Goal: Information Seeking & Learning: Learn about a topic

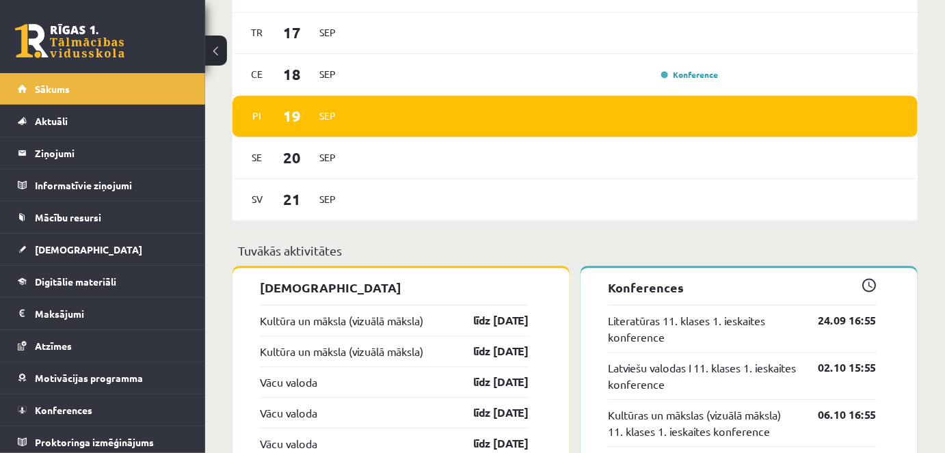
scroll to position [1181, 0]
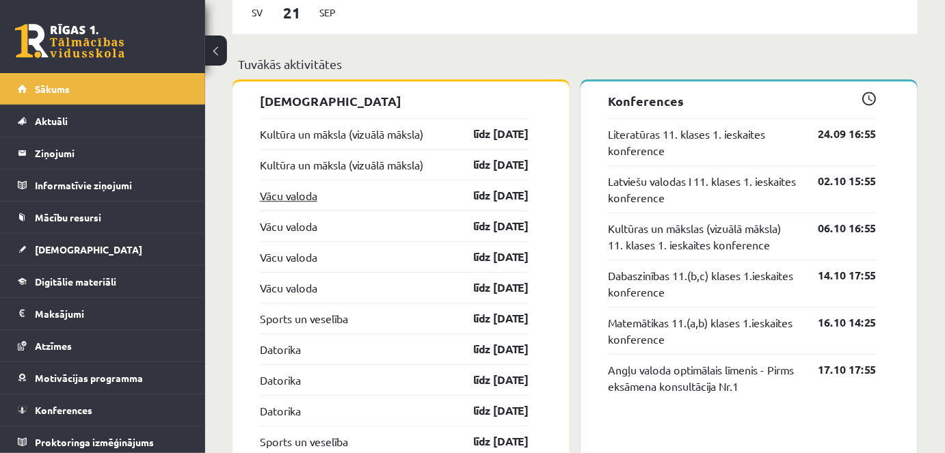
click at [286, 194] on link "Vācu valoda" at bounding box center [288, 195] width 57 height 16
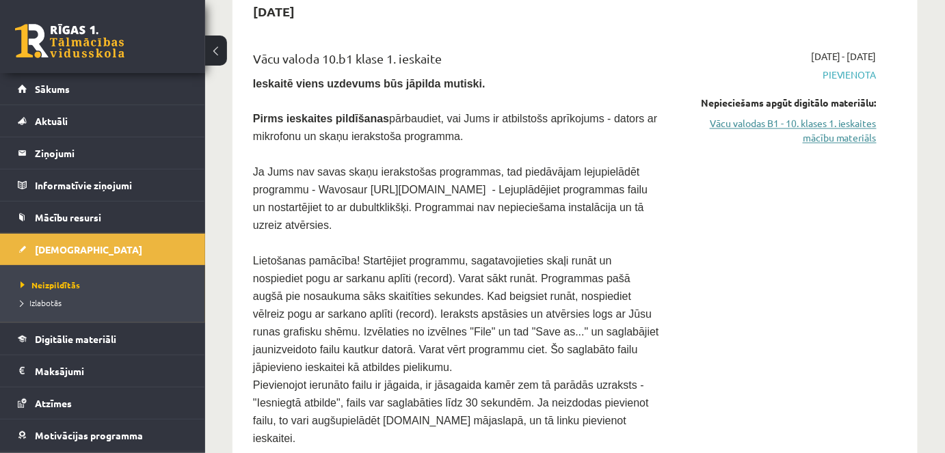
scroll to position [745, 0]
click at [810, 122] on link "Vācu valodas B1 - 10. klases 1. ieskaites mācību materiāls" at bounding box center [779, 130] width 194 height 29
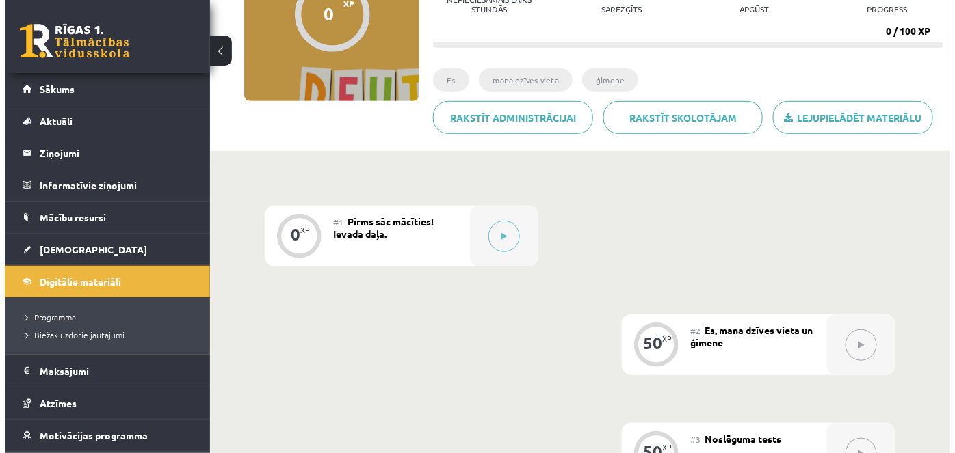
scroll to position [186, 0]
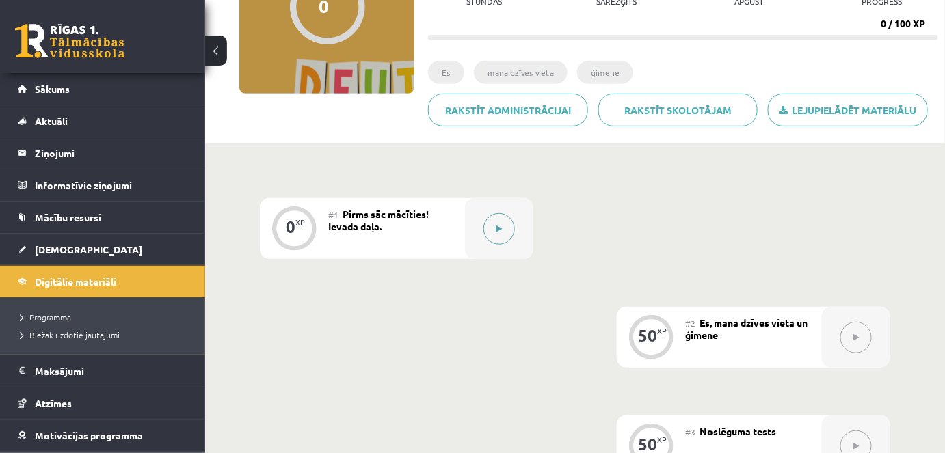
click at [496, 233] on button at bounding box center [498, 228] width 31 height 31
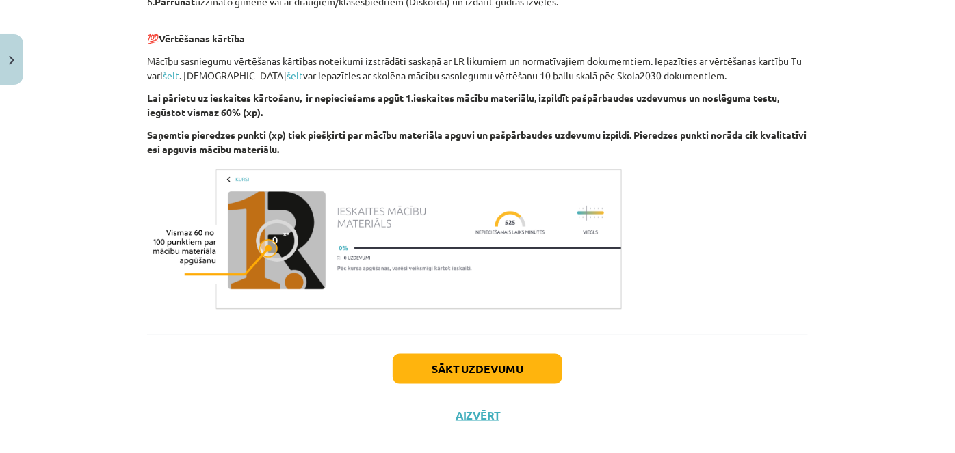
scroll to position [779, 0]
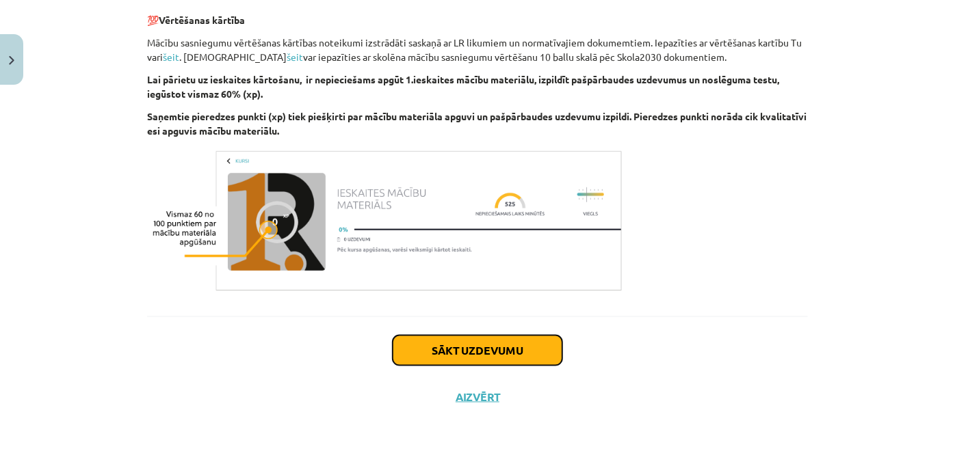
click at [429, 346] on button "Sākt uzdevumu" at bounding box center [478, 351] width 170 height 30
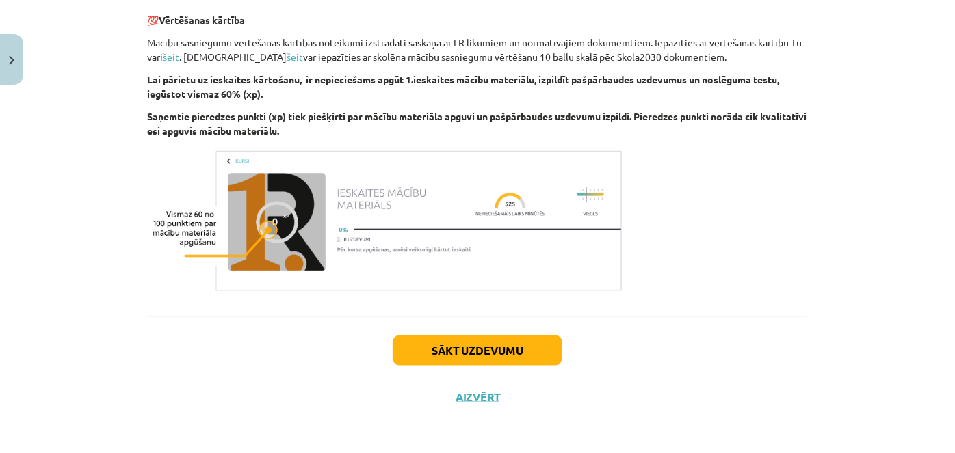
scroll to position [34, 0]
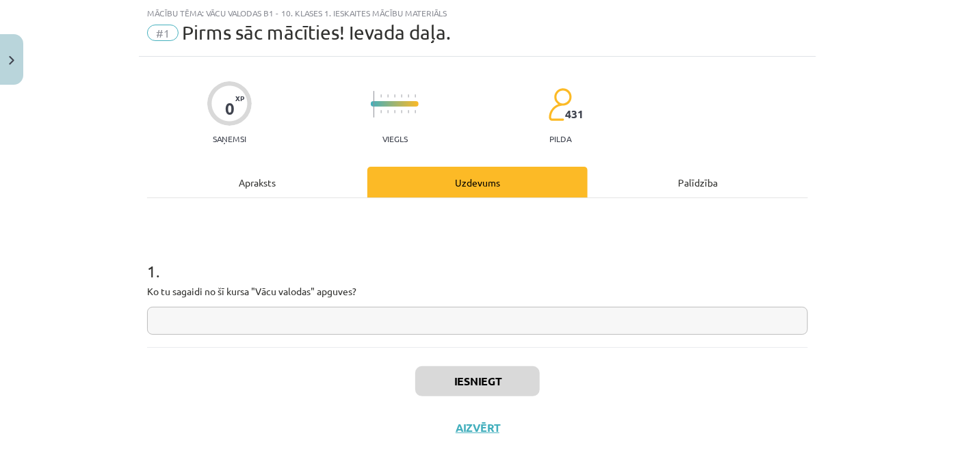
click at [416, 321] on input "text" at bounding box center [477, 321] width 661 height 28
click at [250, 177] on div "Apraksts" at bounding box center [257, 182] width 220 height 31
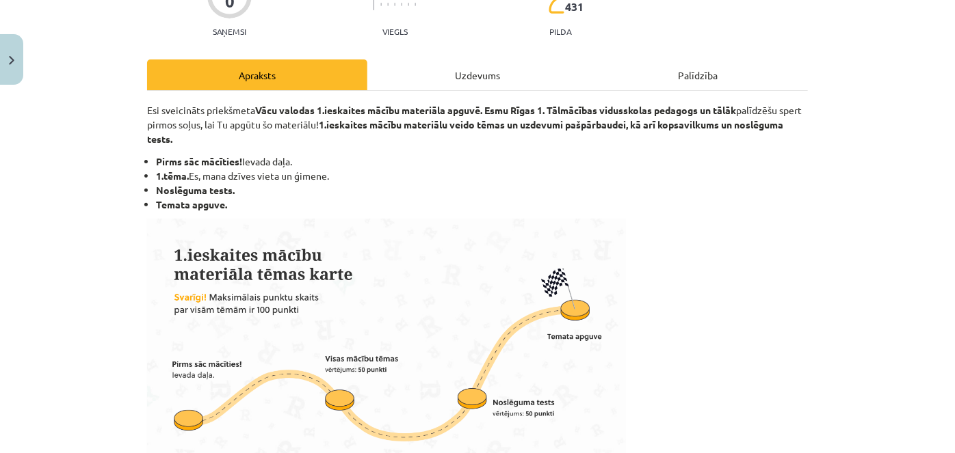
scroll to position [159, 0]
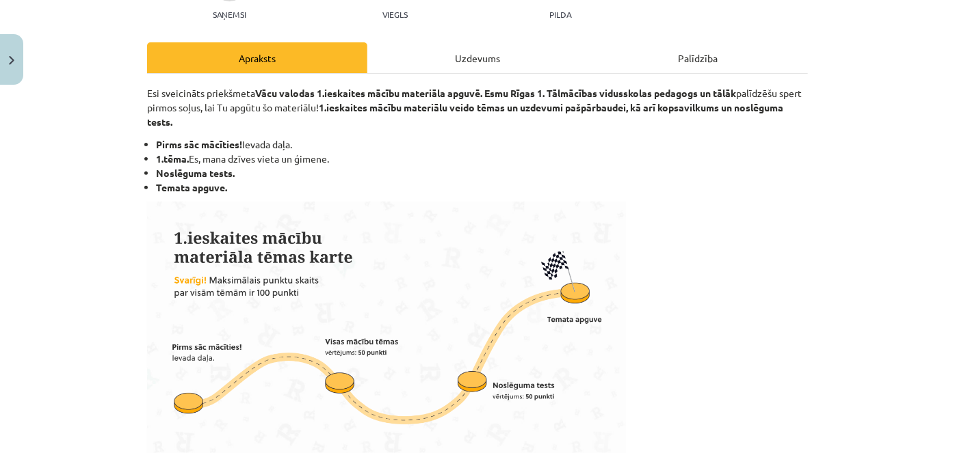
click at [461, 59] on div "Uzdevums" at bounding box center [477, 57] width 220 height 31
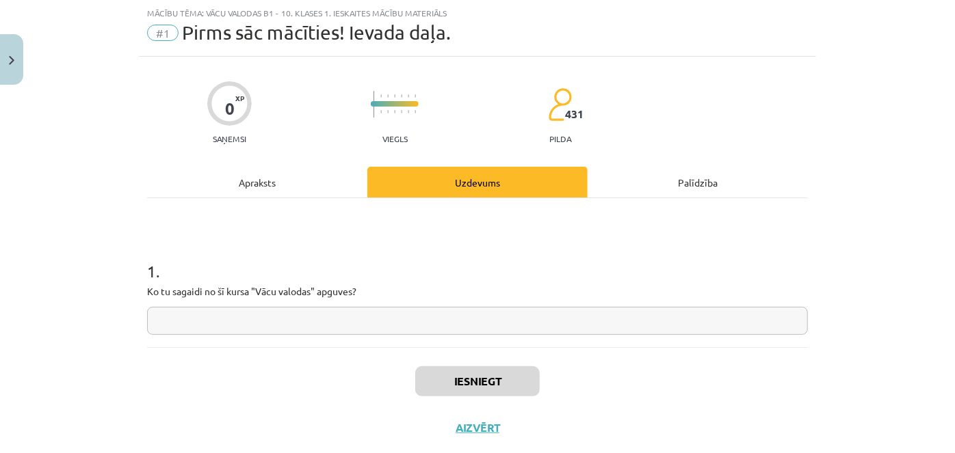
click at [436, 321] on input "text" at bounding box center [477, 321] width 661 height 28
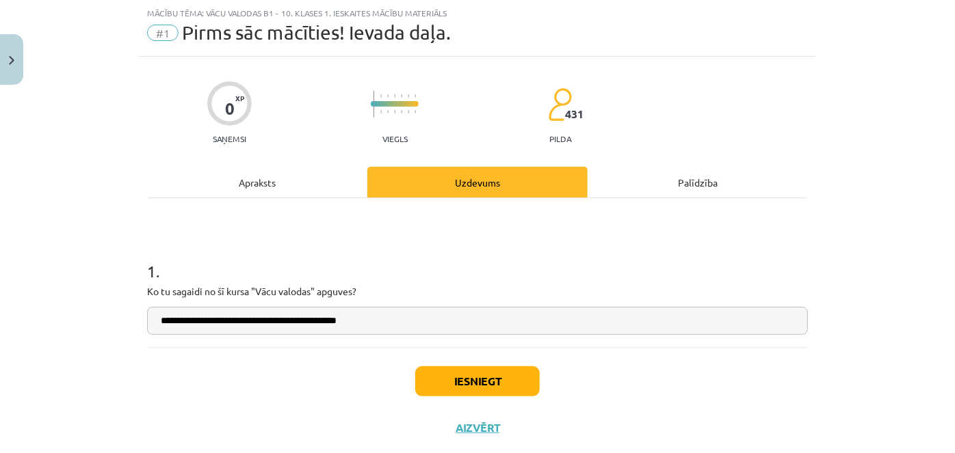
type input "**********"
click at [478, 380] on button "Iesniegt" at bounding box center [477, 382] width 124 height 30
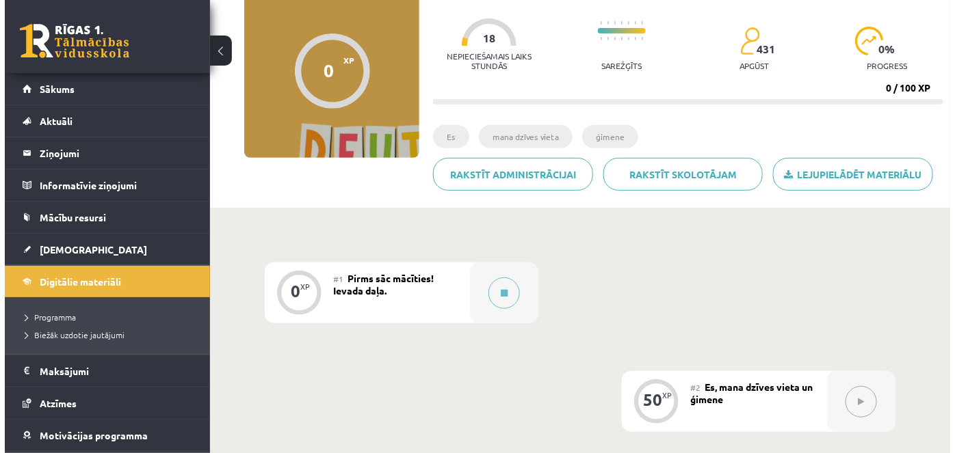
scroll to position [124, 0]
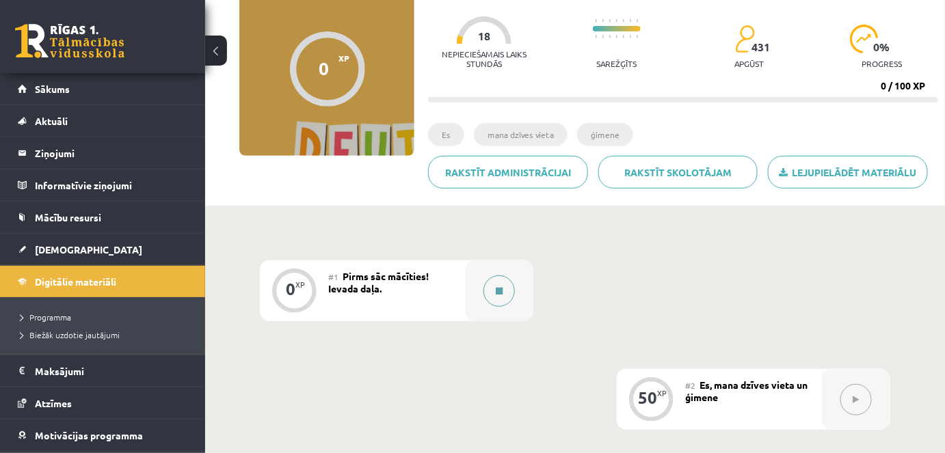
click at [483, 302] on div at bounding box center [499, 291] width 68 height 61
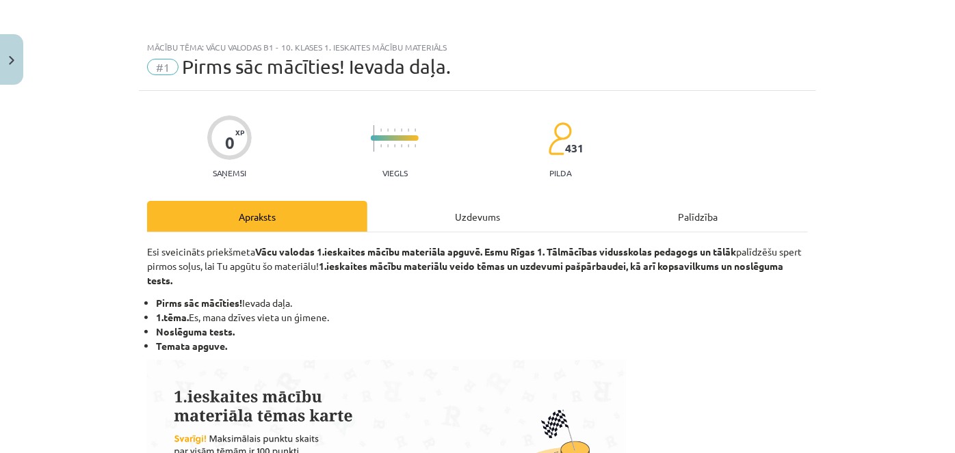
click at [458, 221] on div "Uzdevums" at bounding box center [477, 216] width 220 height 31
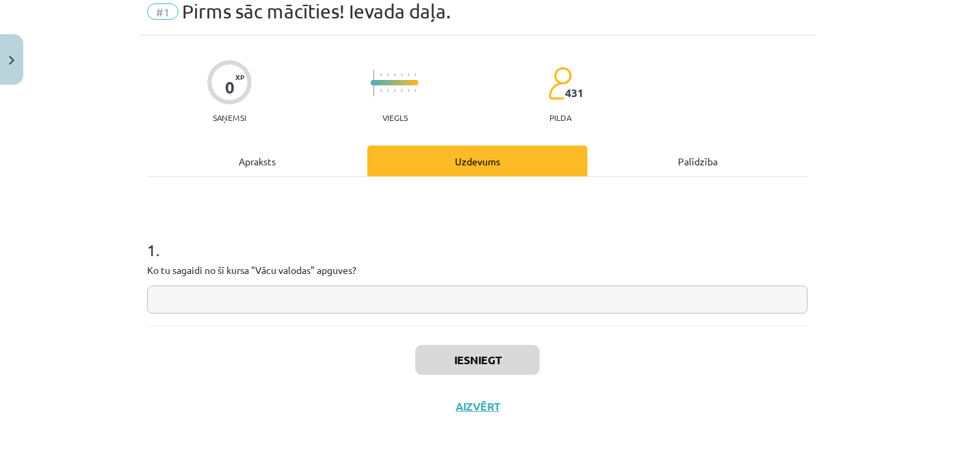
scroll to position [66, 0]
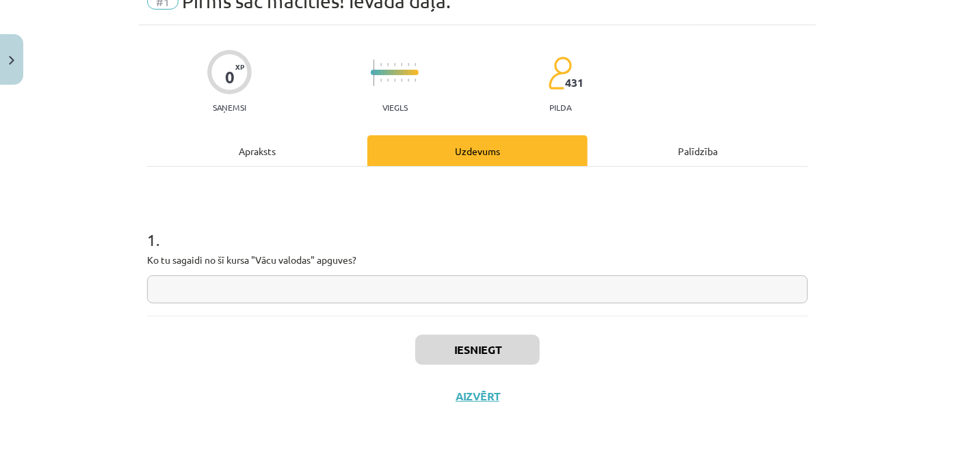
click at [418, 295] on input "text" at bounding box center [477, 290] width 661 height 28
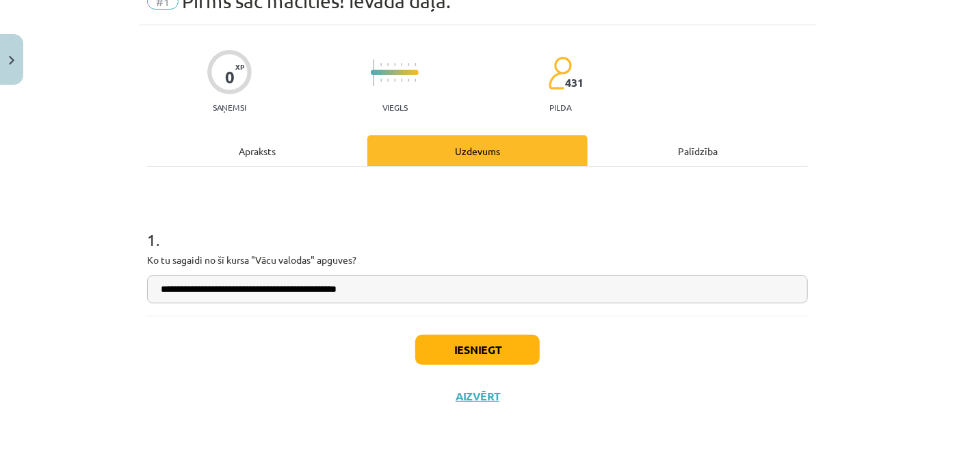
type input "**********"
click at [439, 354] on button "Iesniegt" at bounding box center [477, 350] width 124 height 30
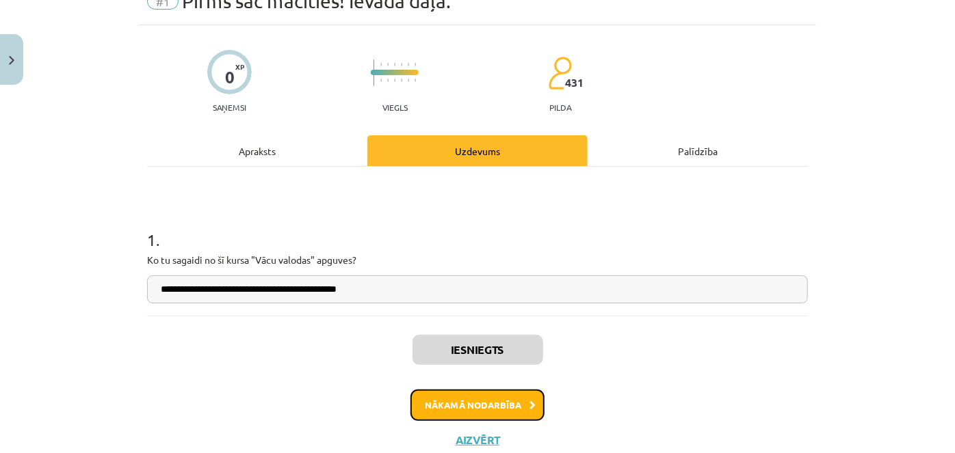
click at [447, 393] on button "Nākamā nodarbība" at bounding box center [477, 405] width 134 height 31
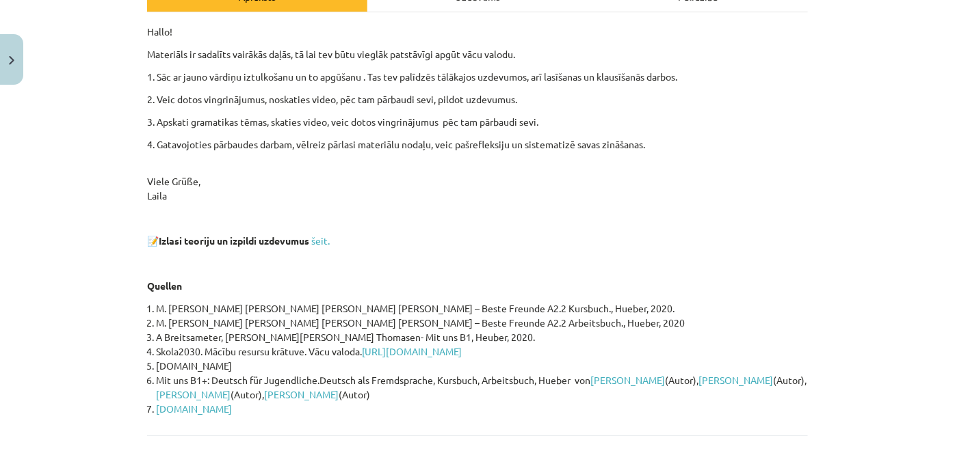
scroll to position [34, 0]
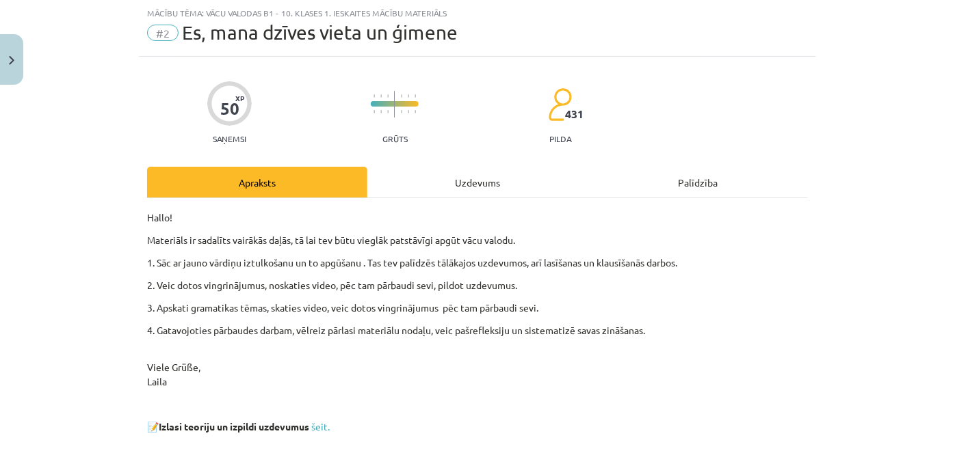
click at [442, 185] on div "Uzdevums" at bounding box center [477, 182] width 220 height 31
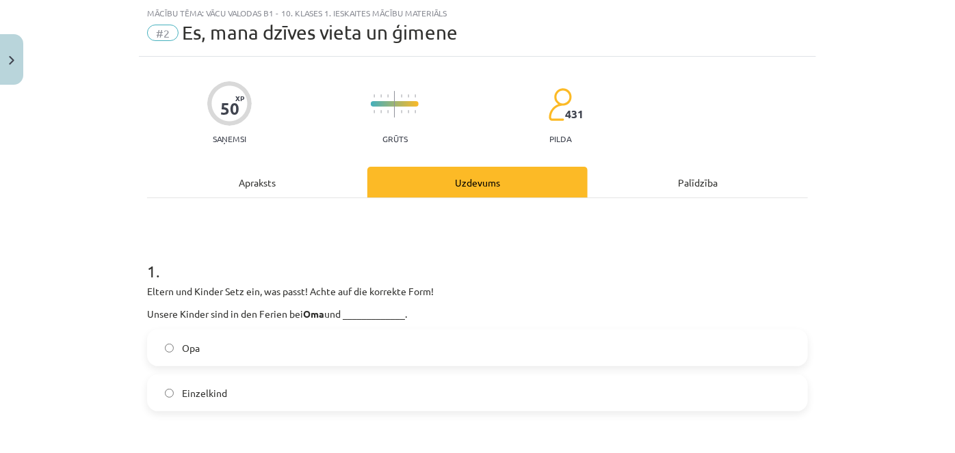
scroll to position [159, 0]
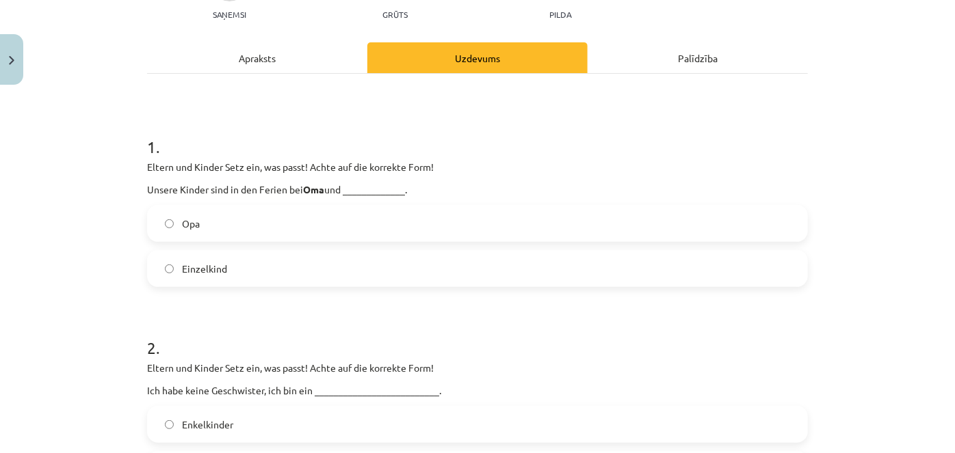
click at [230, 221] on label "Opa" at bounding box center [477, 224] width 658 height 34
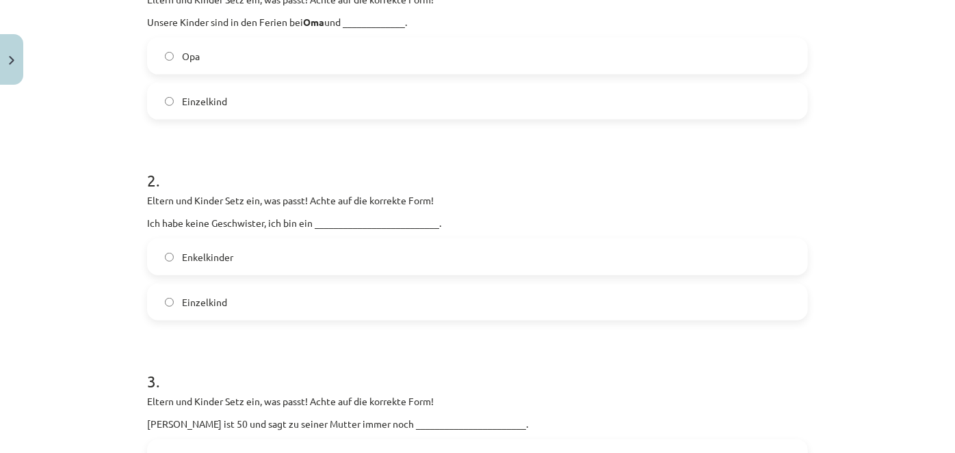
scroll to position [345, 0]
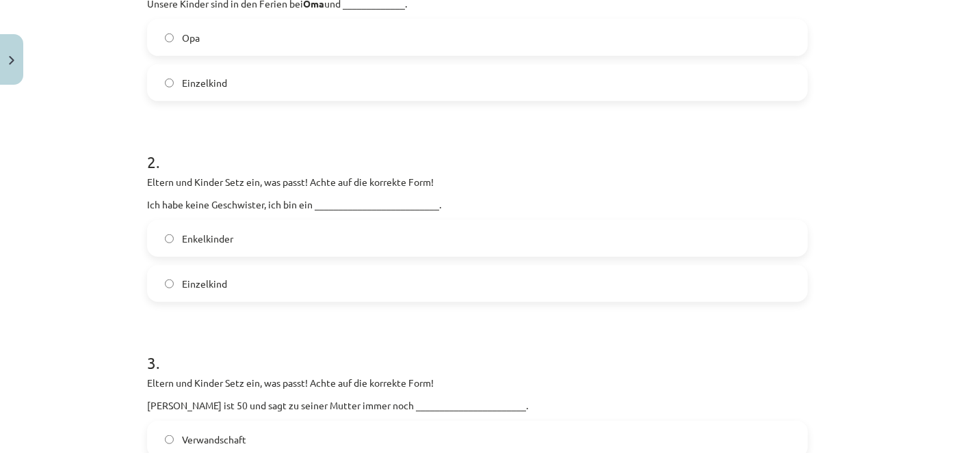
click at [235, 282] on label "Einzelkind" at bounding box center [477, 284] width 658 height 34
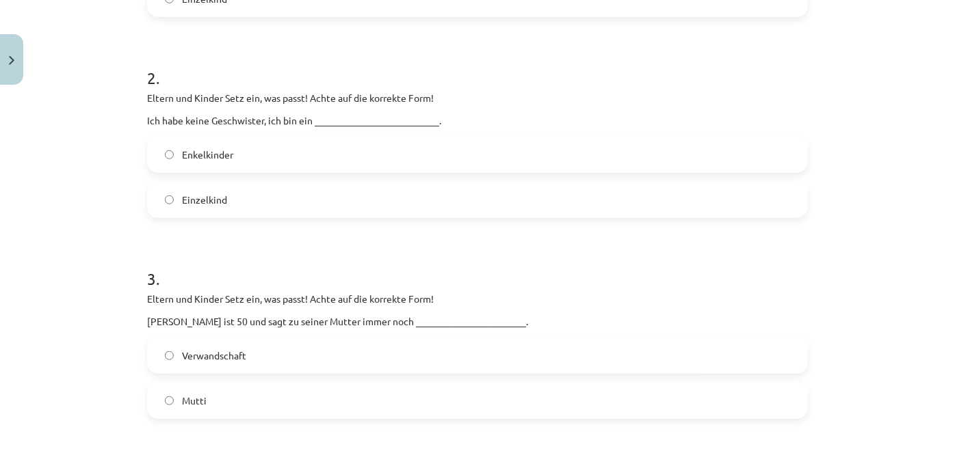
scroll to position [531, 0]
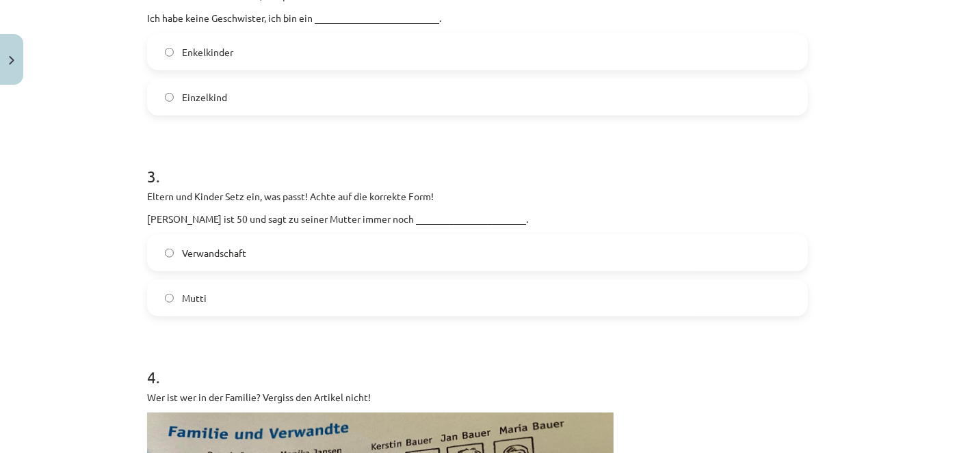
click at [209, 293] on label "Mutti" at bounding box center [477, 298] width 658 height 34
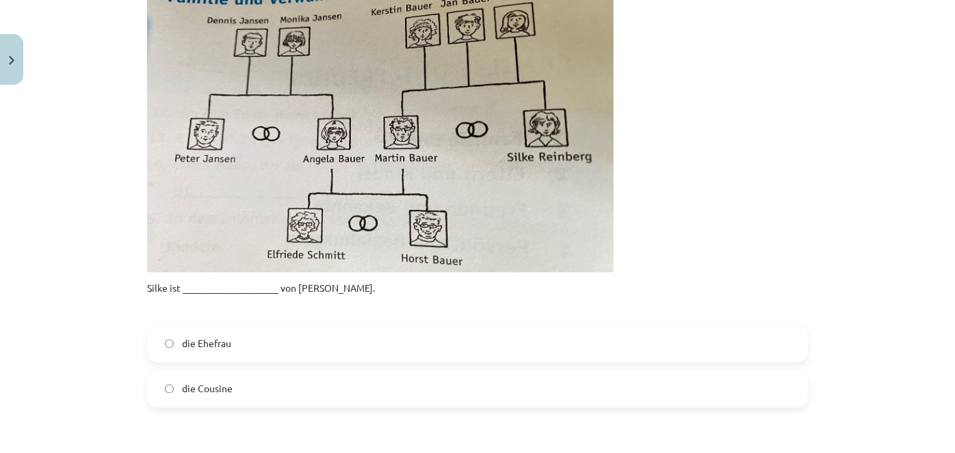
scroll to position [966, 0]
click at [246, 342] on label "die Ehefrau" at bounding box center [477, 345] width 658 height 34
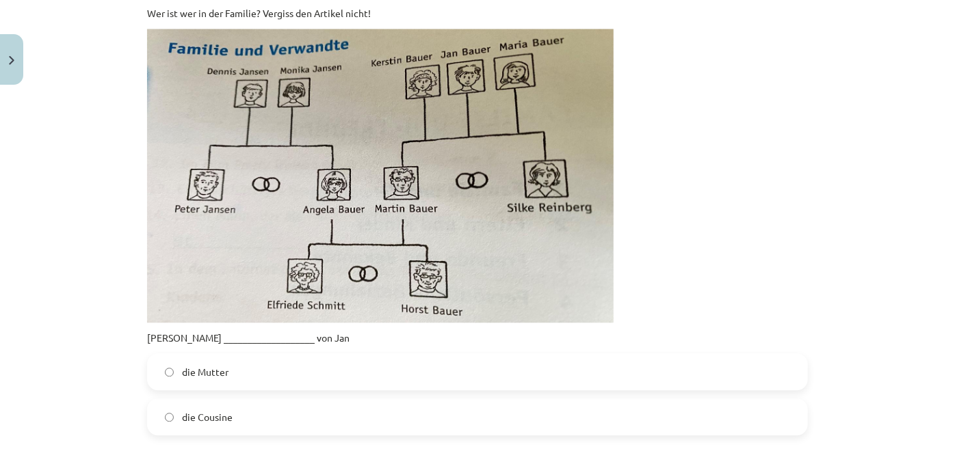
scroll to position [1464, 0]
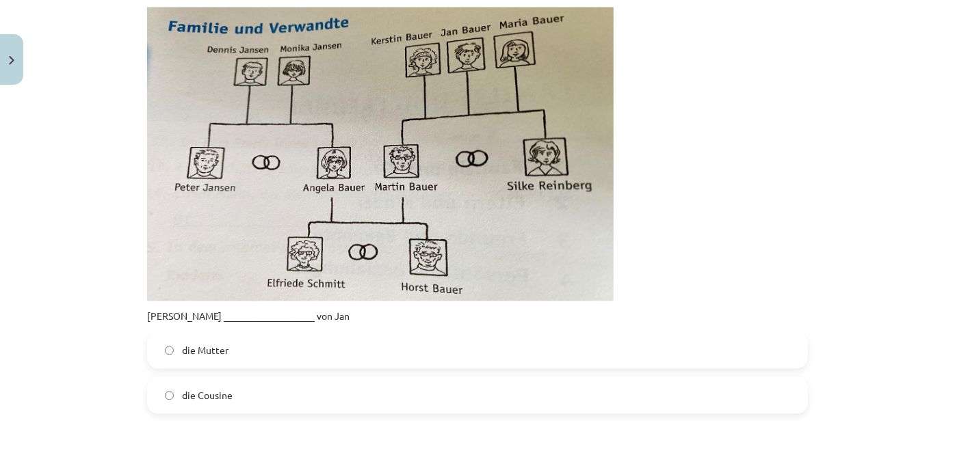
click at [215, 390] on span "die Cousine" at bounding box center [207, 395] width 51 height 14
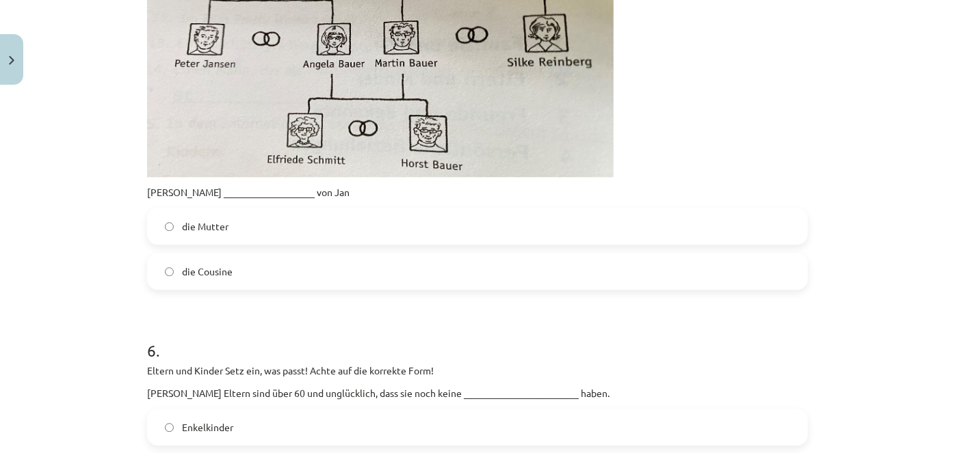
scroll to position [1712, 0]
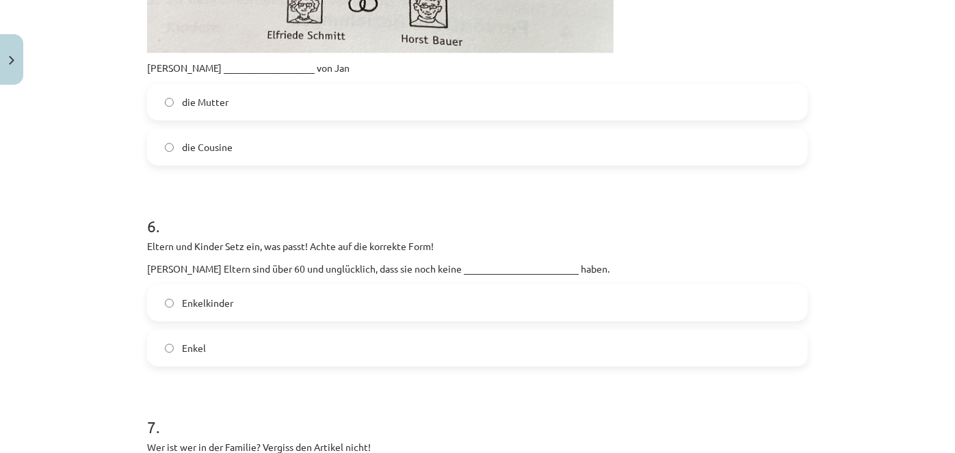
click at [225, 343] on label "Enkel" at bounding box center [477, 348] width 658 height 34
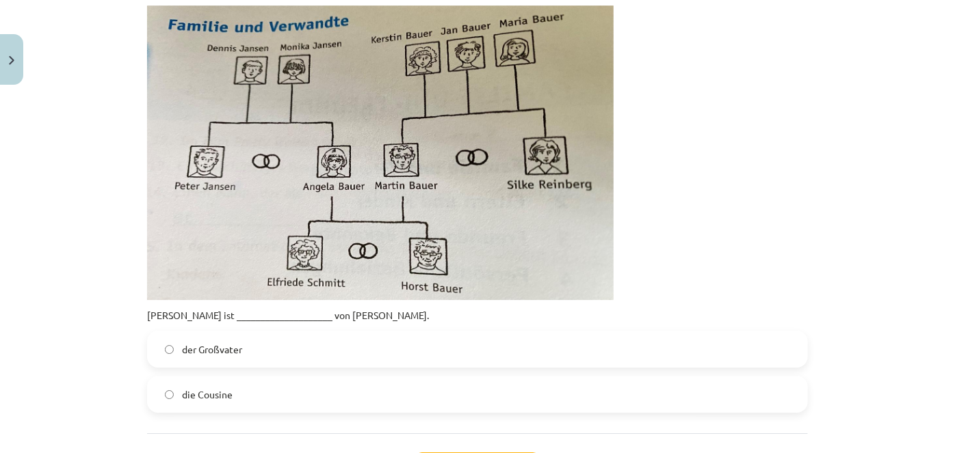
scroll to position [2148, 0]
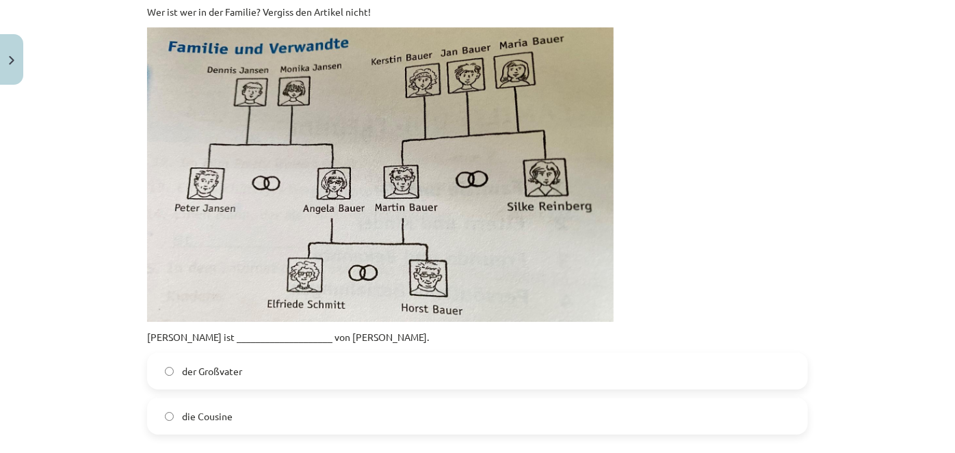
click at [284, 367] on label "der Großvater" at bounding box center [477, 371] width 658 height 34
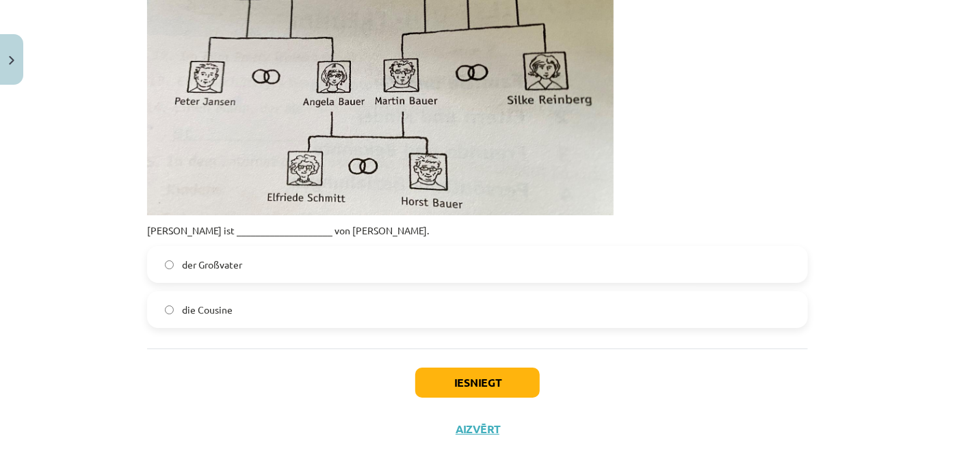
scroll to position [2288, 0]
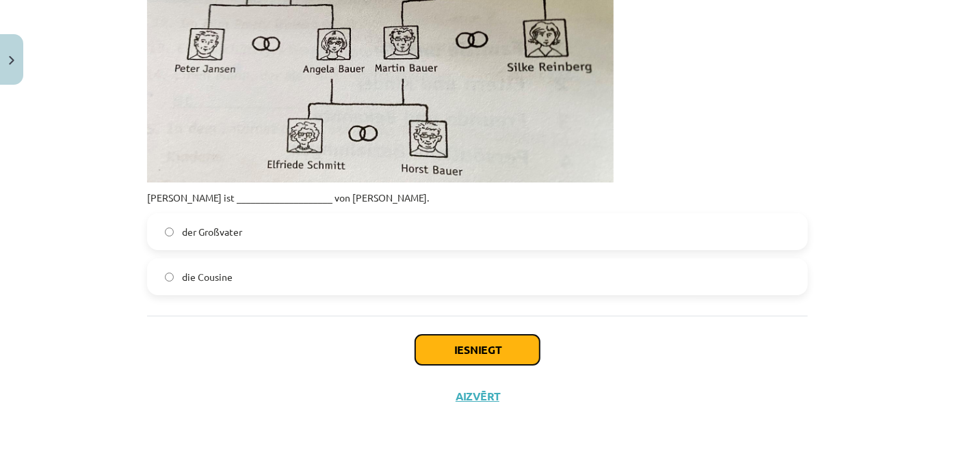
click at [445, 352] on button "Iesniegt" at bounding box center [477, 350] width 124 height 30
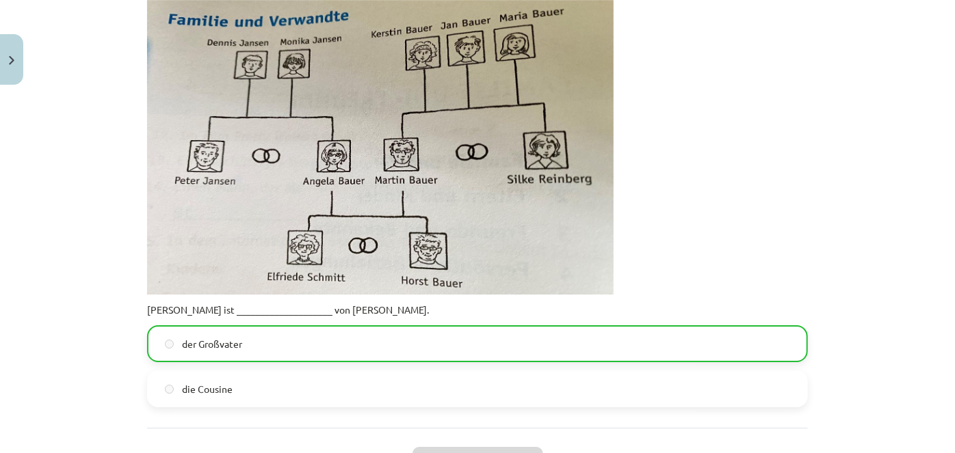
scroll to position [2331, 0]
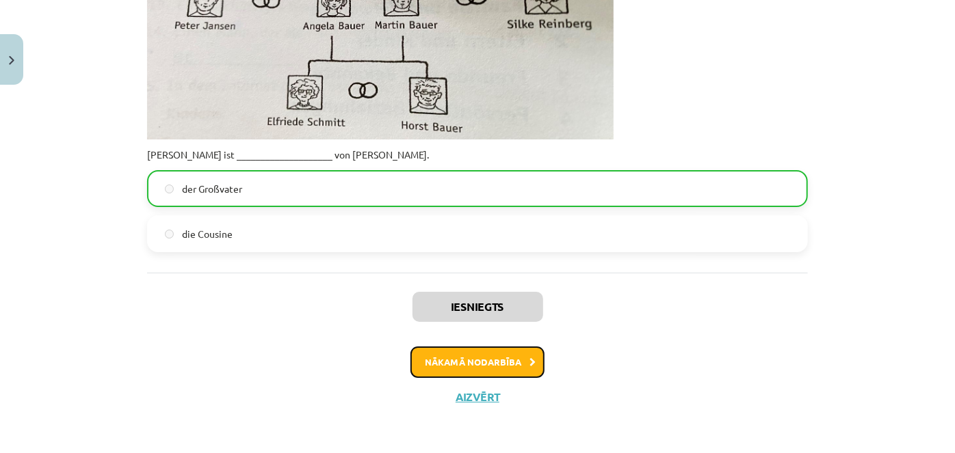
click at [494, 359] on button "Nākamā nodarbība" at bounding box center [477, 362] width 134 height 31
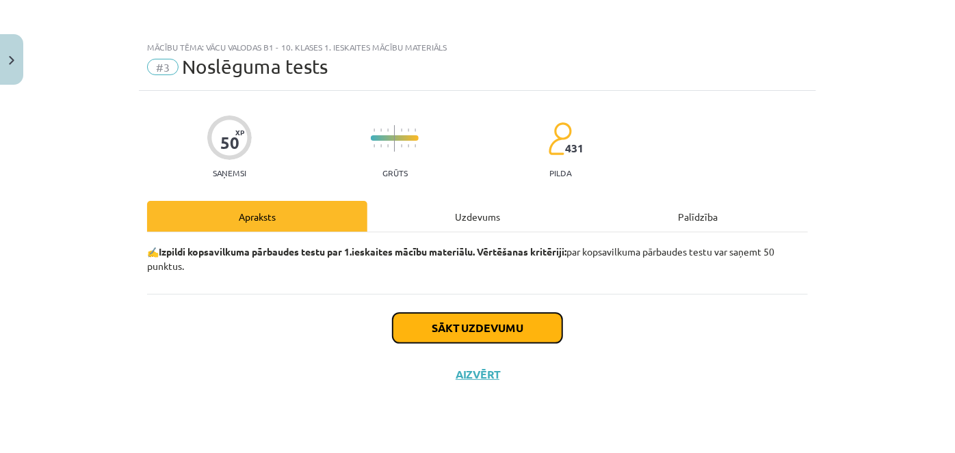
click at [533, 328] on button "Sākt uzdevumu" at bounding box center [478, 328] width 170 height 30
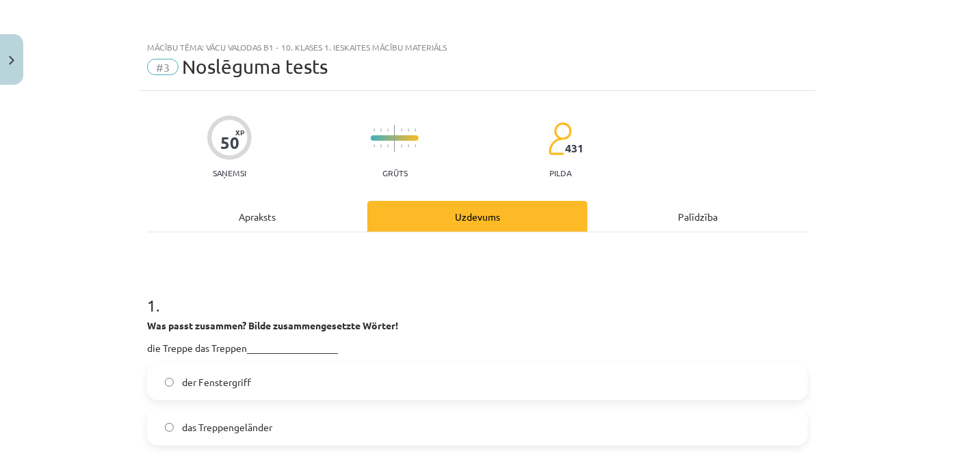
scroll to position [62, 0]
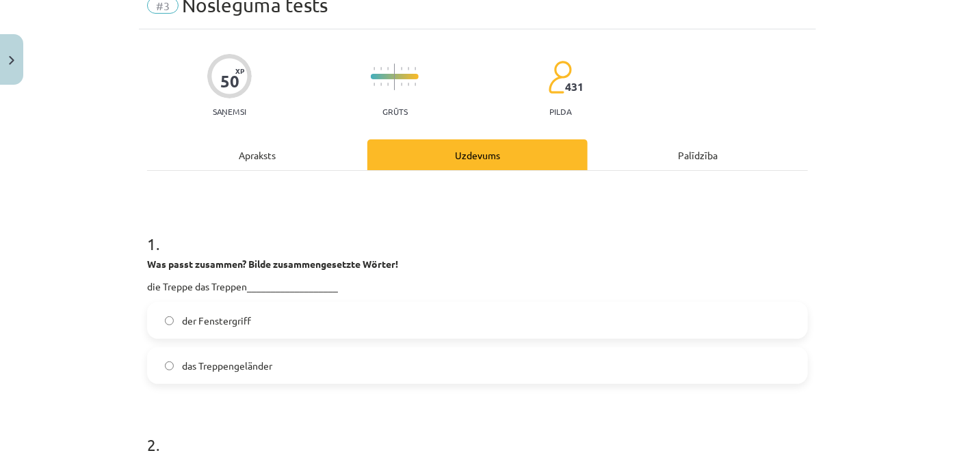
click at [264, 369] on span "das Treppengeländer" at bounding box center [227, 366] width 90 height 14
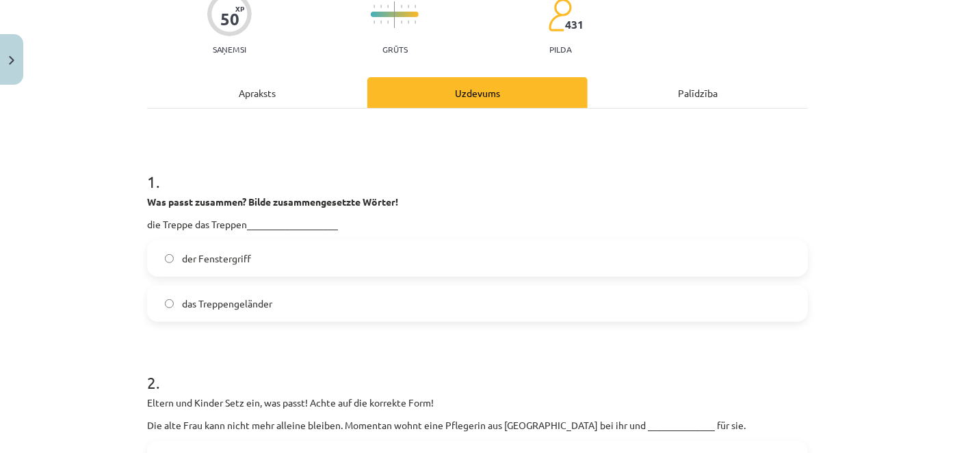
scroll to position [248, 0]
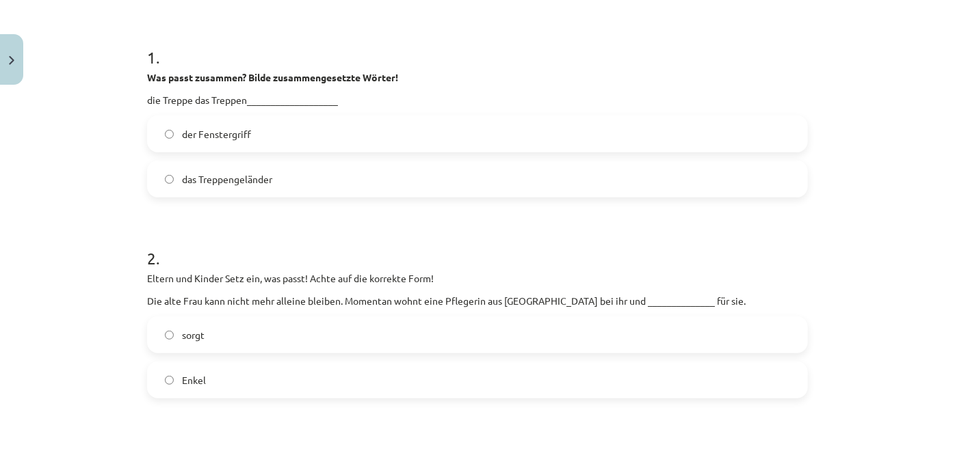
click at [248, 335] on label "sorgt" at bounding box center [477, 335] width 658 height 34
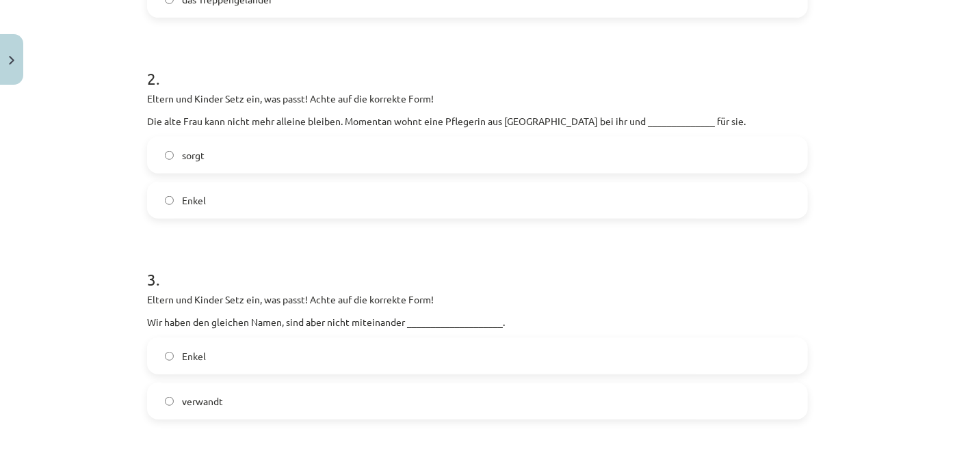
scroll to position [435, 0]
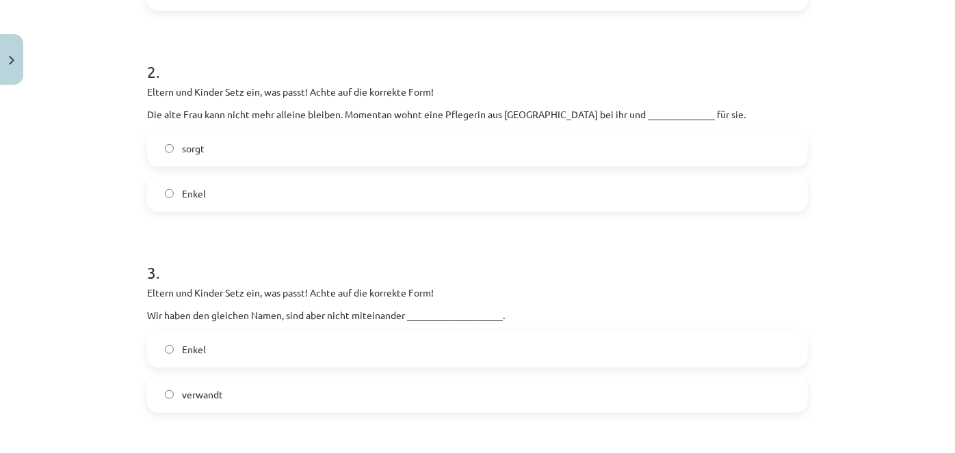
click at [255, 392] on label "verwandt" at bounding box center [477, 394] width 658 height 34
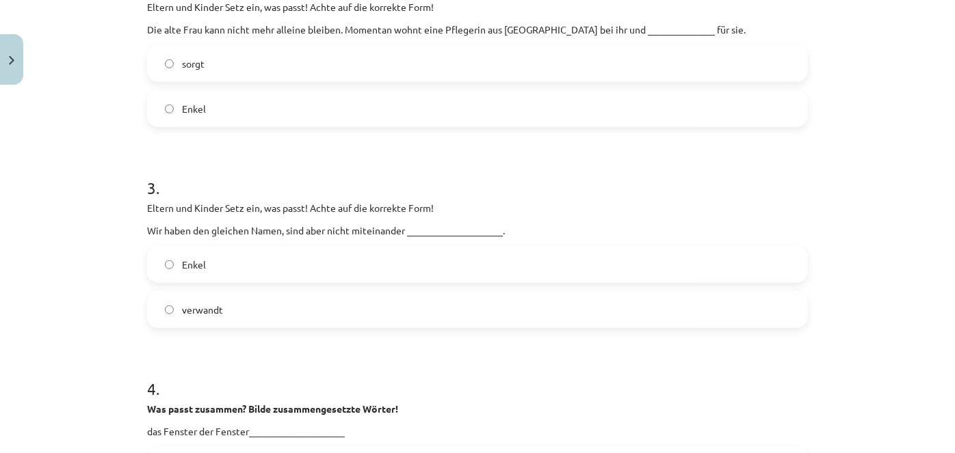
scroll to position [684, 0]
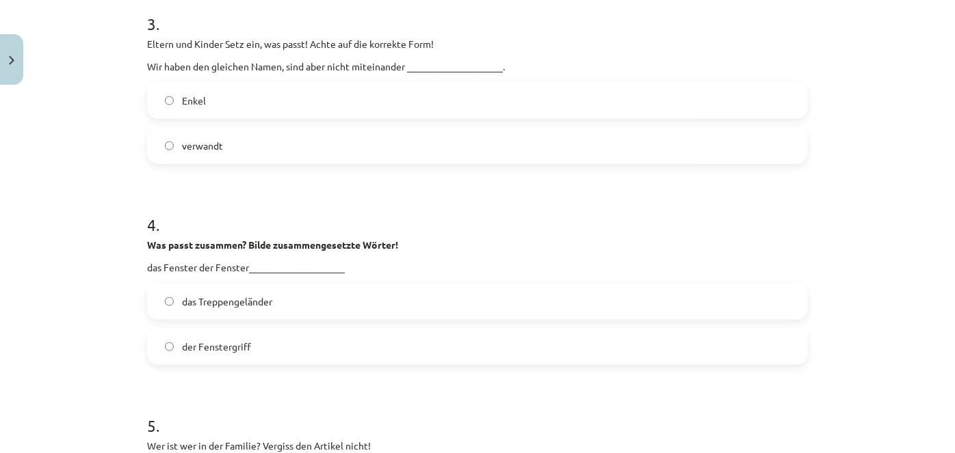
click at [254, 347] on label "der Fenstergriff" at bounding box center [477, 347] width 658 height 34
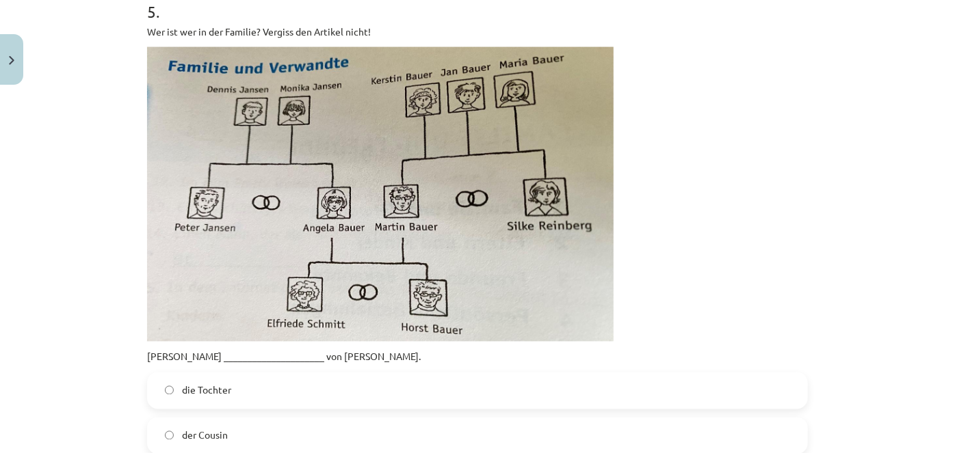
scroll to position [1119, 0]
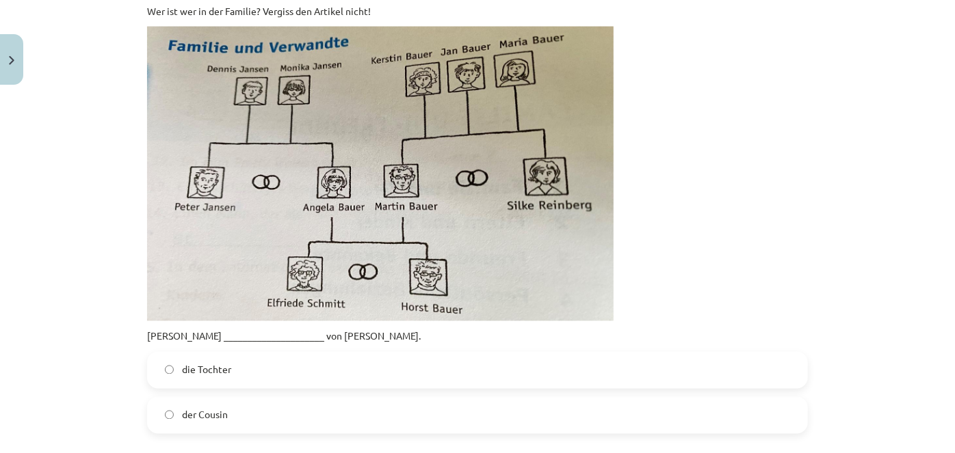
click at [258, 410] on label "der Cousin" at bounding box center [477, 416] width 658 height 34
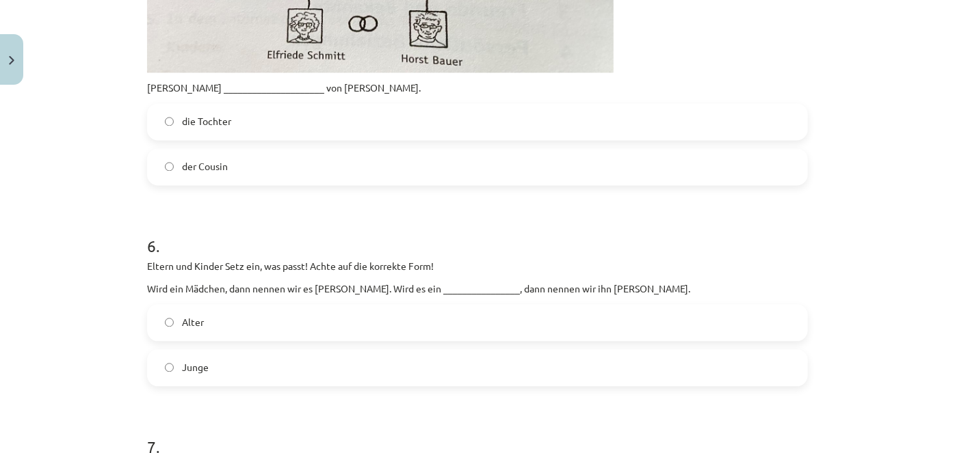
scroll to position [1429, 0]
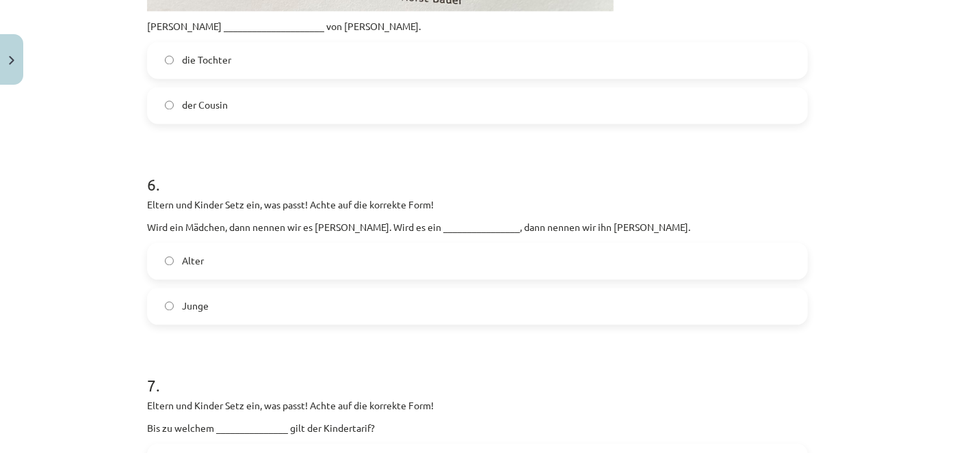
click at [266, 301] on label "Junge" at bounding box center [477, 306] width 658 height 34
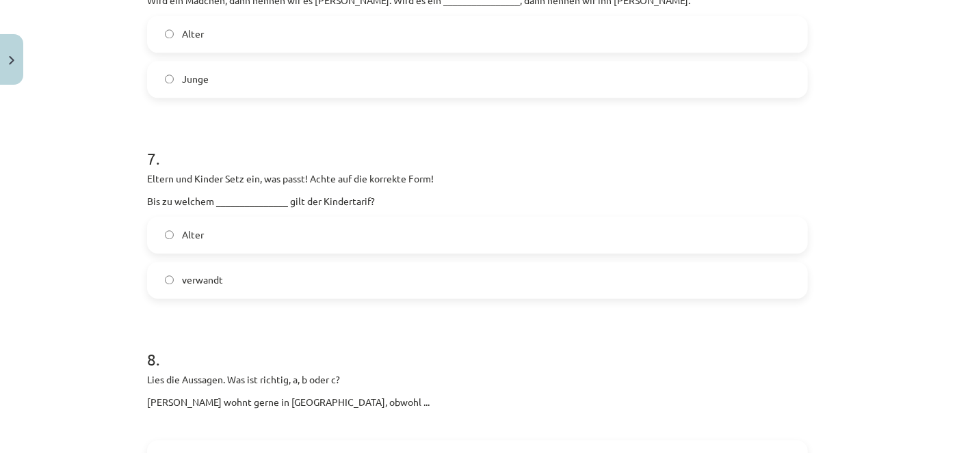
scroll to position [1678, 0]
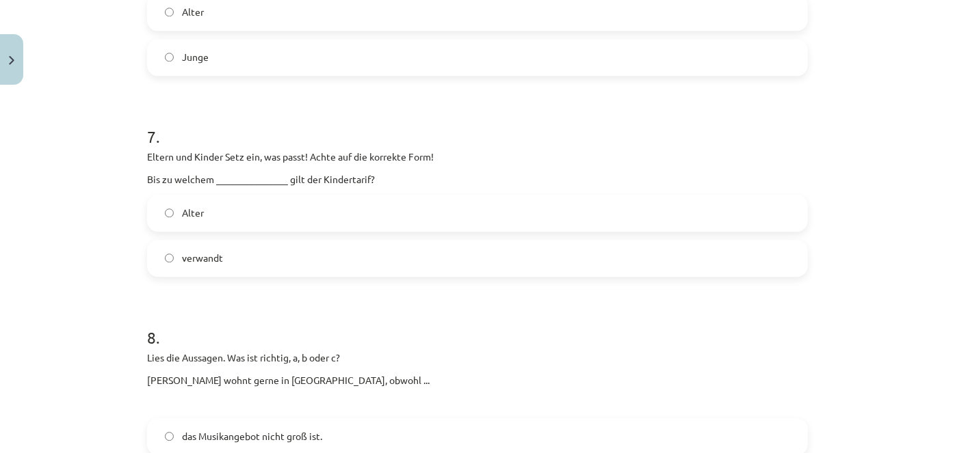
click at [226, 213] on label "Alter" at bounding box center [477, 213] width 658 height 34
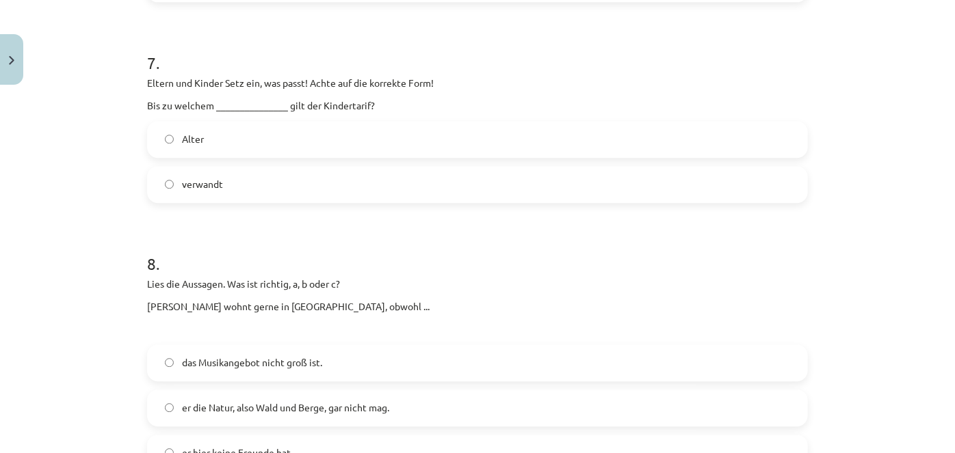
scroll to position [1865, 0]
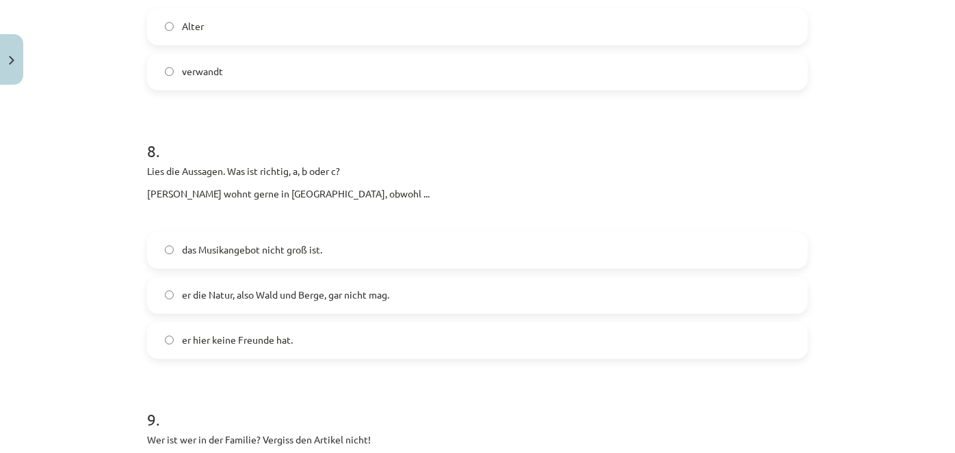
click at [213, 298] on span "er die Natur, also Wald und Berge, gar nicht mag." at bounding box center [285, 295] width 207 height 14
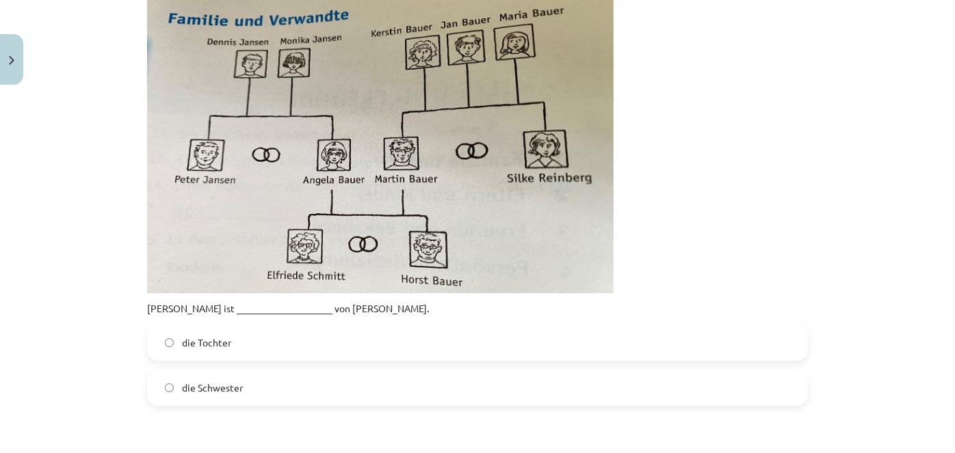
scroll to position [2300, 0]
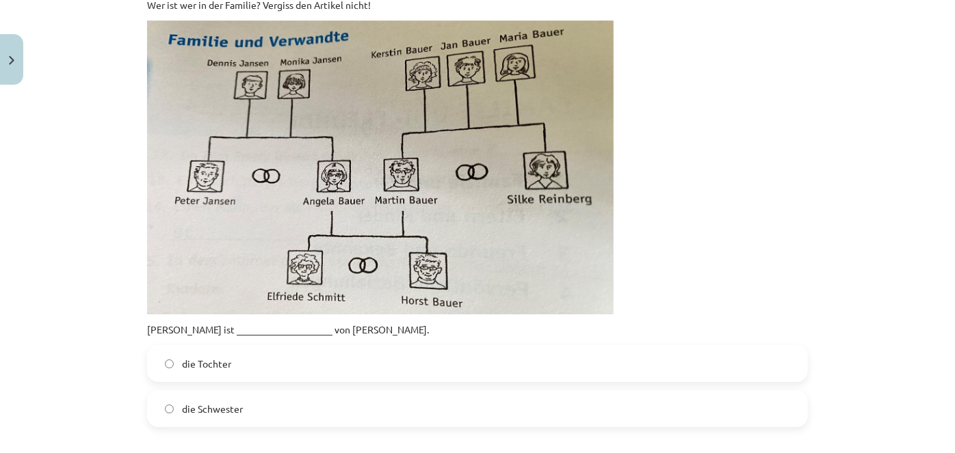
click at [240, 409] on label "die Schwester" at bounding box center [477, 409] width 658 height 34
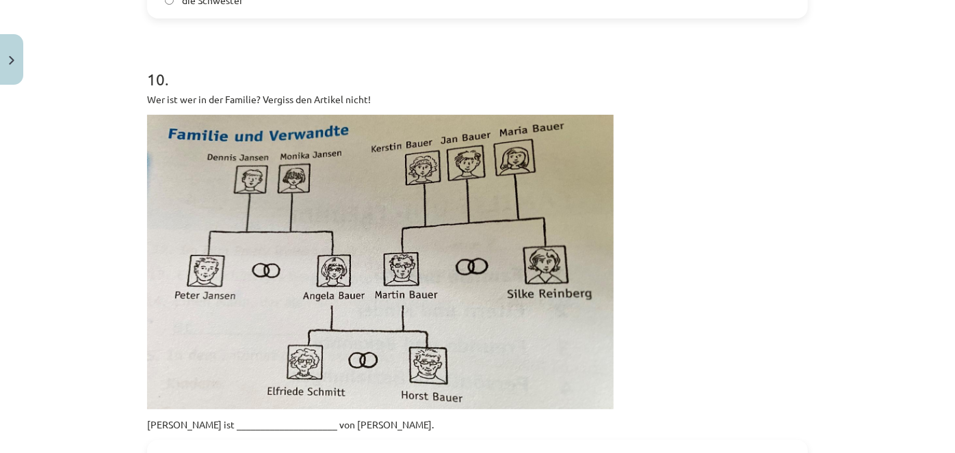
scroll to position [2797, 0]
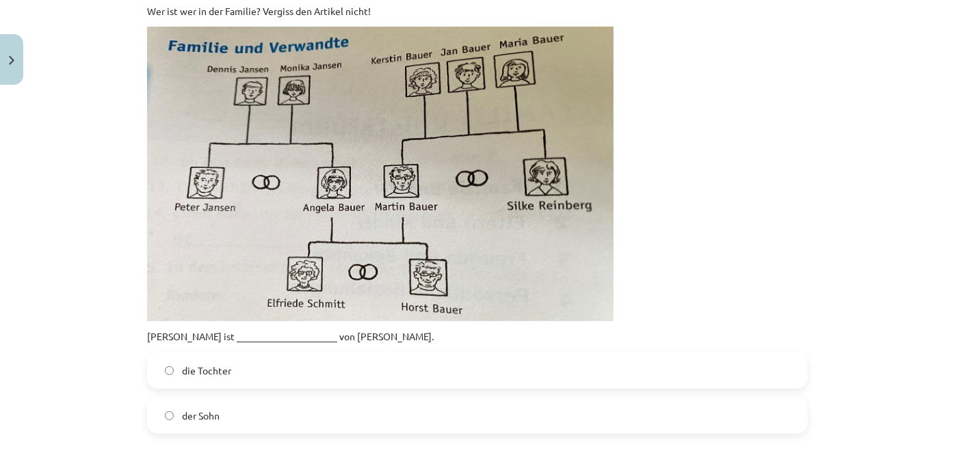
click at [215, 411] on span "der Sohn" at bounding box center [201, 416] width 38 height 14
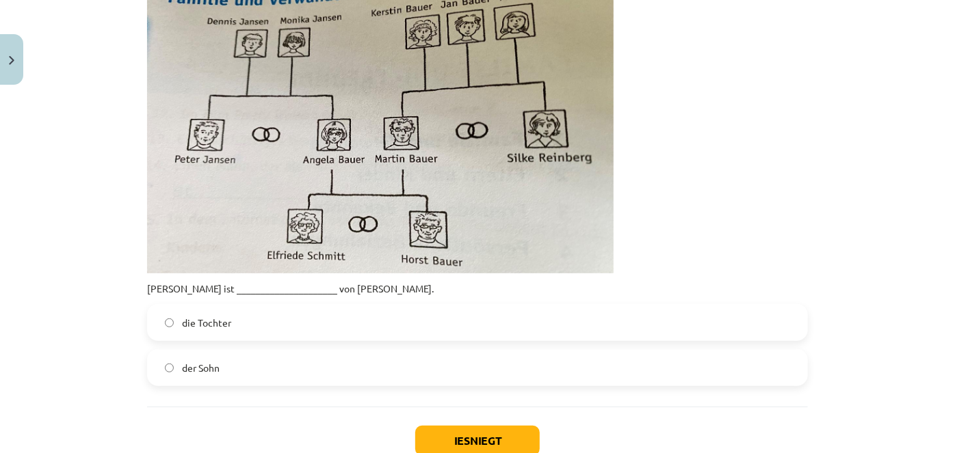
scroll to position [2936, 0]
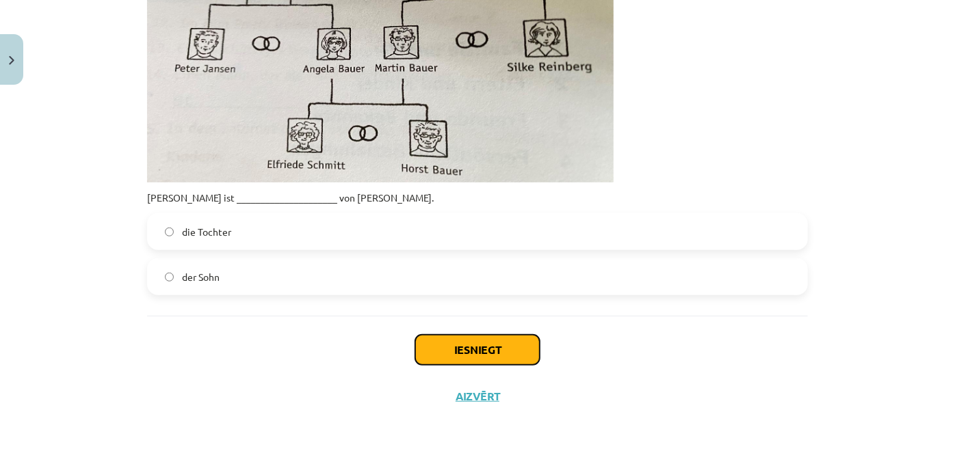
click at [506, 358] on button "Iesniegt" at bounding box center [477, 350] width 124 height 30
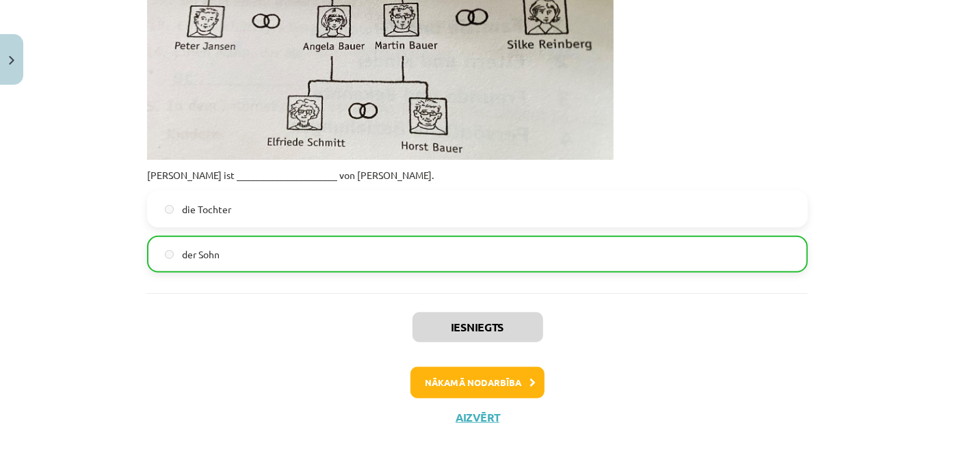
scroll to position [2979, 0]
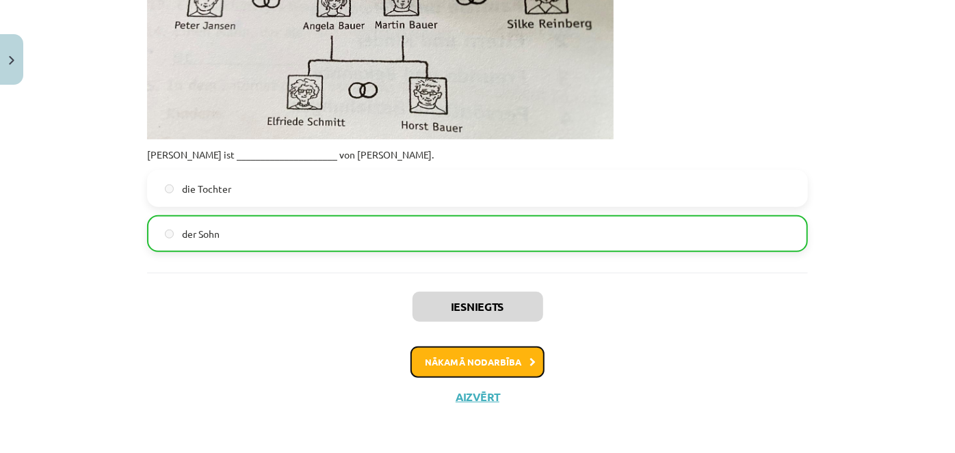
click at [501, 366] on button "Nākamā nodarbība" at bounding box center [477, 362] width 134 height 31
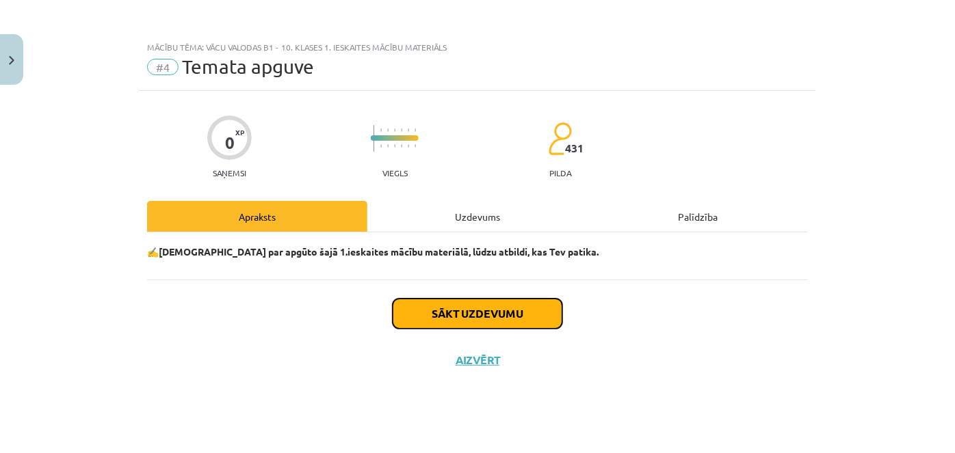
click at [459, 316] on button "Sākt uzdevumu" at bounding box center [478, 314] width 170 height 30
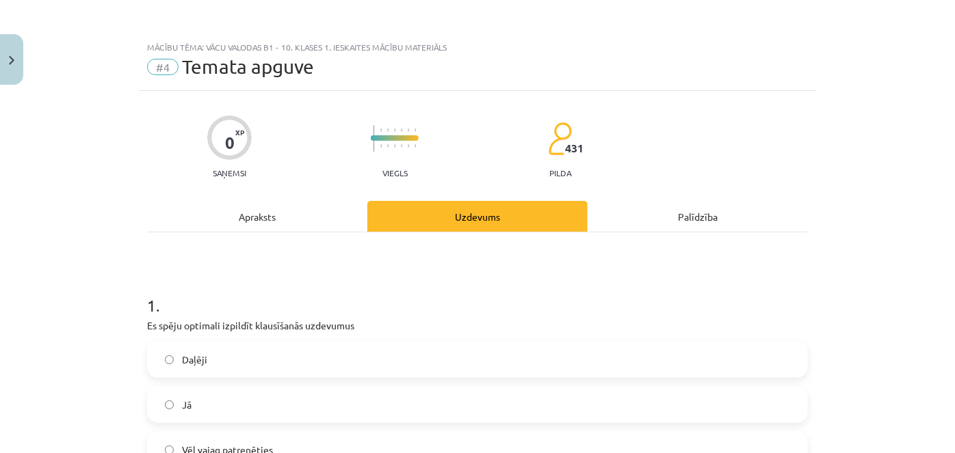
click at [238, 209] on div "Apraksts" at bounding box center [257, 216] width 220 height 31
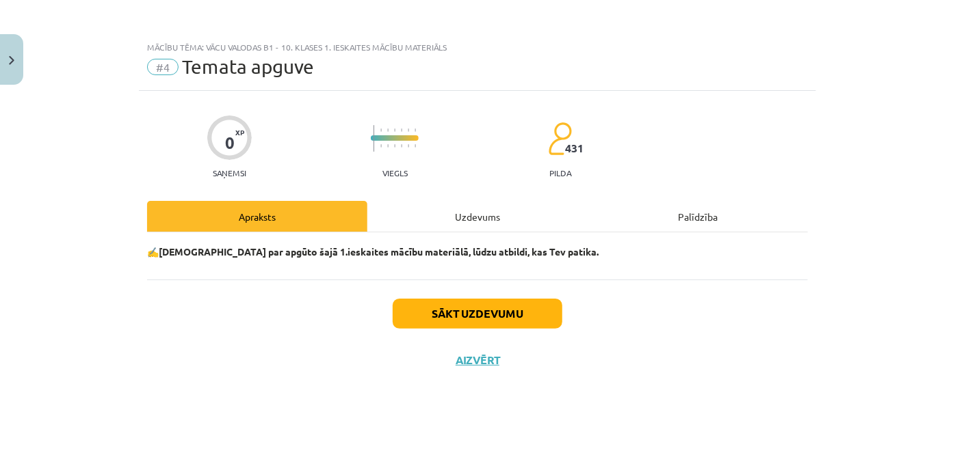
click at [460, 219] on div "Uzdevums" at bounding box center [477, 216] width 220 height 31
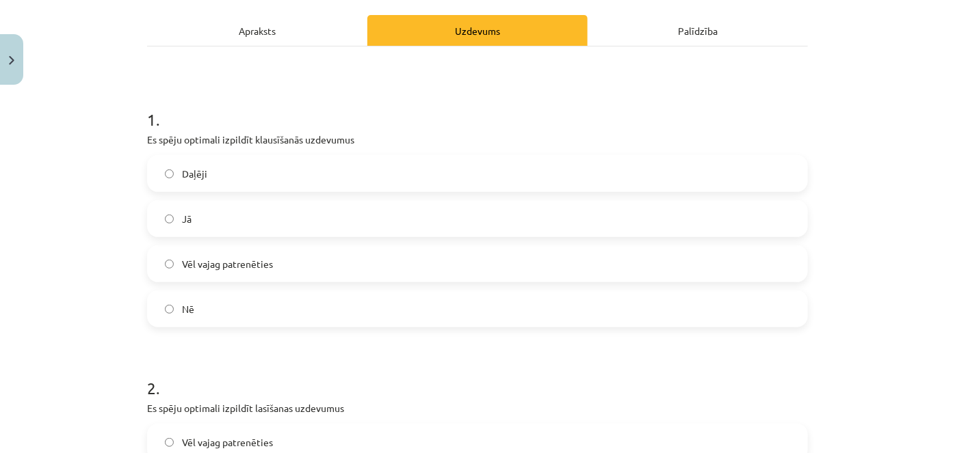
scroll to position [373, 0]
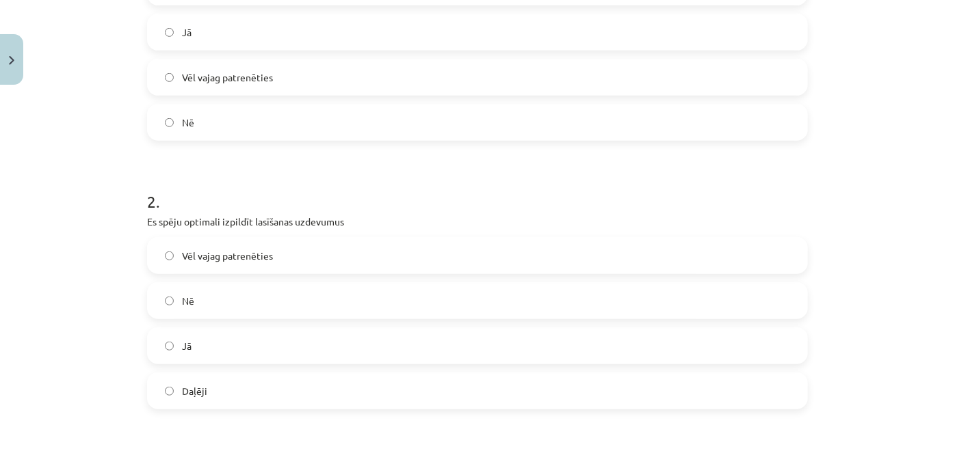
click at [200, 356] on label "Jā" at bounding box center [477, 346] width 658 height 34
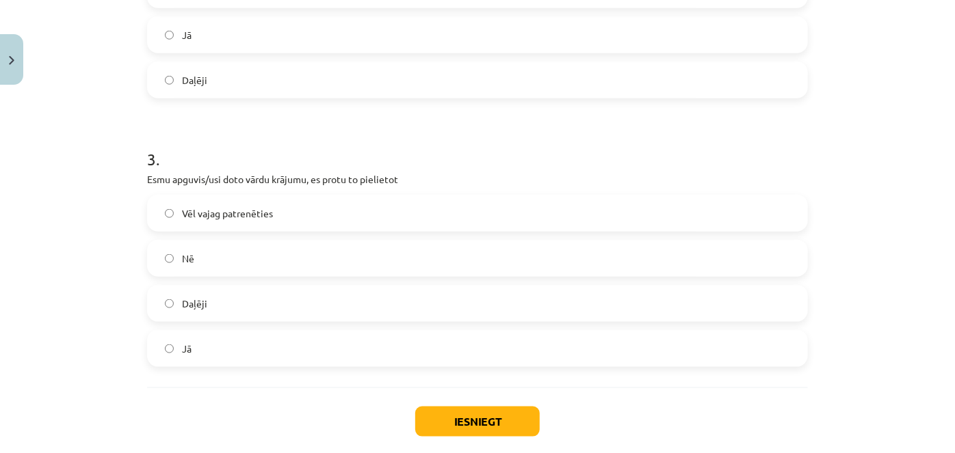
click at [214, 300] on label "Daļēji" at bounding box center [477, 304] width 658 height 34
click at [465, 431] on button "Iesniegt" at bounding box center [477, 422] width 124 height 30
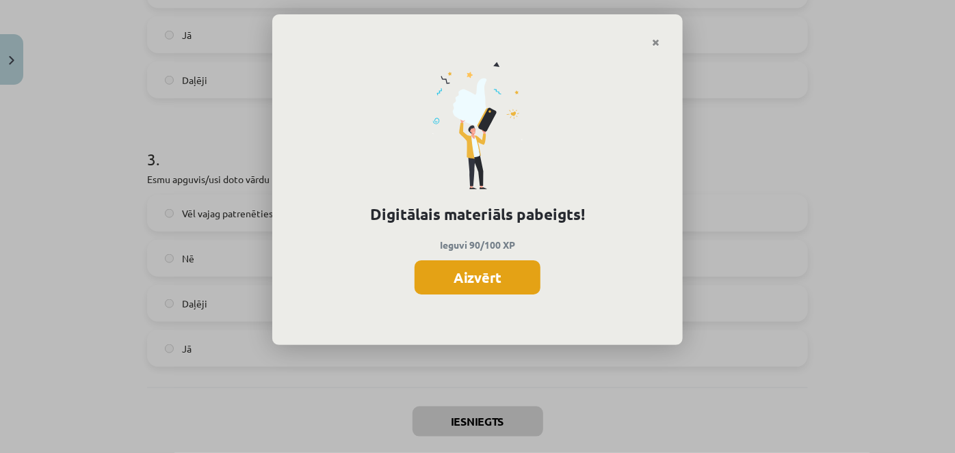
click at [488, 282] on button "Aizvērt" at bounding box center [477, 278] width 126 height 34
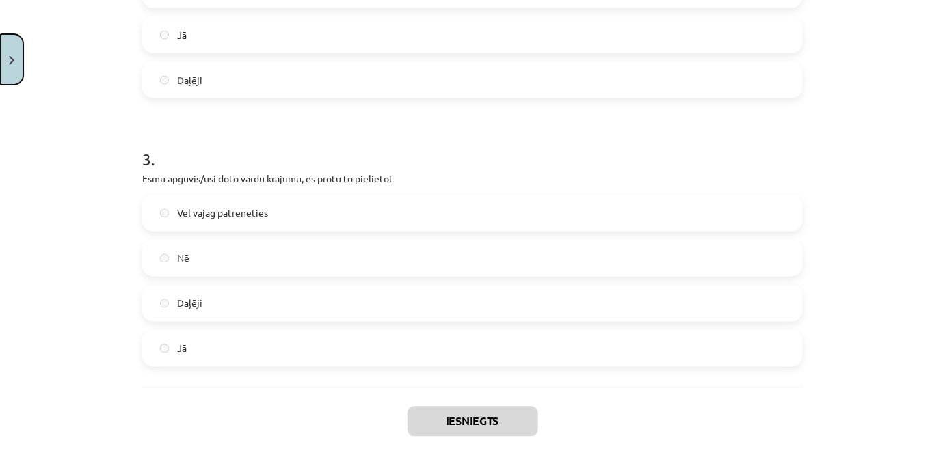
click at [20, 57] on button "Close" at bounding box center [11, 59] width 23 height 51
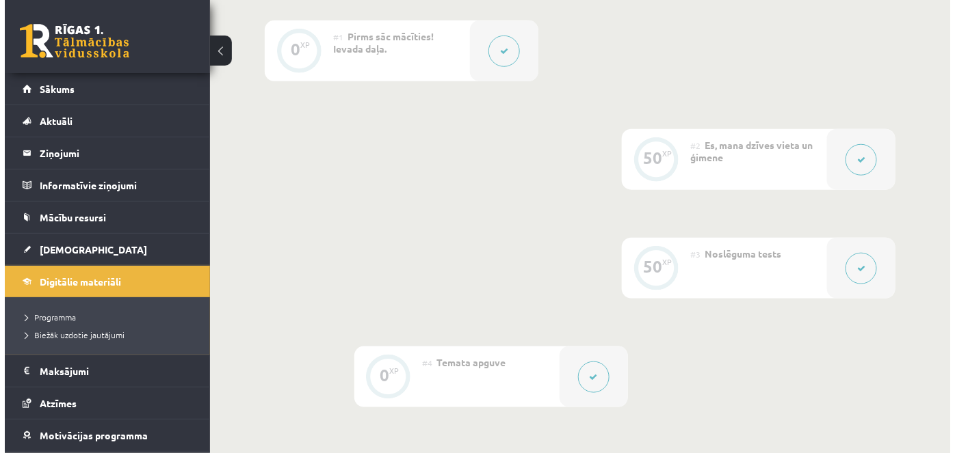
scroll to position [373, 0]
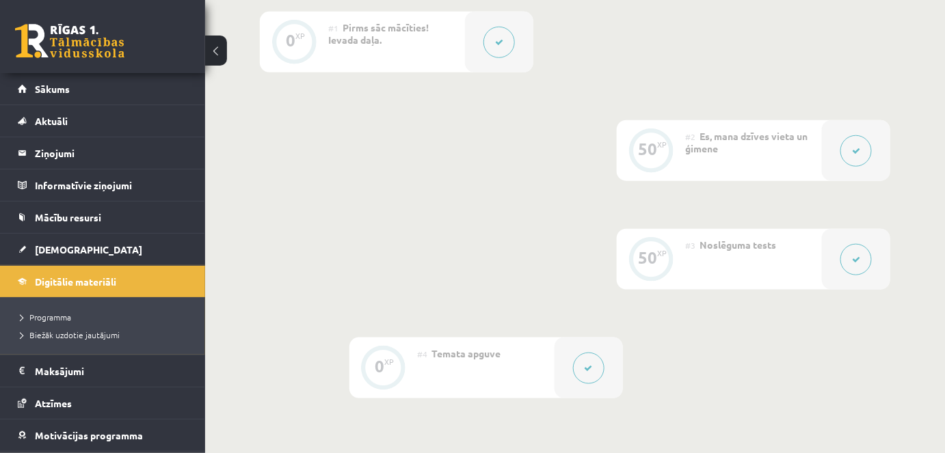
click at [743, 161] on div "#2 Es, mana dzīves vieta un ģimene" at bounding box center [753, 150] width 137 height 61
click at [858, 152] on icon at bounding box center [856, 151] width 8 height 8
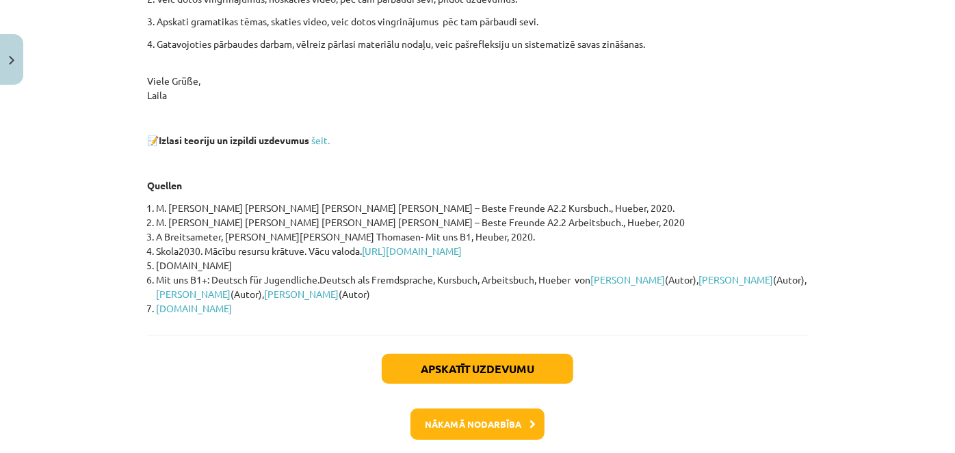
scroll to position [321, 0]
click at [324, 137] on link "šeit." at bounding box center [320, 140] width 18 height 12
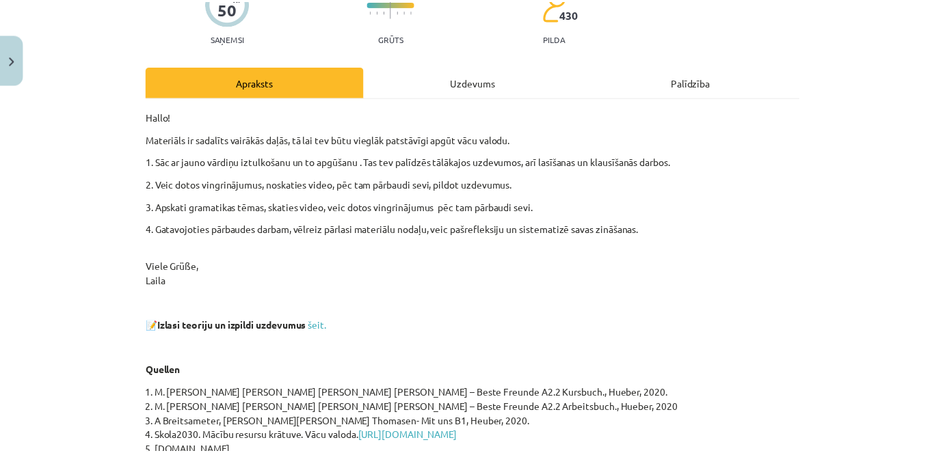
scroll to position [134, 0]
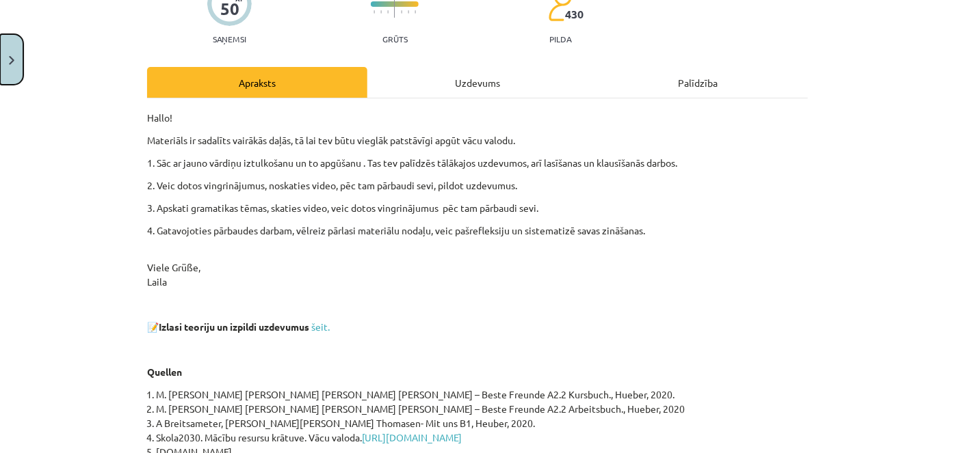
click at [13, 66] on button "Close" at bounding box center [11, 59] width 23 height 51
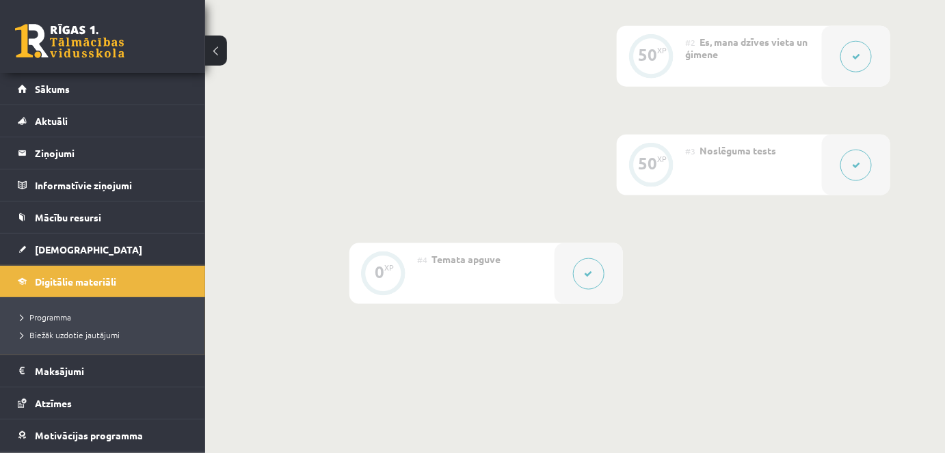
scroll to position [557, 0]
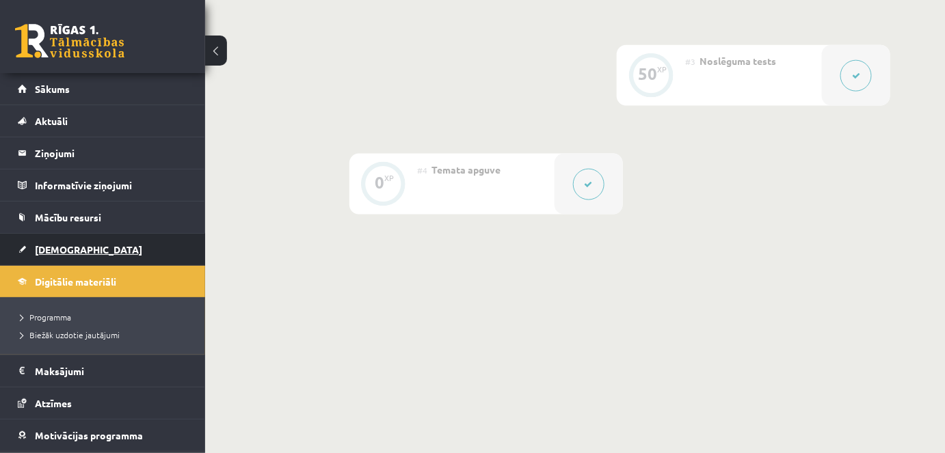
click at [53, 243] on span "[DEMOGRAPHIC_DATA]" at bounding box center [88, 249] width 107 height 12
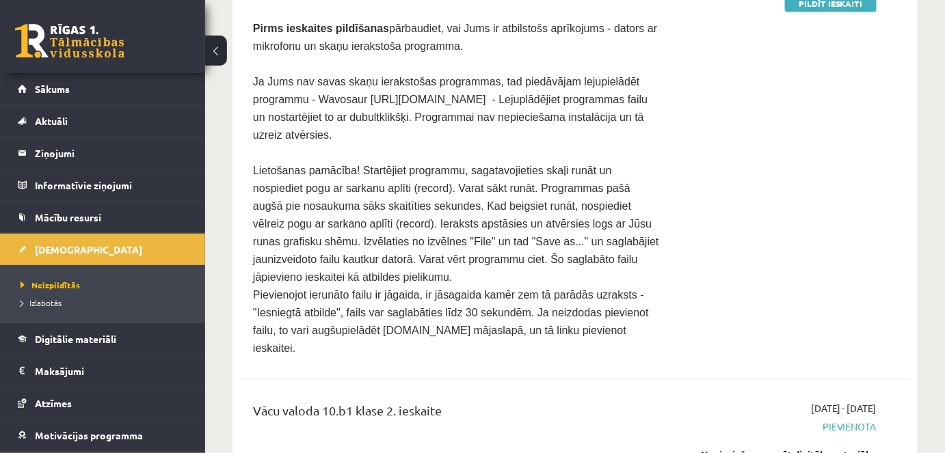
scroll to position [808, 0]
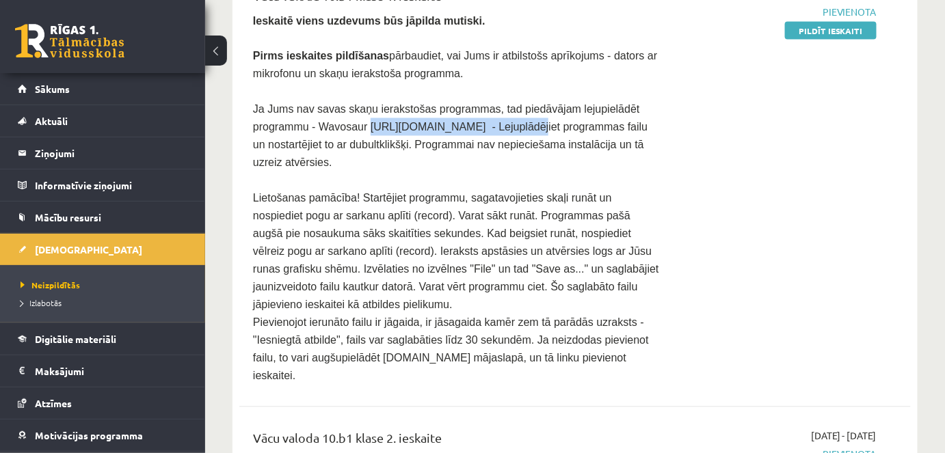
drag, startPoint x: 449, startPoint y: 122, endPoint x: 301, endPoint y: 114, distance: 147.9
click at [301, 114] on span "Ja Jums nav savas skaņu ierakstošas programmas, tad piedāvājam lejupielādēt pro…" at bounding box center [450, 136] width 395 height 65
copy span "https://wavosaur.en.softonic.com"
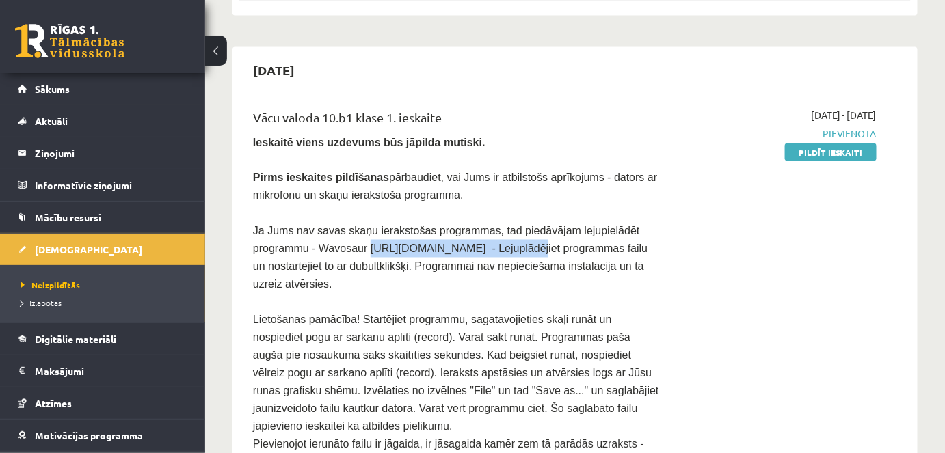
scroll to position [684, 0]
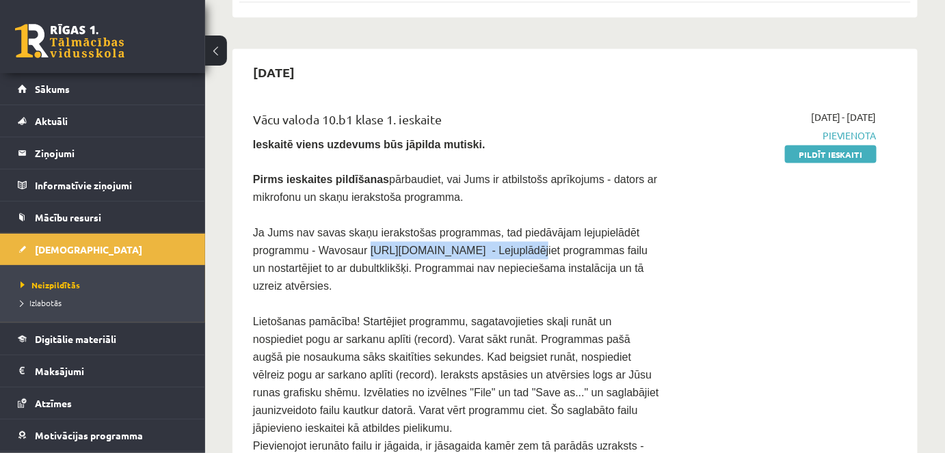
drag, startPoint x: 836, startPoint y: 153, endPoint x: 536, endPoint y: 62, distance: 313.7
click at [836, 153] on link "Pildīt ieskaiti" at bounding box center [831, 155] width 92 height 18
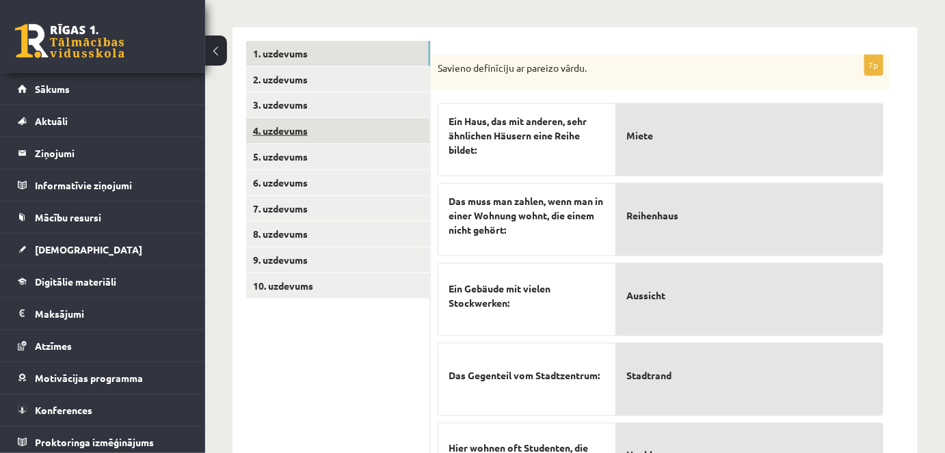
scroll to position [362, 0]
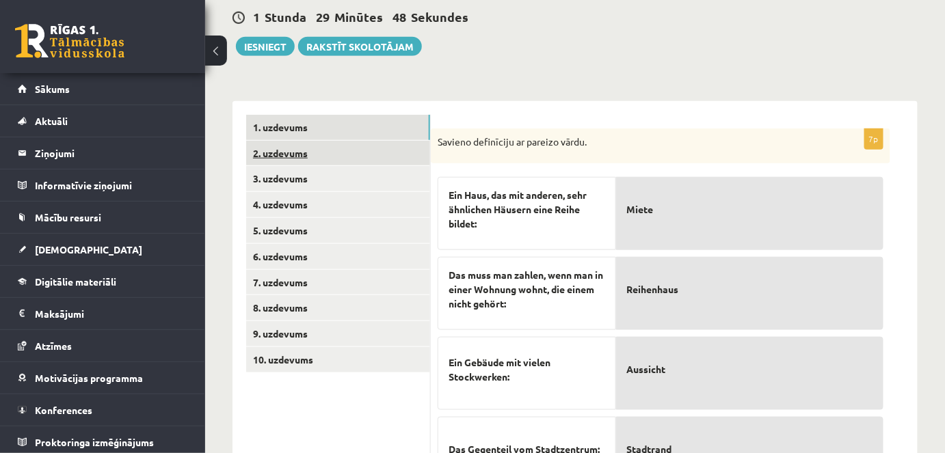
click at [289, 145] on link "2. uzdevums" at bounding box center [338, 153] width 184 height 25
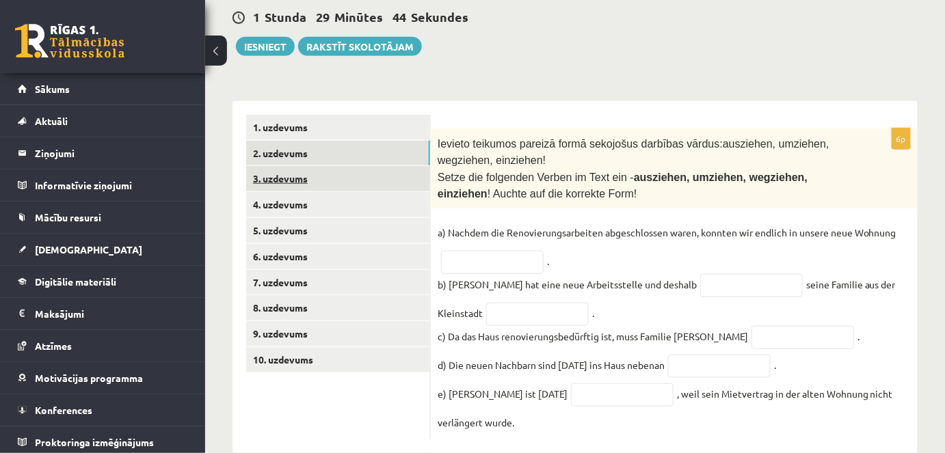
click at [287, 170] on link "3. uzdevums" at bounding box center [338, 178] width 184 height 25
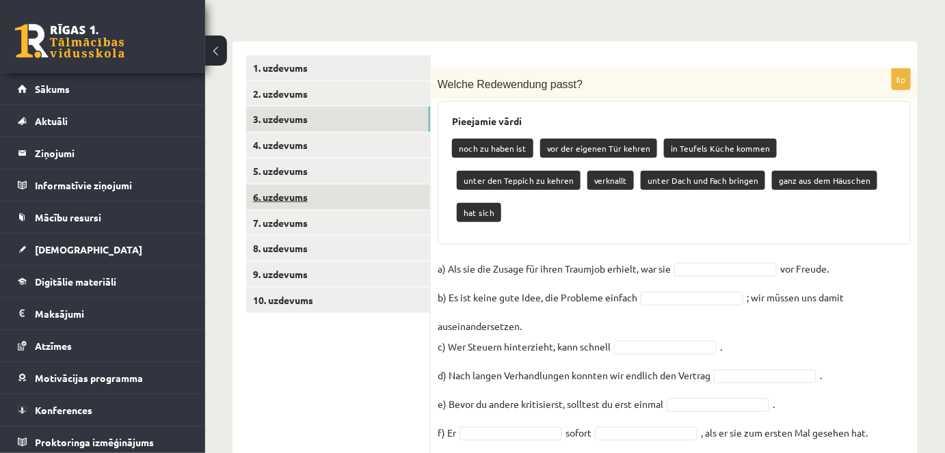
scroll to position [424, 0]
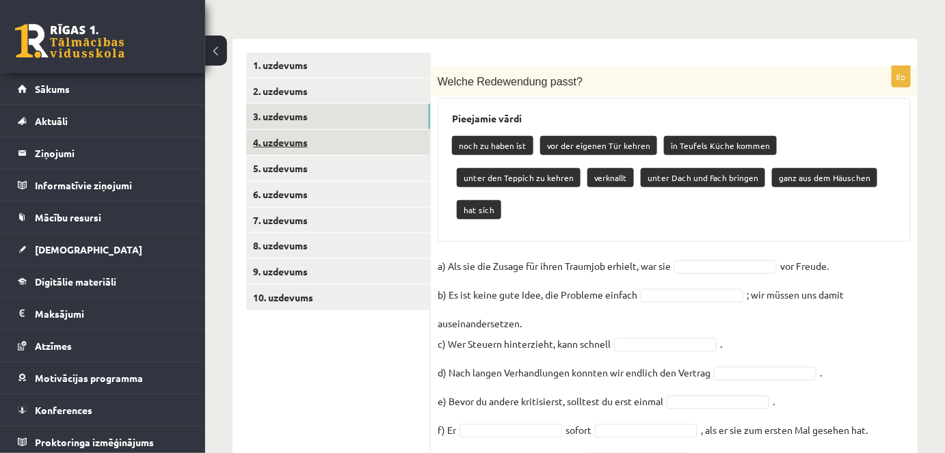
click at [296, 130] on link "4. uzdevums" at bounding box center [338, 142] width 184 height 25
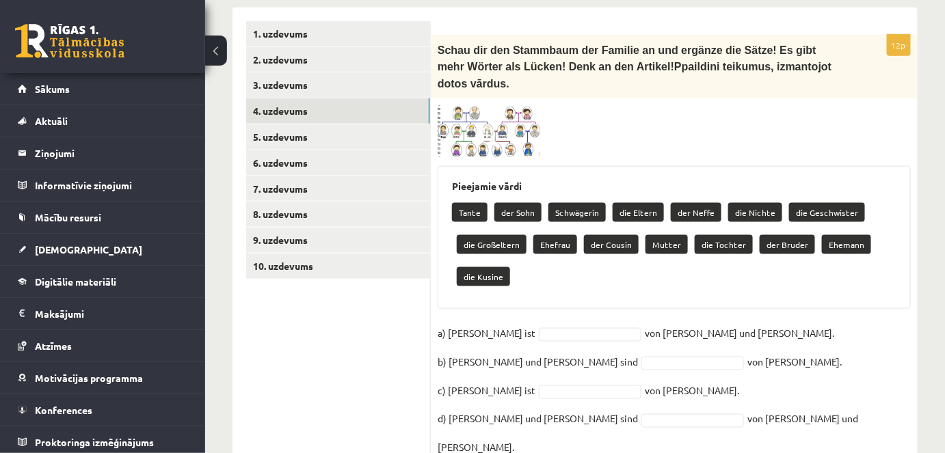
scroll to position [486, 0]
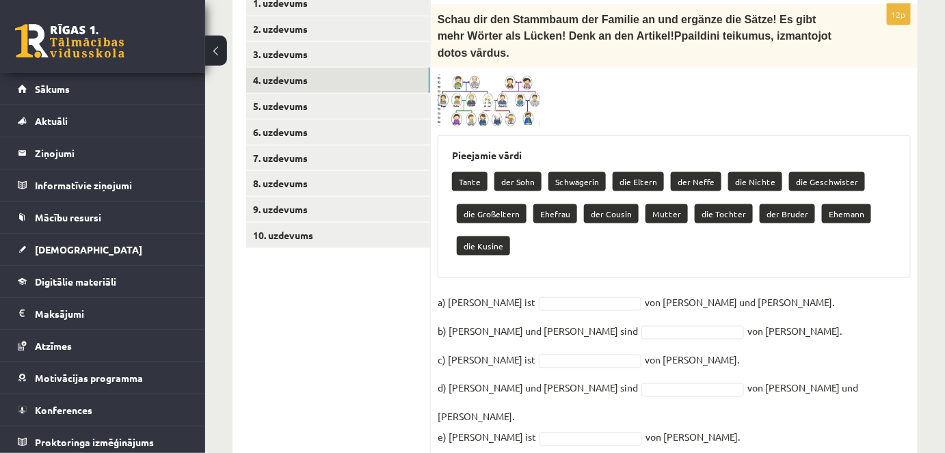
click at [490, 96] on span at bounding box center [490, 107] width 22 height 22
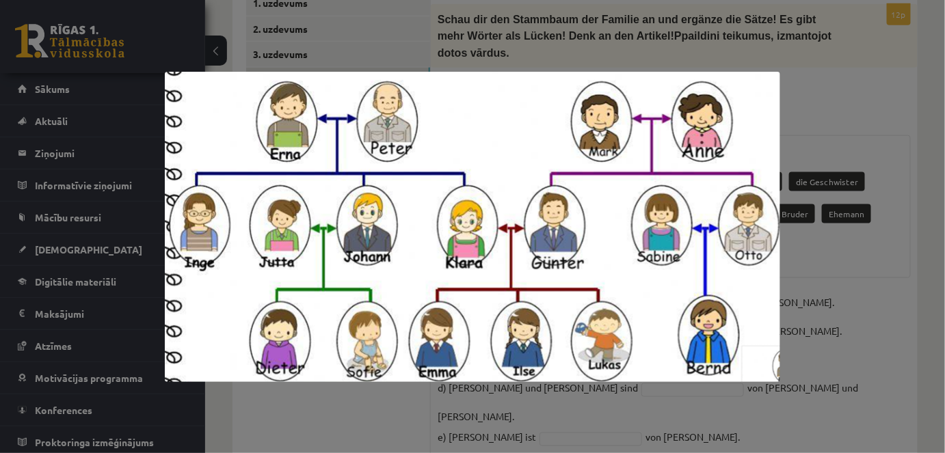
click at [845, 233] on div at bounding box center [472, 226] width 945 height 453
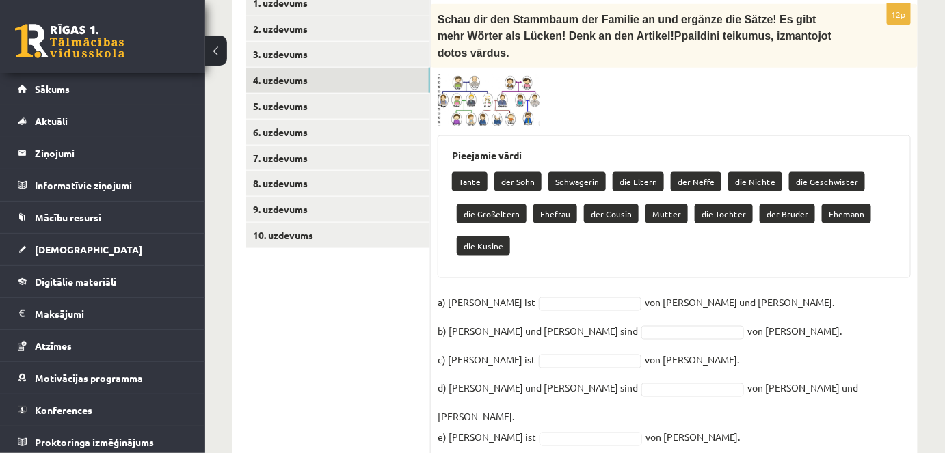
click at [498, 75] on img at bounding box center [489, 101] width 103 height 52
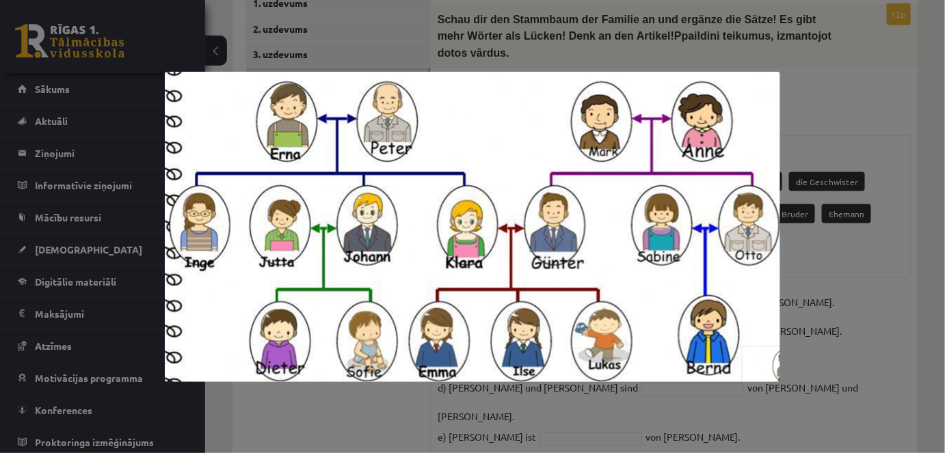
click at [812, 236] on div at bounding box center [472, 226] width 945 height 453
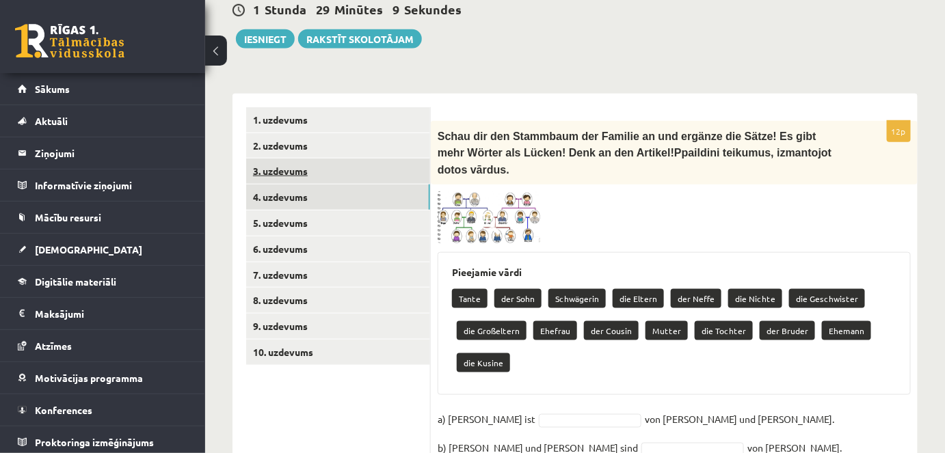
scroll to position [362, 0]
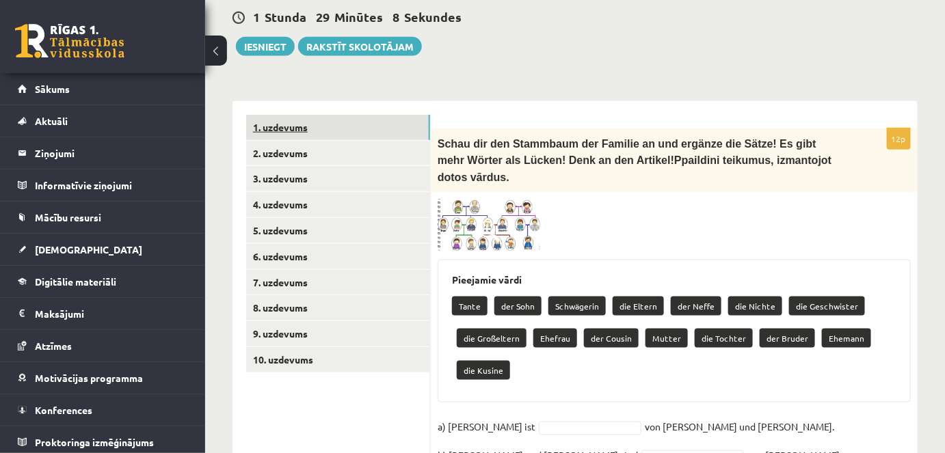
click at [295, 116] on link "1. uzdevums" at bounding box center [338, 127] width 184 height 25
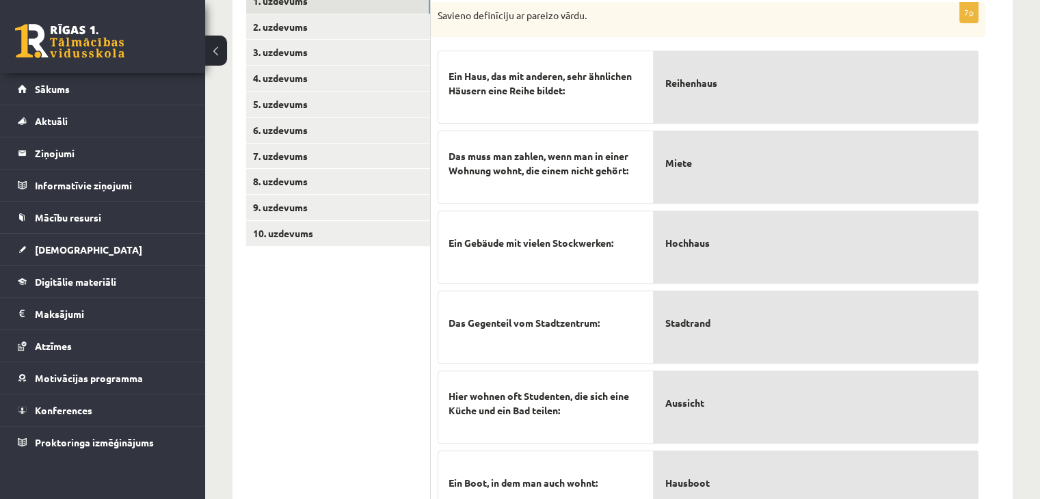
scroll to position [578, 0]
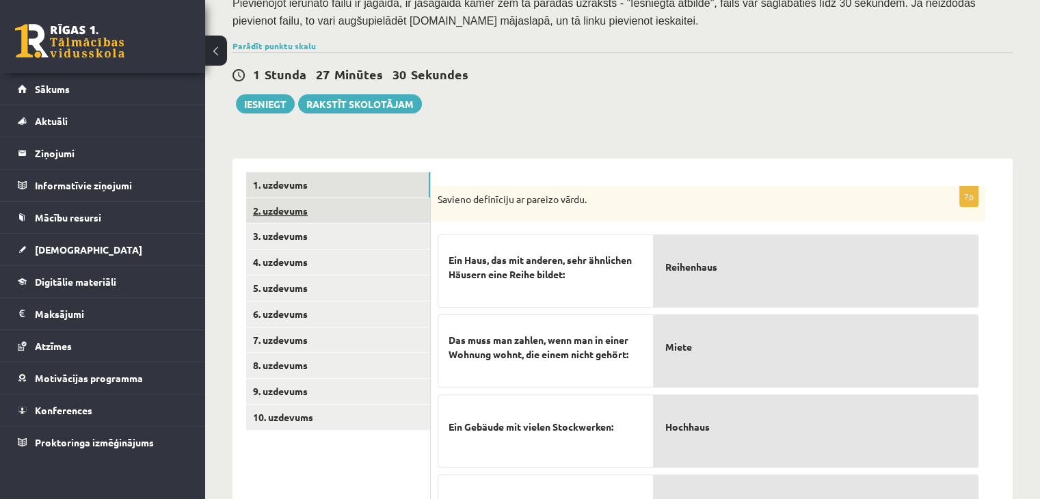
click at [285, 198] on link "2. uzdevums" at bounding box center [338, 210] width 184 height 25
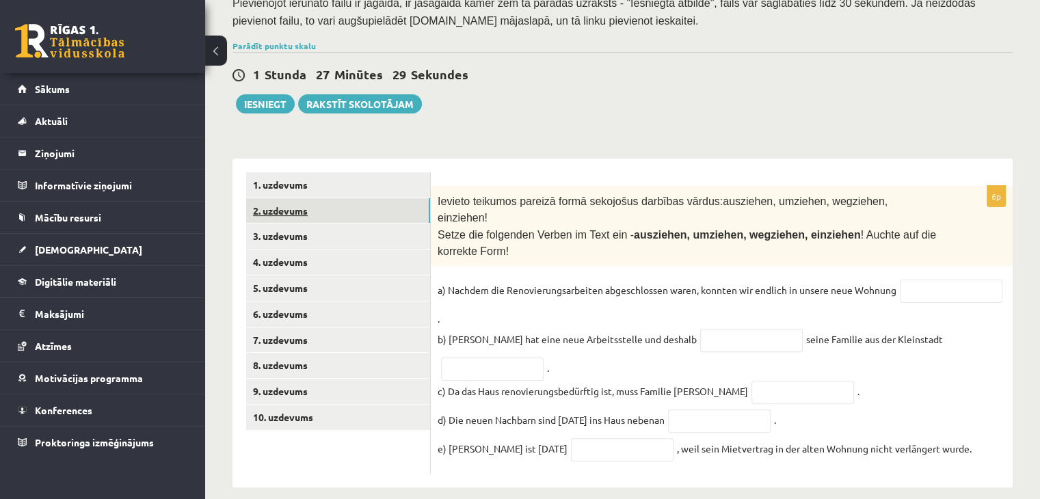
scroll to position [273, 0]
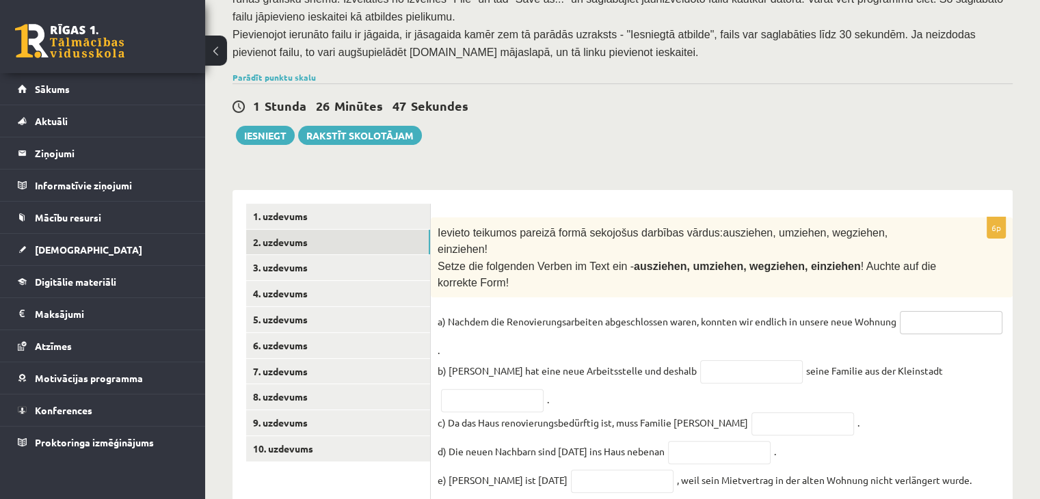
click at [900, 311] on input "text" at bounding box center [951, 322] width 103 height 23
type input "*********"
drag, startPoint x: 511, startPoint y: 297, endPoint x: 433, endPoint y: 297, distance: 78.0
click at [433, 297] on div "6p Ievieto teikumos pareizā formā sekojošus darbības vārdus: ausziehen, umziehe…" at bounding box center [722, 361] width 582 height 289
drag, startPoint x: 812, startPoint y: 214, endPoint x: 771, endPoint y: 217, distance: 41.8
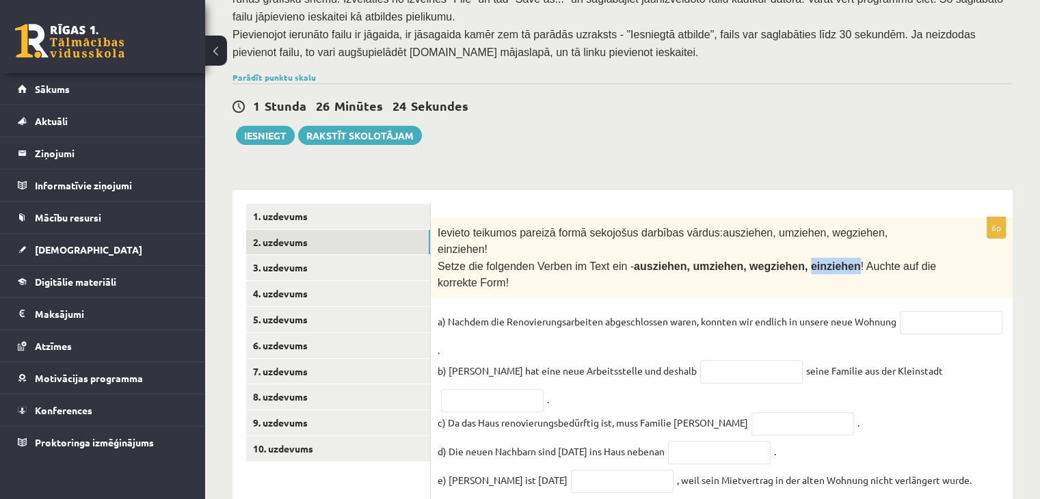
click at [771, 261] on span "Setze die folgenden Verben im Text ein - ausziehen, umziehen, wegziehen, einzie…" at bounding box center [687, 275] width 499 height 28
copy span "einziehen"
click at [900, 311] on input "text" at bounding box center [951, 322] width 103 height 23
paste input "*********"
type input "*********"
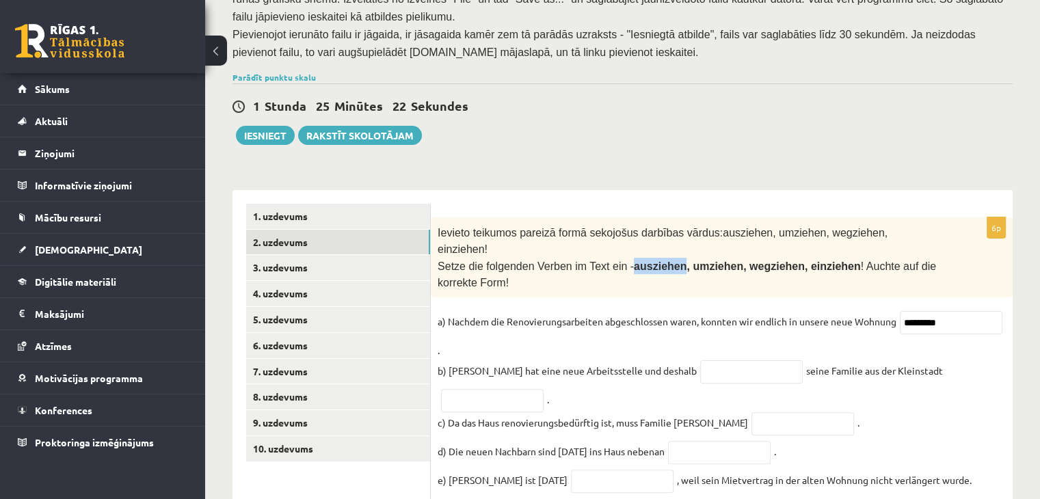
drag, startPoint x: 659, startPoint y: 214, endPoint x: 616, endPoint y: 217, distance: 42.5
click at [634, 261] on span "ausziehen, umziehen, wegziehen, einziehen" at bounding box center [747, 267] width 227 height 12
copy span "ausziehen"
click at [752, 412] on input "text" at bounding box center [803, 423] width 103 height 23
paste input "*********"
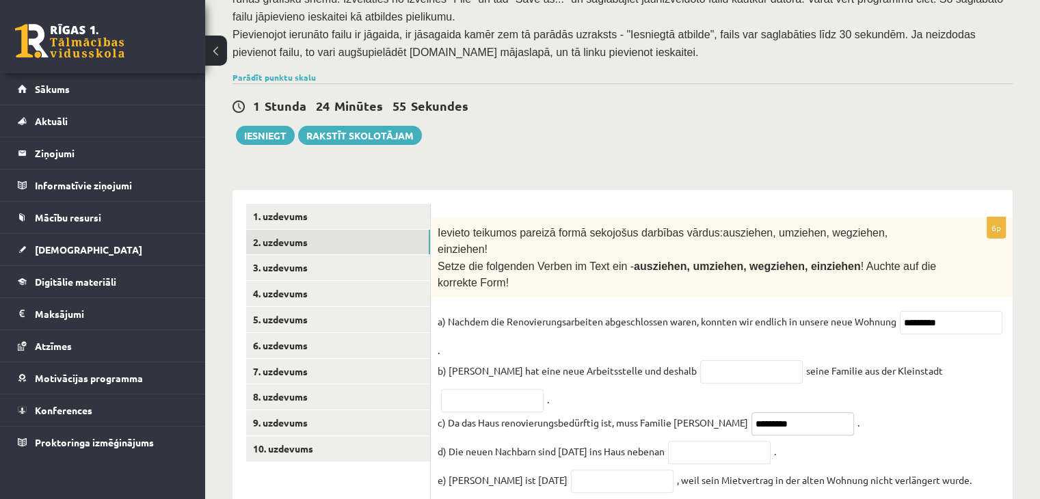
type input "*********"
drag, startPoint x: 763, startPoint y: 212, endPoint x: 717, endPoint y: 213, distance: 45.1
click at [717, 261] on span "ausziehen, umziehen, wegziehen, einziehen" at bounding box center [747, 267] width 227 height 12
click at [706, 360] on input "text" at bounding box center [751, 371] width 103 height 23
click at [527, 389] on input "text" at bounding box center [492, 400] width 103 height 23
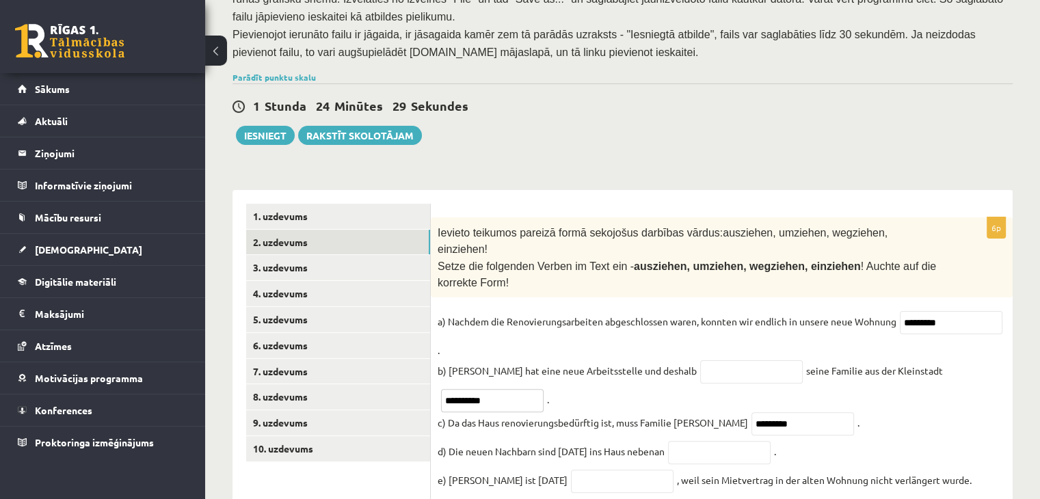
type input "**********"
click at [728, 441] on input "text" at bounding box center [719, 452] width 103 height 23
type input "*********"
click at [585, 453] on input "text" at bounding box center [622, 481] width 103 height 23
type input "**********"
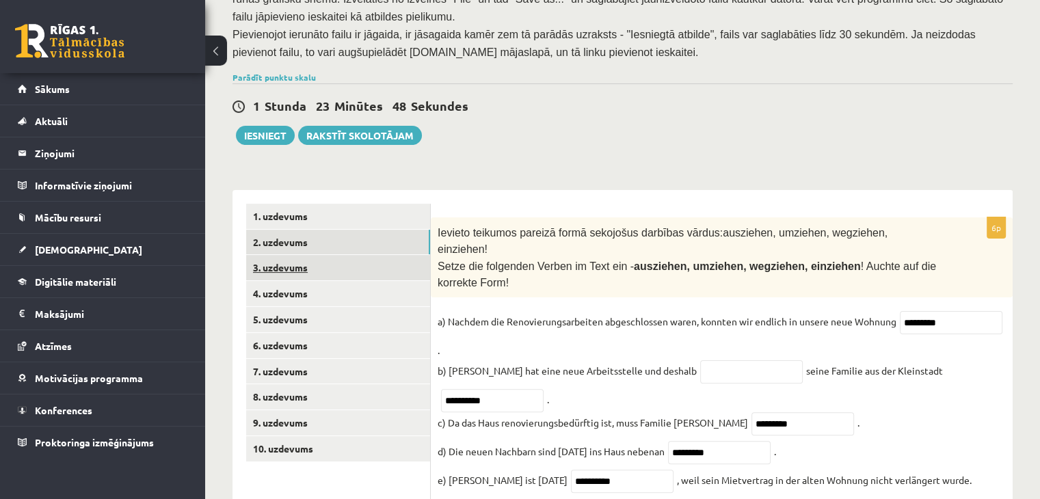
click at [282, 255] on link "3. uzdevums" at bounding box center [338, 267] width 184 height 25
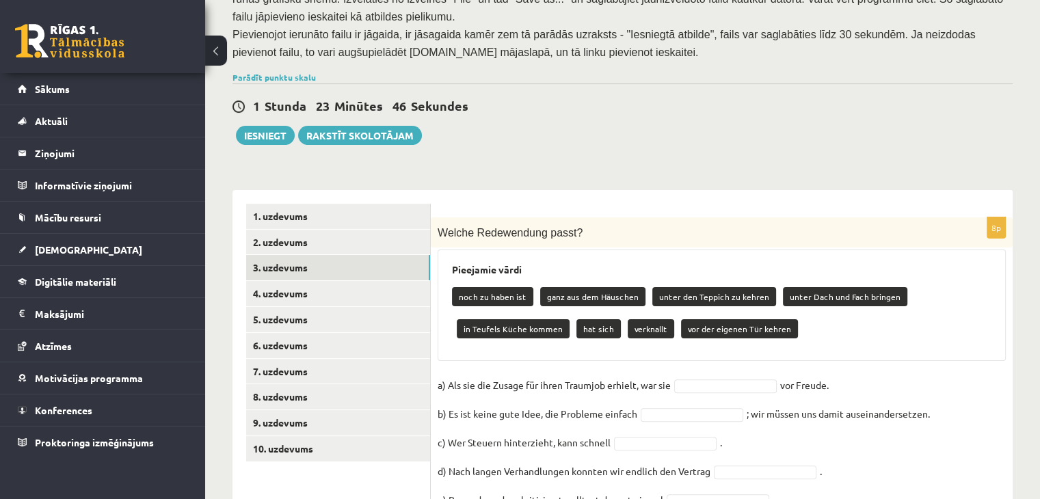
scroll to position [341, 0]
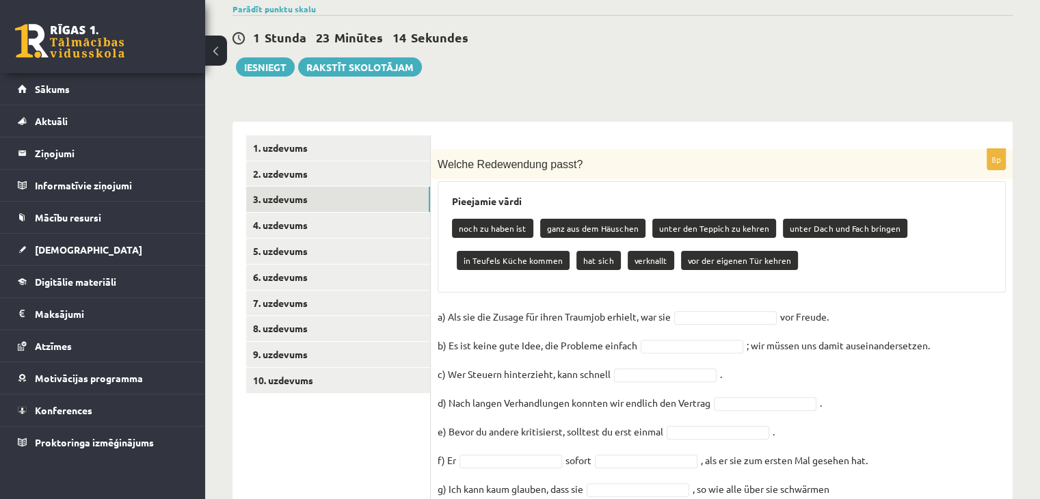
click at [607, 219] on p "ganz aus dem Häuschen" at bounding box center [592, 228] width 105 height 19
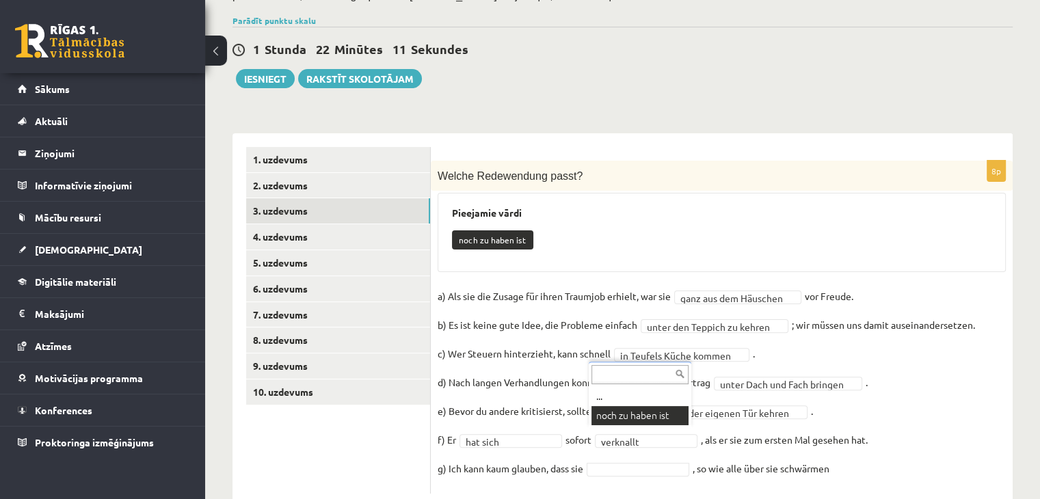
scroll to position [297, 0]
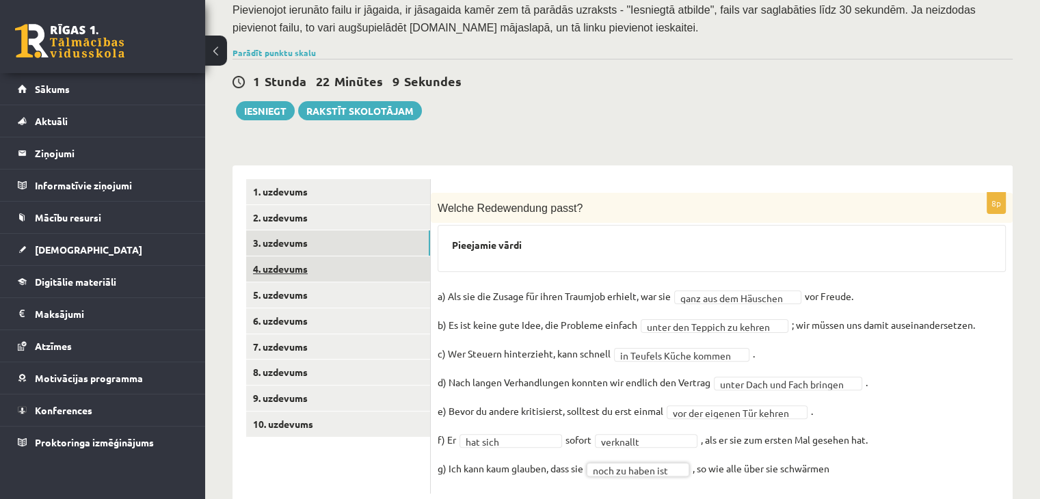
click at [276, 256] on link "4. uzdevums" at bounding box center [338, 268] width 184 height 25
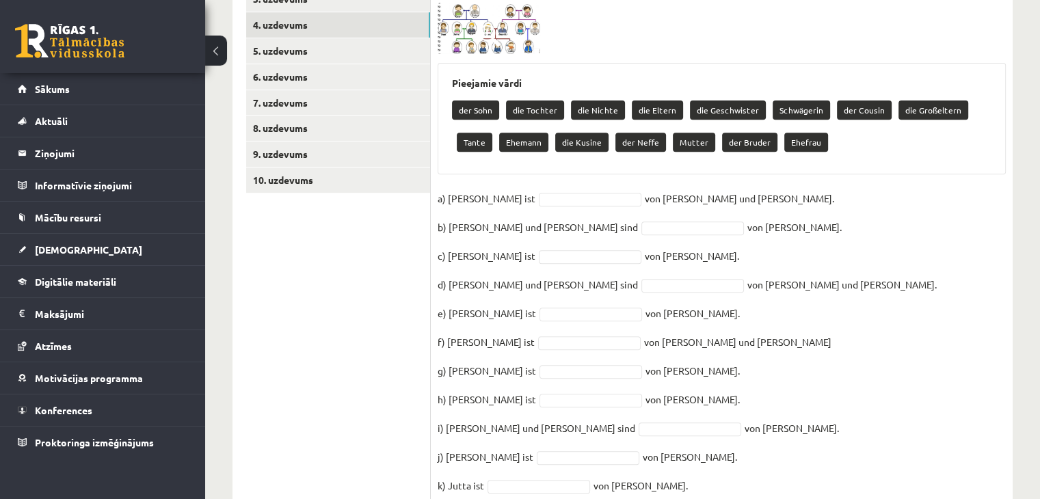
scroll to position [518, 0]
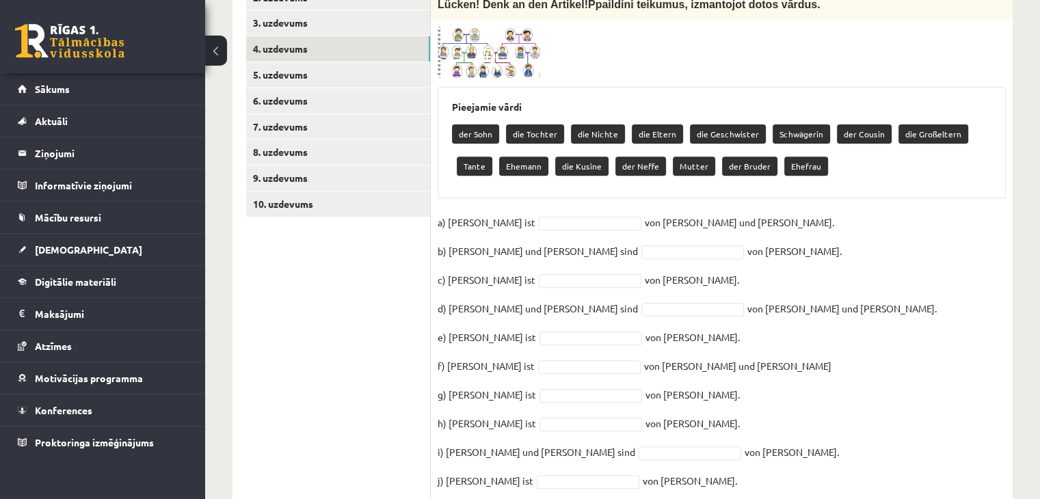
click at [515, 27] on img at bounding box center [489, 53] width 103 height 52
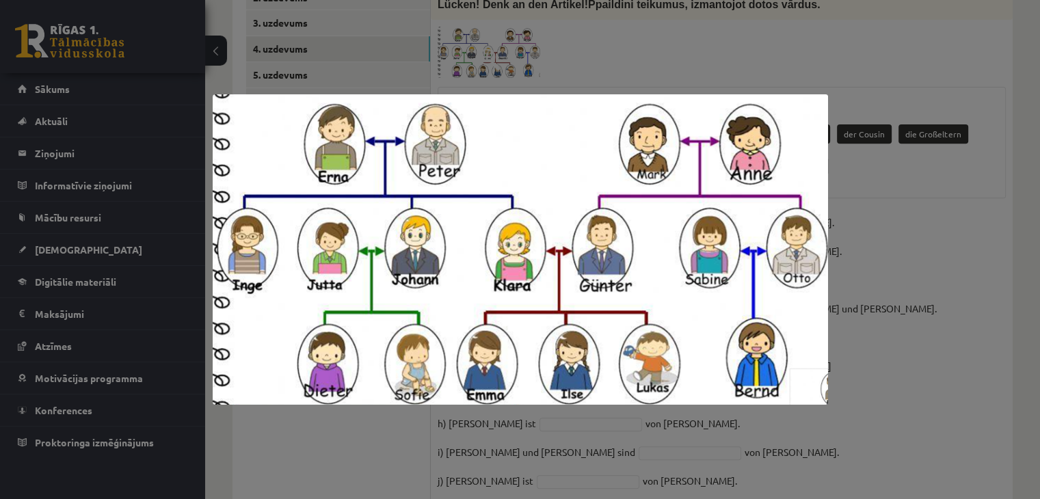
click at [936, 288] on div at bounding box center [520, 249] width 1040 height 499
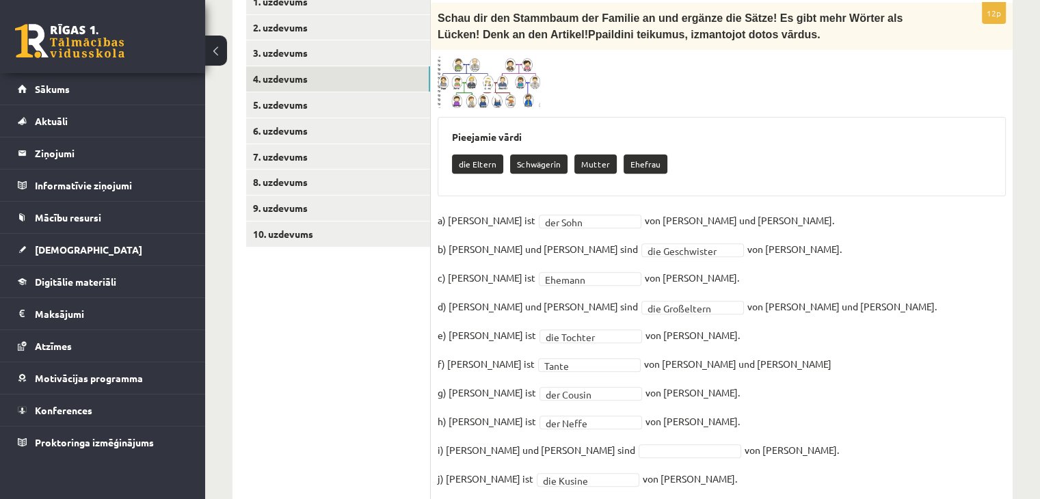
scroll to position [349, 0]
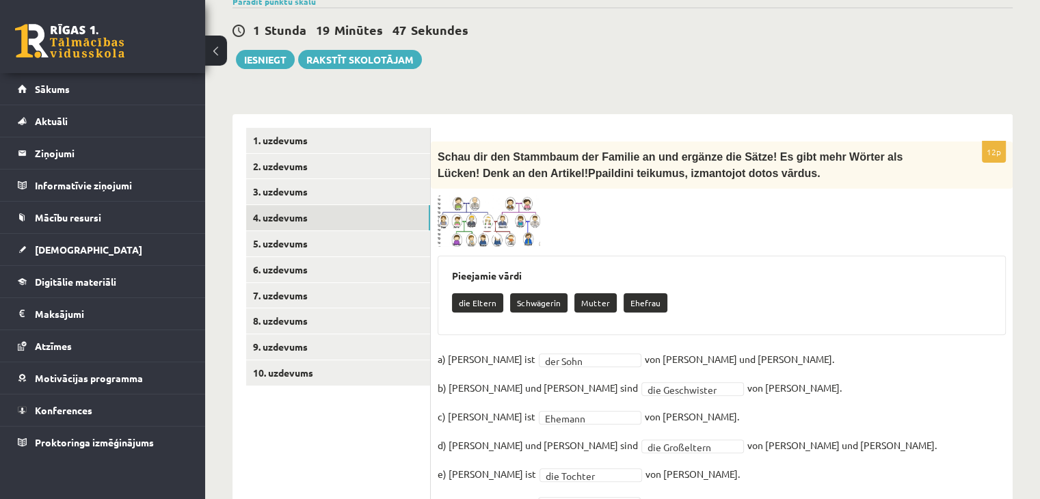
click at [473, 196] on img at bounding box center [489, 222] width 103 height 52
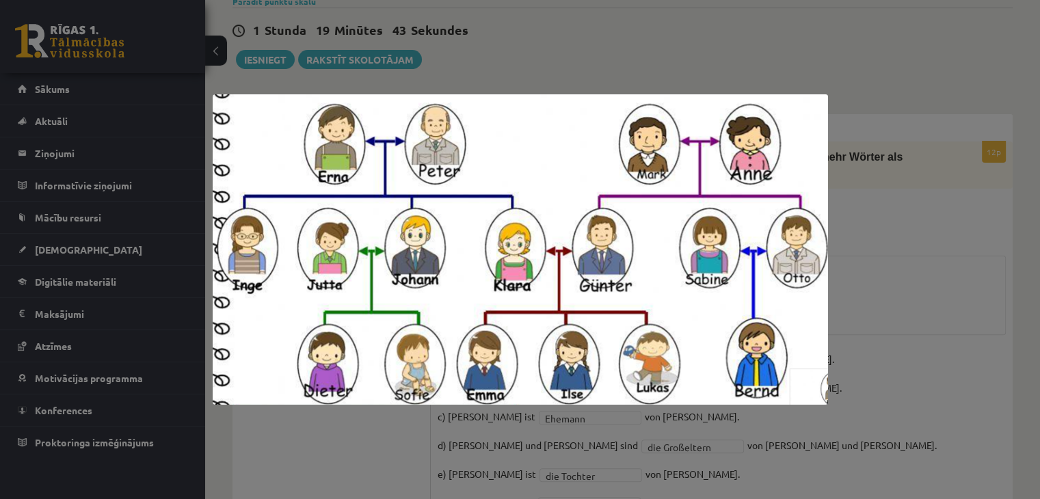
click at [881, 280] on div at bounding box center [520, 249] width 1040 height 499
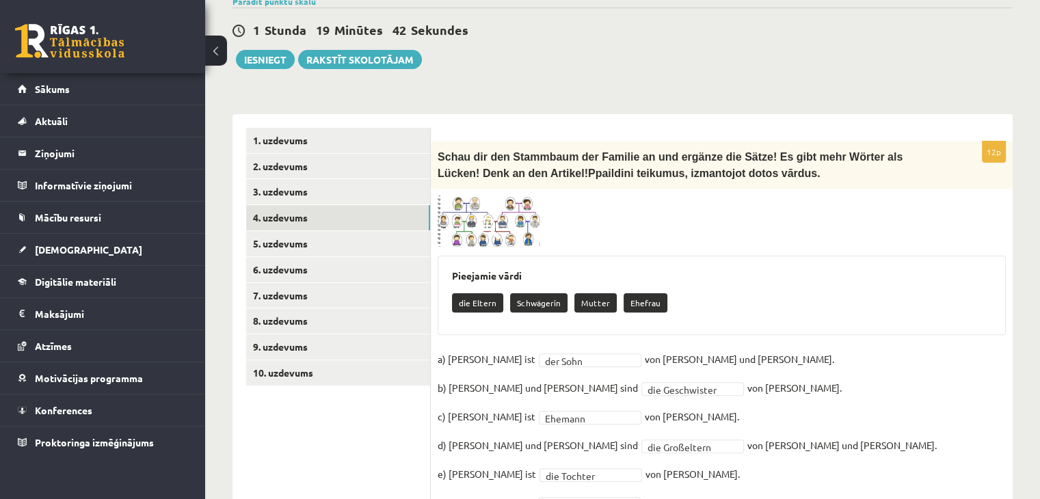
scroll to position [486, 0]
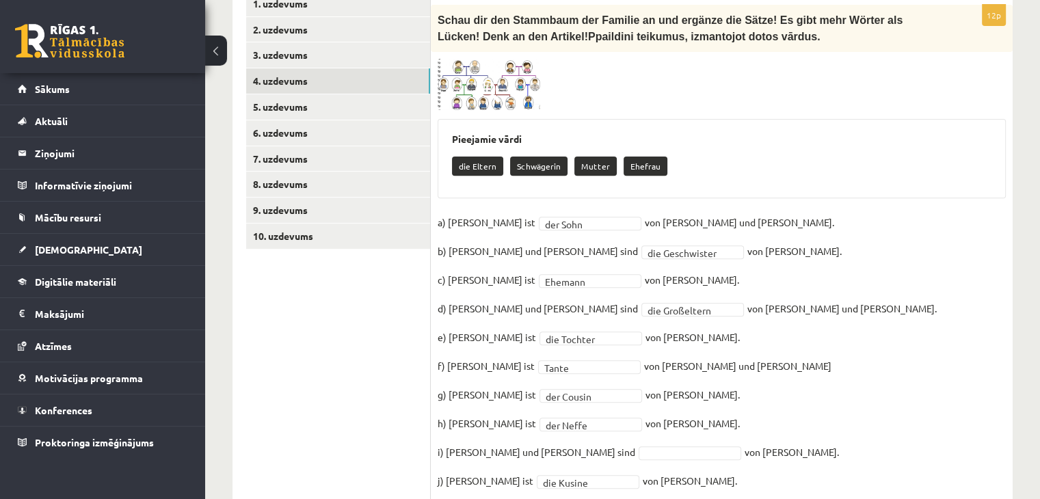
click at [522, 119] on div "Pieejamie vārdi die Eltern Schwägerin Mutter Ehefrau" at bounding box center [722, 158] width 568 height 79
click at [528, 60] on img at bounding box center [489, 85] width 103 height 52
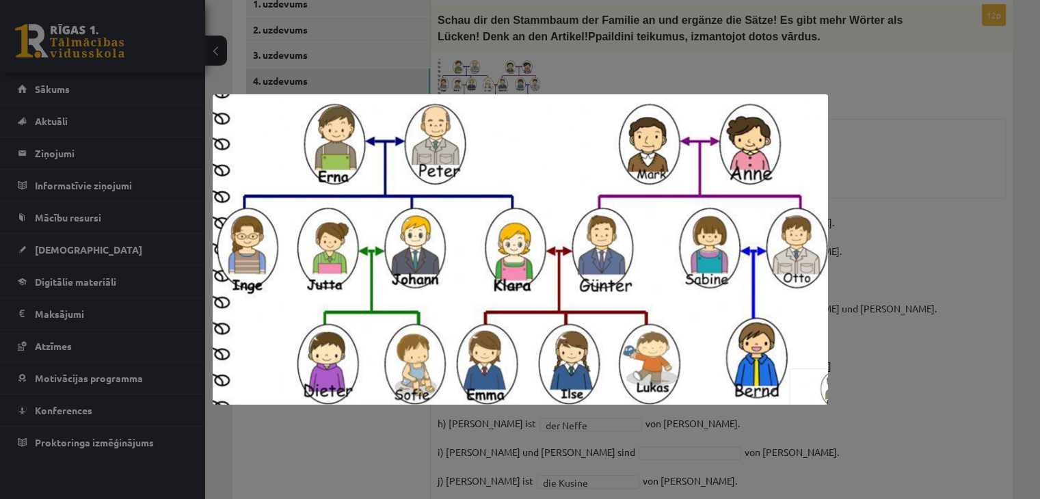
click at [865, 191] on div at bounding box center [520, 249] width 1040 height 499
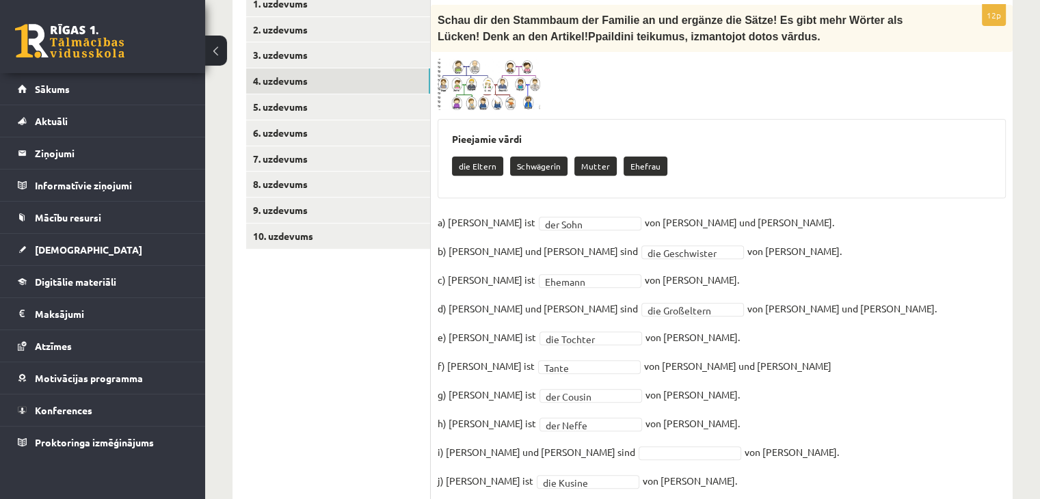
click at [507, 59] on img at bounding box center [489, 85] width 103 height 52
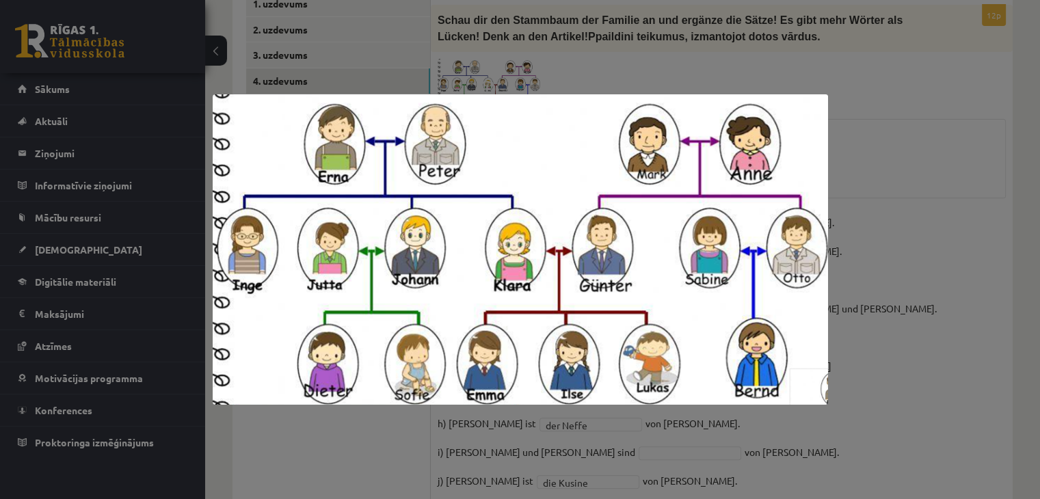
click at [938, 286] on div at bounding box center [520, 249] width 1040 height 499
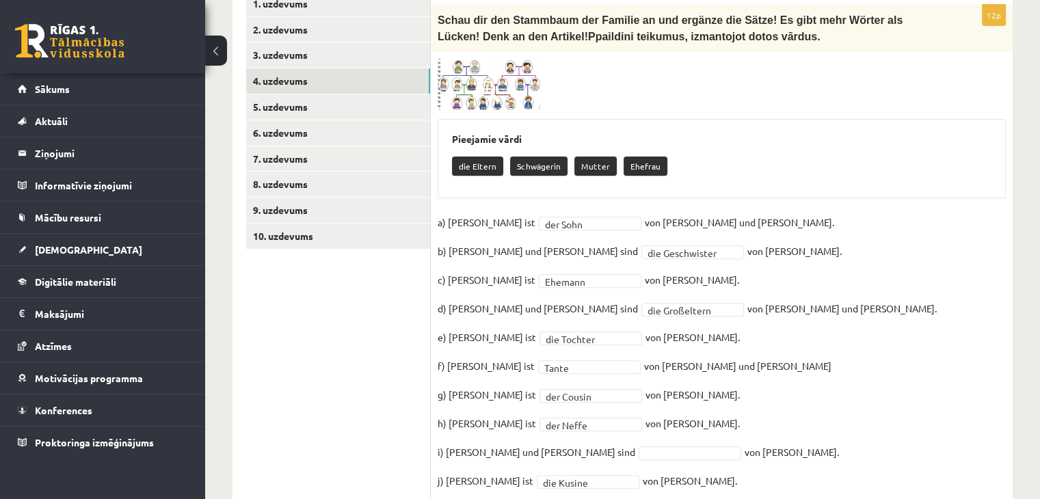
click at [477, 59] on img at bounding box center [489, 85] width 103 height 52
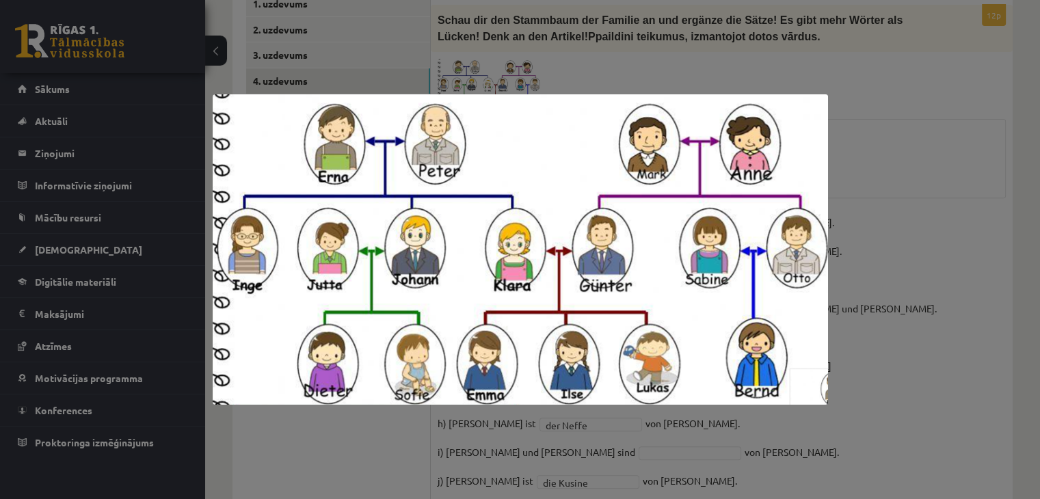
click at [904, 285] on div at bounding box center [520, 249] width 1040 height 499
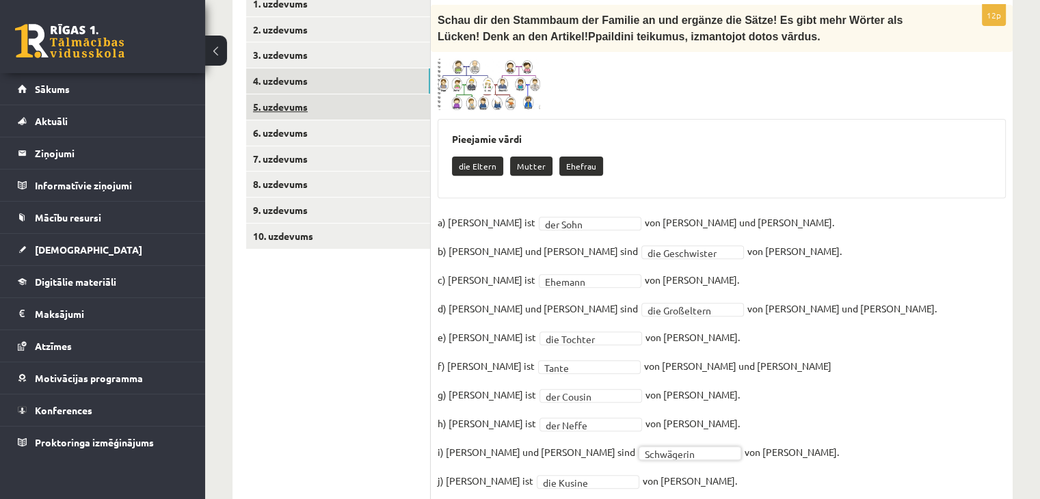
click at [279, 94] on link "5. uzdevums" at bounding box center [338, 106] width 184 height 25
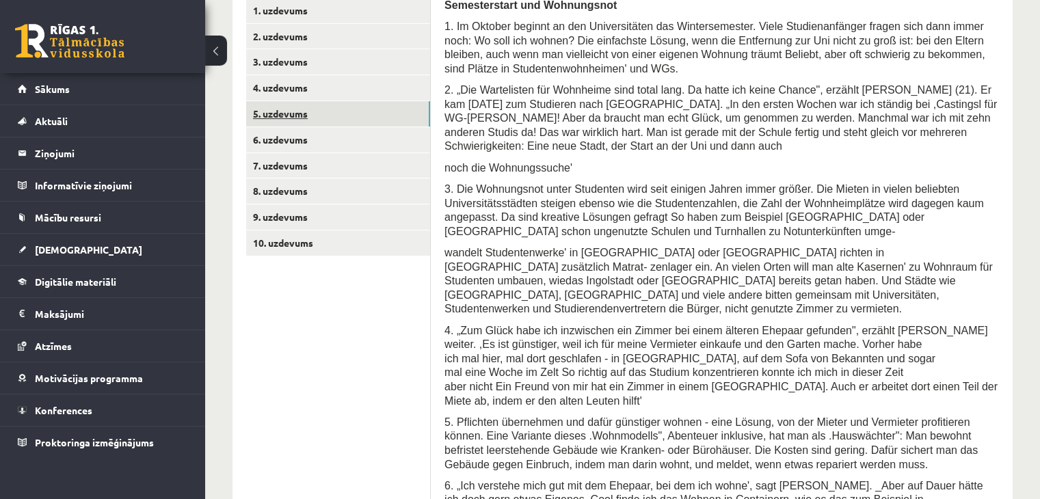
scroll to position [307, 0]
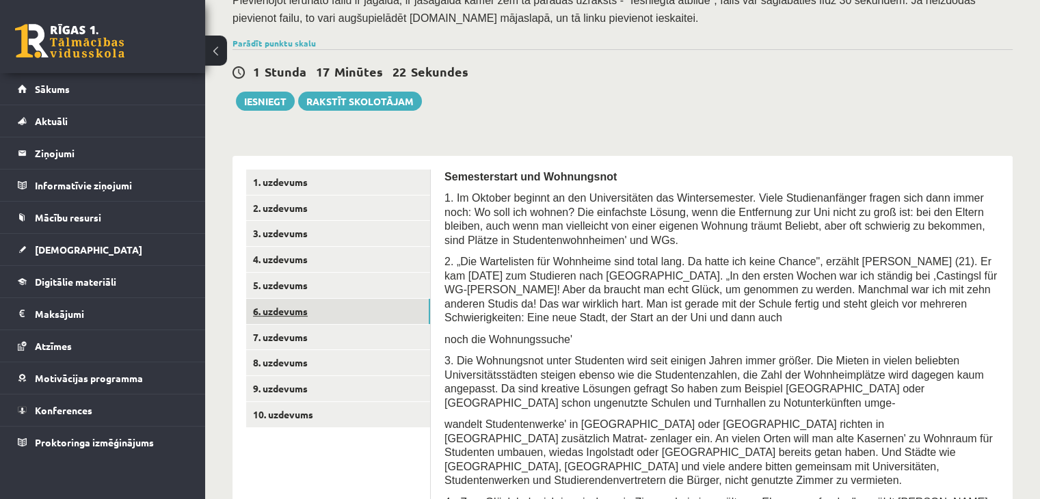
click at [275, 299] on link "6. uzdevums" at bounding box center [338, 311] width 184 height 25
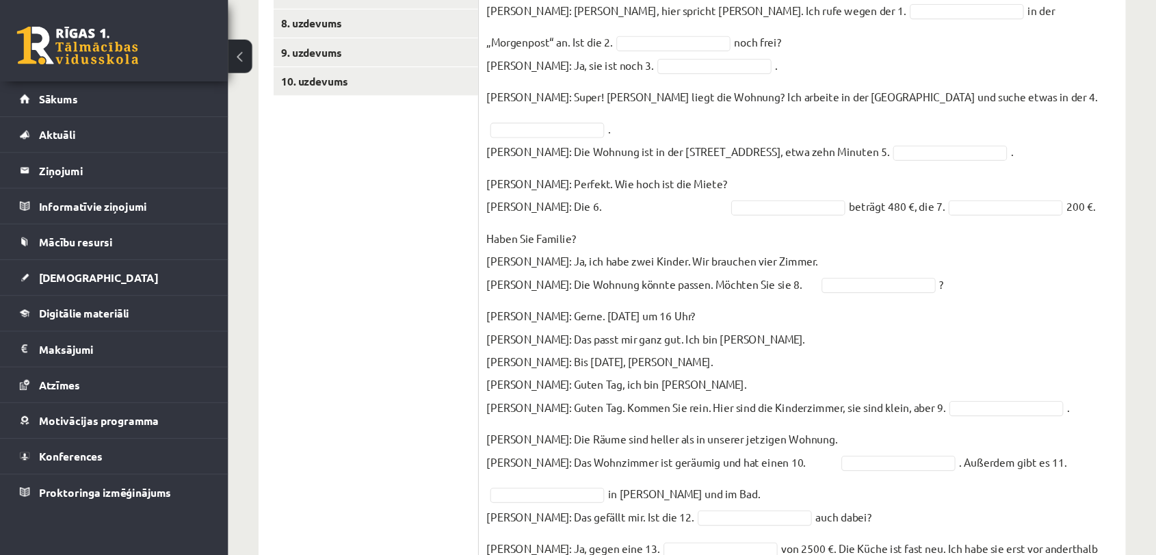
scroll to position [649, 0]
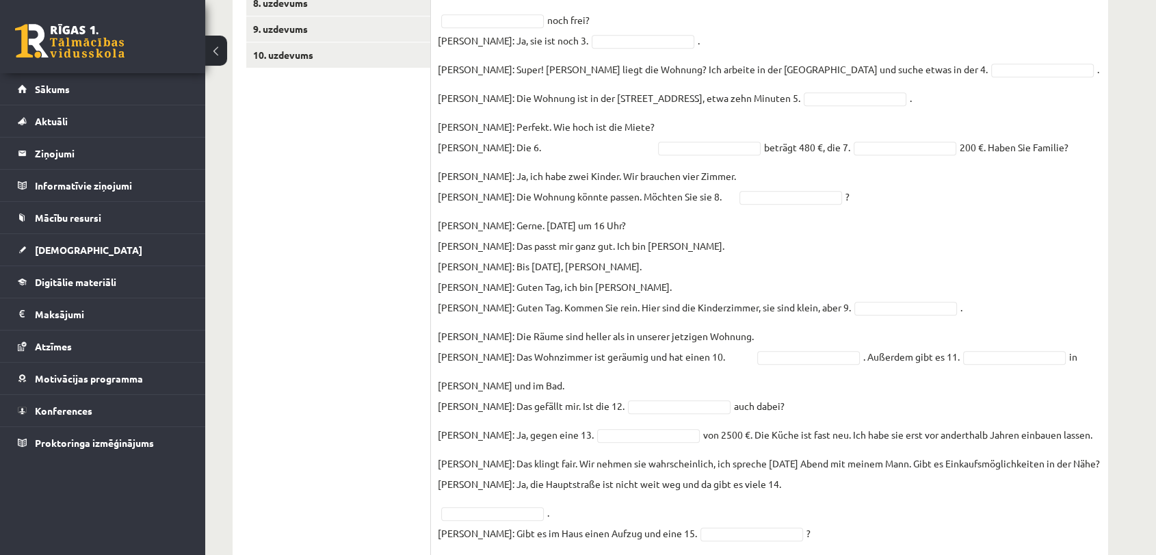
drag, startPoint x: 976, startPoint y: 308, endPoint x: 984, endPoint y: 305, distance: 8.7
click at [944, 305] on fieldset "Frau Nowak: Hallo, hier spricht Frau Nowak. Ich rufe wegen der 1. in der „Morge…" at bounding box center [769, 301] width 663 height 640
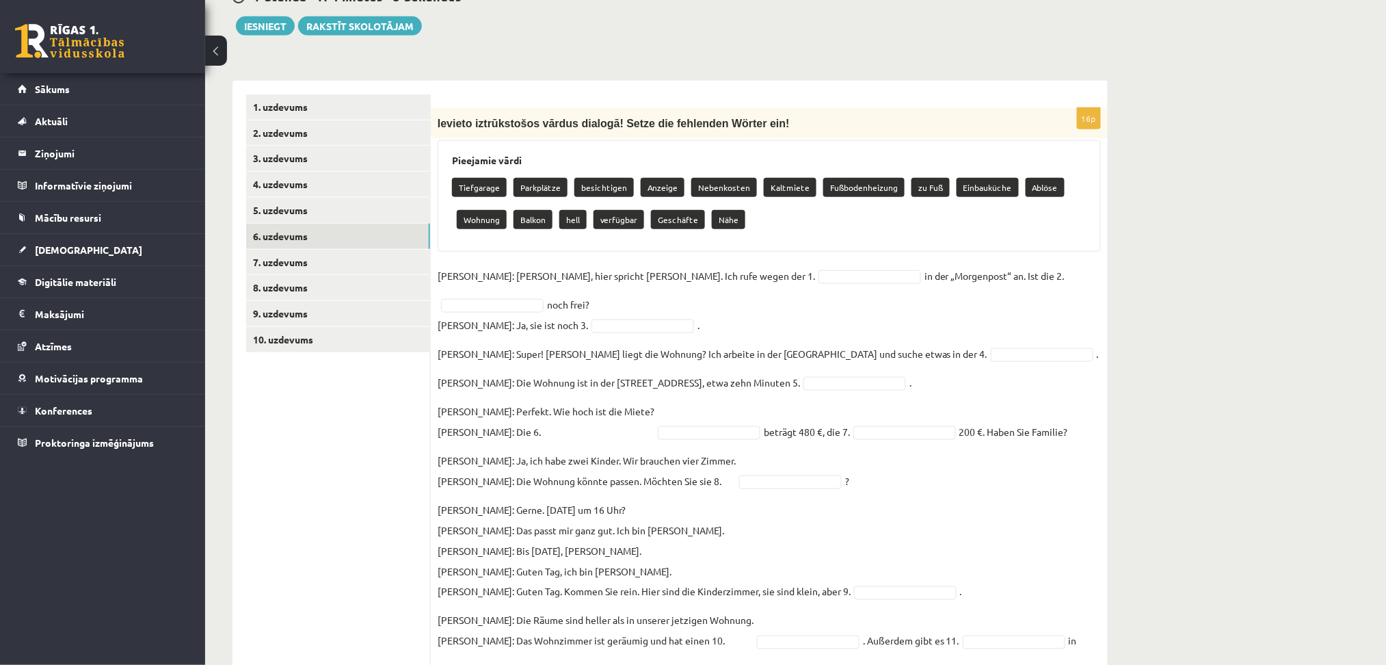
scroll to position [455, 0]
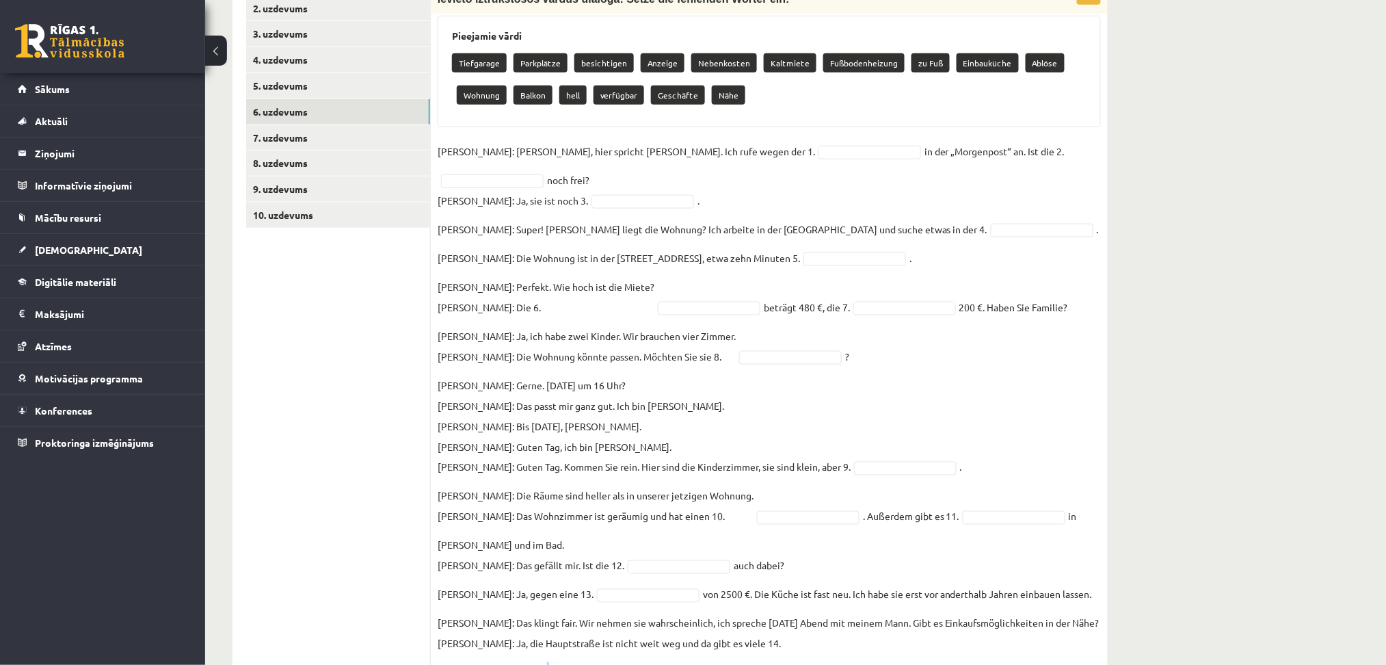
drag, startPoint x: 768, startPoint y: 652, endPoint x: 725, endPoint y: 651, distance: 43.1
click at [725, 453] on fieldset "Frau Nowak: Hallo, hier spricht Frau Nowak. Ich rufe wegen der 1. in der „Morge…" at bounding box center [769, 461] width 663 height 640
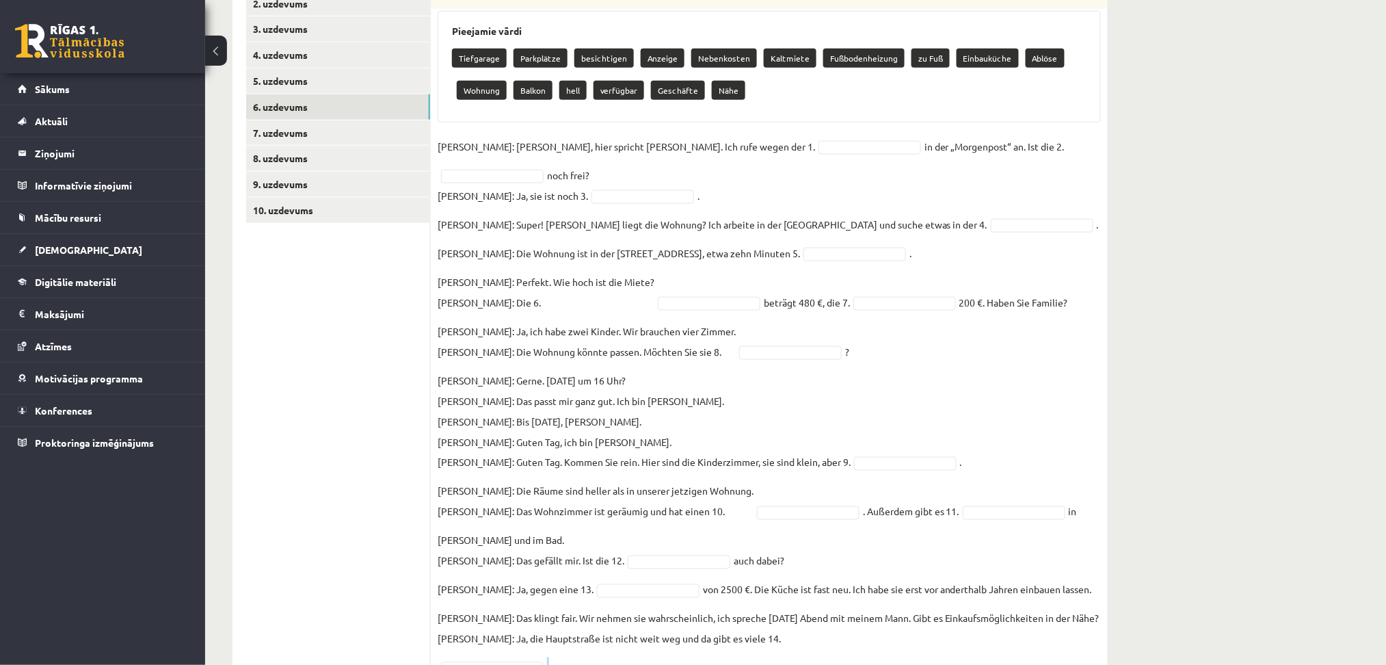
click at [790, 453] on p "Frau Nowak: Das klingt fair. Wir nehmen sie wahrscheinlich, ich spreche heute A…" at bounding box center [769, 628] width 662 height 41
drag, startPoint x: 784, startPoint y: 617, endPoint x: 712, endPoint y: 622, distance: 72.0
click at [712, 453] on p "Frau Nowak: Das klingt fair. Wir nehmen sie wahrscheinlich, ich spreche heute A…" at bounding box center [769, 628] width 662 height 41
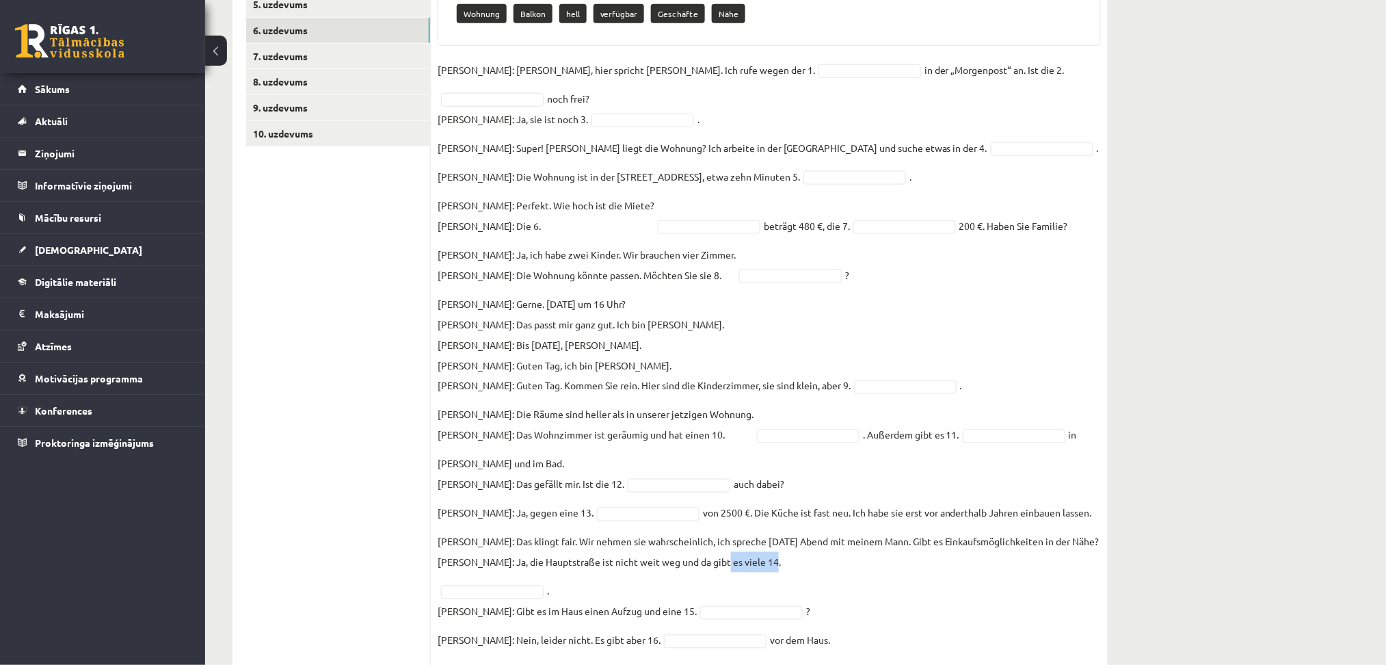
scroll to position [636, 0]
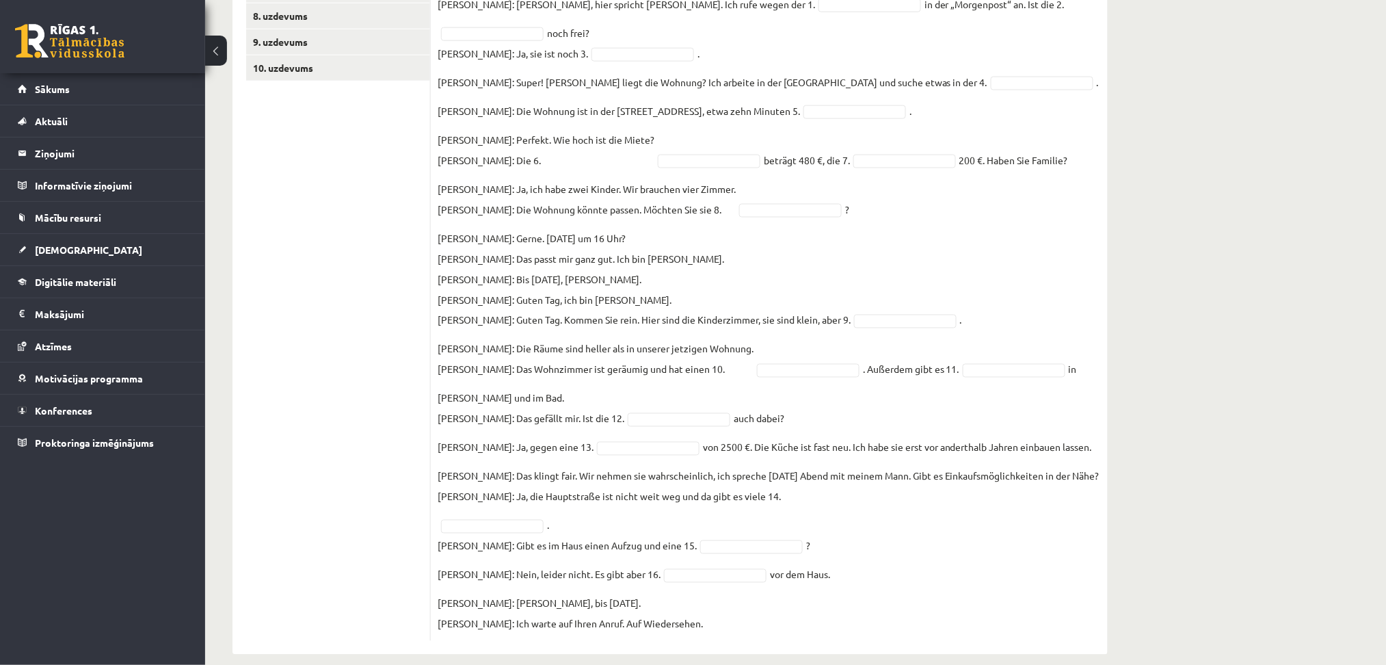
click at [944, 453] on div "Vācu valoda 10.b1 klase 1. ieskaite , Sendija Ivanova (11.b1 JK) Ieskaitē viens…" at bounding box center [795, 49] width 1181 height 1265
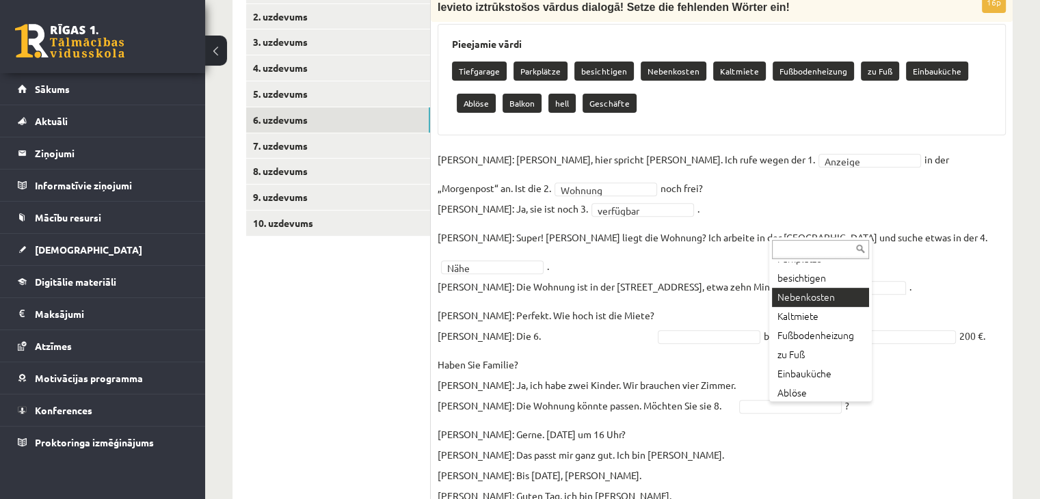
scroll to position [112, 0]
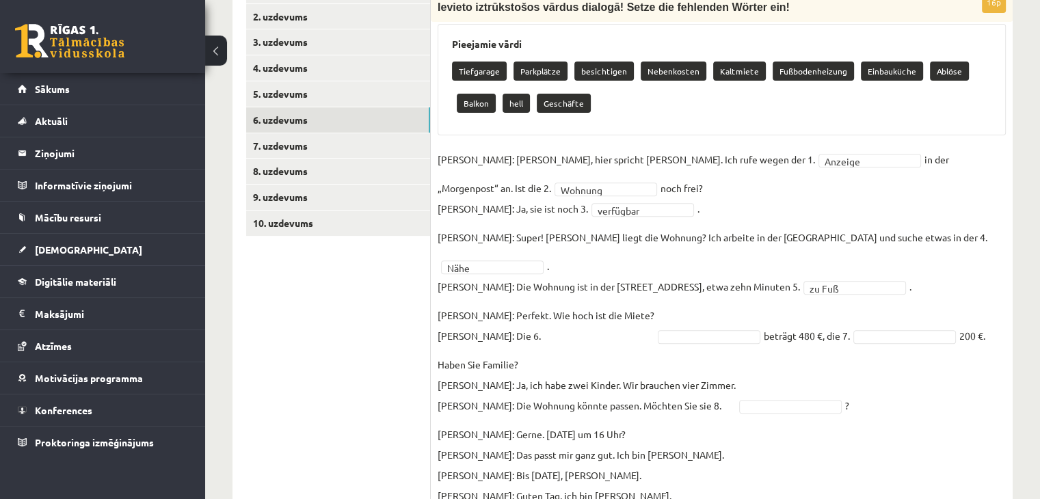
drag, startPoint x: 672, startPoint y: 263, endPoint x: 799, endPoint y: 310, distance: 135.0
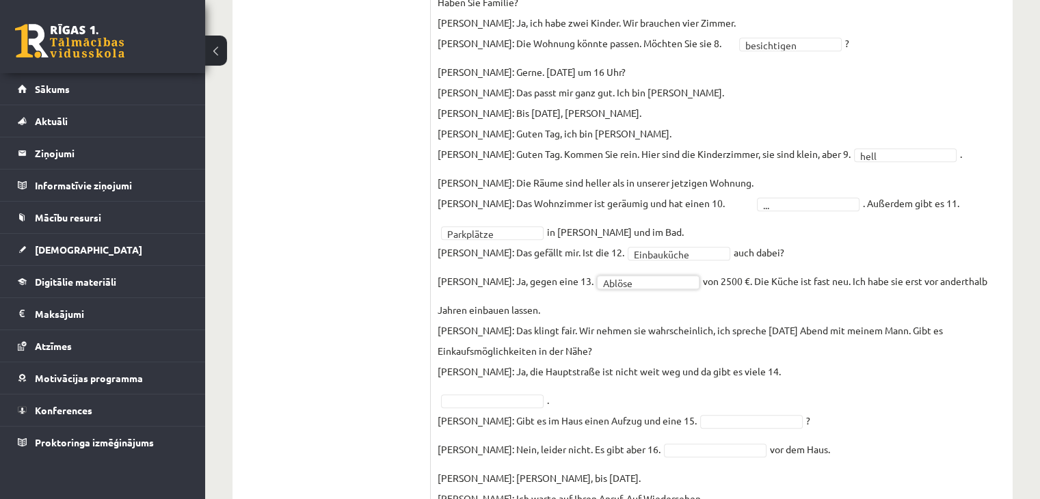
scroll to position [830, 0]
click at [477, 333] on fieldset "**********" at bounding box center [722, 146] width 568 height 722
click at [477, 335] on fieldset "**********" at bounding box center [722, 146] width 568 height 722
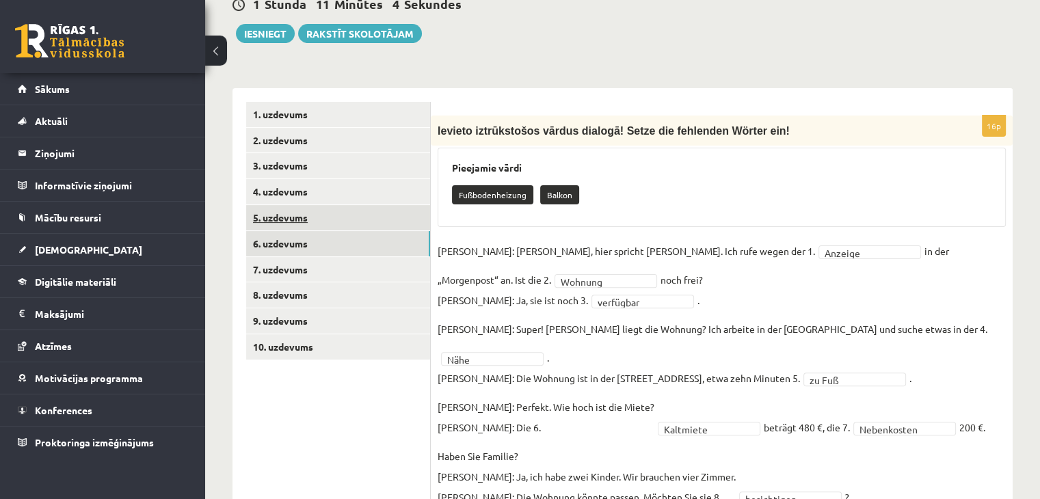
scroll to position [215, 0]
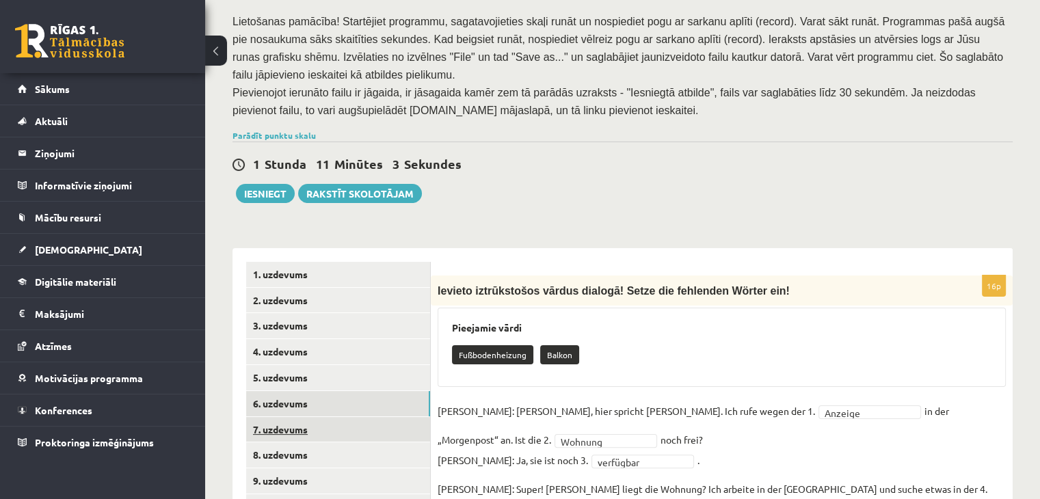
click at [293, 417] on link "7. uzdevums" at bounding box center [338, 429] width 184 height 25
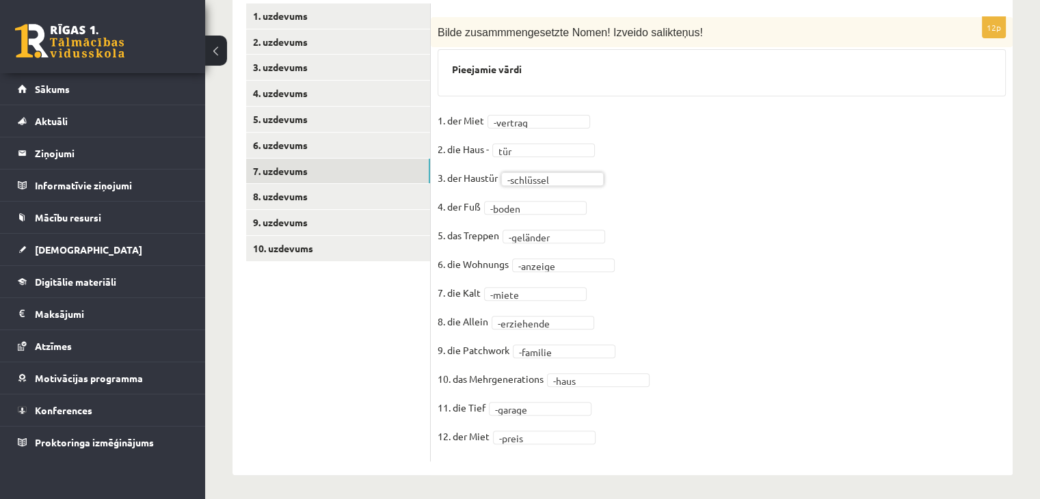
scroll to position [441, 0]
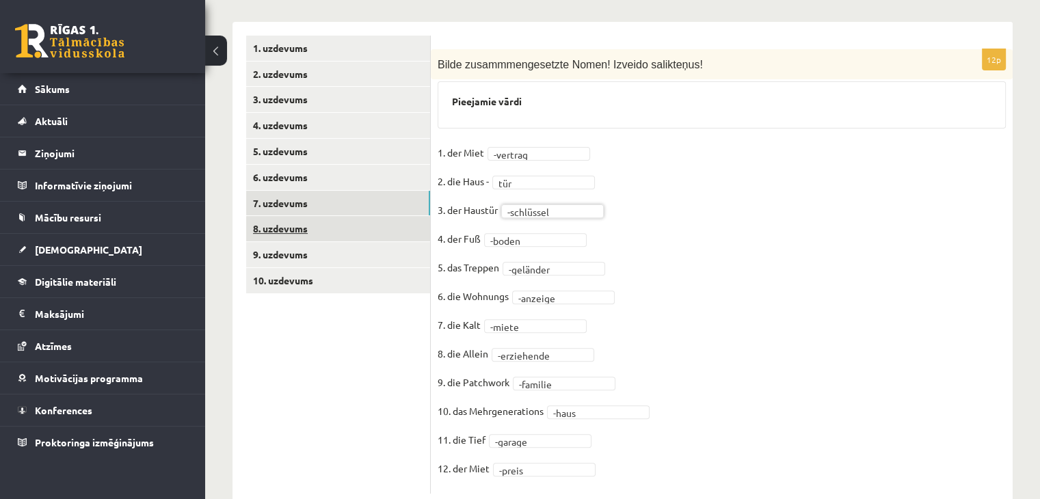
click at [287, 216] on link "8. uzdevums" at bounding box center [338, 228] width 184 height 25
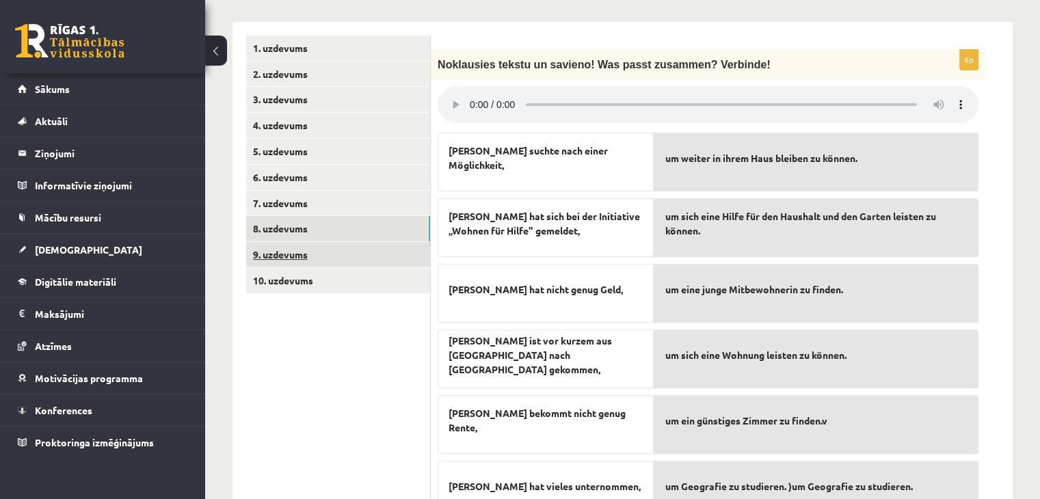
click at [284, 242] on link "9. uzdevums" at bounding box center [338, 254] width 184 height 25
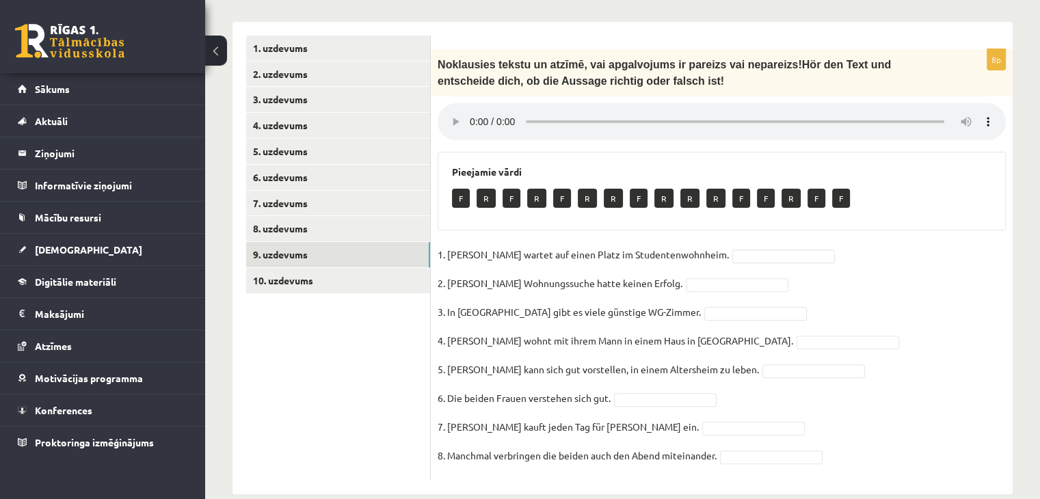
scroll to position [427, 0]
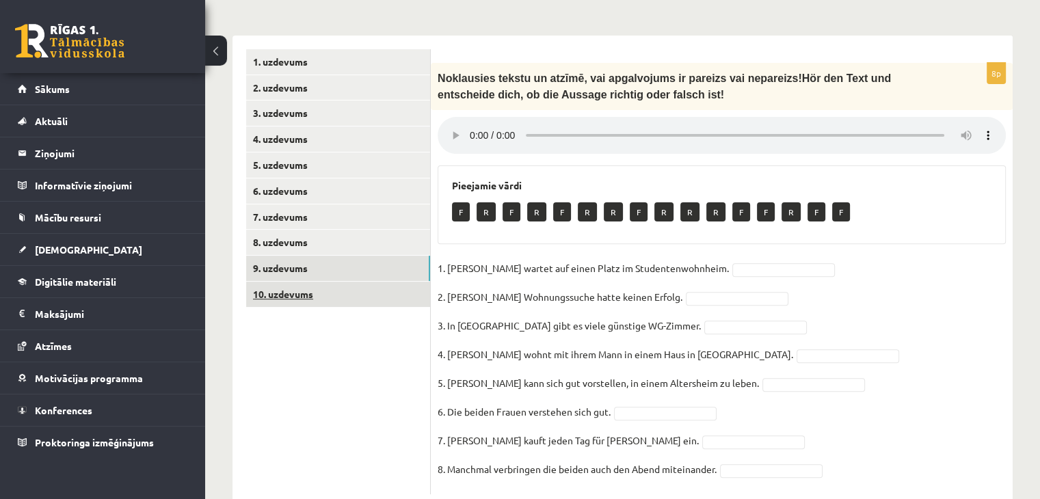
click at [284, 282] on link "10. uzdevums" at bounding box center [338, 294] width 184 height 25
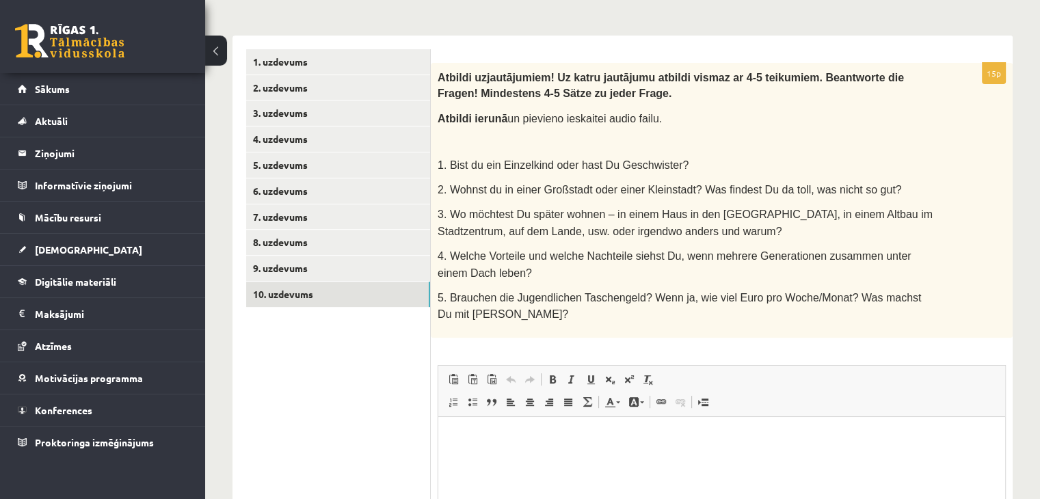
scroll to position [0, 0]
click at [290, 230] on link "8. uzdevums" at bounding box center [338, 242] width 184 height 25
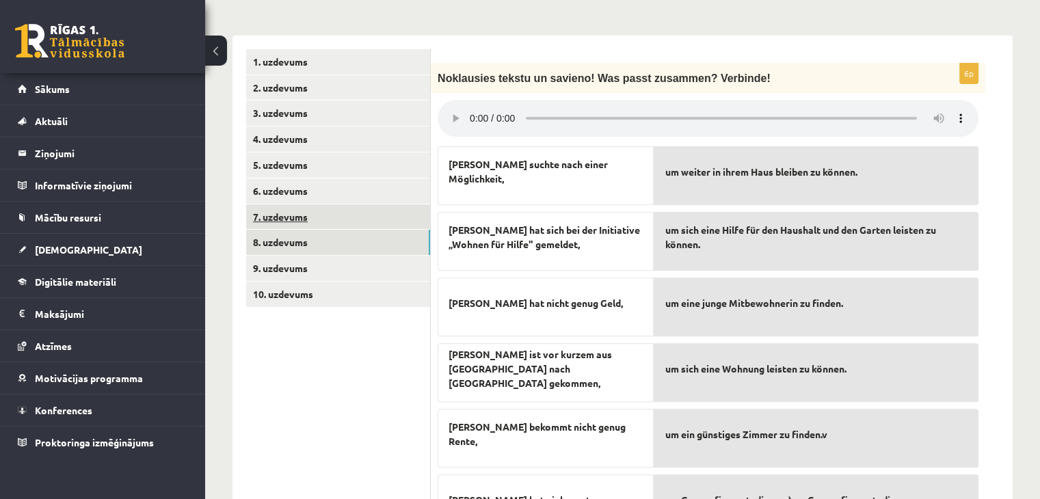
click at [287, 204] on link "7. uzdevums" at bounding box center [338, 216] width 184 height 25
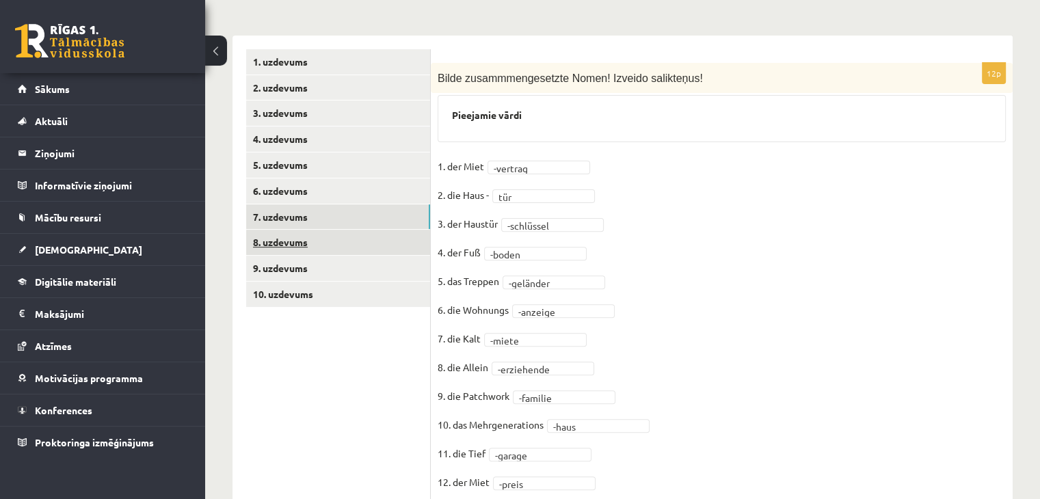
click at [286, 230] on link "8. uzdevums" at bounding box center [338, 242] width 184 height 25
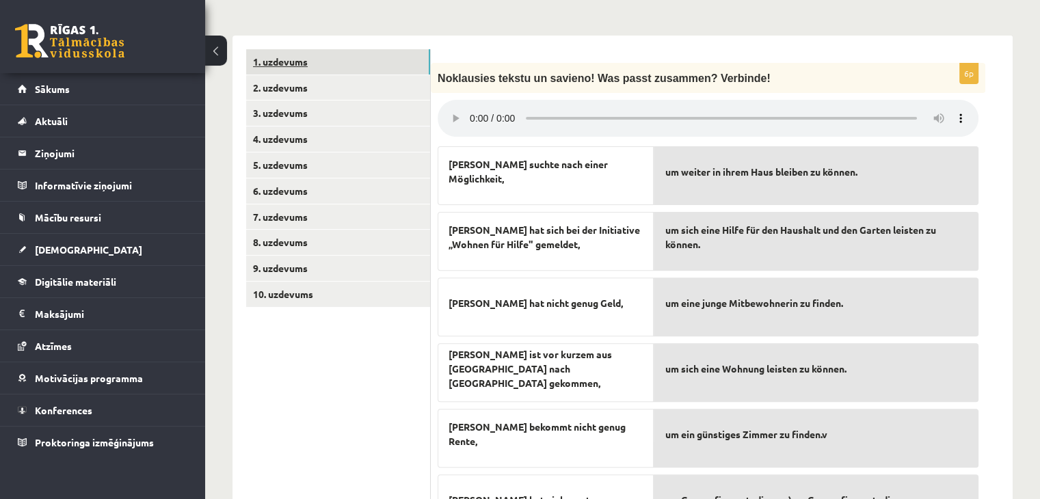
click at [290, 49] on link "1. uzdevums" at bounding box center [338, 61] width 184 height 25
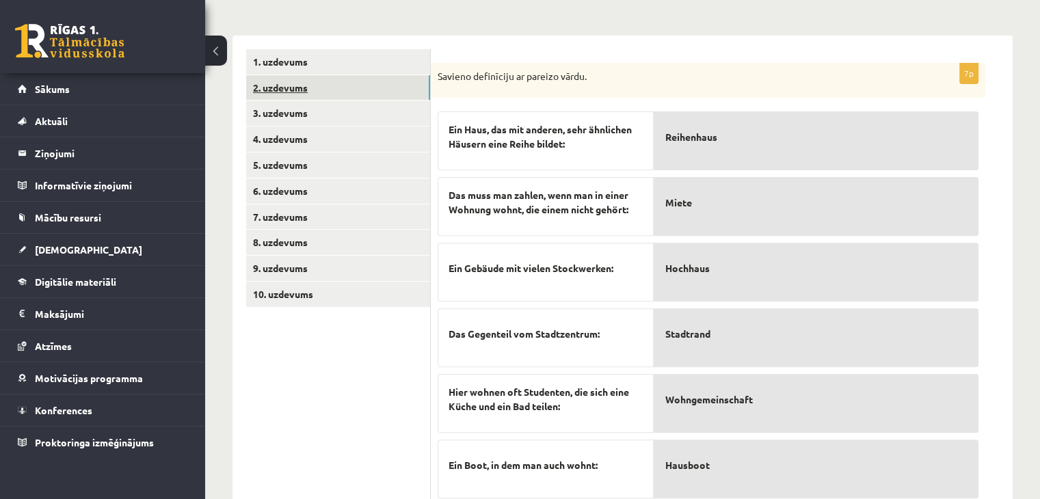
click at [293, 75] on link "2. uzdevums" at bounding box center [338, 87] width 184 height 25
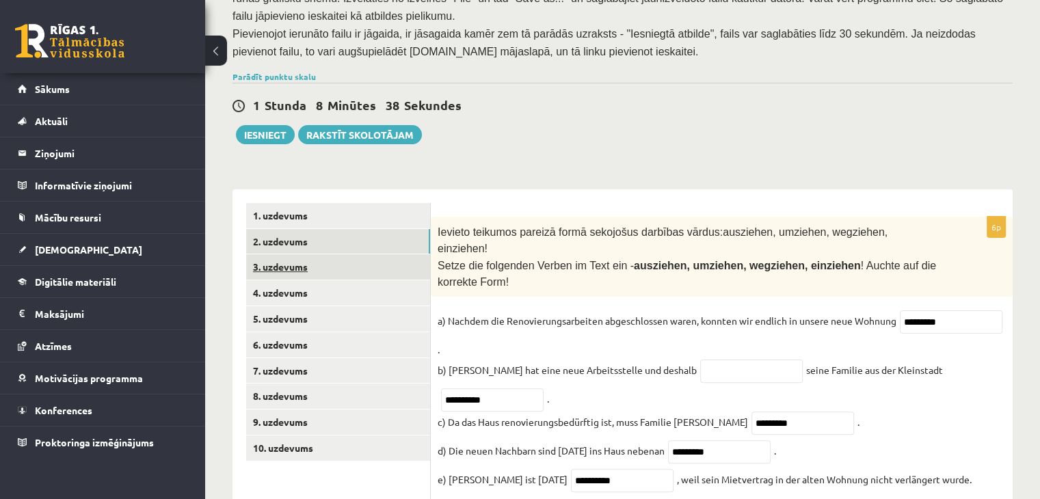
click at [293, 254] on link "3. uzdevums" at bounding box center [338, 266] width 184 height 25
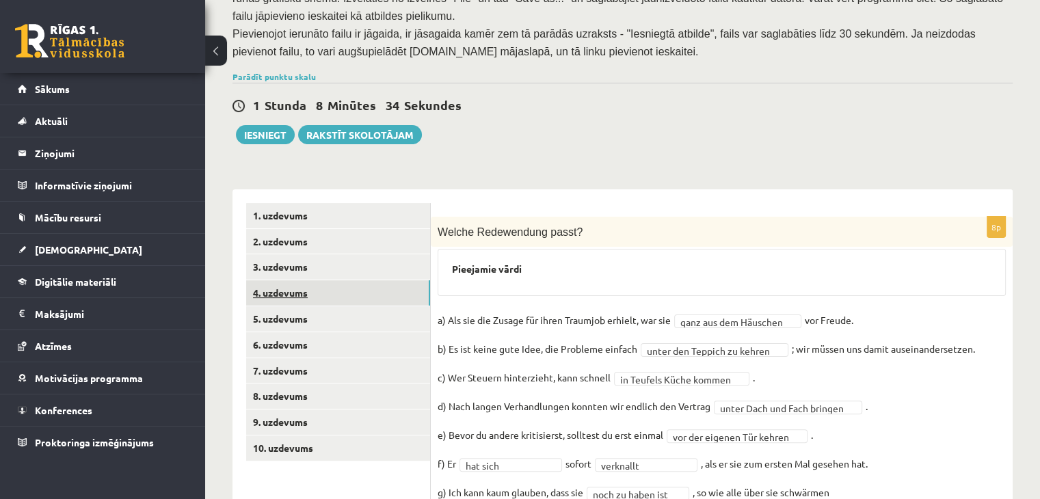
click at [295, 280] on link "4. uzdevums" at bounding box center [338, 292] width 184 height 25
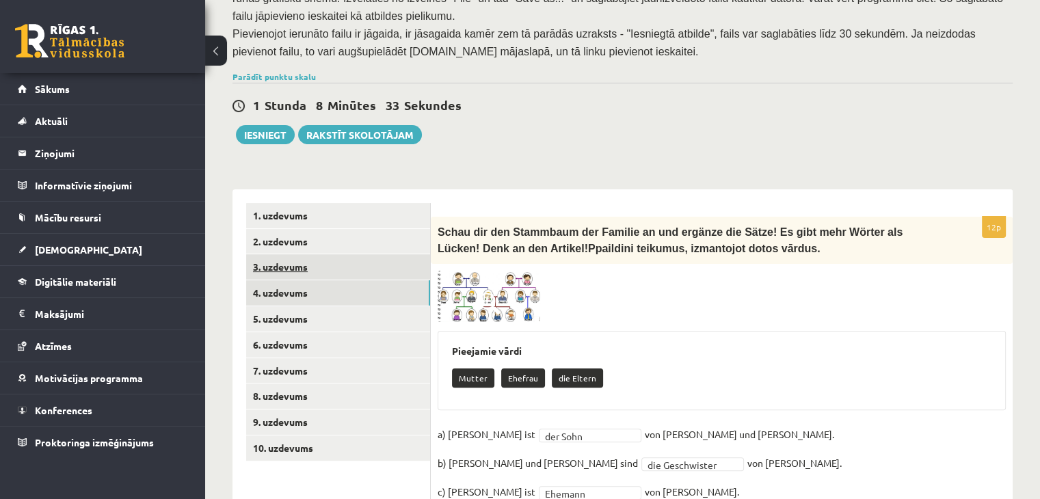
click at [300, 254] on link "3. uzdevums" at bounding box center [338, 266] width 184 height 25
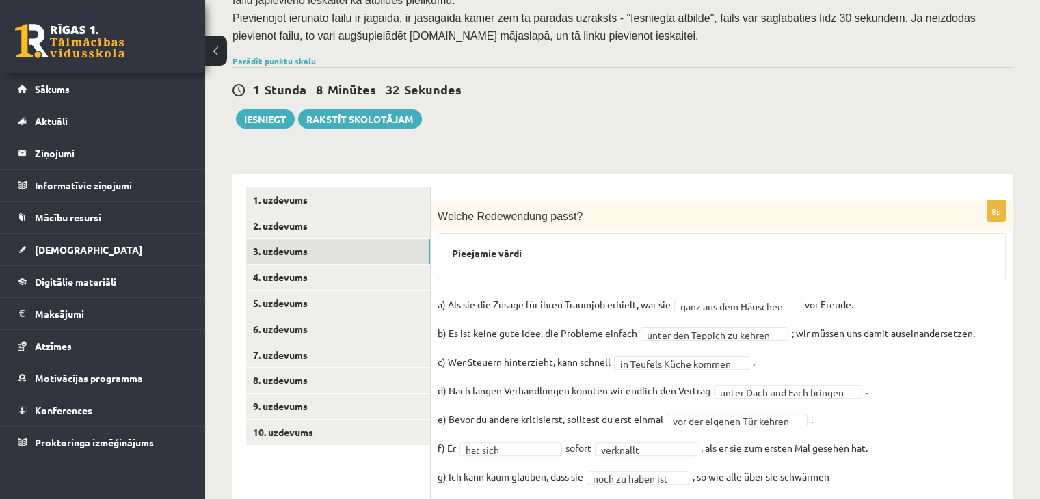
scroll to position [298, 0]
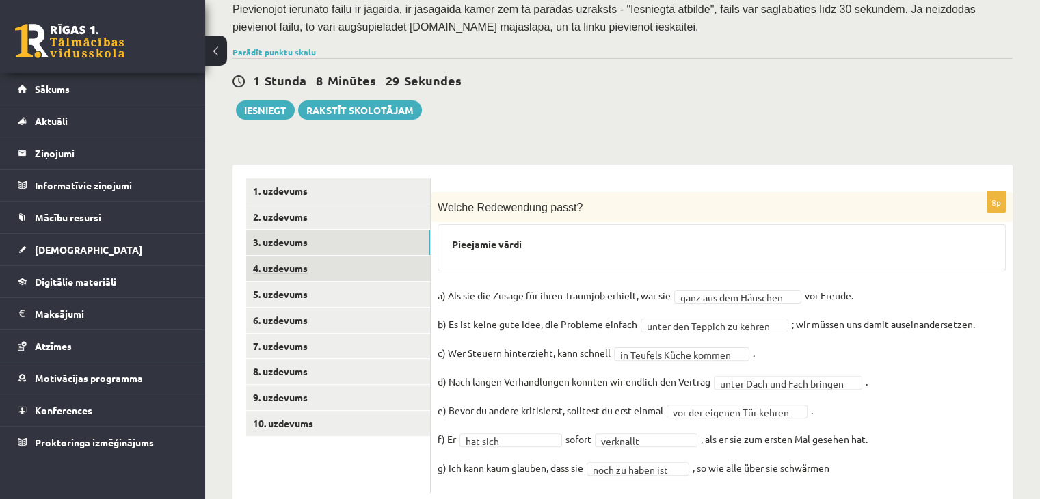
click at [296, 256] on link "4. uzdevums" at bounding box center [338, 268] width 184 height 25
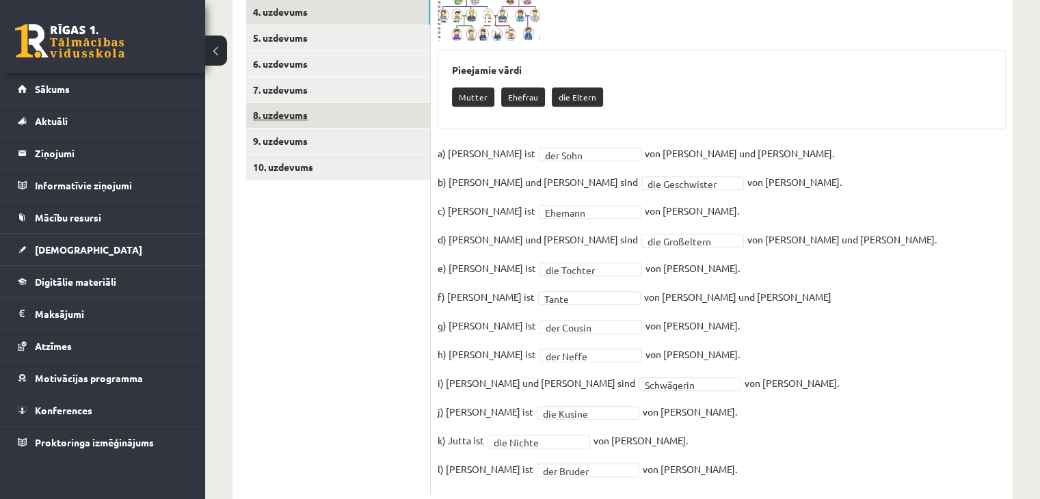
scroll to position [486, 0]
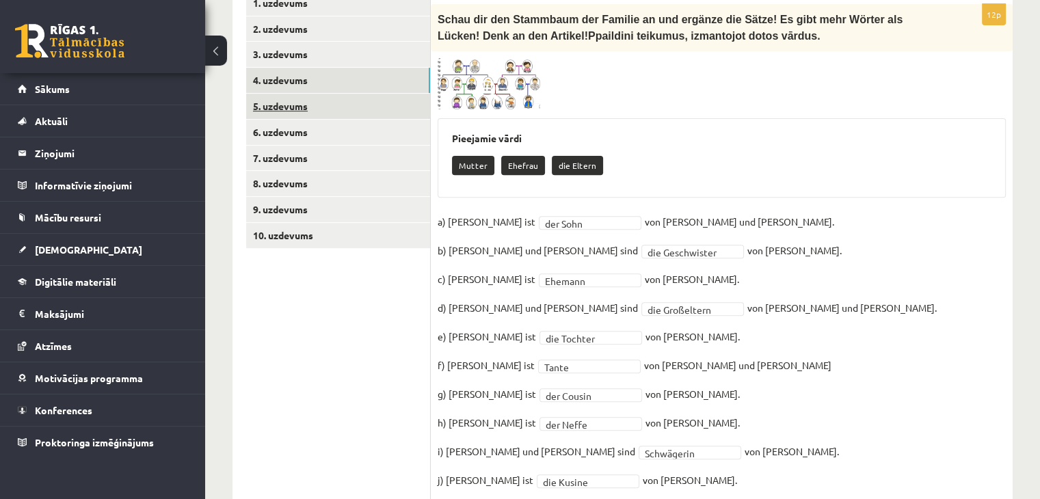
click at [291, 94] on link "5. uzdevums" at bounding box center [338, 106] width 184 height 25
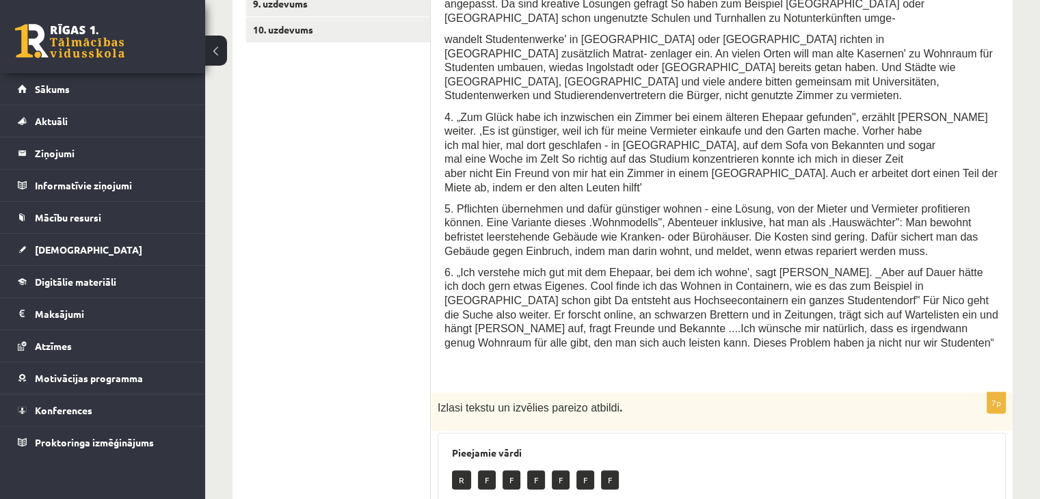
scroll to position [445, 0]
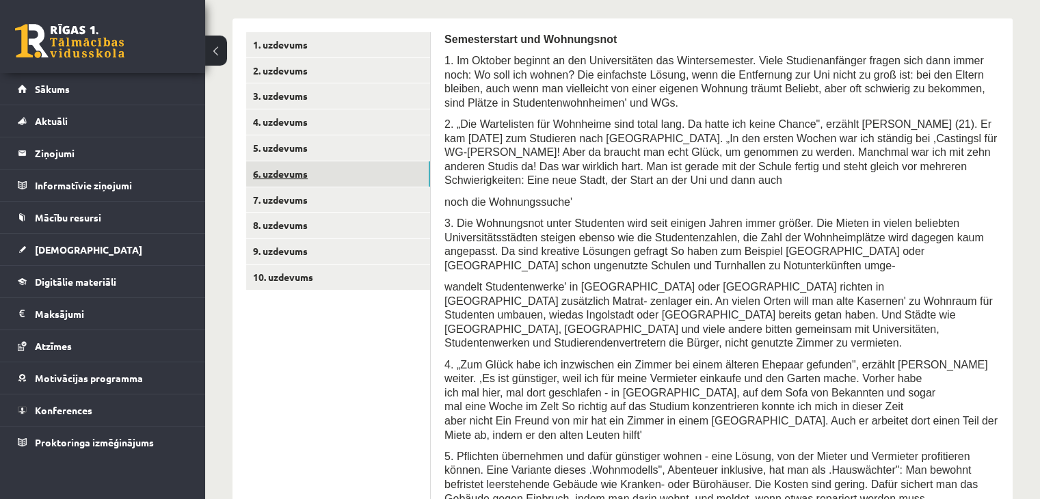
click at [292, 161] on link "6. uzdevums" at bounding box center [338, 173] width 184 height 25
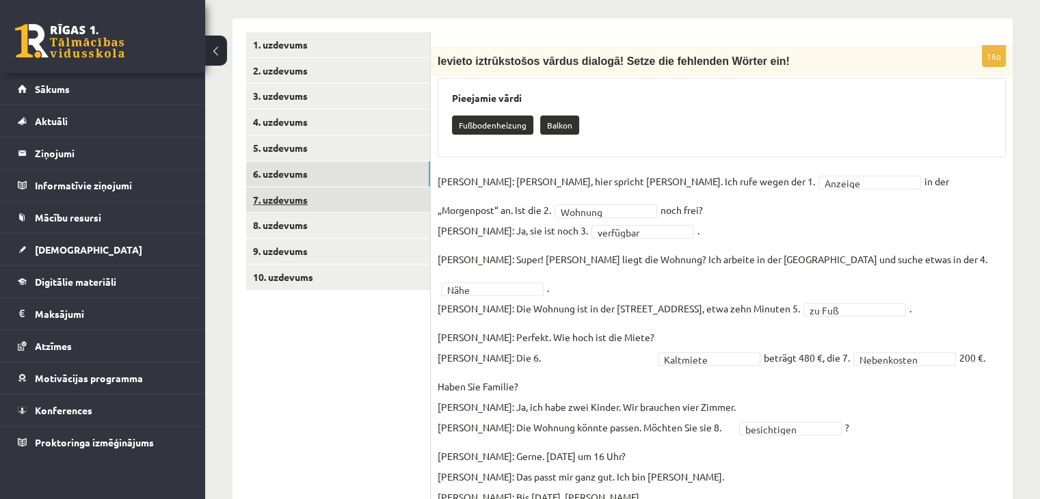
click at [288, 187] on link "7. uzdevums" at bounding box center [338, 199] width 184 height 25
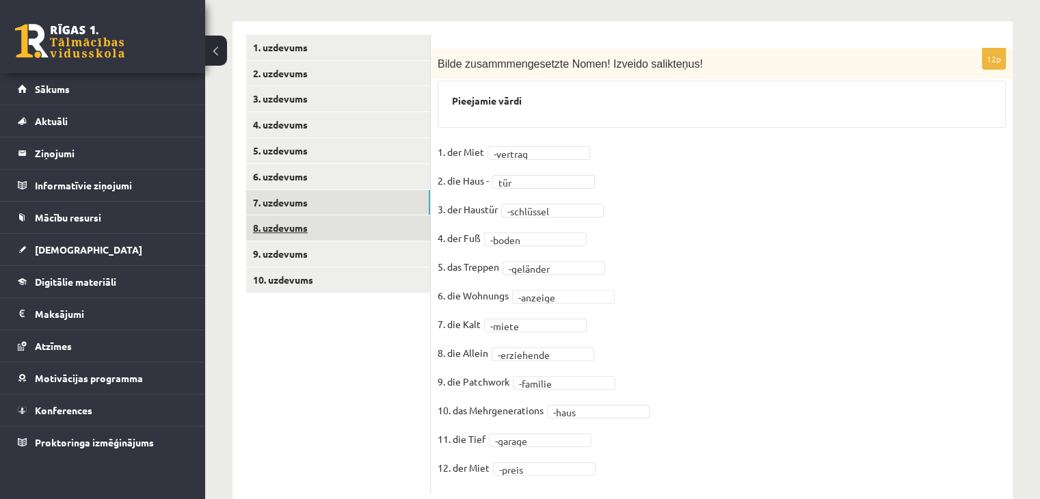
click at [285, 215] on link "8. uzdevums" at bounding box center [338, 227] width 184 height 25
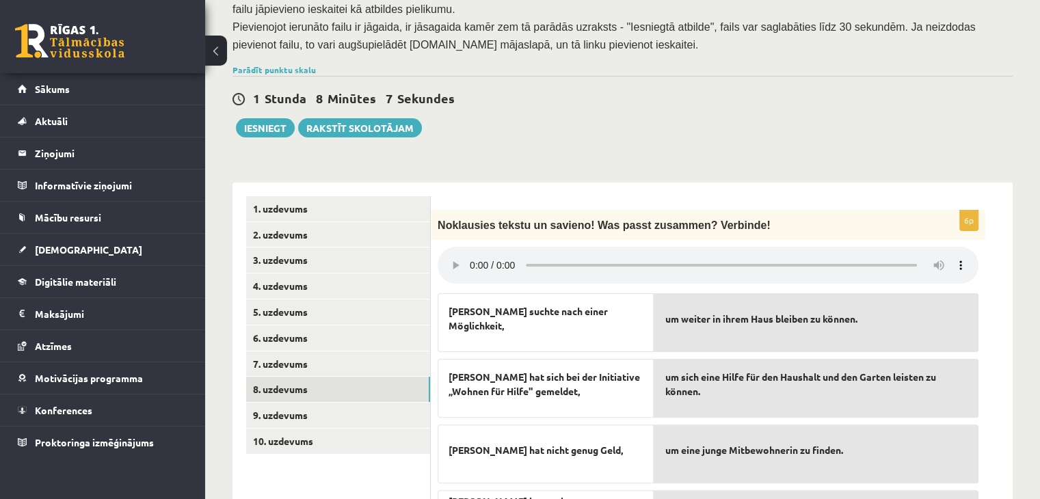
scroll to position [168, 0]
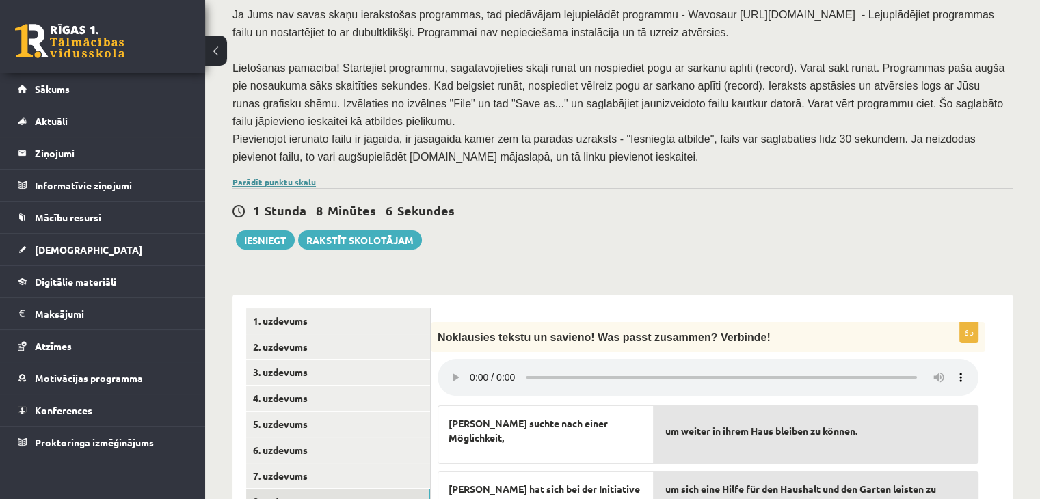
click at [291, 176] on link "Parādīt punktu skalu" at bounding box center [274, 181] width 83 height 11
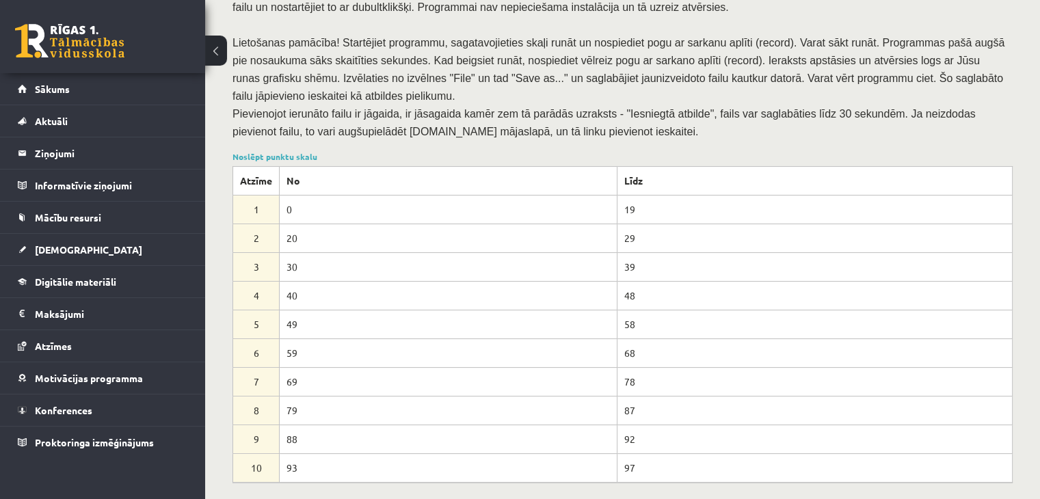
scroll to position [237, 0]
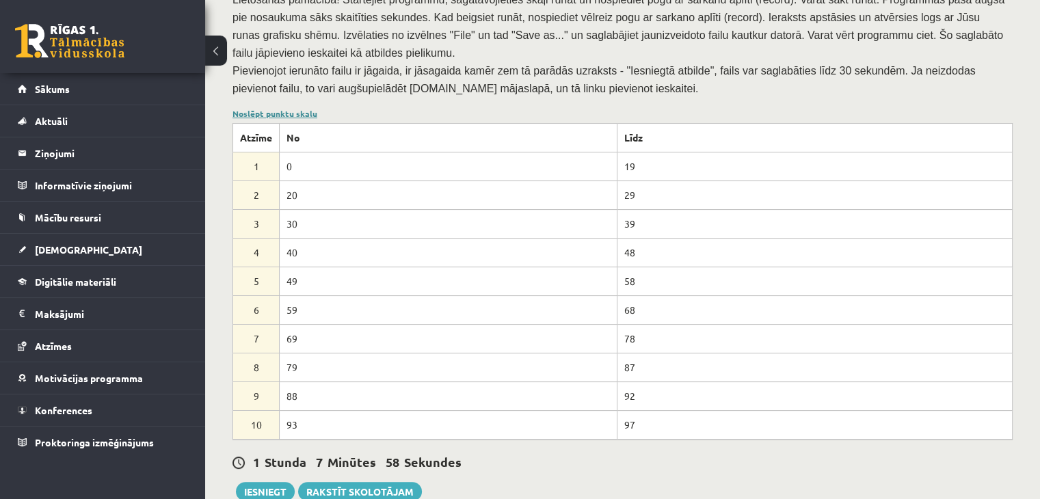
click at [289, 108] on link "Noslēpt punktu skalu" at bounding box center [275, 113] width 85 height 11
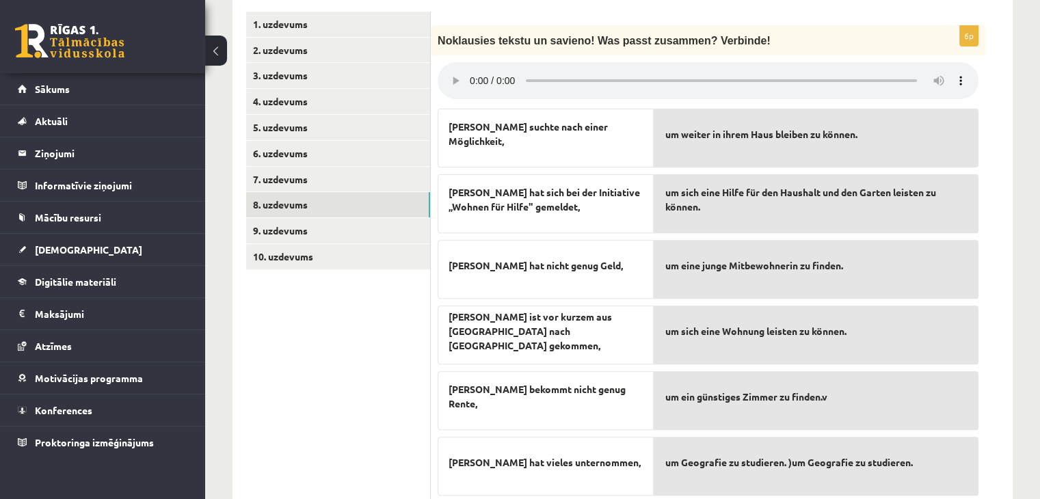
scroll to position [475, 0]
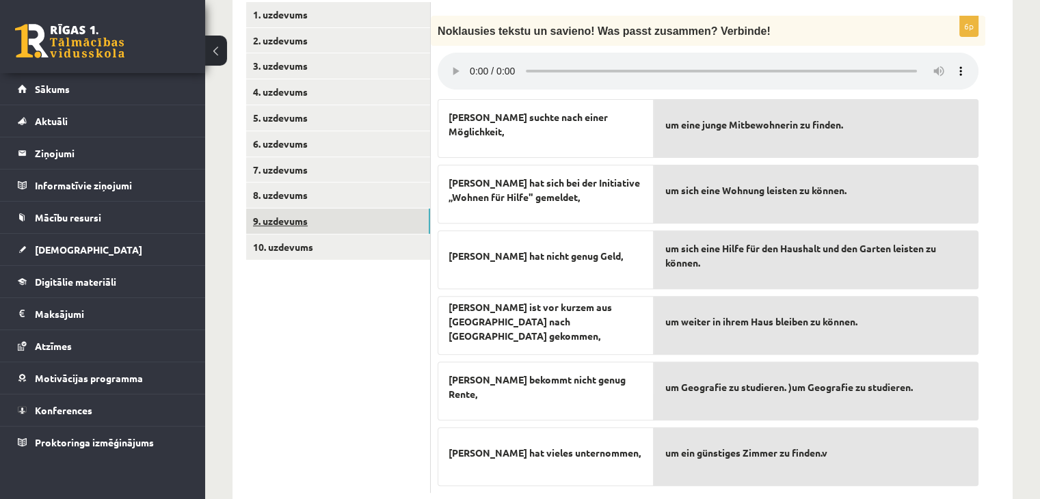
click at [287, 209] on link "9. uzdevums" at bounding box center [338, 221] width 184 height 25
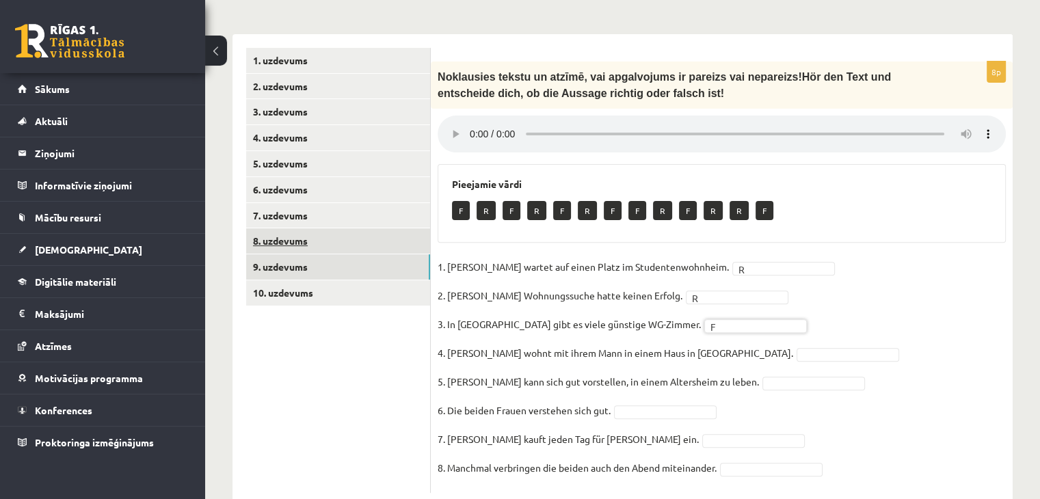
click at [276, 228] on link "8. uzdevums" at bounding box center [338, 240] width 184 height 25
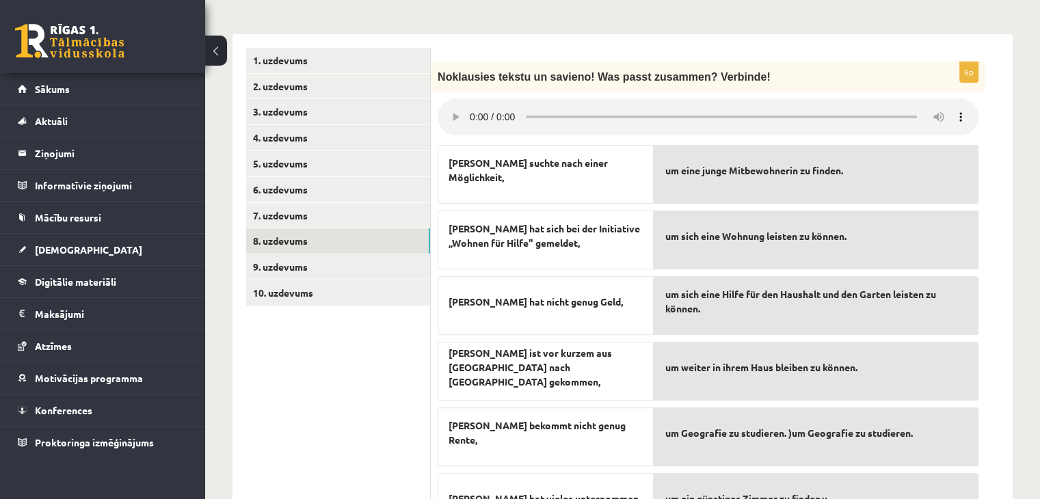
scroll to position [475, 0]
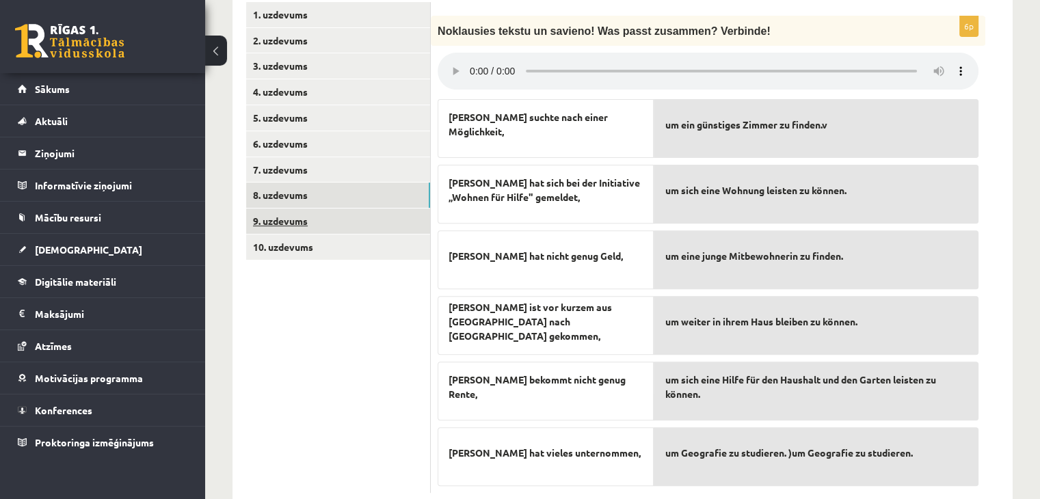
click at [284, 209] on link "9. uzdevums" at bounding box center [338, 221] width 184 height 25
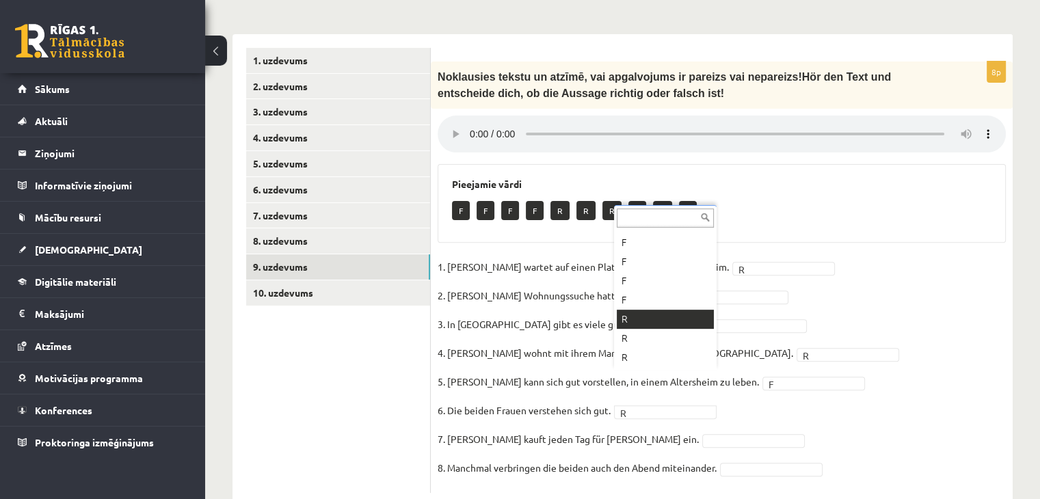
scroll to position [16, 0]
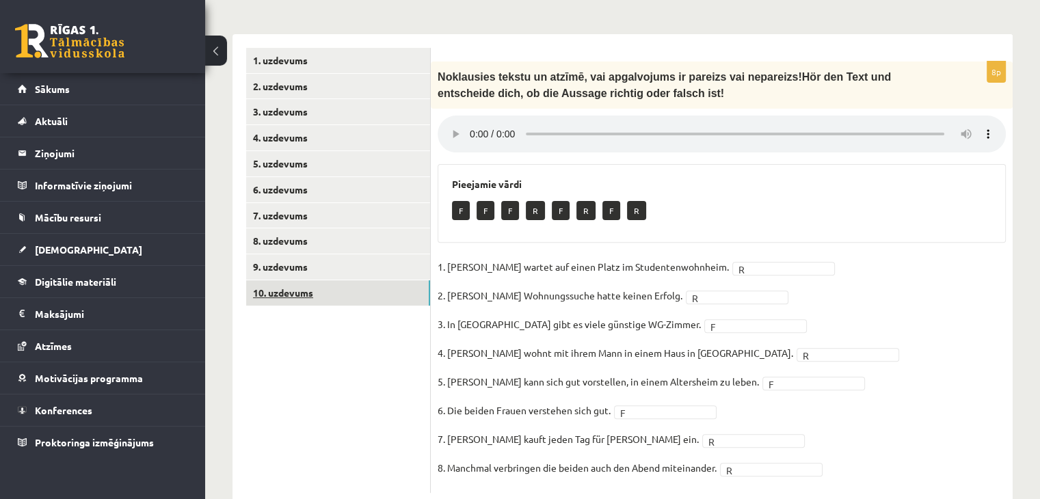
click at [277, 280] on link "10. uzdevums" at bounding box center [338, 292] width 184 height 25
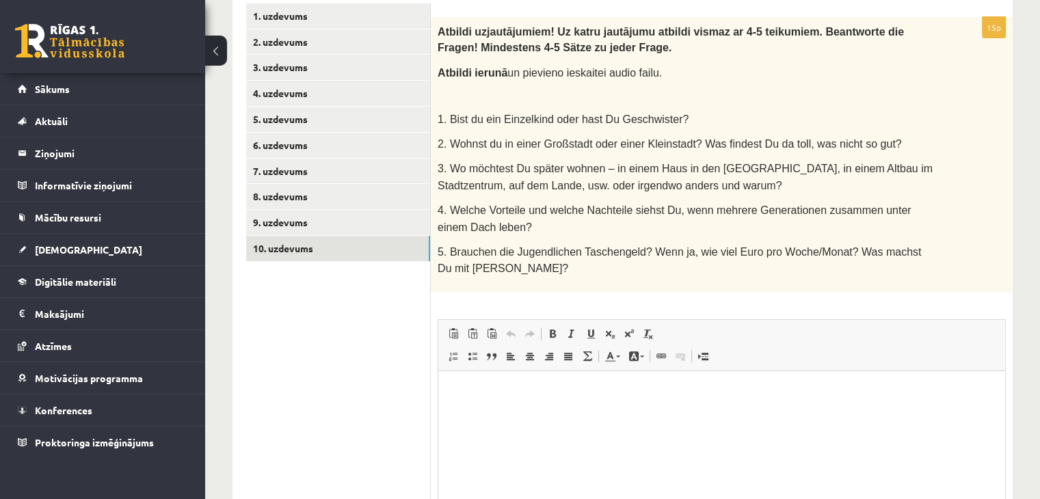
scroll to position [497, 0]
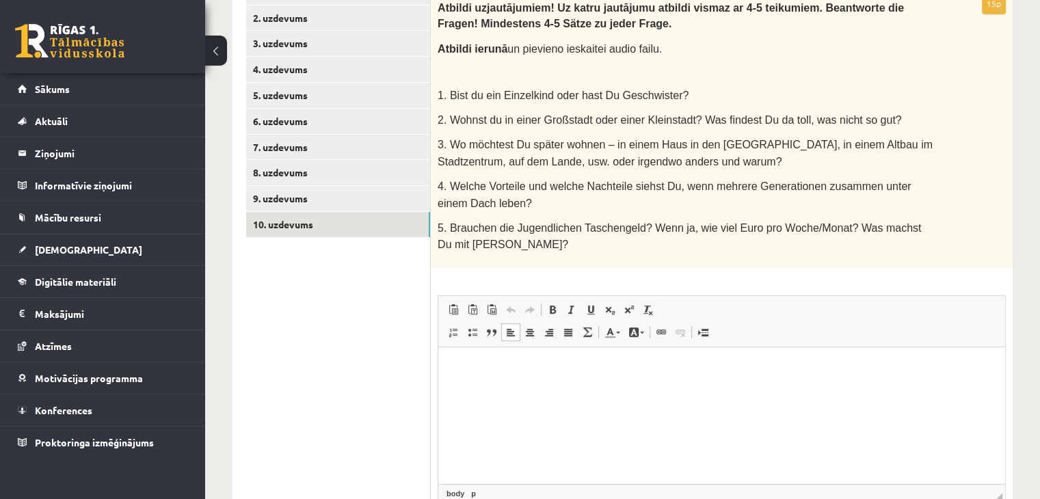
click at [646, 384] on html at bounding box center [721, 368] width 567 height 42
click at [571, 369] on p "**********" at bounding box center [722, 367] width 540 height 14
click at [685, 365] on p "**********" at bounding box center [722, 367] width 540 height 14
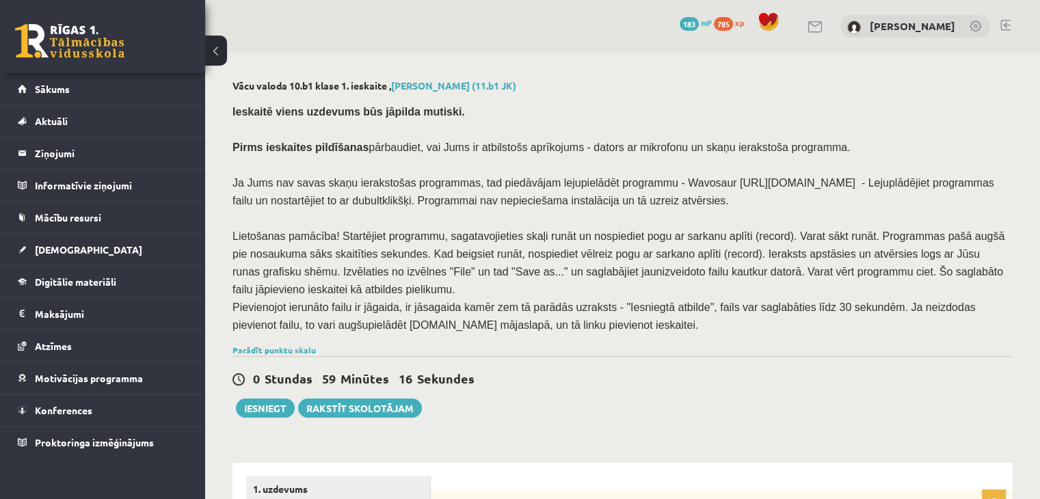
scroll to position [68, 0]
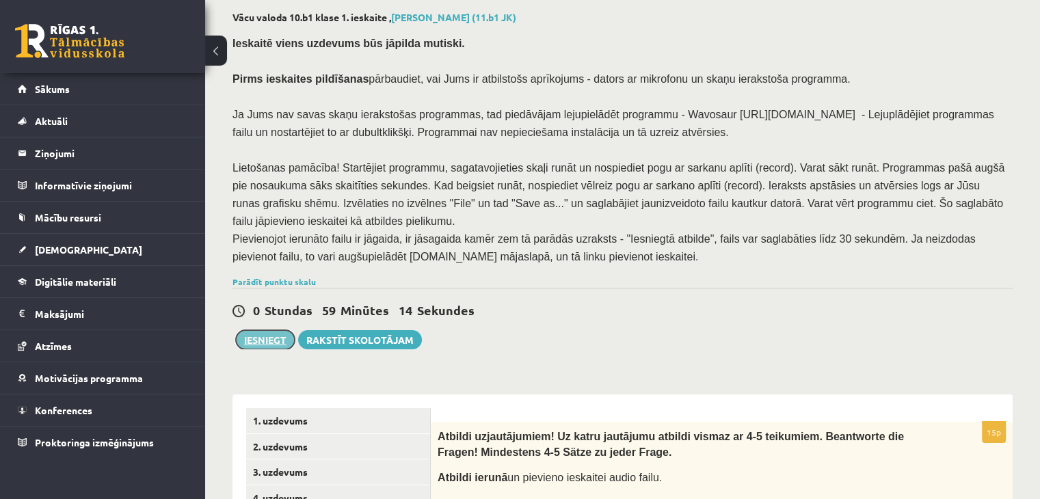
click at [253, 330] on button "Iesniegt" at bounding box center [265, 339] width 59 height 19
click at [287, 434] on link "2. uzdevums" at bounding box center [338, 446] width 184 height 25
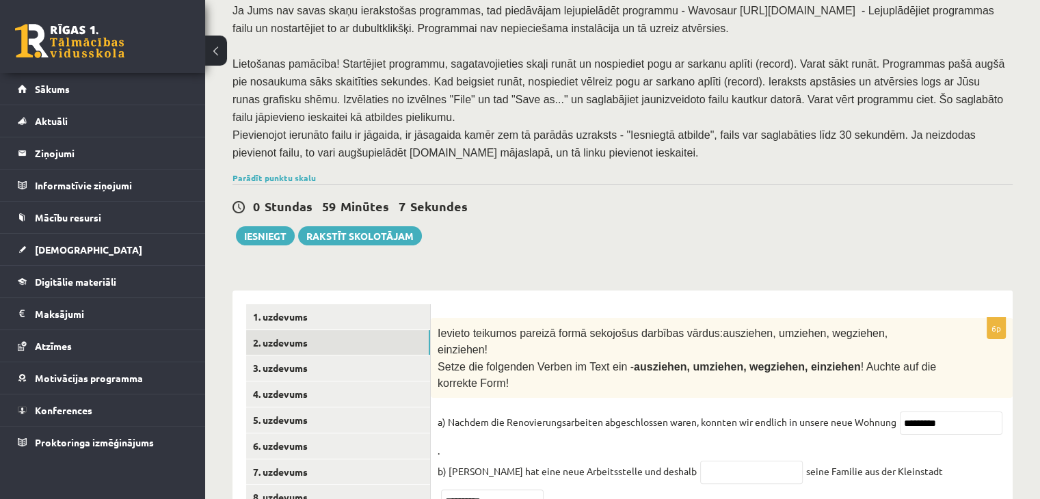
scroll to position [274, 0]
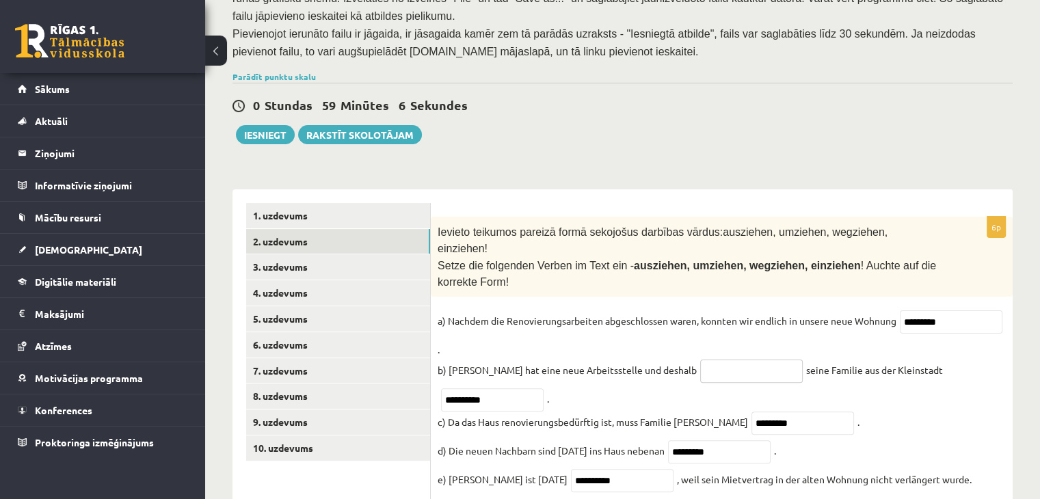
click at [701, 360] on input "text" at bounding box center [751, 371] width 103 height 23
click at [287, 332] on link "6. uzdevums" at bounding box center [338, 344] width 184 height 25
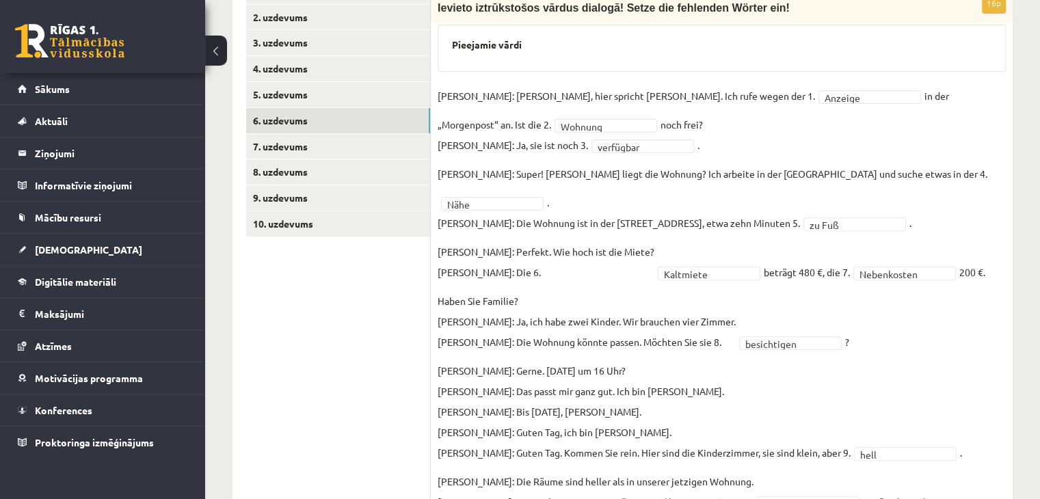
scroll to position [388, 0]
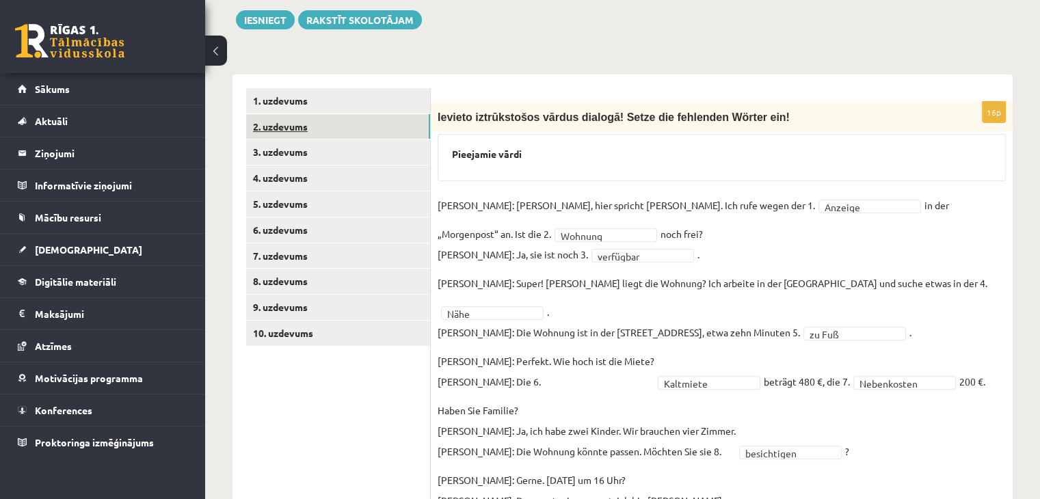
click at [285, 114] on link "2. uzdevums" at bounding box center [338, 126] width 184 height 25
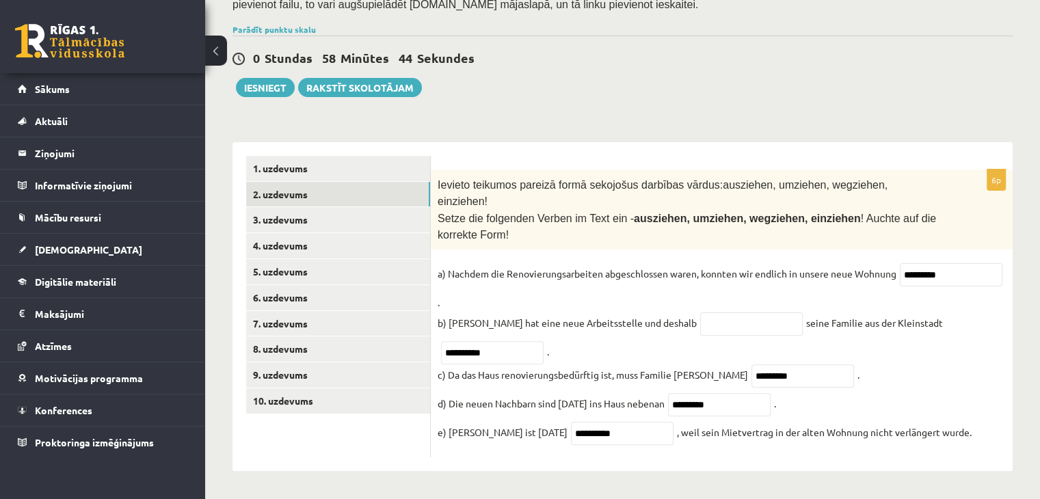
scroll to position [274, 0]
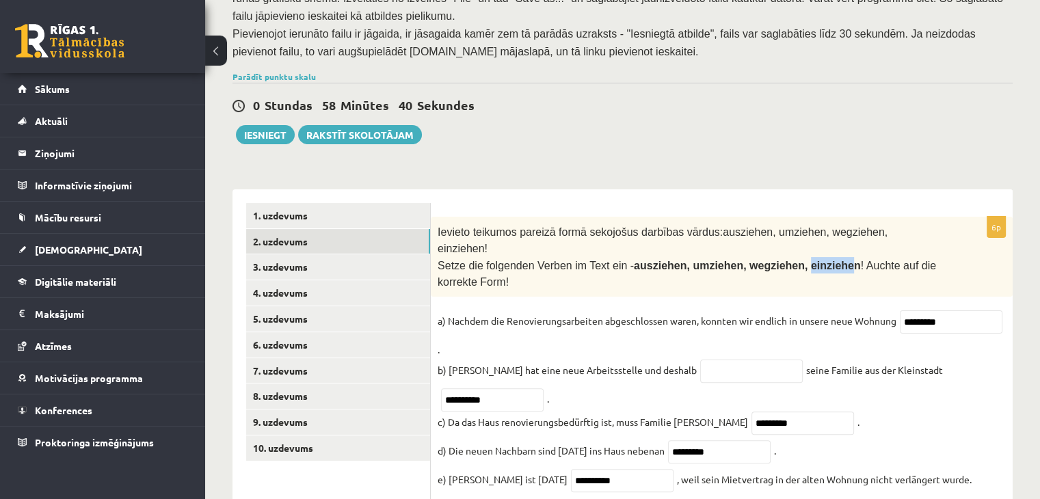
drag, startPoint x: 808, startPoint y: 213, endPoint x: 769, endPoint y: 218, distance: 38.7
click at [769, 260] on span "ausziehen, umziehen, wegziehen, einziehen" at bounding box center [747, 266] width 227 height 12
drag, startPoint x: 657, startPoint y: 213, endPoint x: 626, endPoint y: 214, distance: 30.1
click at [634, 260] on span "ausziehen, umziehen, wegziehen, einziehen" at bounding box center [747, 266] width 227 height 12
drag, startPoint x: 662, startPoint y: 210, endPoint x: 615, endPoint y: 214, distance: 46.7
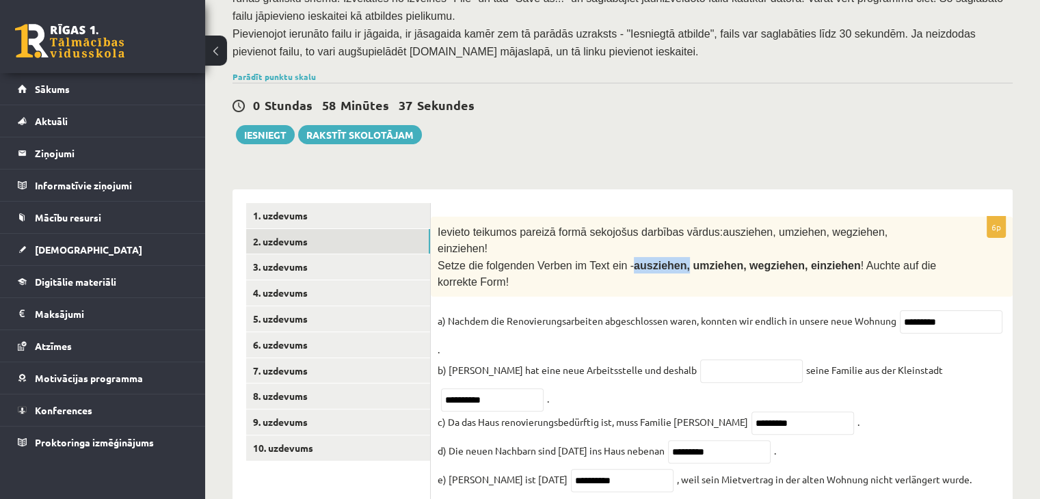
click at [634, 260] on span "ausziehen, umziehen, wegziehen, einziehen" at bounding box center [747, 266] width 227 height 12
copy span "ausziehen,"
click at [700, 360] on input "text" at bounding box center [751, 371] width 103 height 23
paste input "**********"
type input "*********"
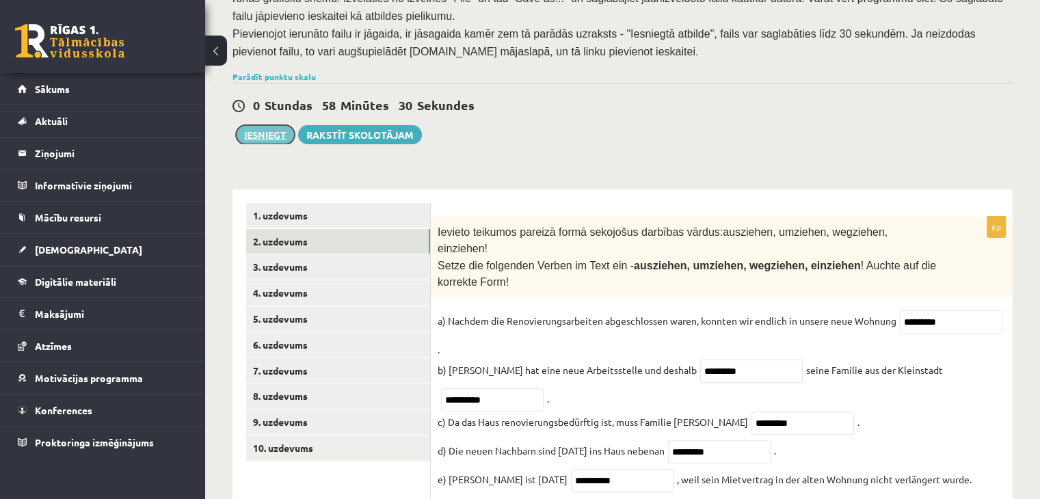
click at [269, 125] on button "Iesniegt" at bounding box center [265, 134] width 59 height 19
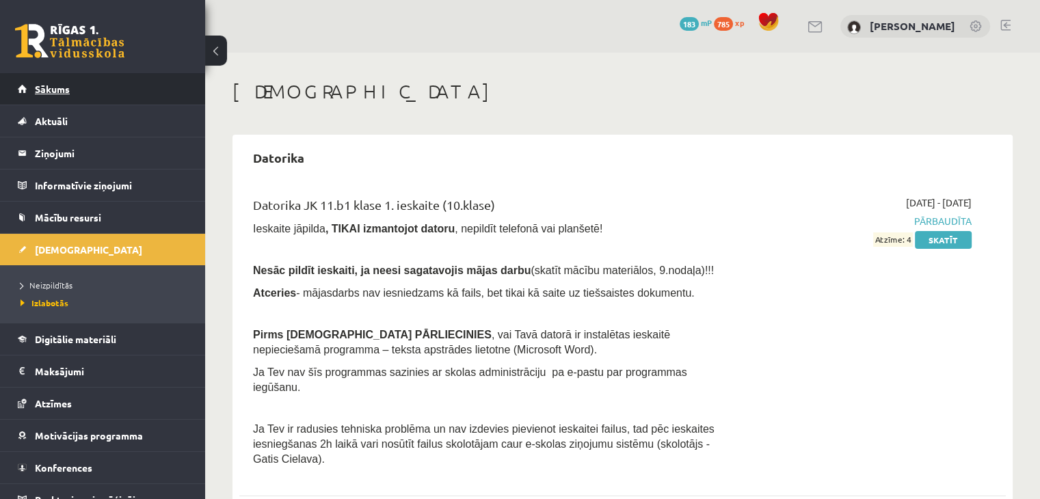
click at [59, 90] on span "Sākums" at bounding box center [52, 89] width 35 height 12
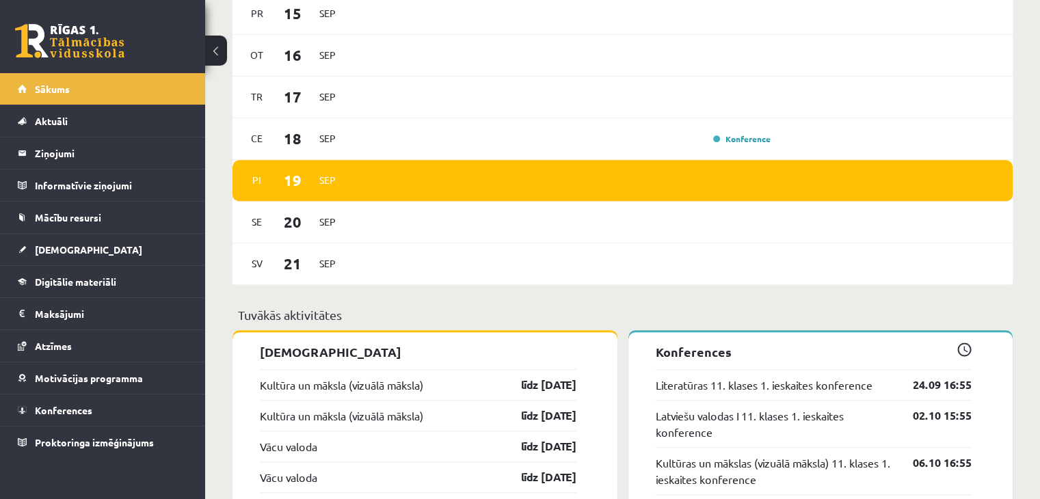
scroll to position [1094, 0]
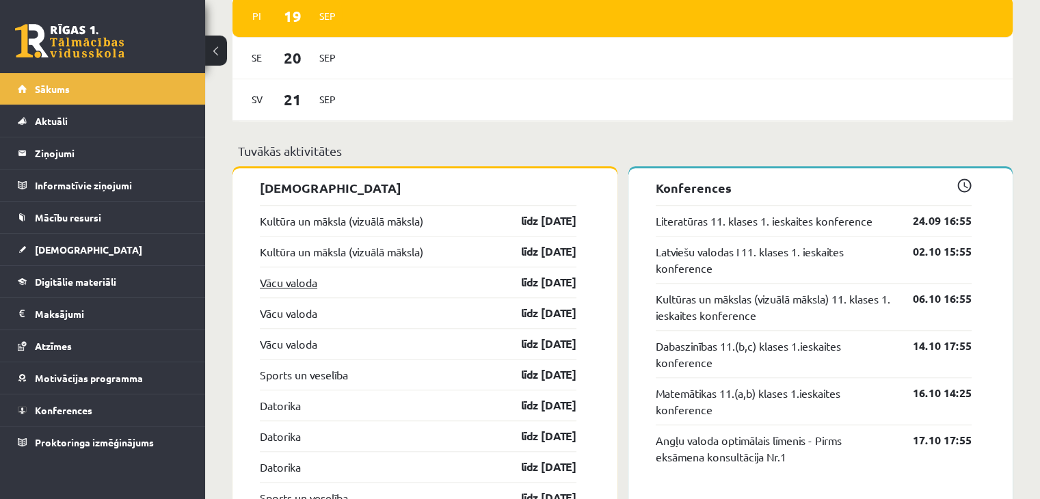
click at [295, 280] on link "Vācu valoda" at bounding box center [288, 282] width 57 height 16
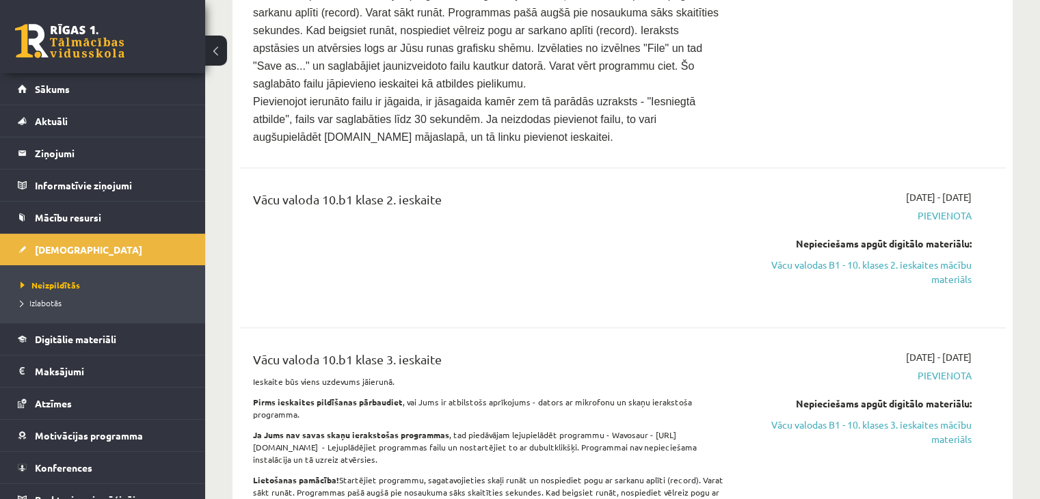
scroll to position [1026, 0]
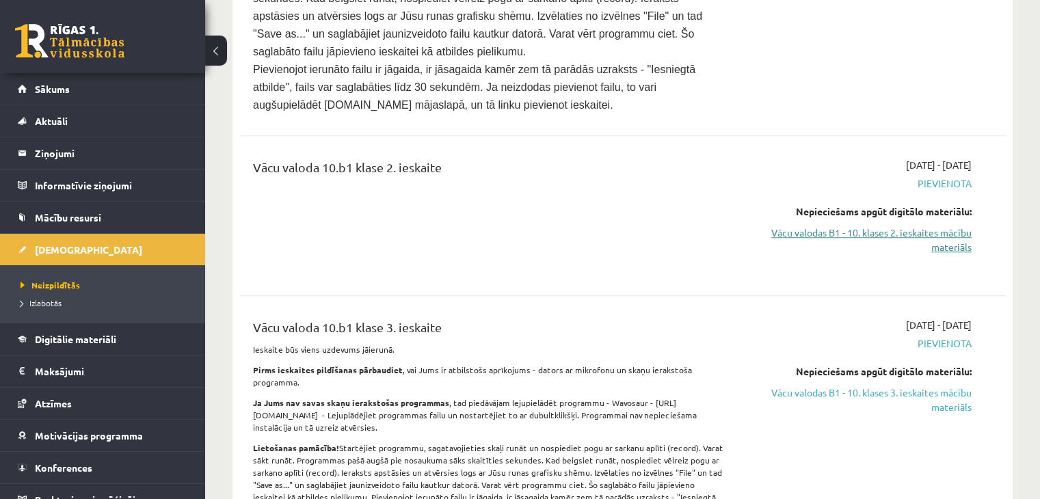
click at [873, 226] on link "Vācu valodas B1 - 10. klases 2. ieskaites mācību materiāls" at bounding box center [859, 240] width 226 height 29
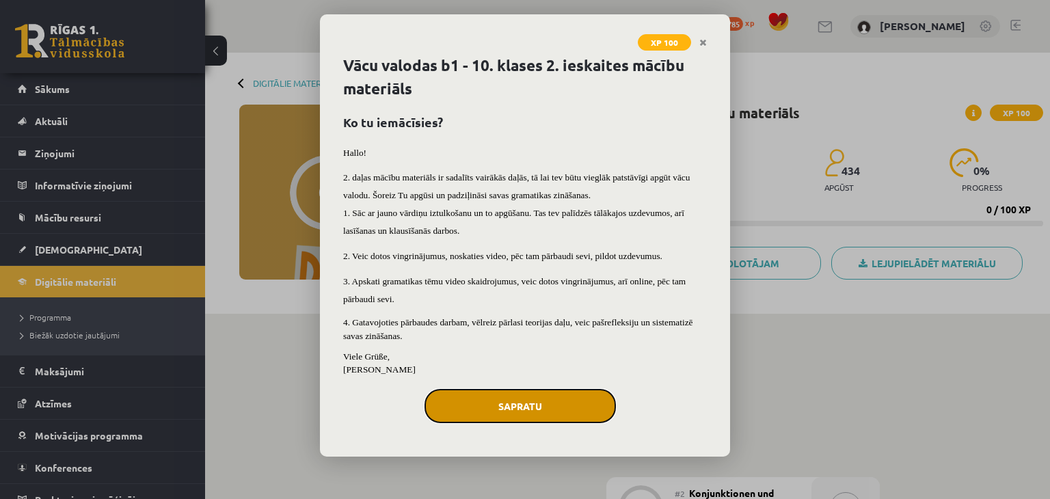
click at [533, 408] on button "Sapratu" at bounding box center [520, 406] width 191 height 34
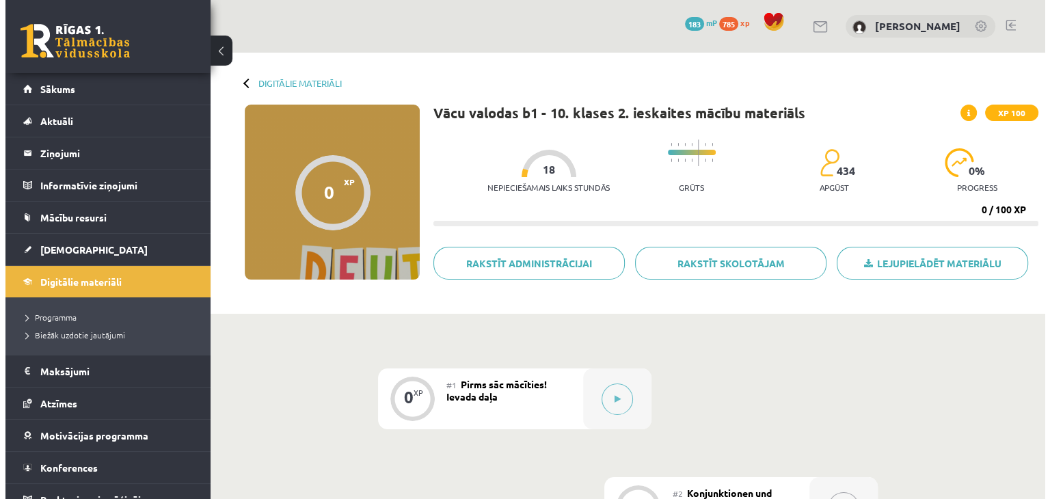
scroll to position [137, 0]
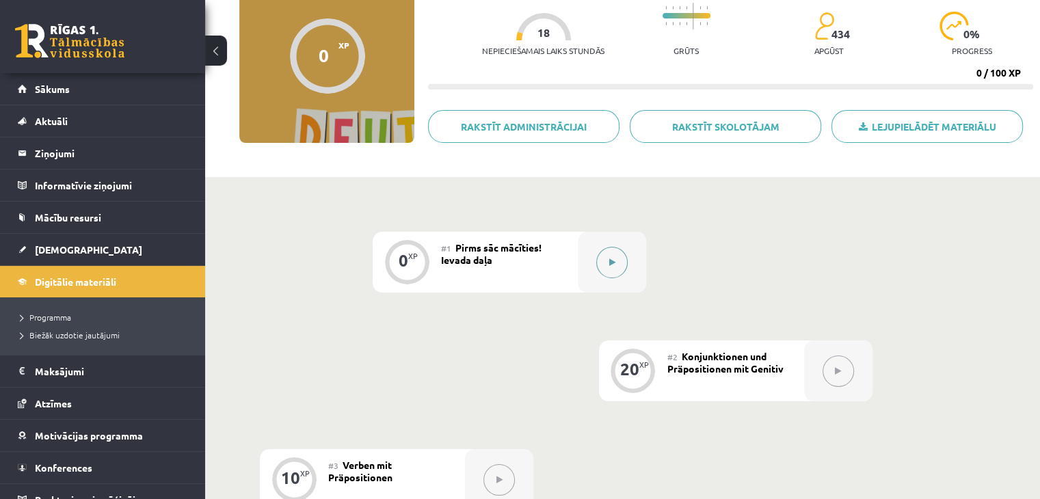
click at [613, 250] on button at bounding box center [611, 262] width 31 height 31
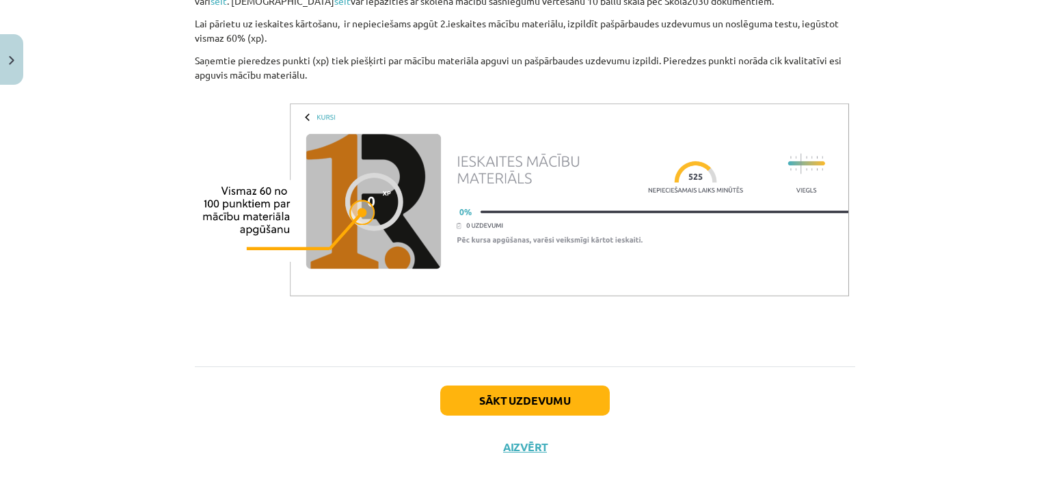
scroll to position [963, 0]
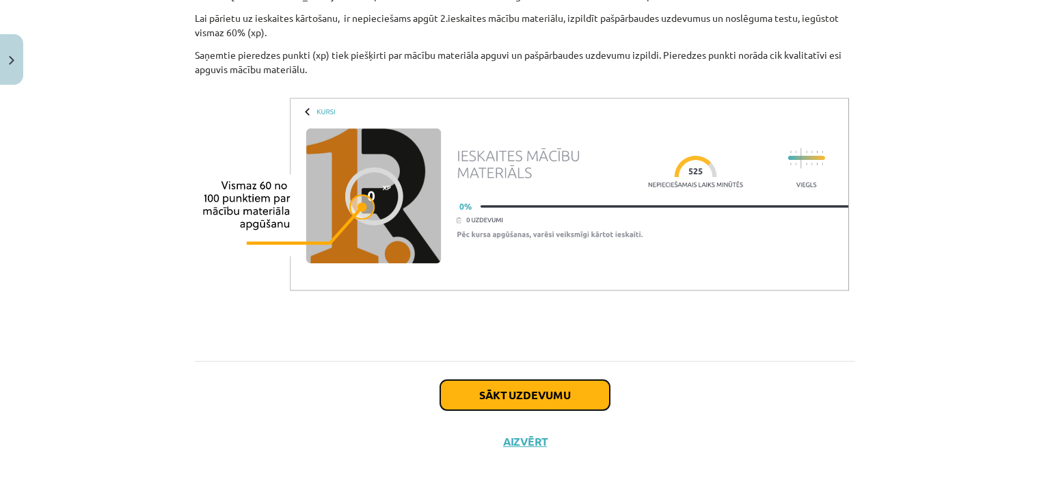
click at [509, 399] on button "Sākt uzdevumu" at bounding box center [525, 395] width 170 height 30
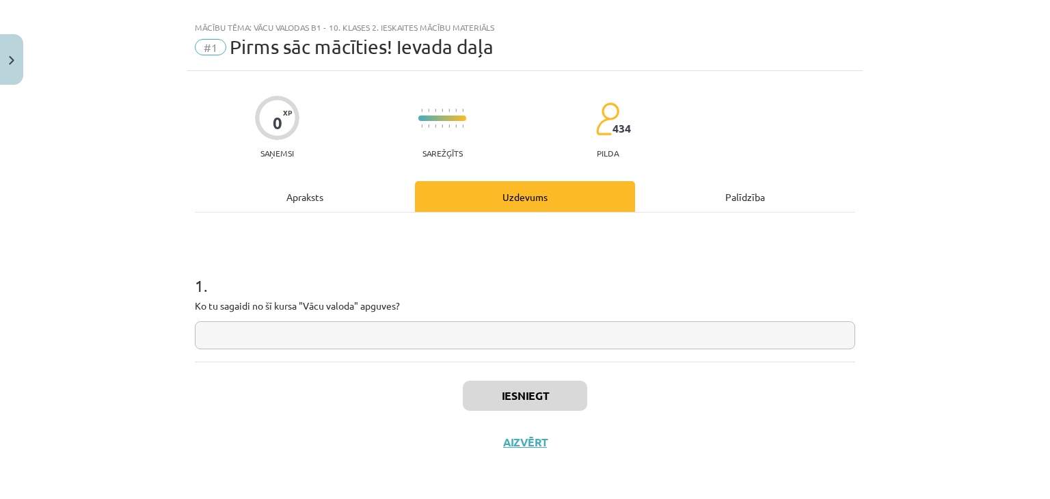
click at [458, 343] on input "text" at bounding box center [525, 335] width 661 height 28
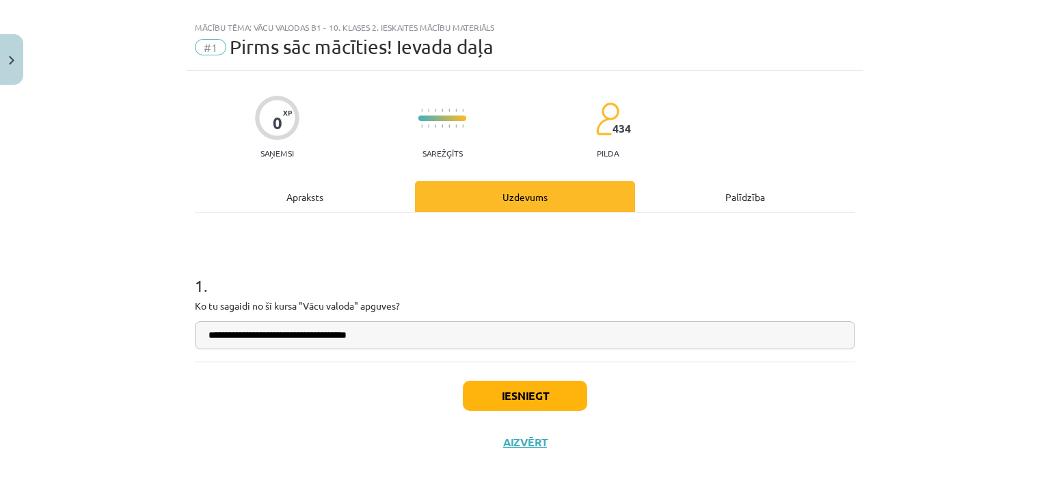
drag, startPoint x: 383, startPoint y: 332, endPoint x: 154, endPoint y: 341, distance: 229.3
click at [154, 341] on div "**********" at bounding box center [525, 249] width 1050 height 499
click at [261, 336] on input "**********" at bounding box center [525, 335] width 661 height 28
drag, startPoint x: 391, startPoint y: 334, endPoint x: 156, endPoint y: 345, distance: 235.5
click at [156, 345] on div "**********" at bounding box center [525, 249] width 1050 height 499
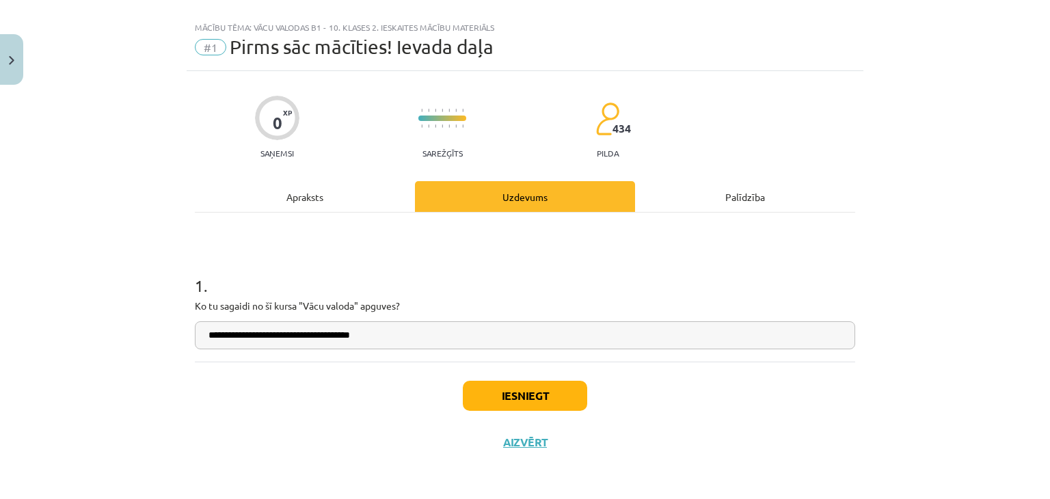
click at [252, 336] on input "**********" at bounding box center [525, 335] width 661 height 28
click at [254, 332] on input "**********" at bounding box center [525, 335] width 661 height 28
drag, startPoint x: 437, startPoint y: 335, endPoint x: 187, endPoint y: 336, distance: 249.6
click at [187, 336] on div "**********" at bounding box center [525, 268] width 677 height 395
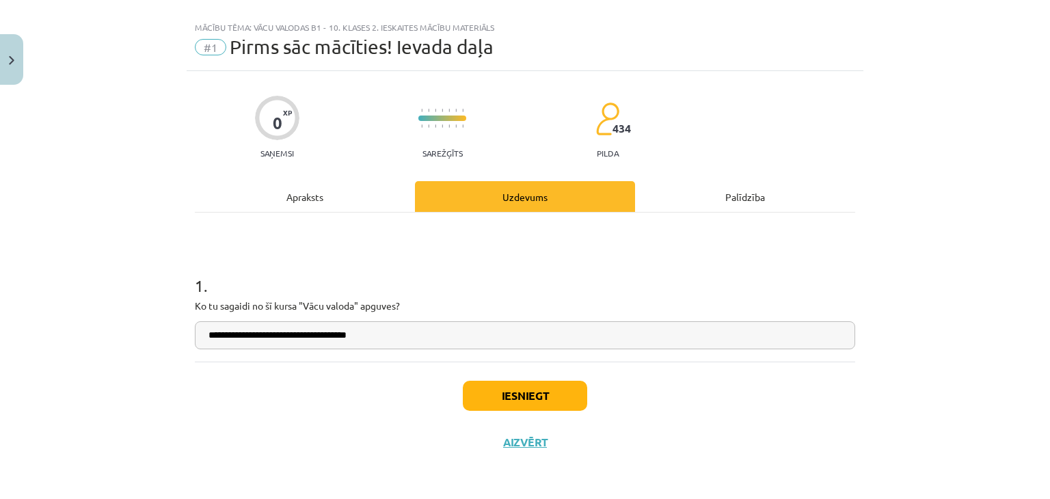
type input "**********"
click at [505, 395] on button "Iesniegt" at bounding box center [525, 396] width 124 height 30
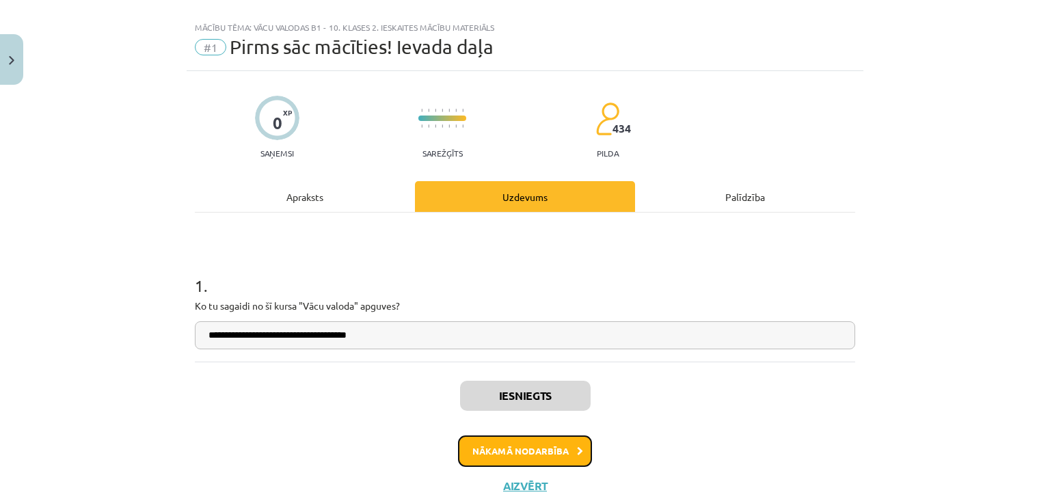
click at [530, 441] on button "Nākamā nodarbība" at bounding box center [525, 451] width 134 height 31
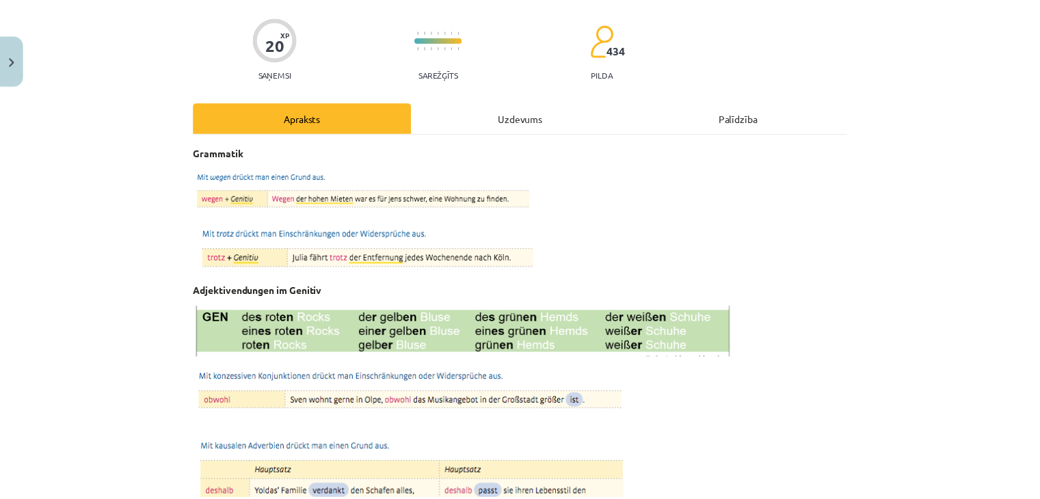
scroll to position [0, 0]
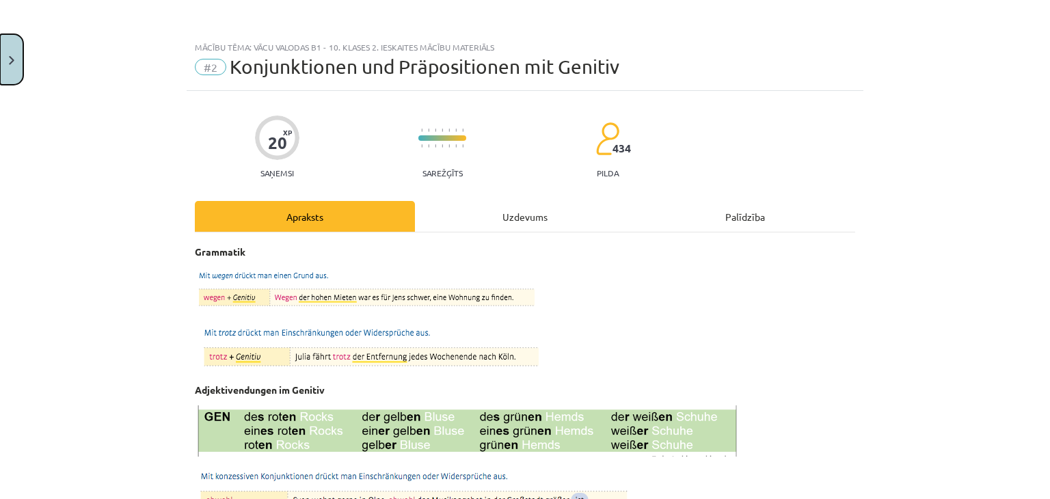
click at [15, 53] on button "Close" at bounding box center [11, 59] width 23 height 51
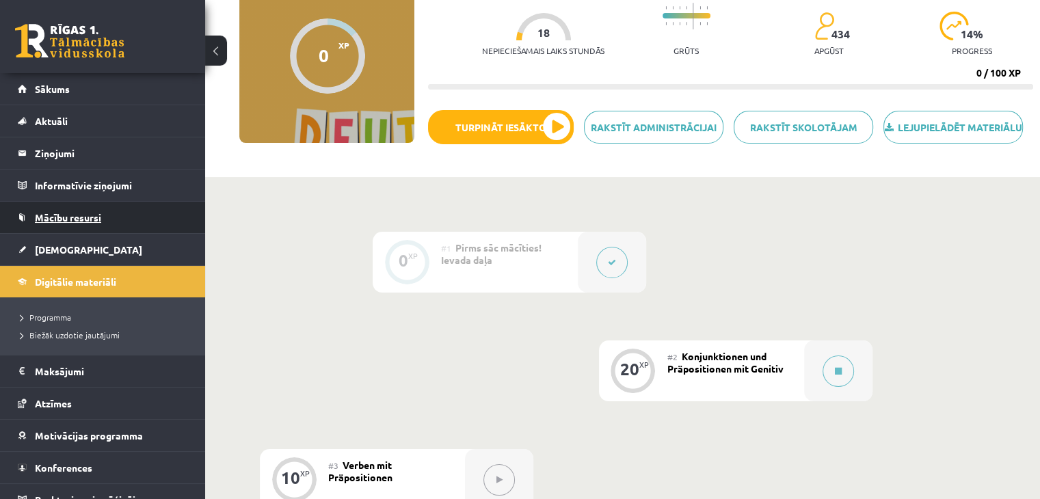
click at [77, 215] on span "Mācību resursi" at bounding box center [68, 217] width 66 height 12
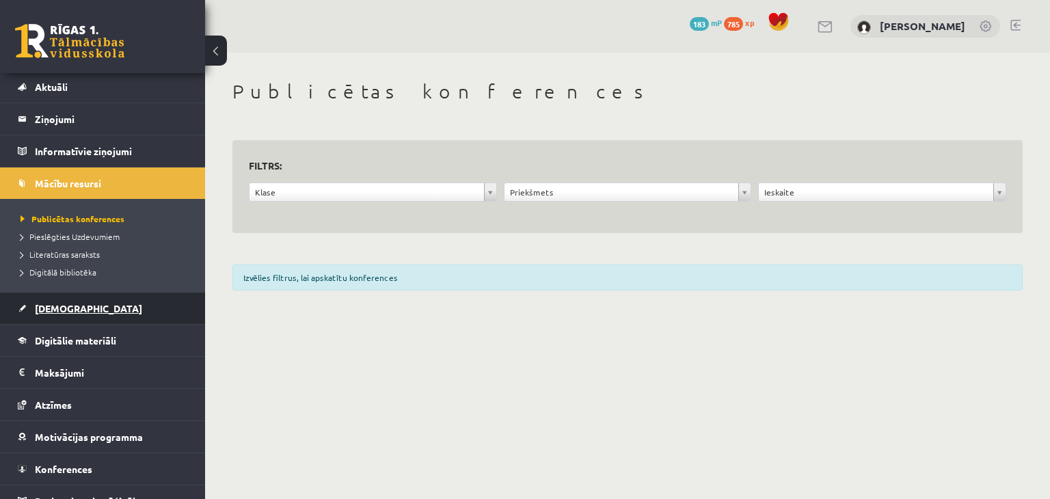
scroll to position [51, 0]
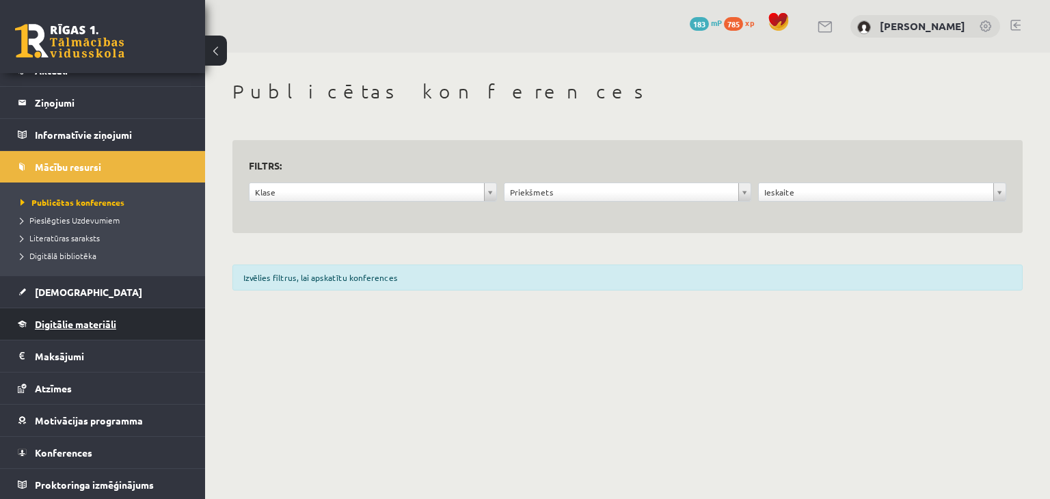
click at [82, 318] on span "Digitālie materiāli" at bounding box center [75, 324] width 81 height 12
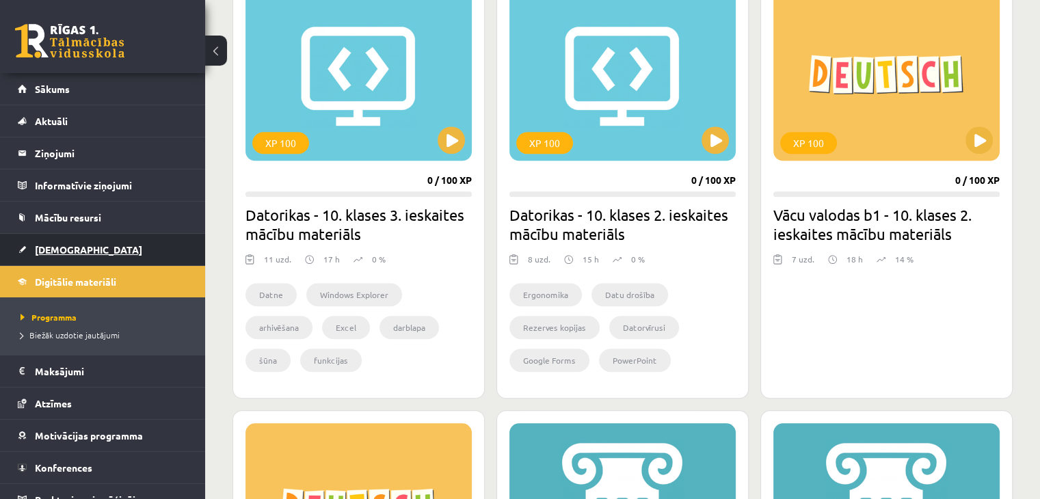
click at [50, 244] on span "[DEMOGRAPHIC_DATA]" at bounding box center [88, 249] width 107 height 12
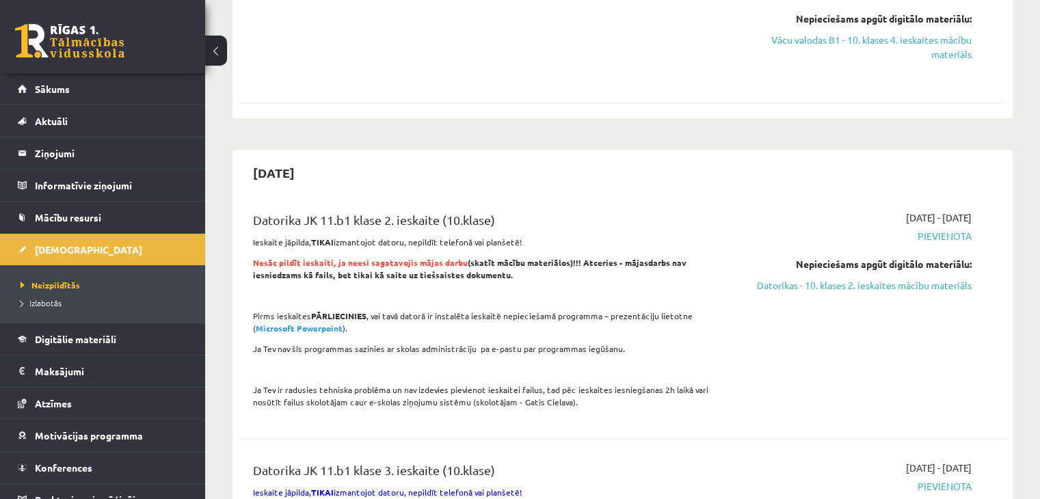
scroll to position [1778, 0]
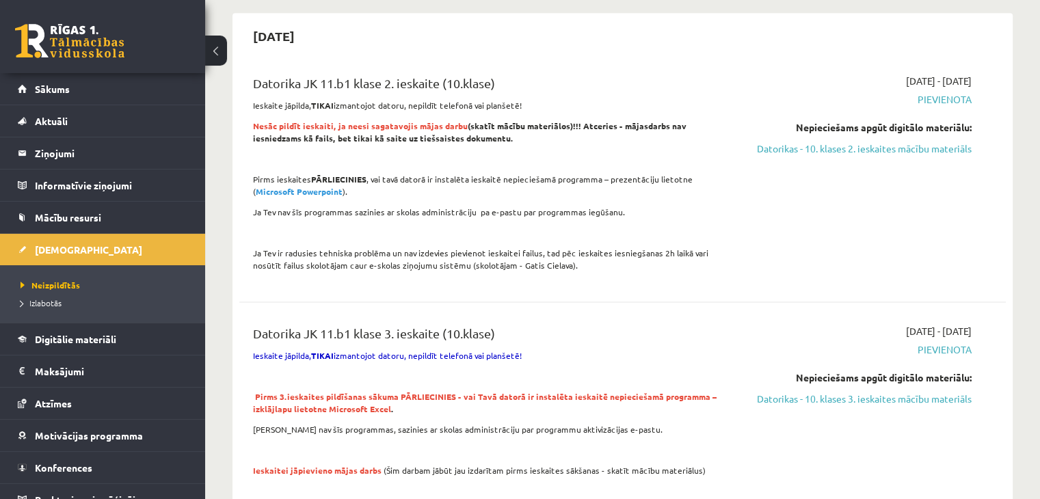
drag, startPoint x: 842, startPoint y: 96, endPoint x: 635, endPoint y: 70, distance: 208.8
click at [842, 142] on link "Datorikas - 10. klases 2. ieskaites mācību materiāls" at bounding box center [859, 149] width 226 height 14
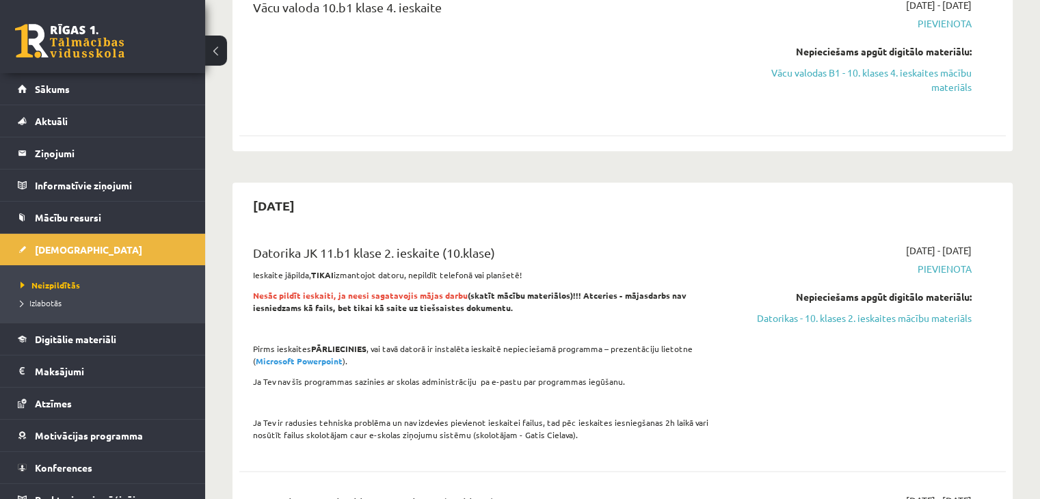
scroll to position [1573, 0]
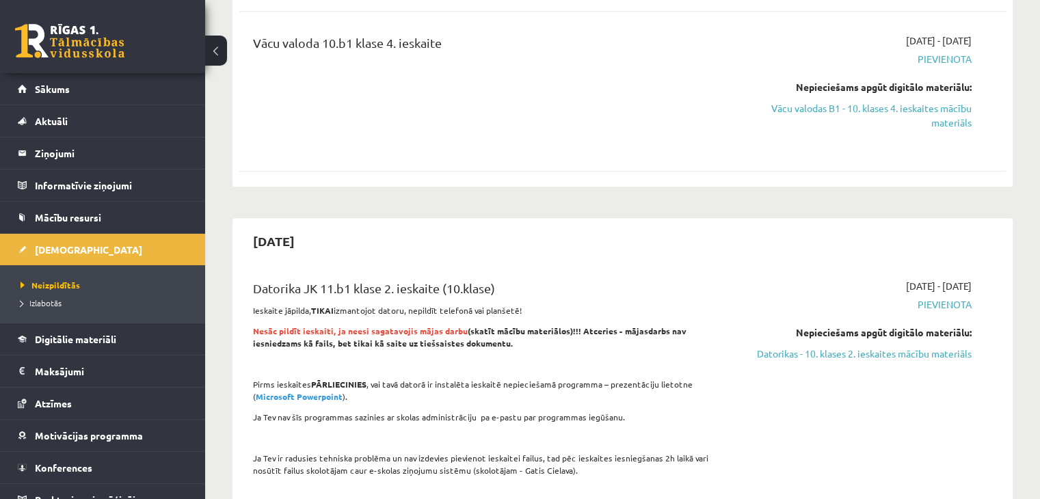
drag, startPoint x: 882, startPoint y: 297, endPoint x: 591, endPoint y: 77, distance: 364.8
click at [882, 347] on link "Datorikas - 10. klases 2. ieskaites mācību materiāls" at bounding box center [859, 354] width 226 height 14
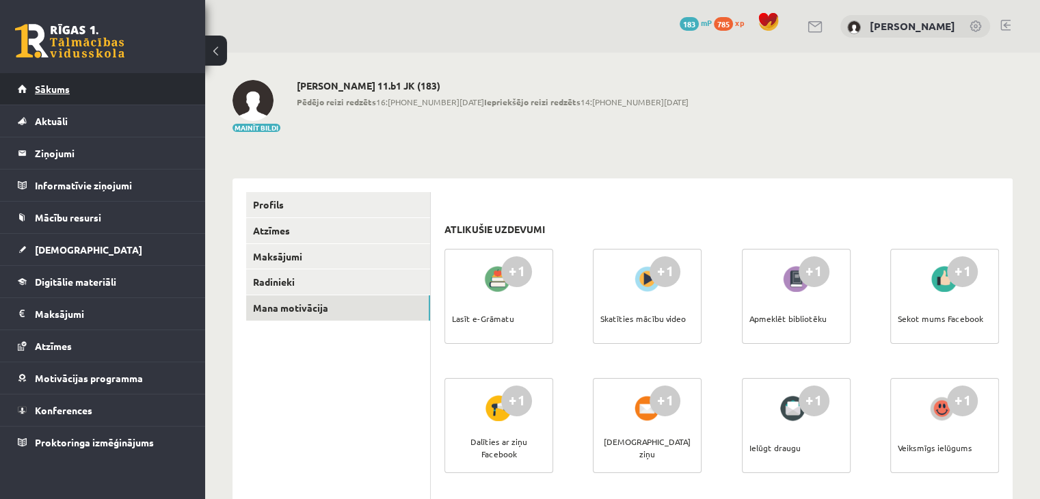
click at [44, 85] on span "Sākums" at bounding box center [52, 89] width 35 height 12
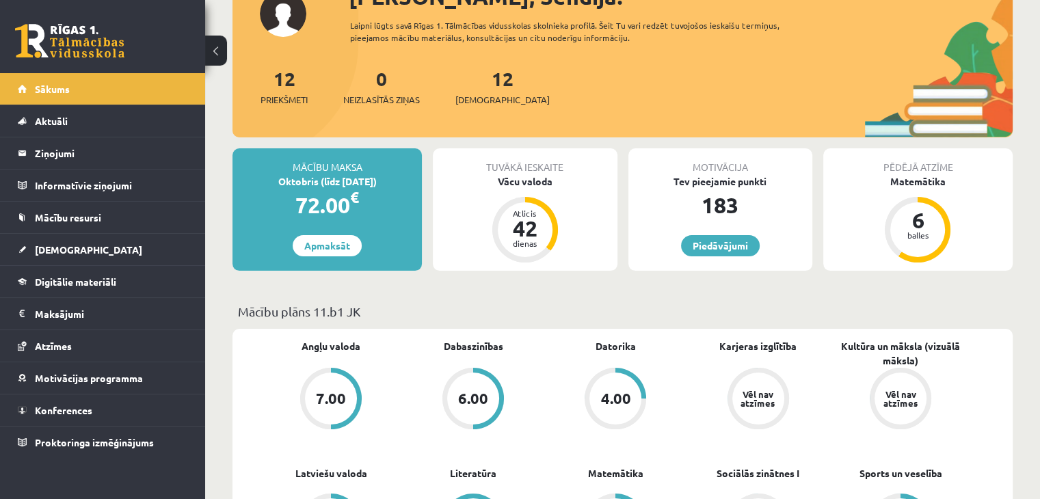
scroll to position [137, 0]
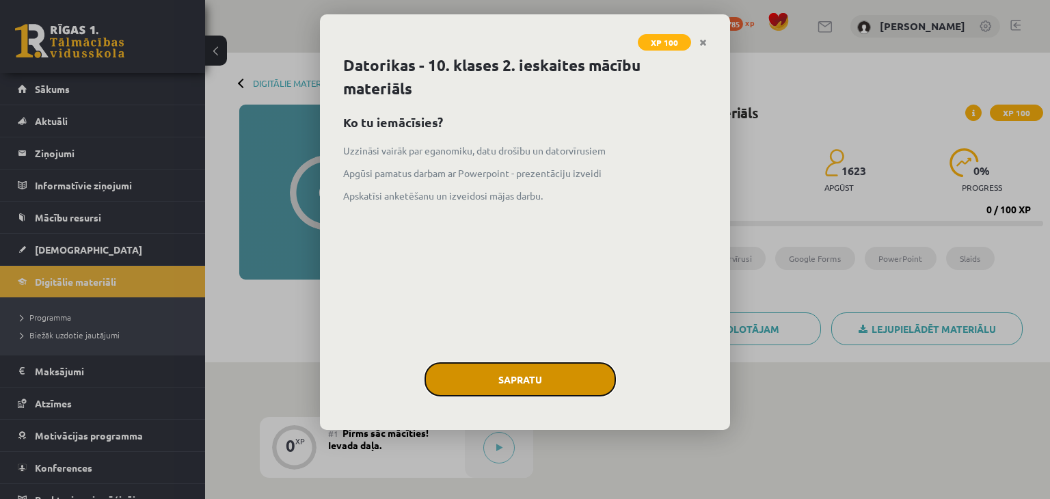
click at [544, 368] on button "Sapratu" at bounding box center [520, 379] width 191 height 34
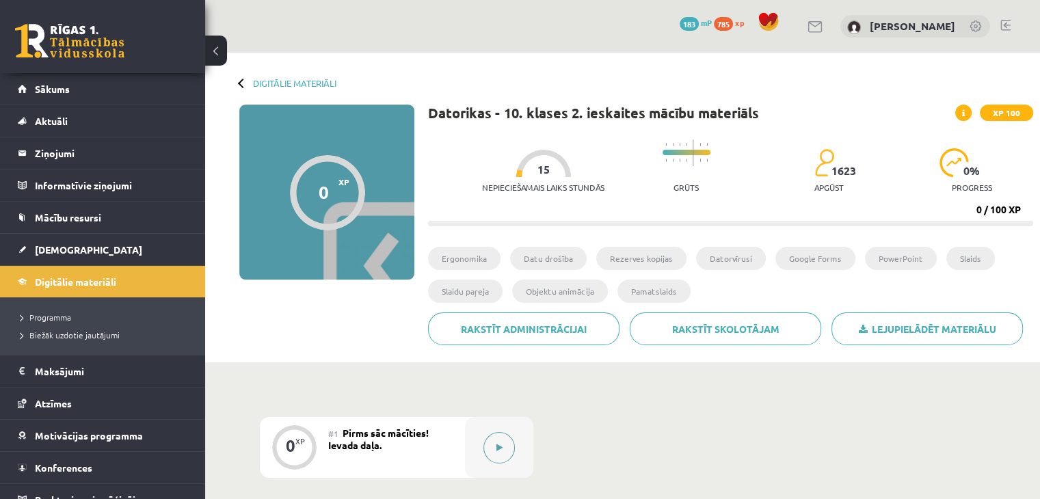
click at [486, 444] on button at bounding box center [498, 447] width 31 height 31
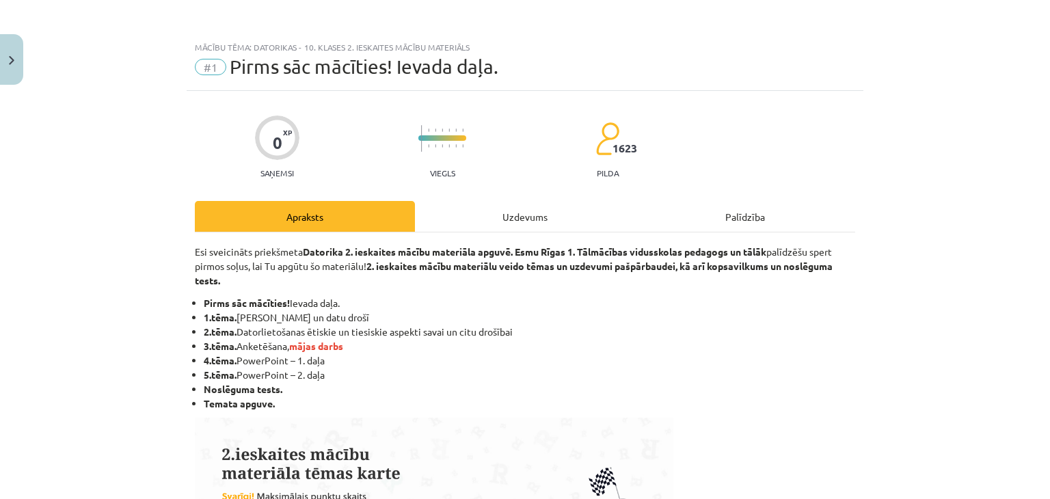
click at [500, 218] on div "Uzdevums" at bounding box center [525, 216] width 220 height 31
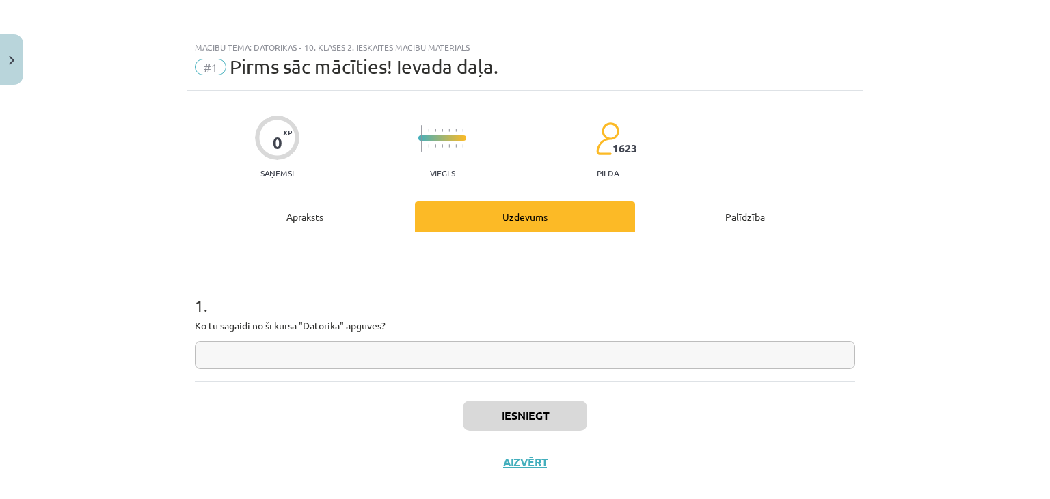
scroll to position [20, 0]
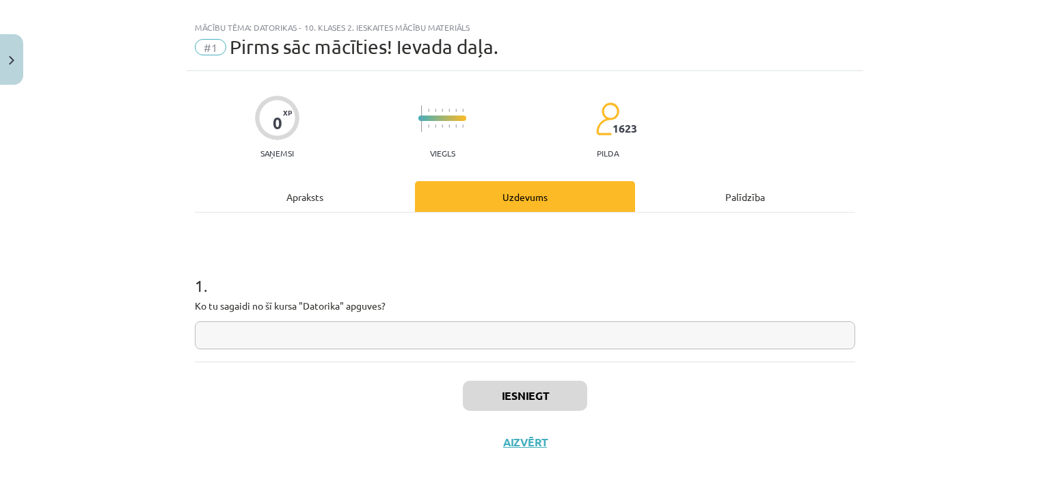
click at [310, 336] on input "text" at bounding box center [525, 335] width 661 height 28
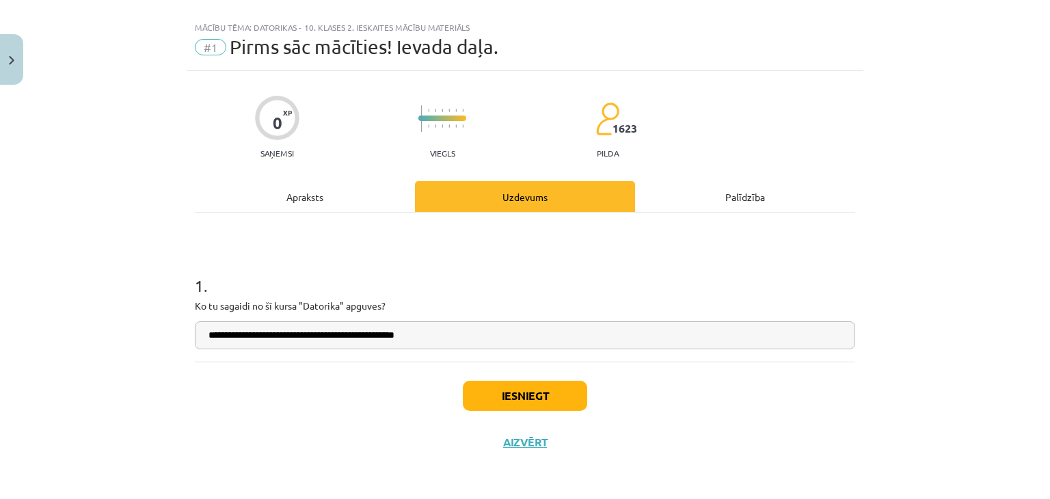
drag, startPoint x: 480, startPoint y: 338, endPoint x: 177, endPoint y: 371, distance: 304.8
click at [177, 371] on div "**********" at bounding box center [525, 249] width 1050 height 499
type input "**********"
click at [475, 389] on button "Iesniegt" at bounding box center [525, 396] width 124 height 30
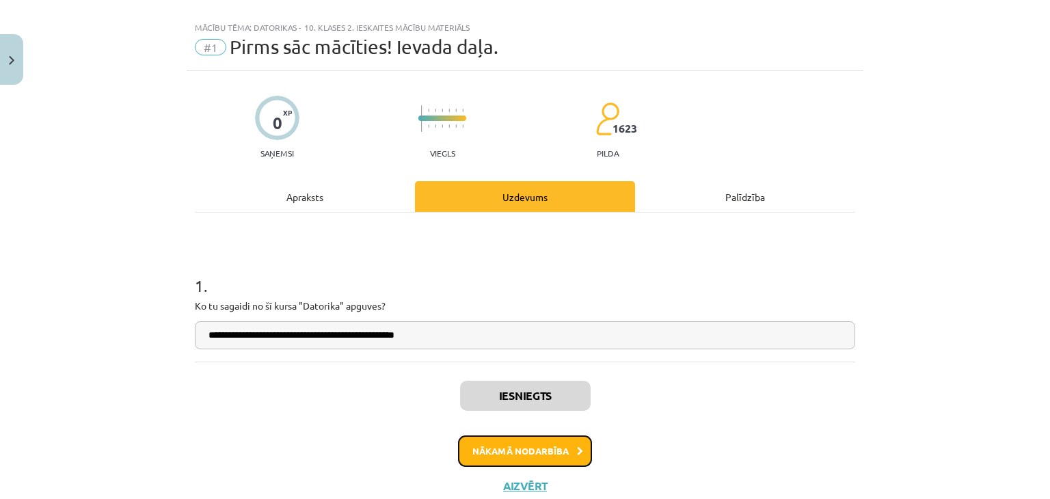
click at [506, 445] on button "Nākamā nodarbība" at bounding box center [525, 451] width 134 height 31
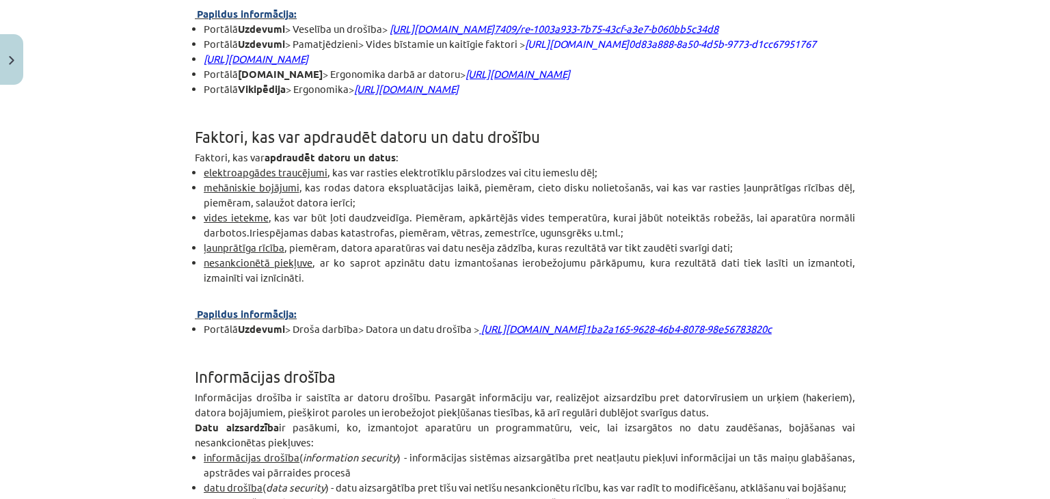
scroll to position [0, 0]
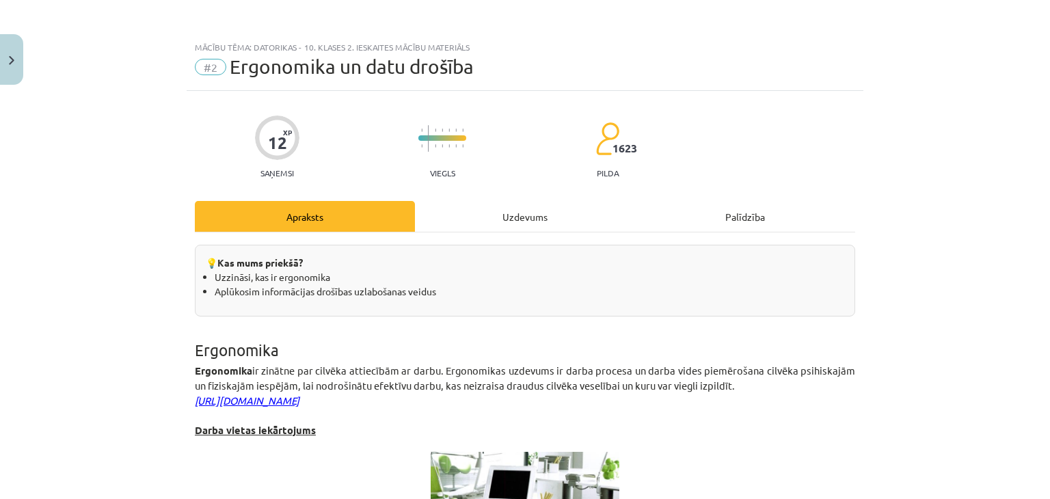
click at [531, 213] on div "Uzdevums" at bounding box center [525, 216] width 220 height 31
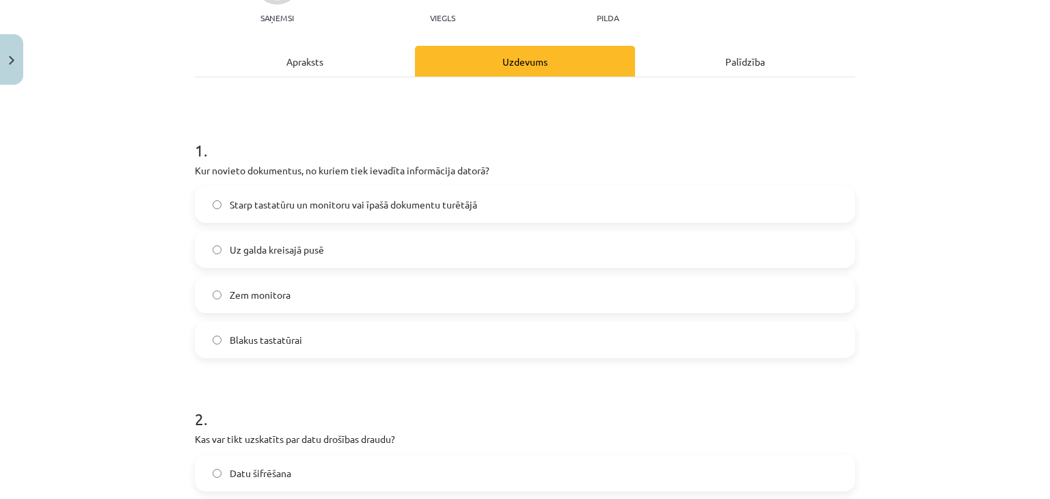
scroll to position [171, 0]
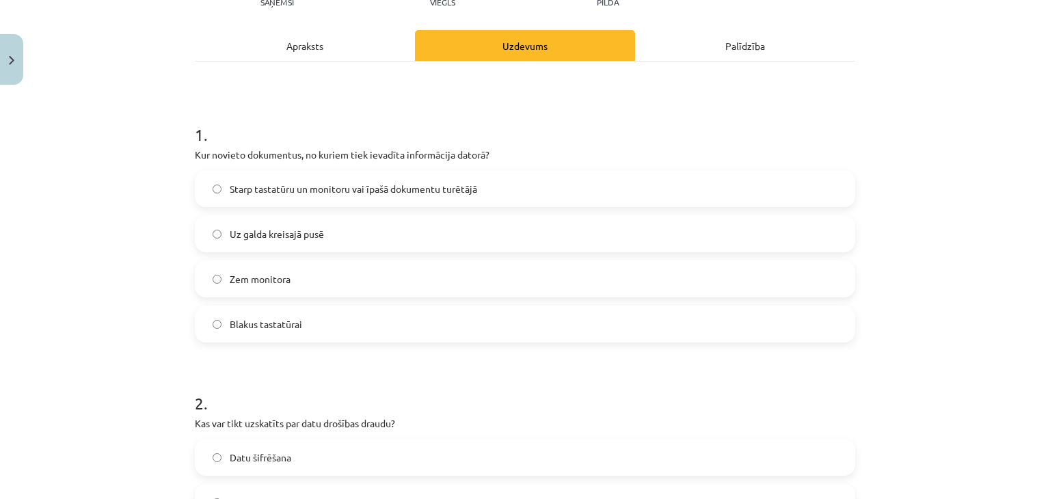
click at [246, 191] on span "Starp tastatūru un monitoru vai īpašā dokumentu turētājā" at bounding box center [354, 189] width 248 height 14
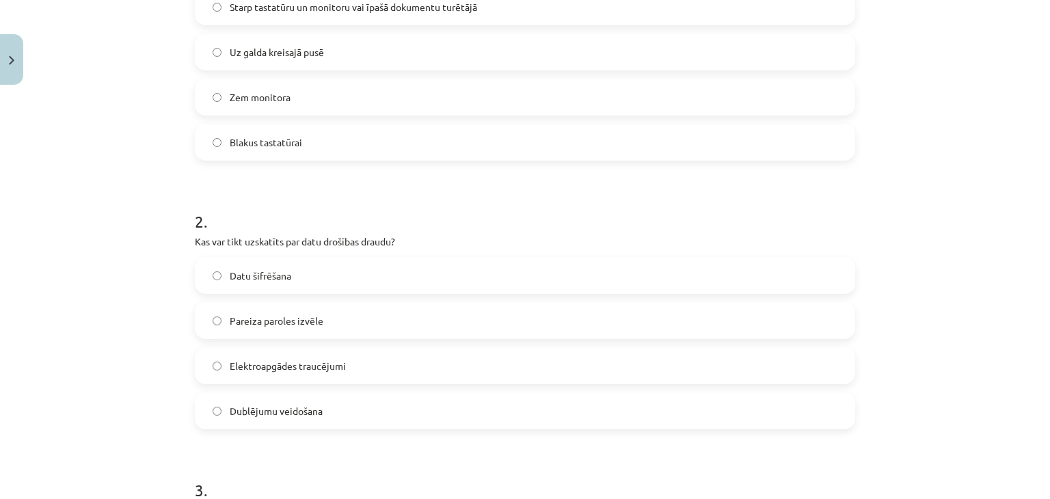
scroll to position [376, 0]
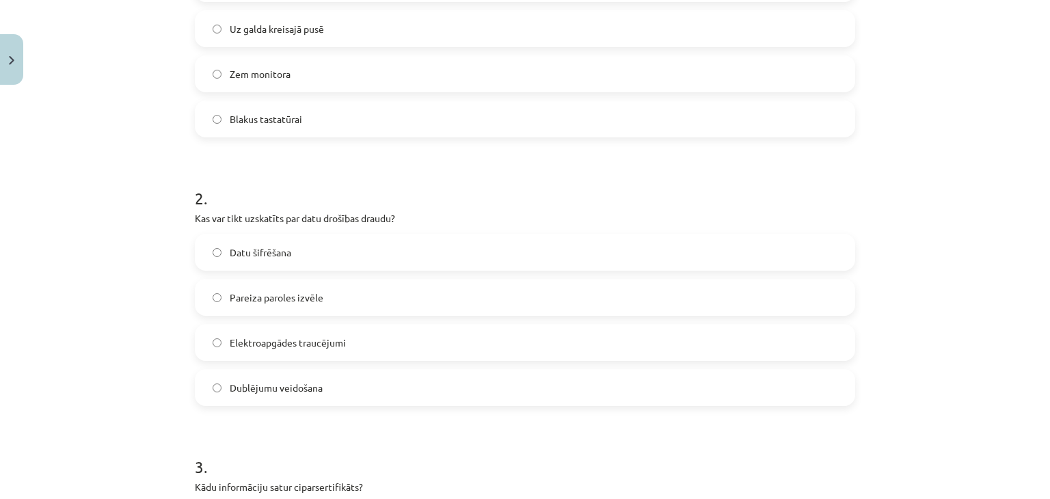
click at [282, 347] on span "Elektroapgādes traucējumi" at bounding box center [288, 343] width 116 height 14
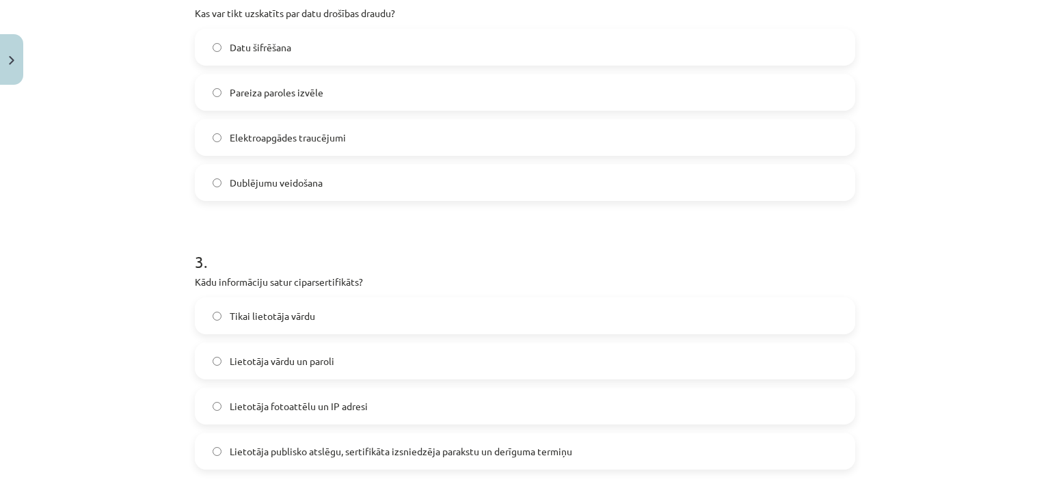
scroll to position [650, 0]
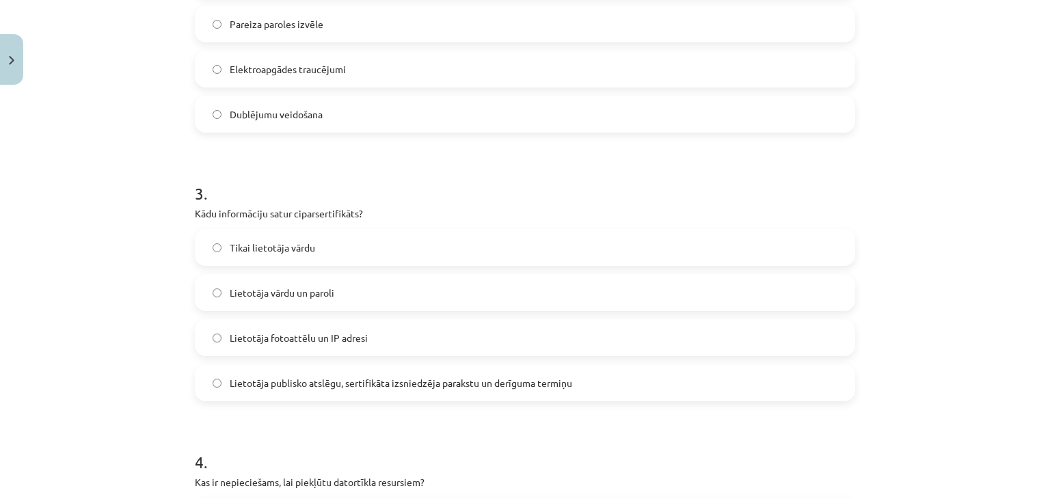
click at [255, 384] on span "Lietotāja publisko atslēgu, sertifikāta izsniedzēja parakstu un derīguma termiņu" at bounding box center [401, 383] width 343 height 14
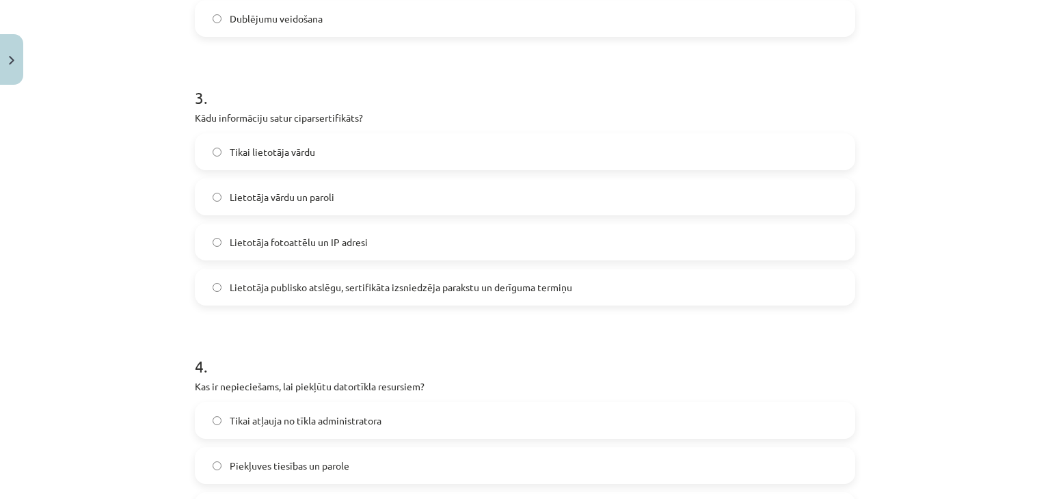
scroll to position [855, 0]
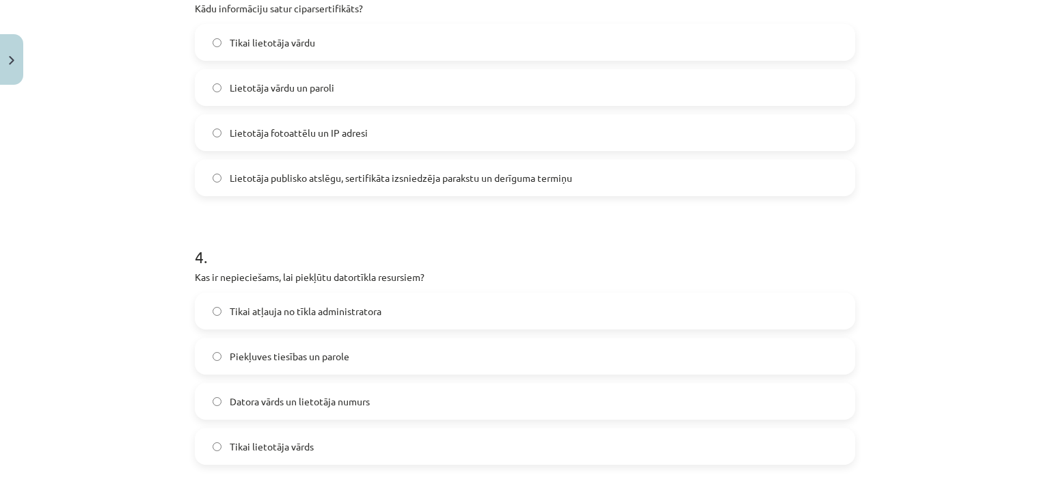
click at [298, 315] on span "Tikai atļauja no tīkla administratora" at bounding box center [306, 311] width 152 height 14
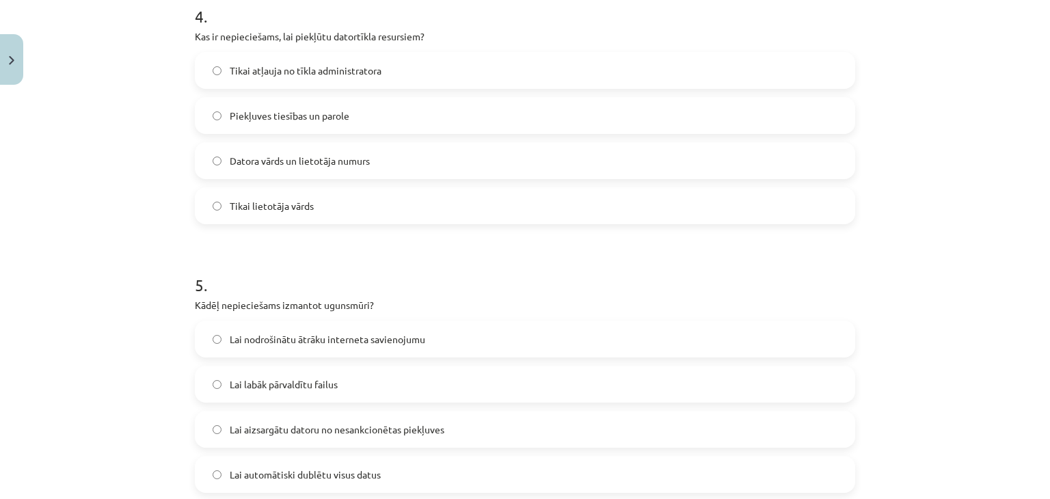
scroll to position [1128, 0]
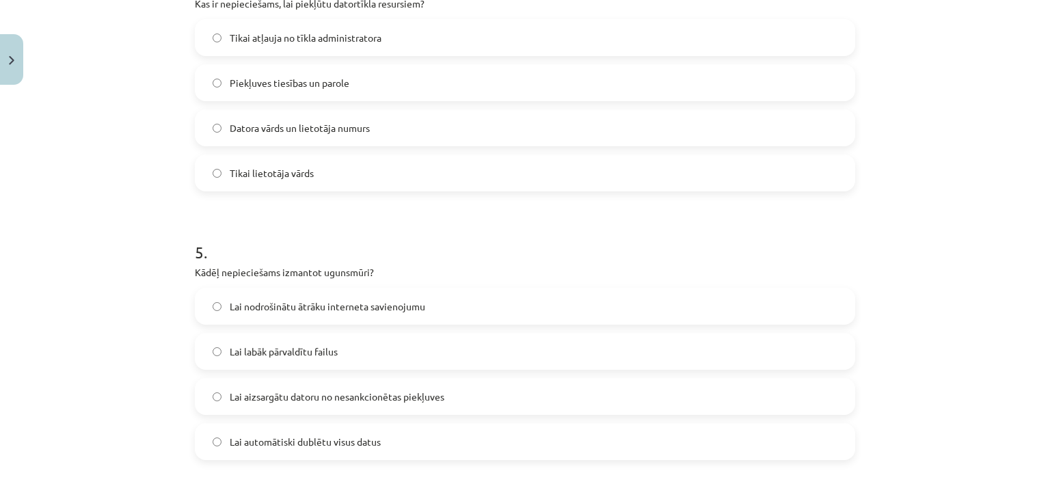
click at [294, 395] on span "Lai aizsargātu datoru no nesankcionētas piekļuves" at bounding box center [337, 397] width 215 height 14
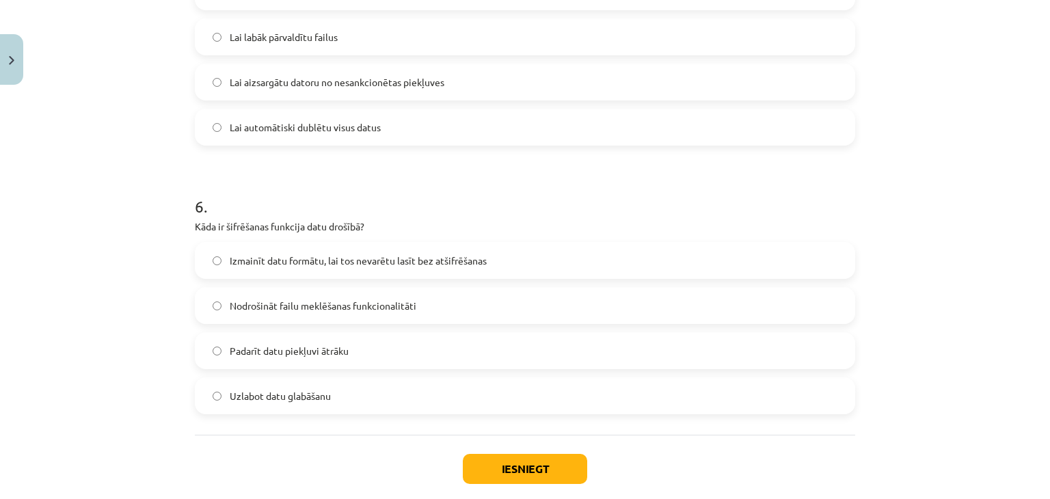
scroll to position [1470, 0]
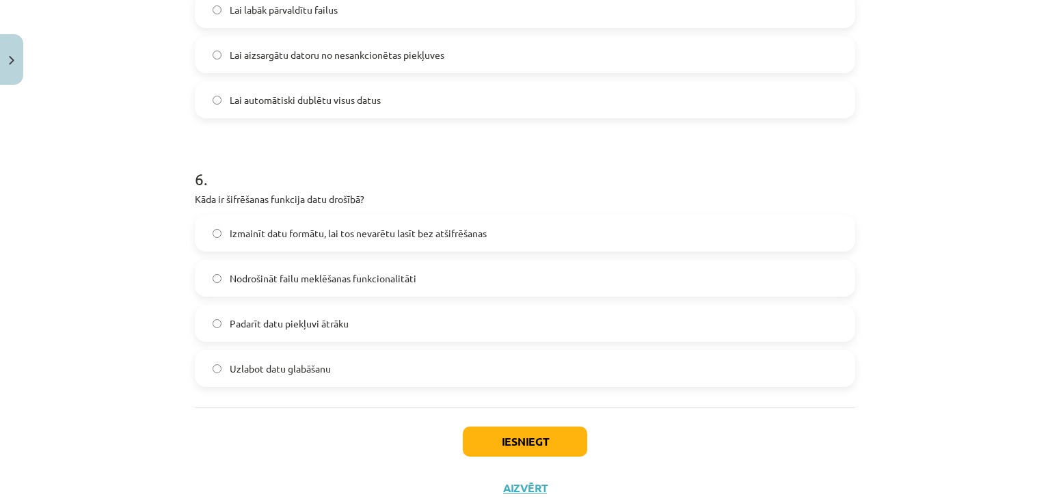
click at [307, 234] on span "Izmainīt datu formātu, lai tos nevarētu lasīt bez atšifrēšanas" at bounding box center [358, 233] width 257 height 14
click at [503, 433] on button "Iesniegt" at bounding box center [525, 442] width 124 height 30
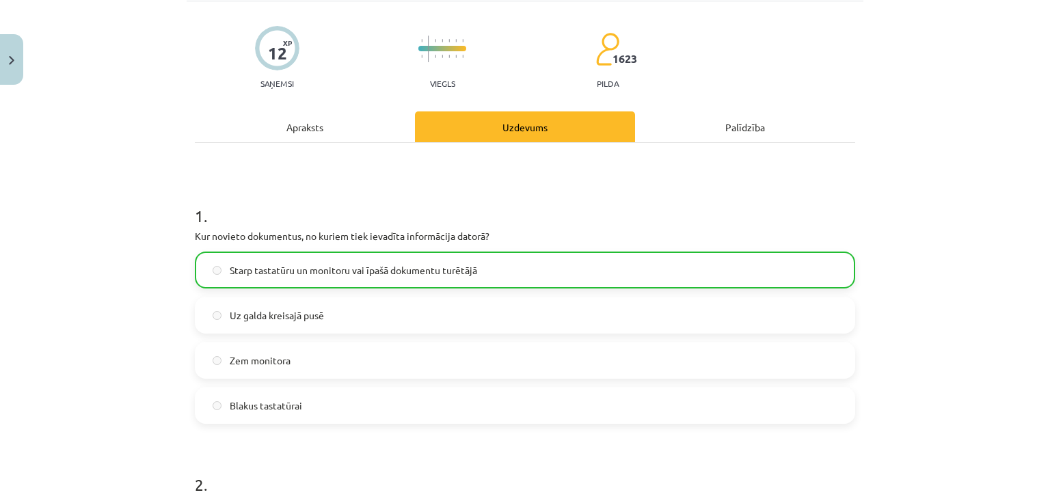
scroll to position [0, 0]
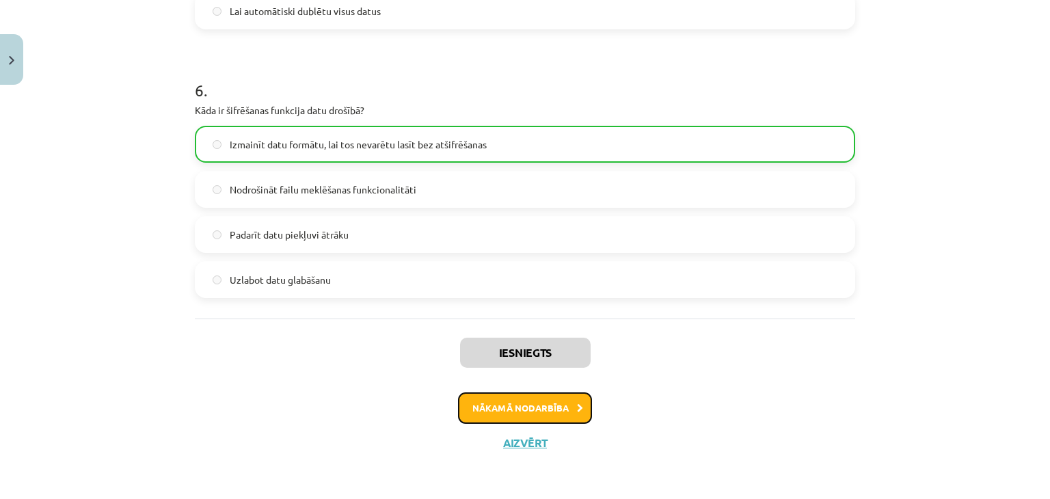
click at [482, 412] on button "Nākamā nodarbība" at bounding box center [525, 408] width 134 height 31
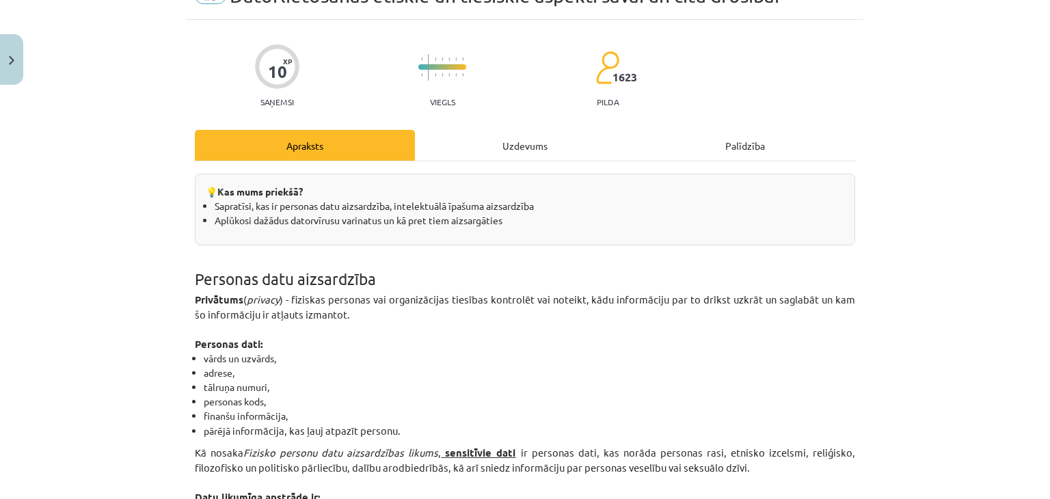
scroll to position [34, 0]
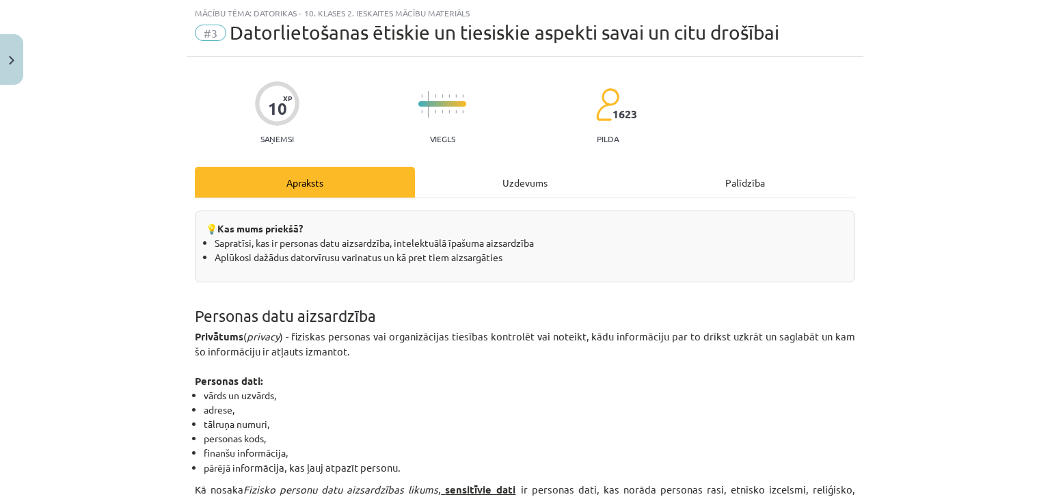
click at [530, 178] on div "Uzdevums" at bounding box center [525, 182] width 220 height 31
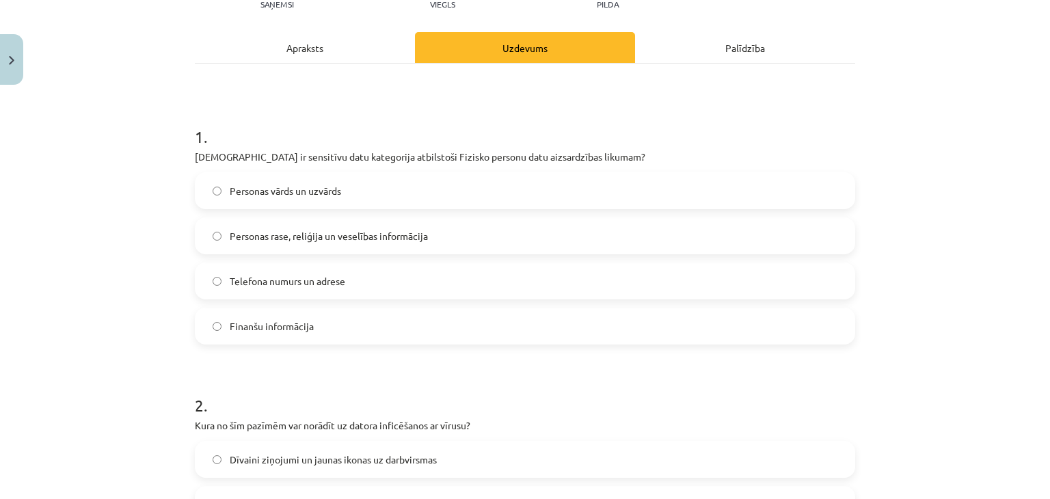
scroll to position [171, 0]
click at [301, 195] on label "Personas vārds un uzvārds" at bounding box center [525, 189] width 658 height 34
click at [291, 225] on label "Personas rase, reliģija un veselības informācija" at bounding box center [525, 234] width 658 height 34
click at [284, 277] on span "Telefona numurs un adrese" at bounding box center [288, 279] width 116 height 14
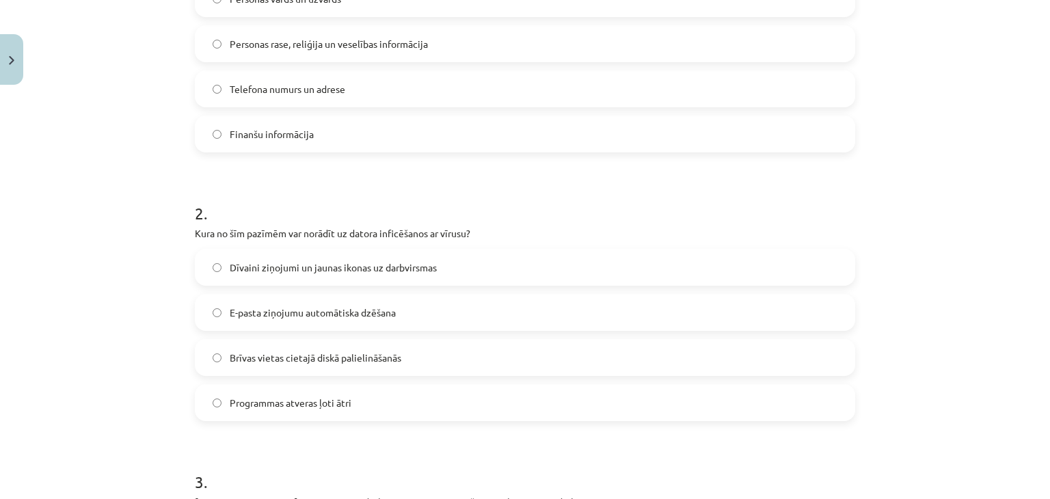
scroll to position [376, 0]
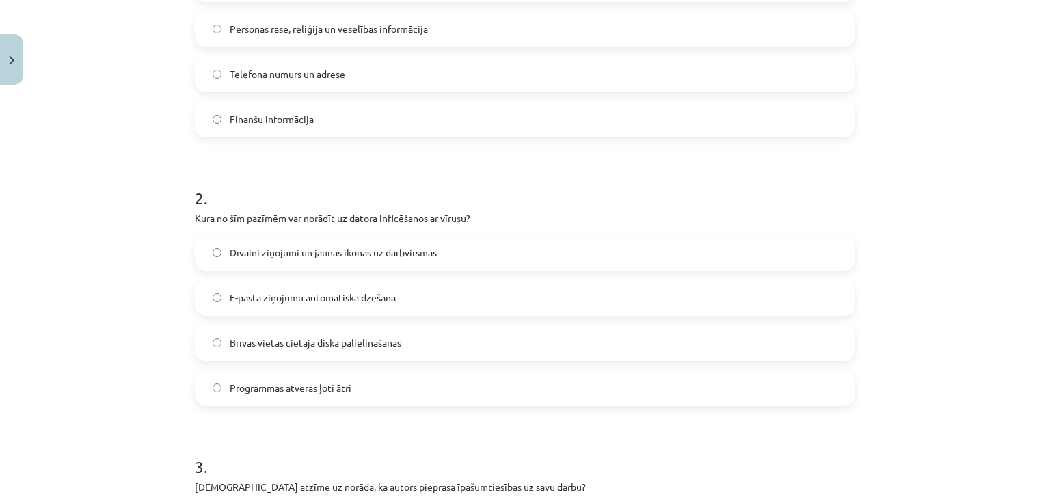
click at [354, 256] on span "Dīvaini ziņojumi un jaunas ikonas uz darbvirsmas" at bounding box center [333, 253] width 207 height 14
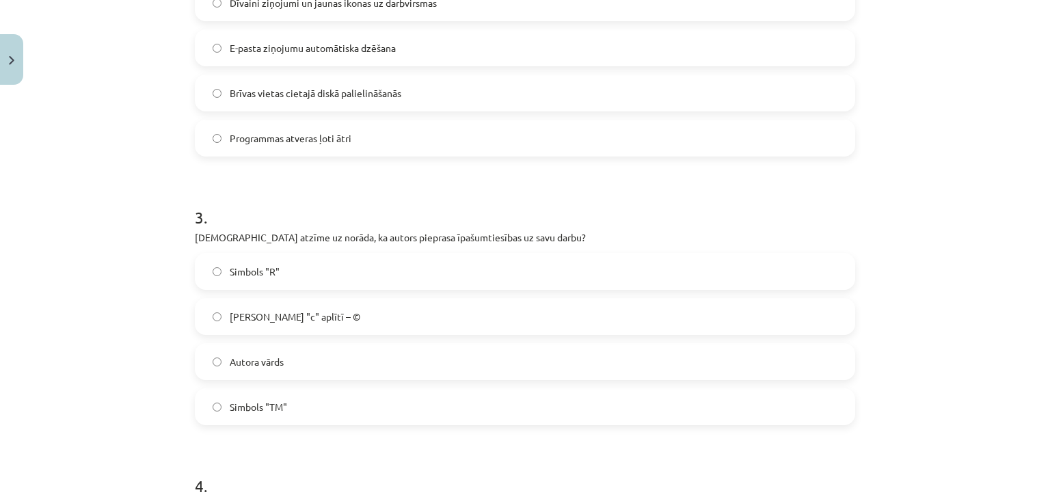
scroll to position [650, 0]
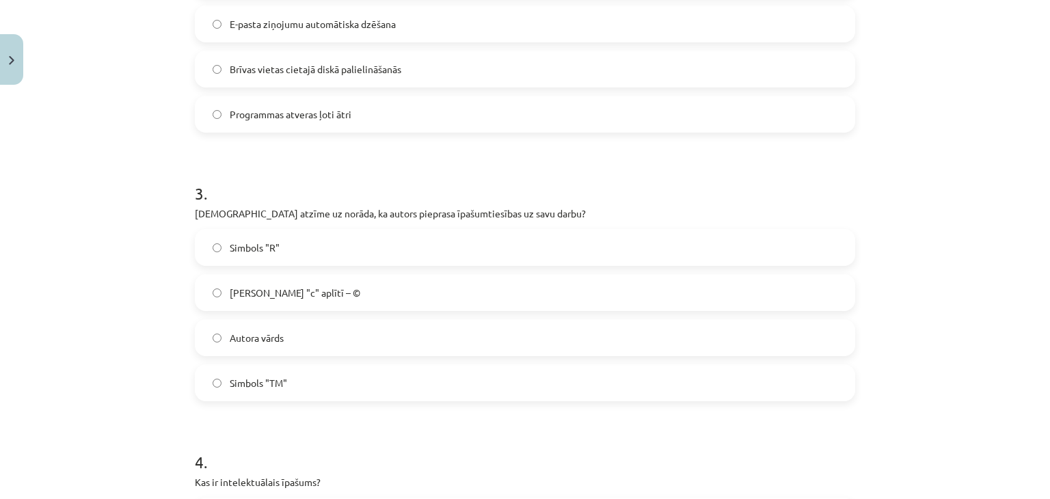
click at [312, 284] on label "Burts "c" aplītī – ©" at bounding box center [525, 293] width 658 height 34
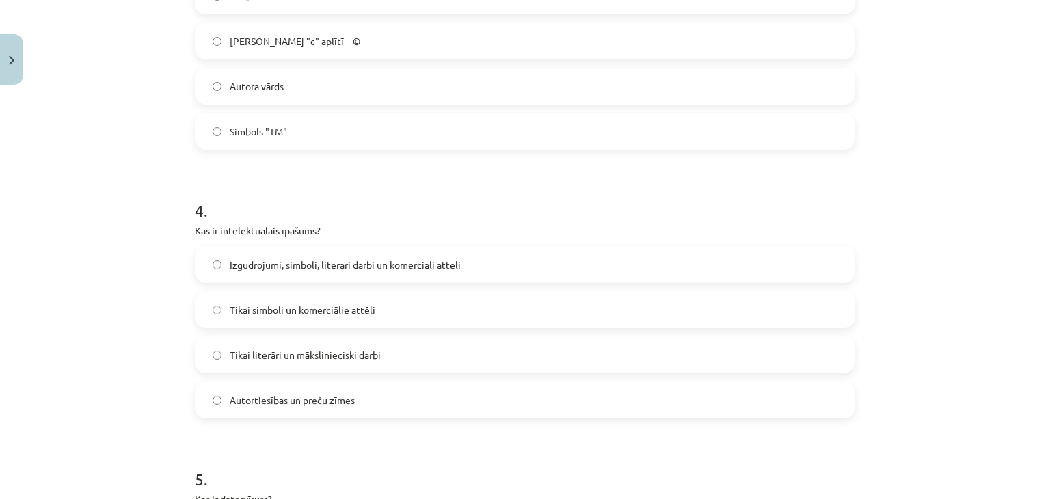
scroll to position [923, 0]
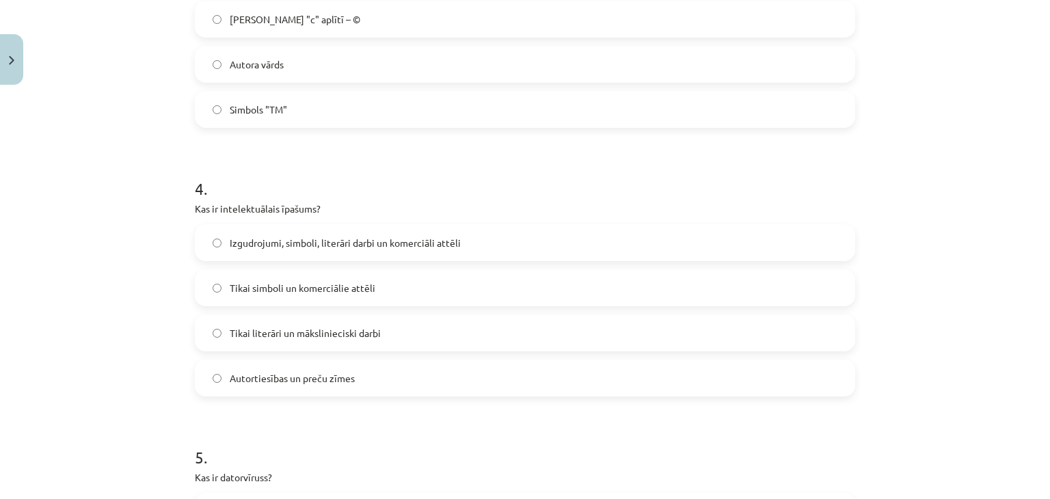
click at [356, 378] on label "Autortiesības un preču zīmes" at bounding box center [525, 378] width 658 height 34
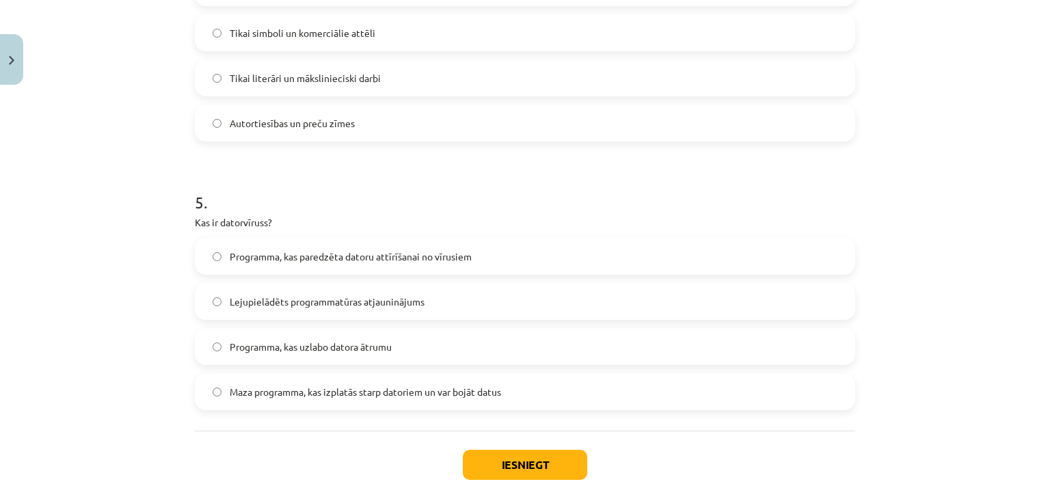
scroll to position [1247, 0]
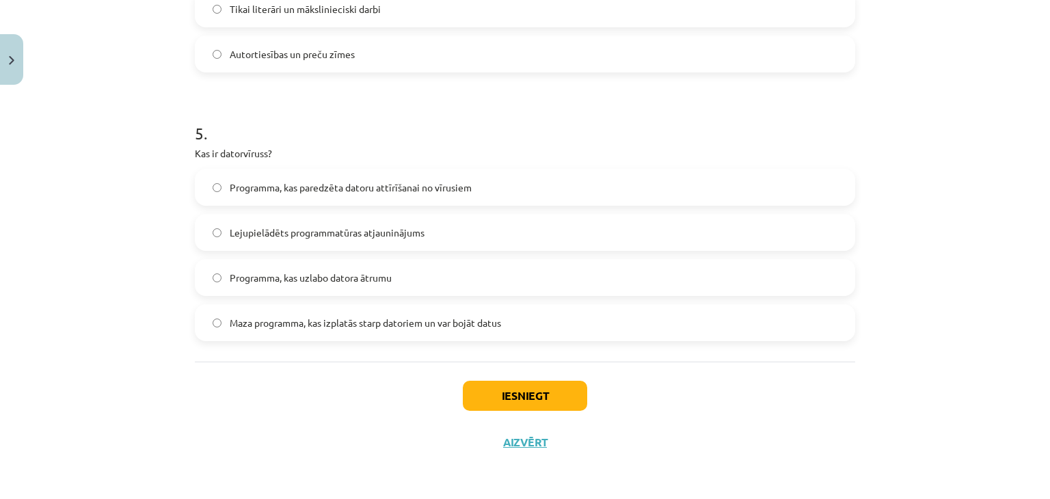
click at [345, 323] on span "Maza programma, kas izplatās starp datoriem un var bojāt datus" at bounding box center [365, 323] width 271 height 14
click at [522, 401] on button "Iesniegt" at bounding box center [525, 396] width 124 height 30
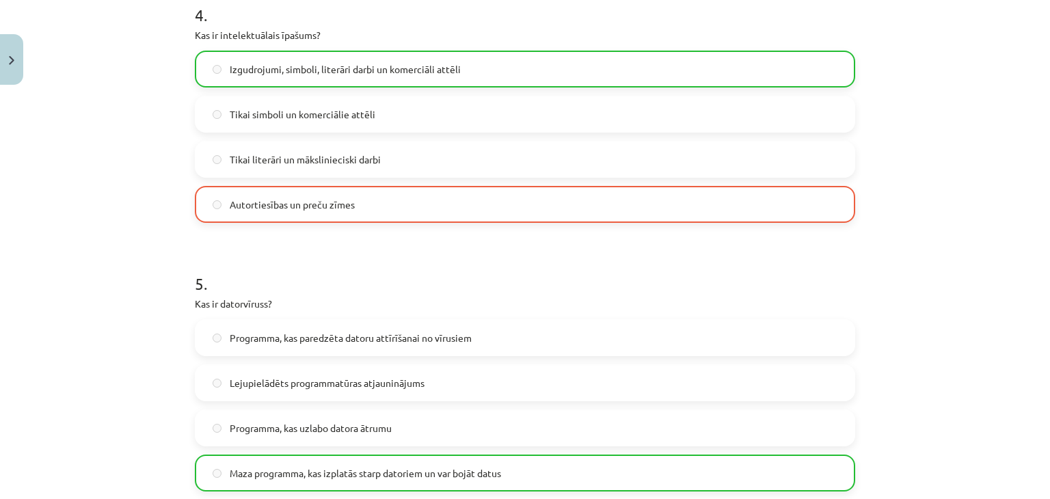
scroll to position [1291, 0]
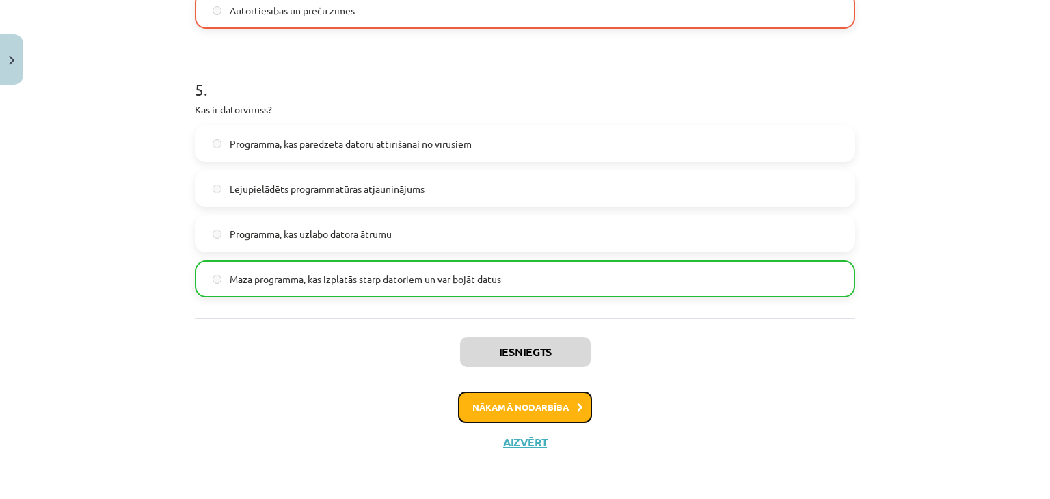
click at [497, 414] on button "Nākamā nodarbība" at bounding box center [525, 407] width 134 height 31
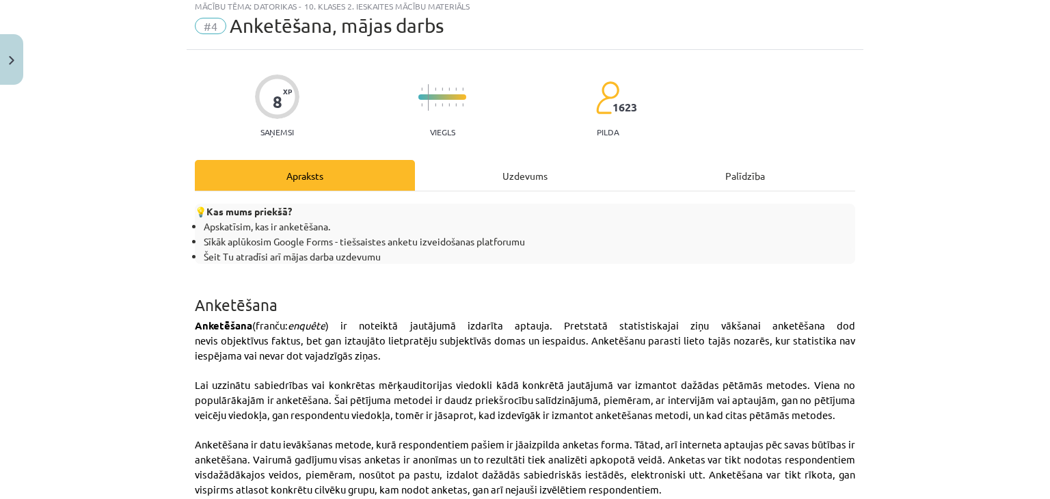
scroll to position [34, 0]
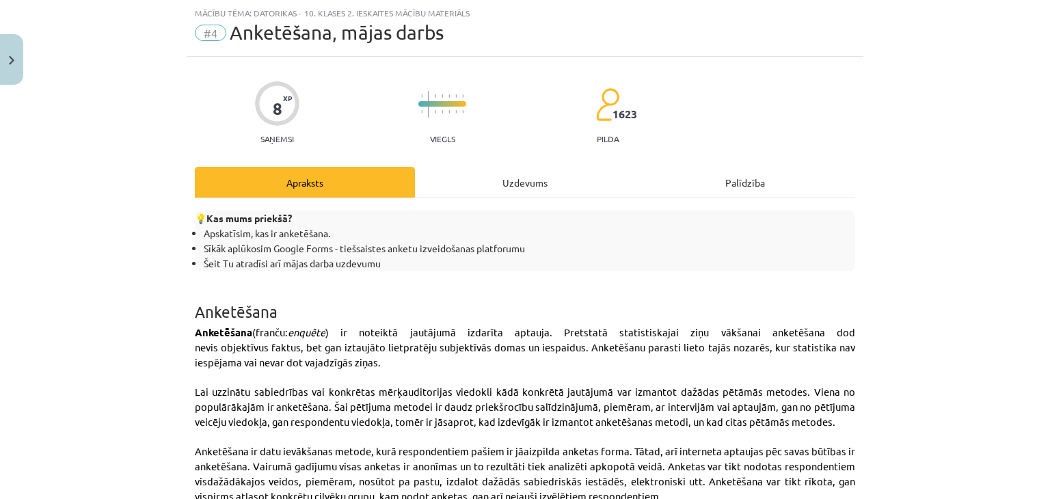
click at [496, 183] on div "Uzdevums" at bounding box center [525, 182] width 220 height 31
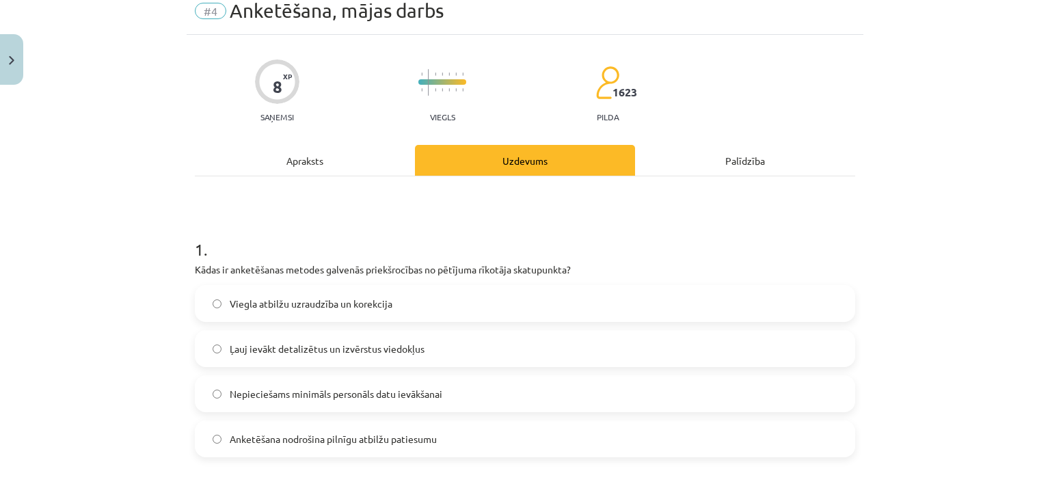
scroll to position [0, 0]
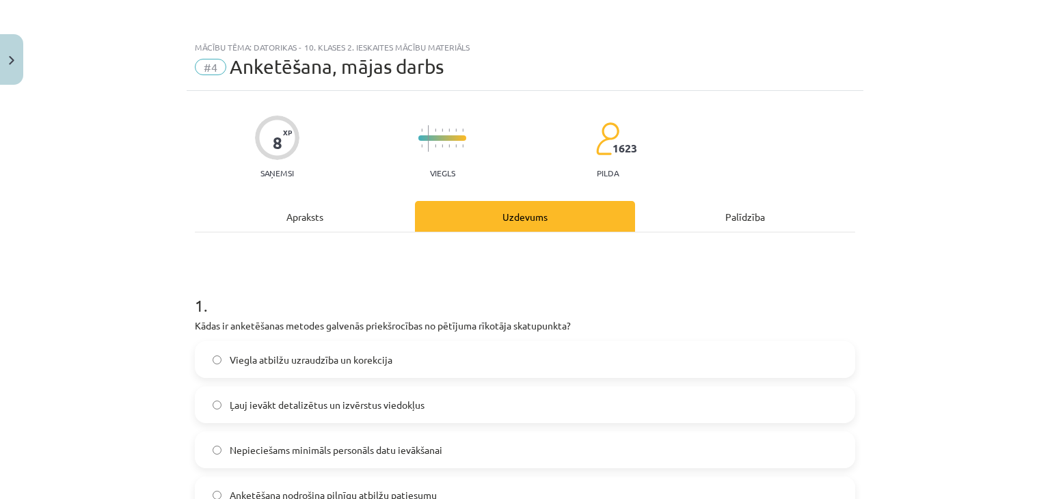
click at [306, 211] on div "Apraksts" at bounding box center [305, 216] width 220 height 31
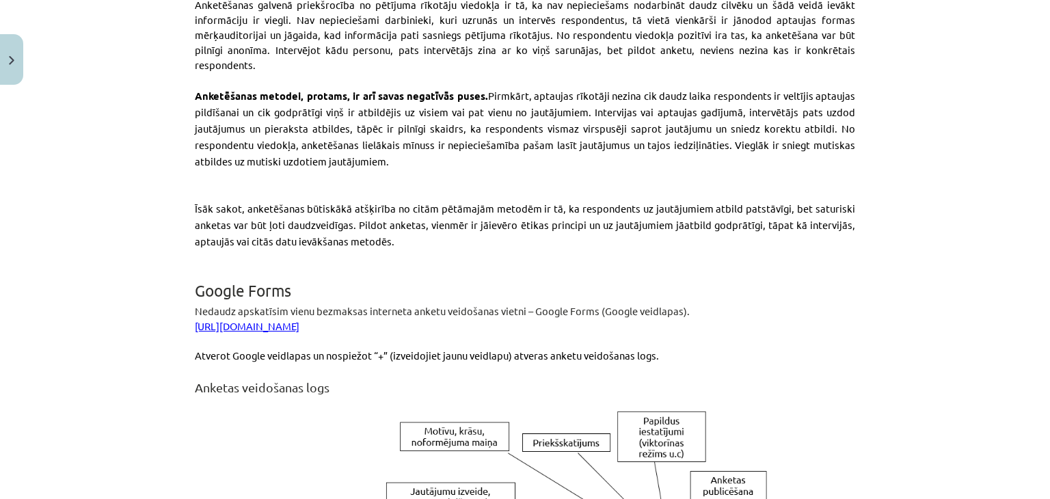
scroll to position [889, 0]
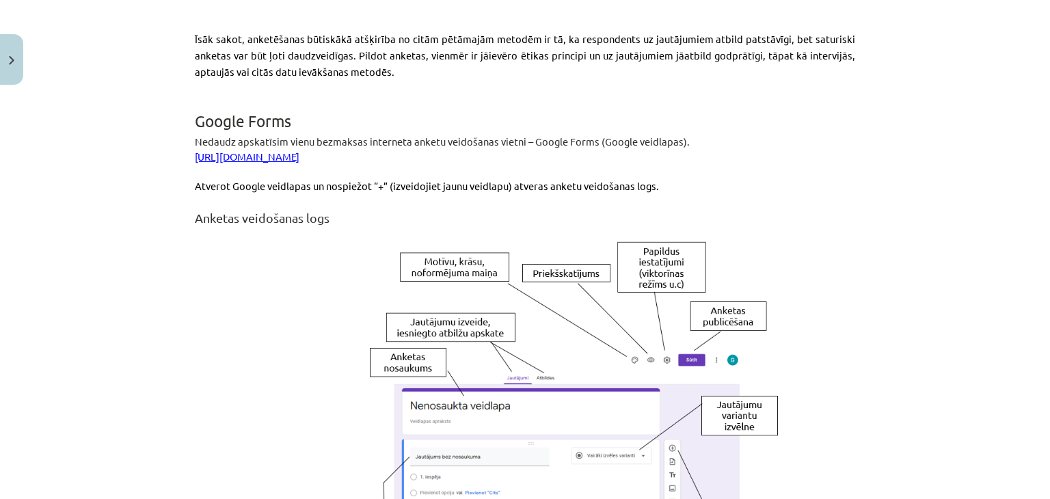
click at [300, 150] on link "[URL][DOMAIN_NAME]" at bounding box center [247, 156] width 105 height 13
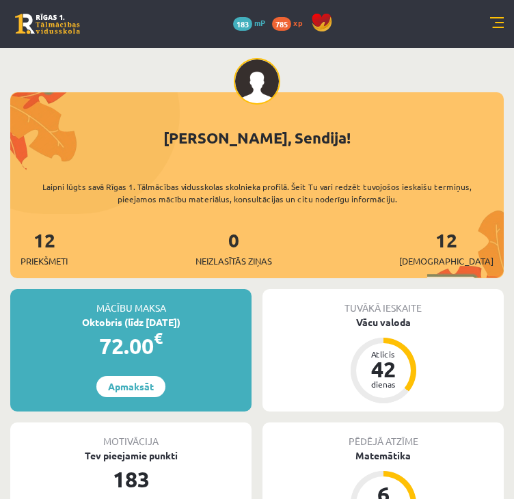
click at [494, 25] on link at bounding box center [497, 24] width 14 height 14
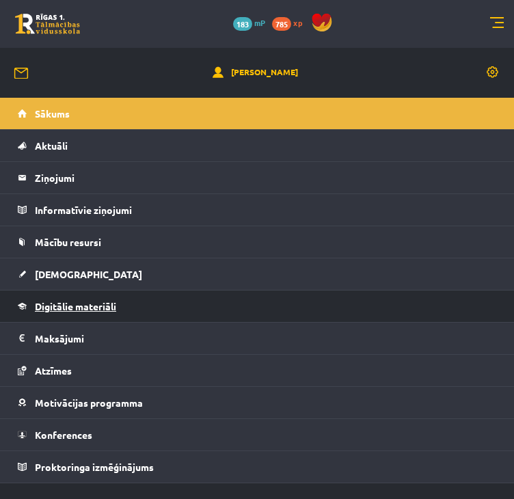
click at [77, 311] on link "Digitālie materiāli" at bounding box center [257, 306] width 479 height 31
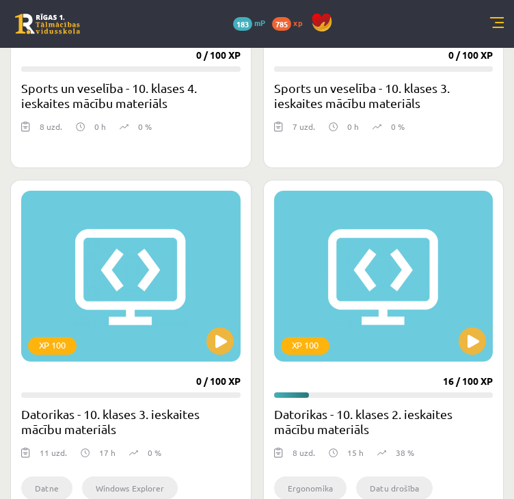
scroll to position [1436, 0]
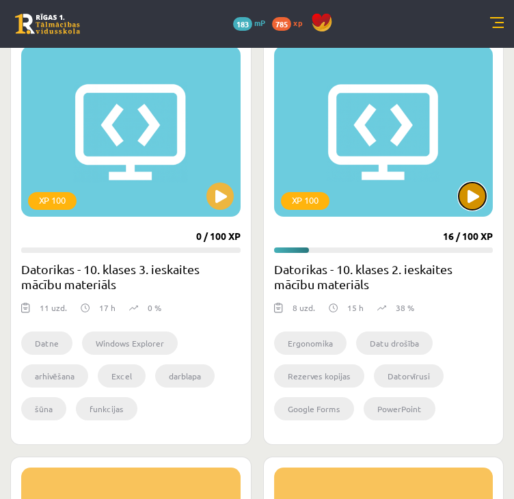
click at [477, 204] on button at bounding box center [472, 196] width 27 height 27
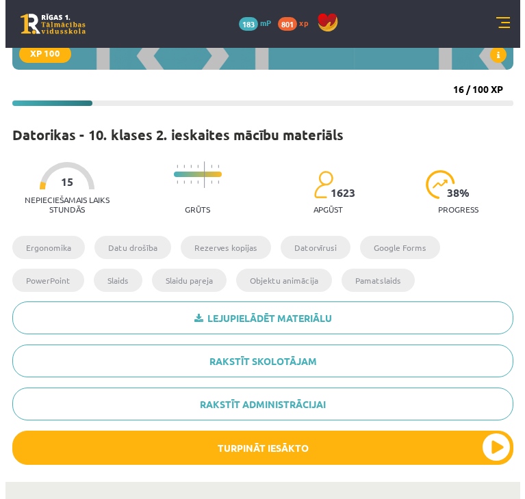
scroll to position [479, 0]
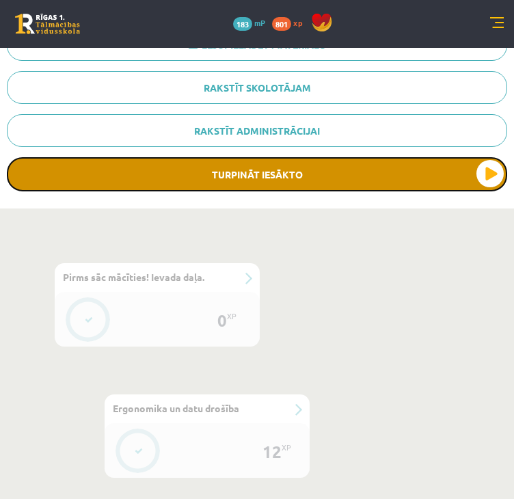
click at [282, 176] on button "Turpināt iesākto" at bounding box center [257, 174] width 501 height 34
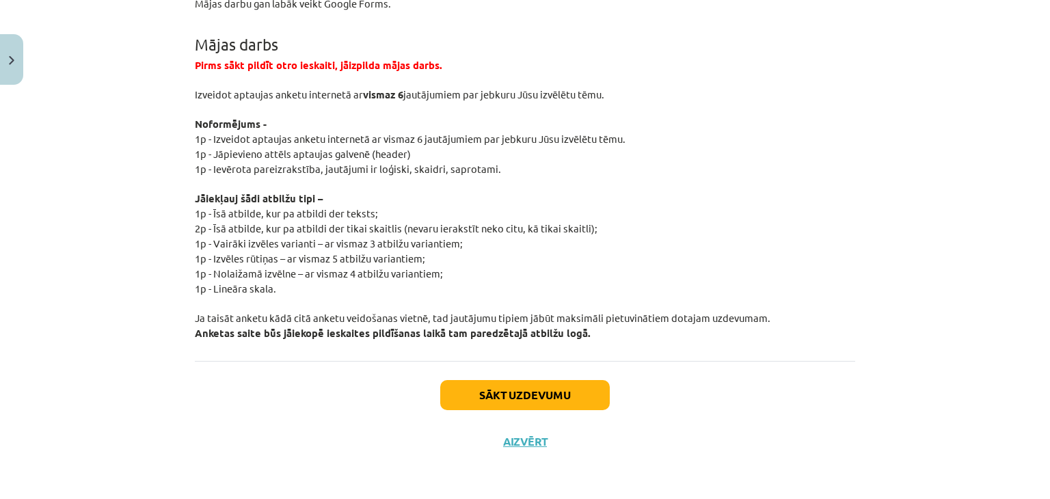
scroll to position [2582, 0]
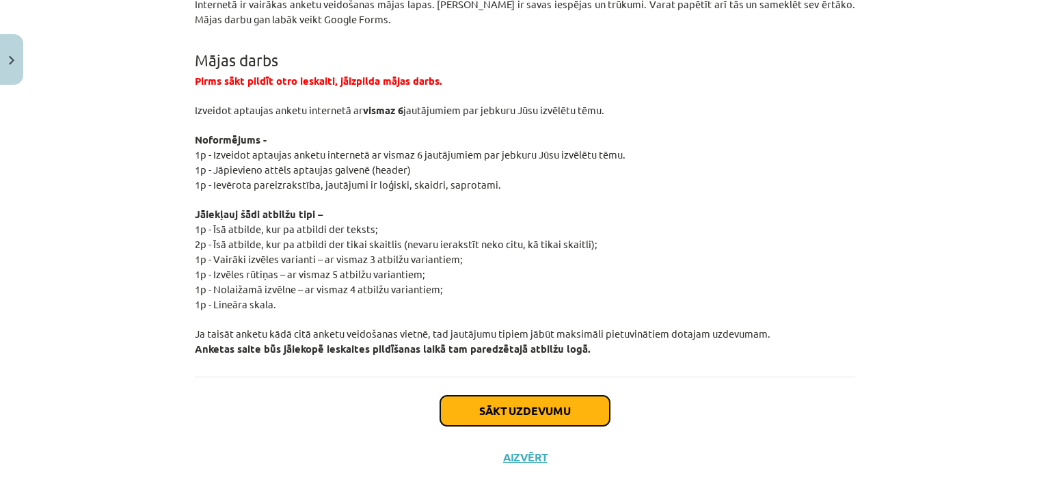
click at [524, 396] on button "Sākt uzdevumu" at bounding box center [525, 411] width 170 height 30
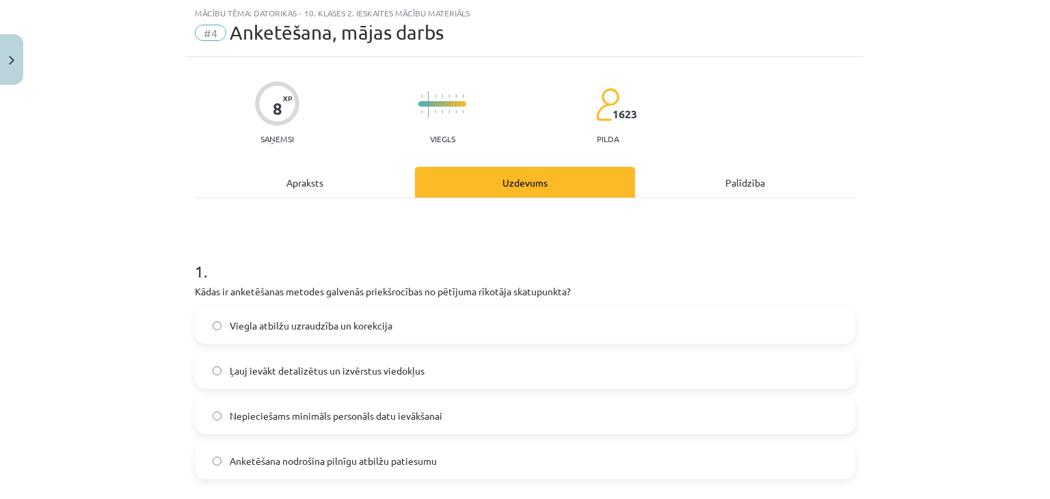
scroll to position [103, 0]
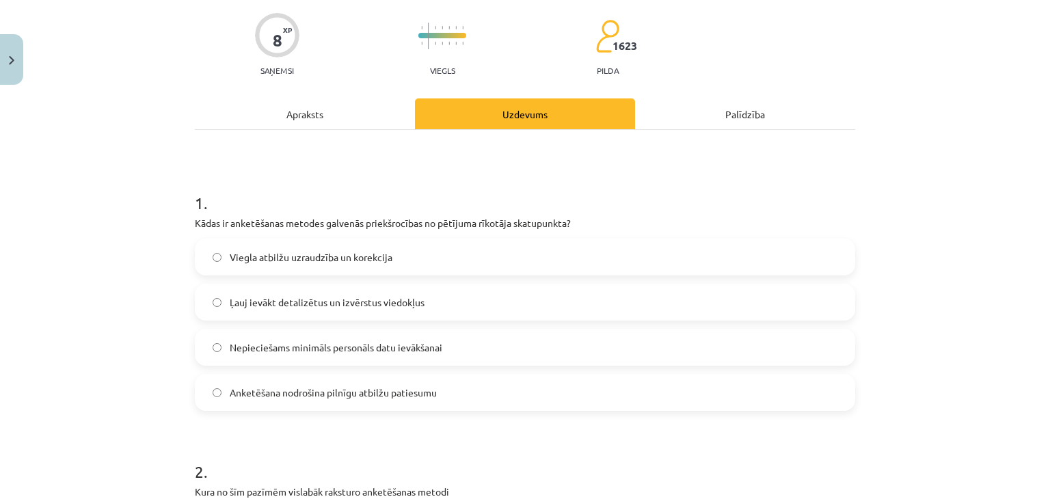
click at [337, 302] on span "Ļauj ievākt detalizētus un izvērstus viedokļus" at bounding box center [327, 302] width 195 height 14
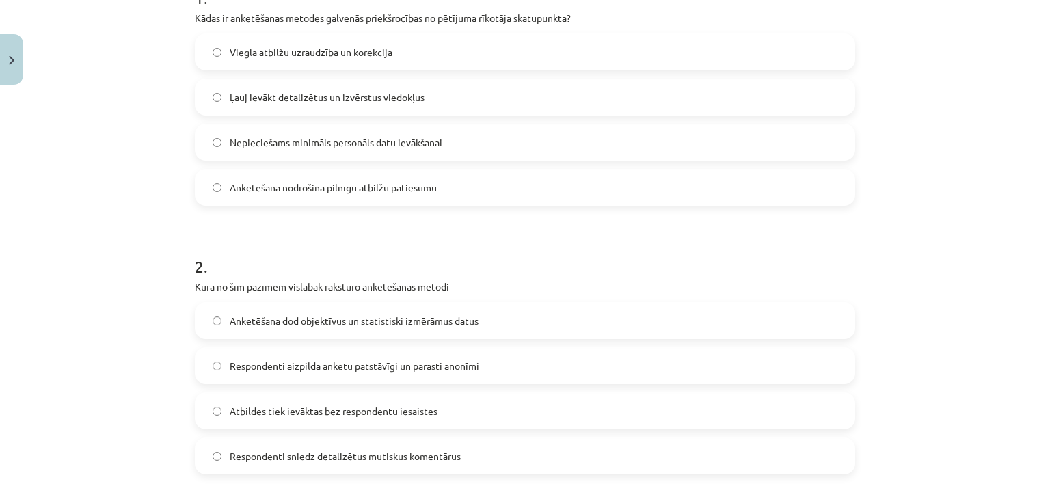
scroll to position [376, 0]
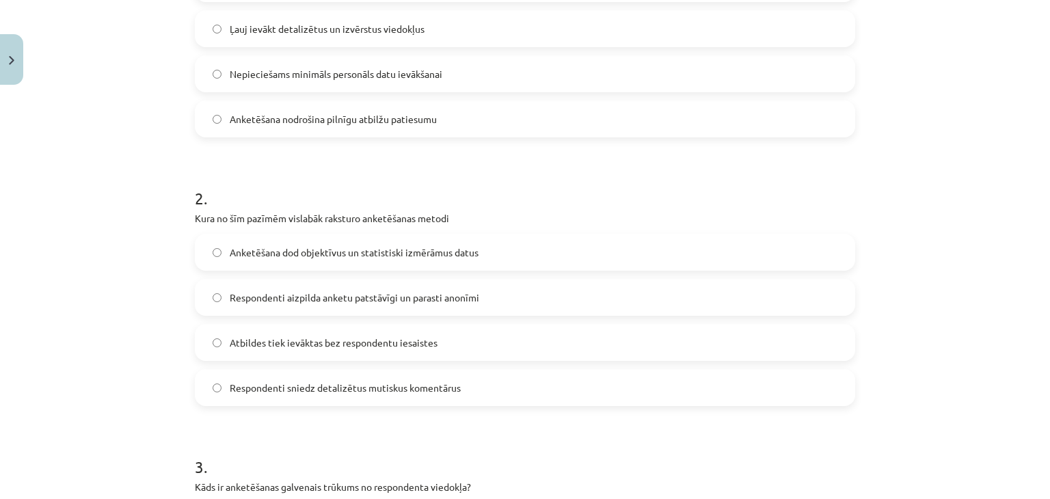
click at [380, 252] on span "Anketēšana dod objektīvus un statistiski izmērāmus datus" at bounding box center [354, 253] width 249 height 14
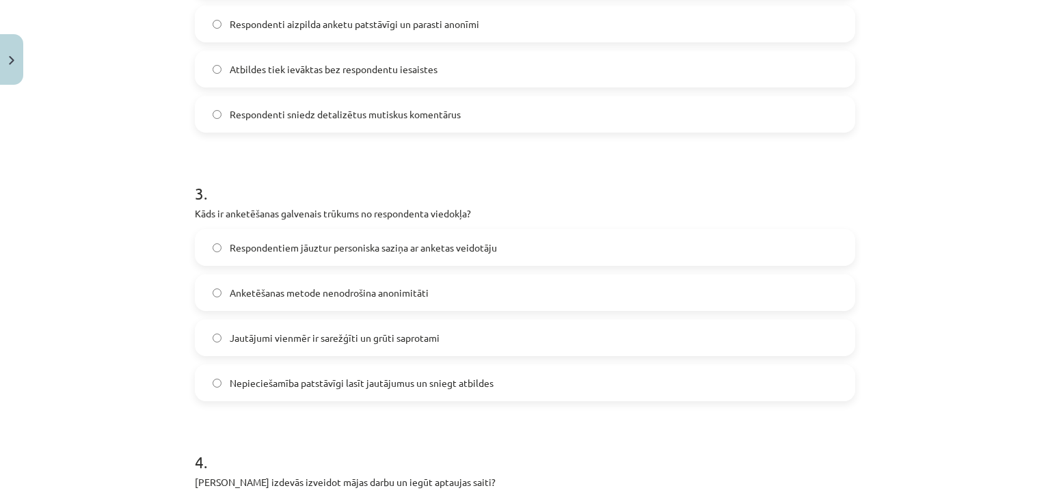
click at [291, 384] on span "Nepieciešamība patstāvīgi lasīt jautājumus un sniegt atbildes" at bounding box center [362, 383] width 264 height 14
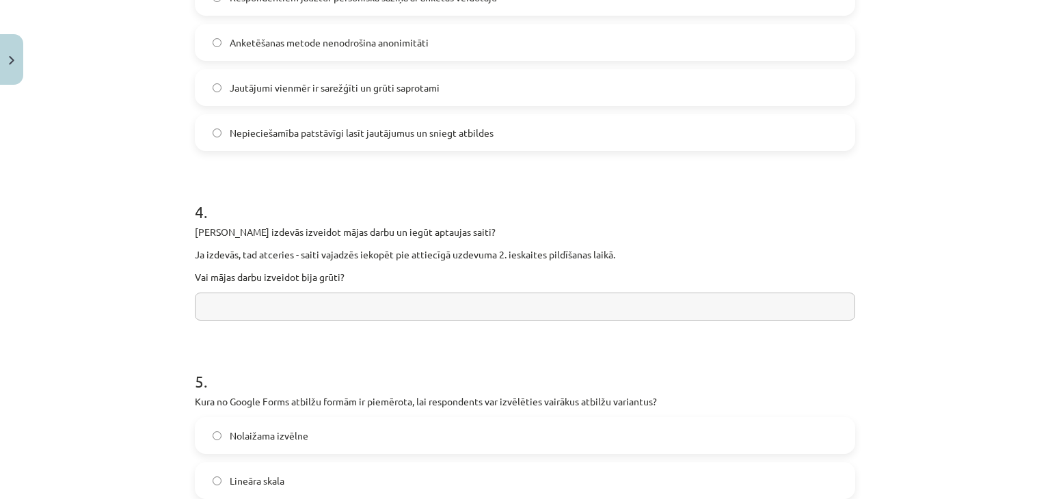
scroll to position [923, 0]
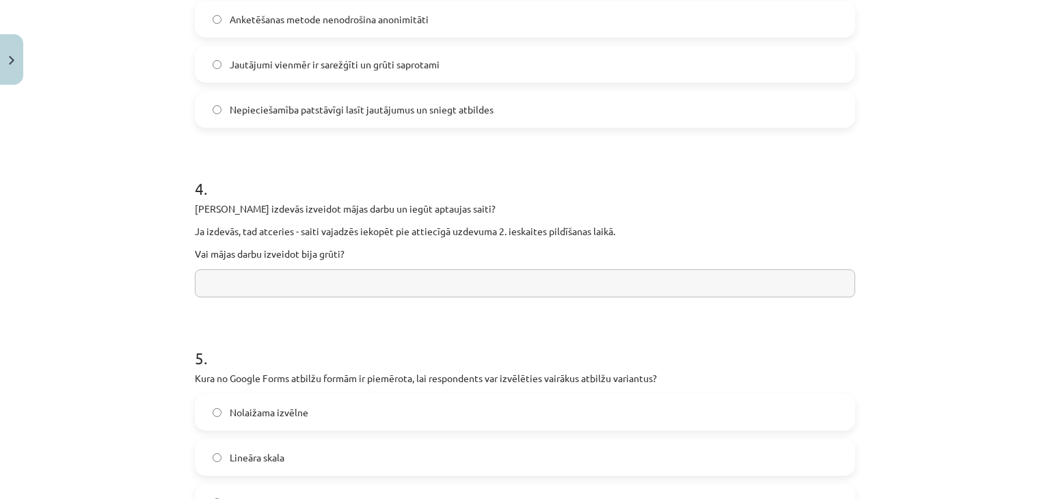
click at [323, 286] on input "text" at bounding box center [525, 283] width 661 height 28
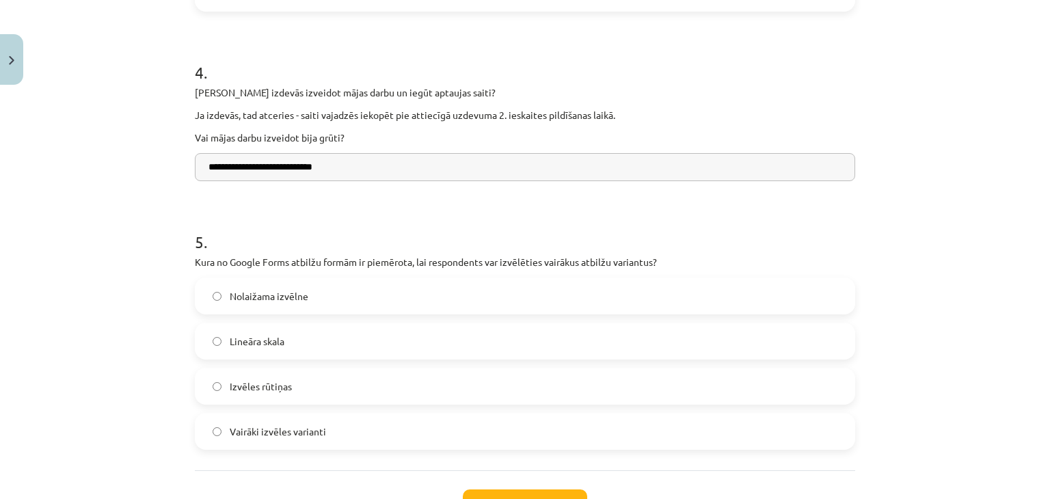
scroll to position [1060, 0]
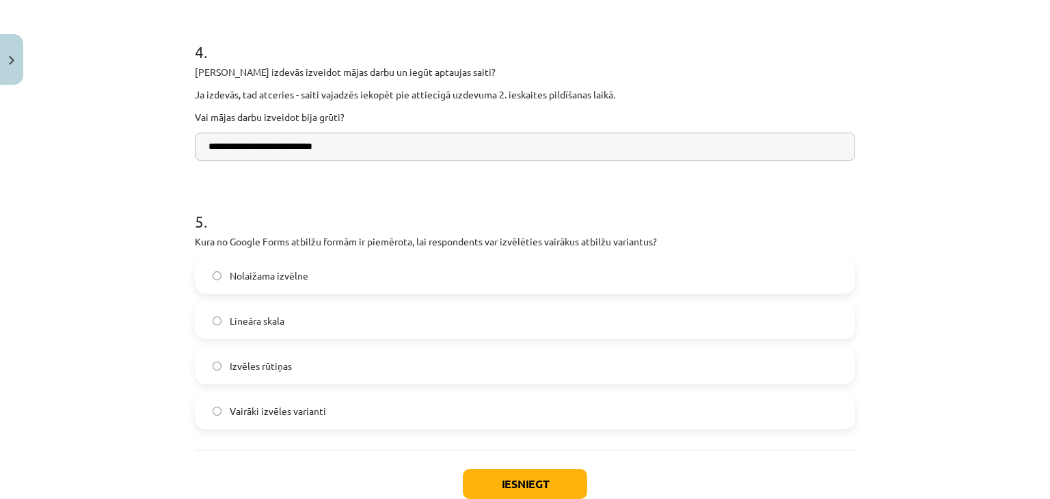
type input "**********"
click at [287, 366] on label "Izvēles rūtiņas" at bounding box center [525, 366] width 658 height 34
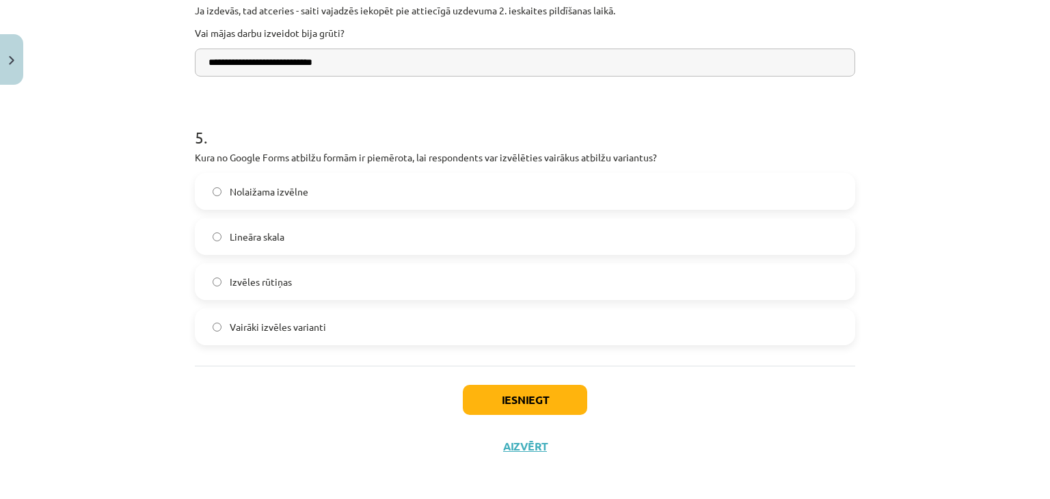
scroll to position [1149, 0]
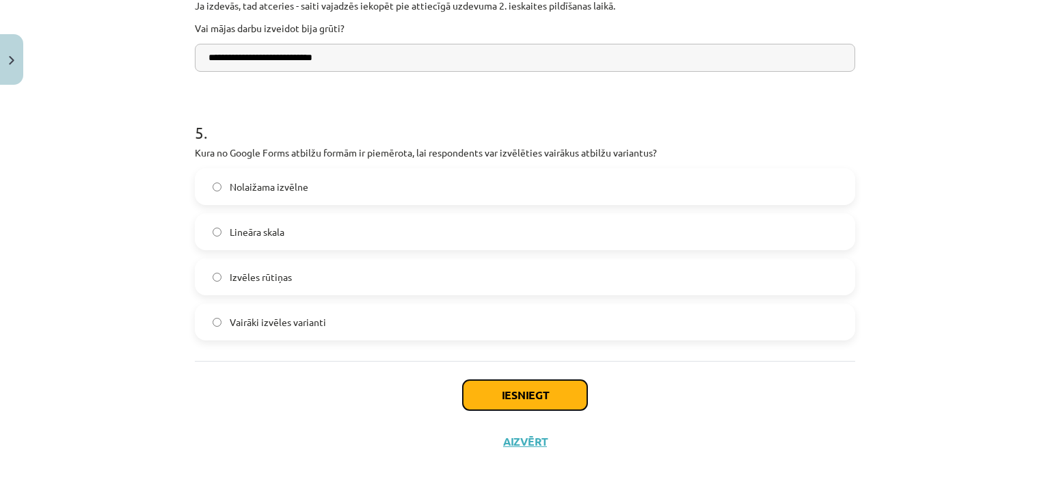
click at [504, 397] on button "Iesniegt" at bounding box center [525, 395] width 124 height 30
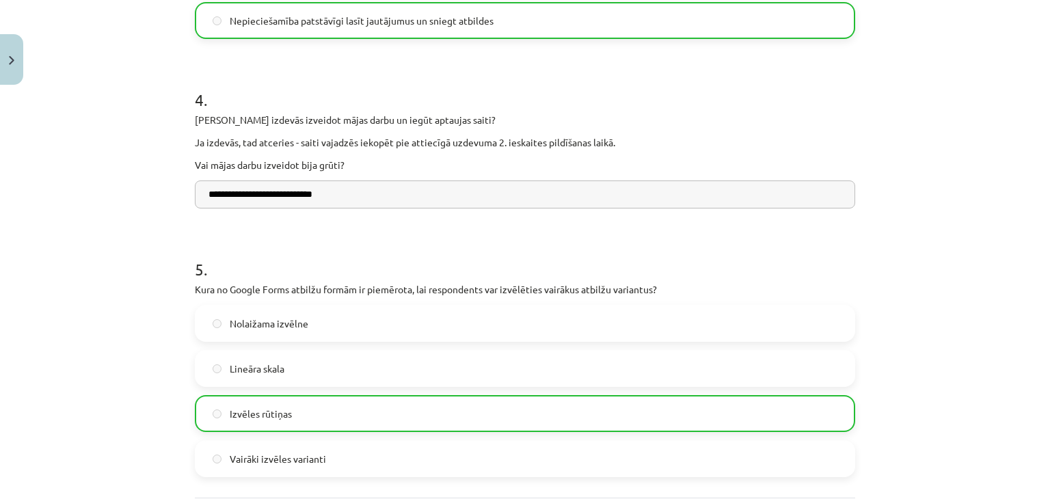
scroll to position [1192, 0]
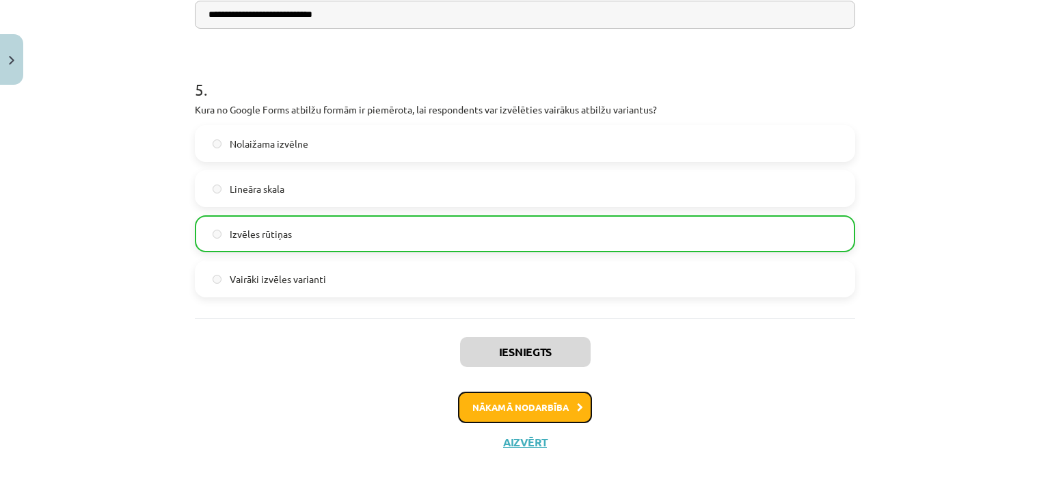
click at [477, 402] on button "Nākamā nodarbība" at bounding box center [525, 407] width 134 height 31
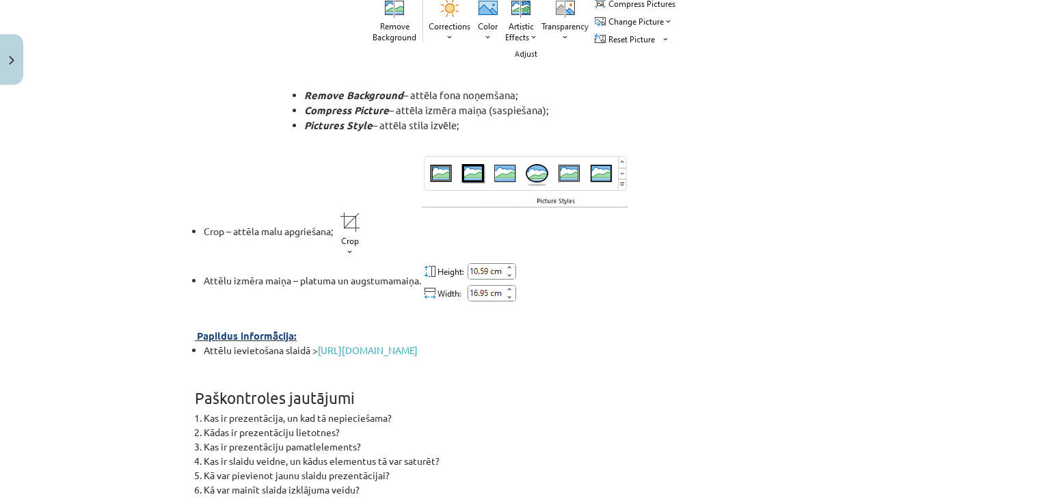
scroll to position [4951, 0]
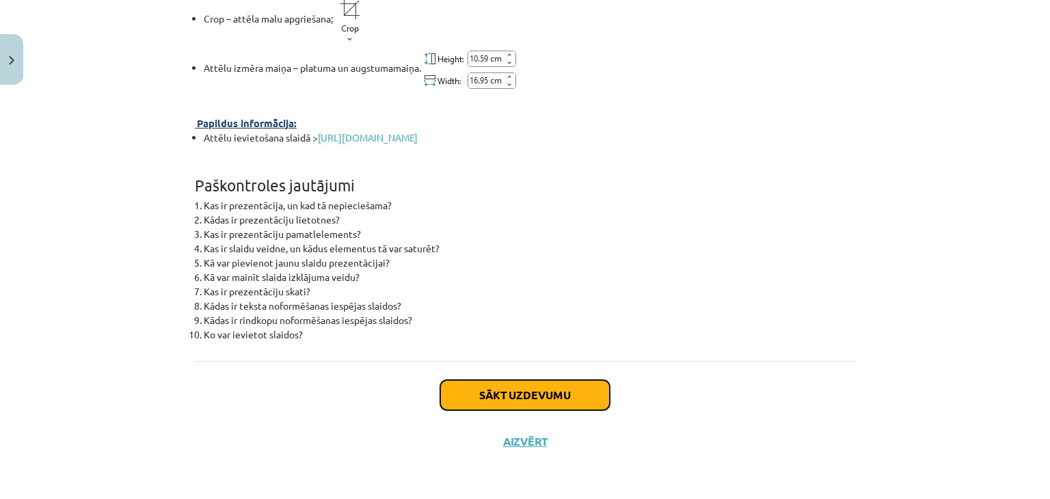
click at [479, 395] on button "Sākt uzdevumu" at bounding box center [525, 395] width 170 height 30
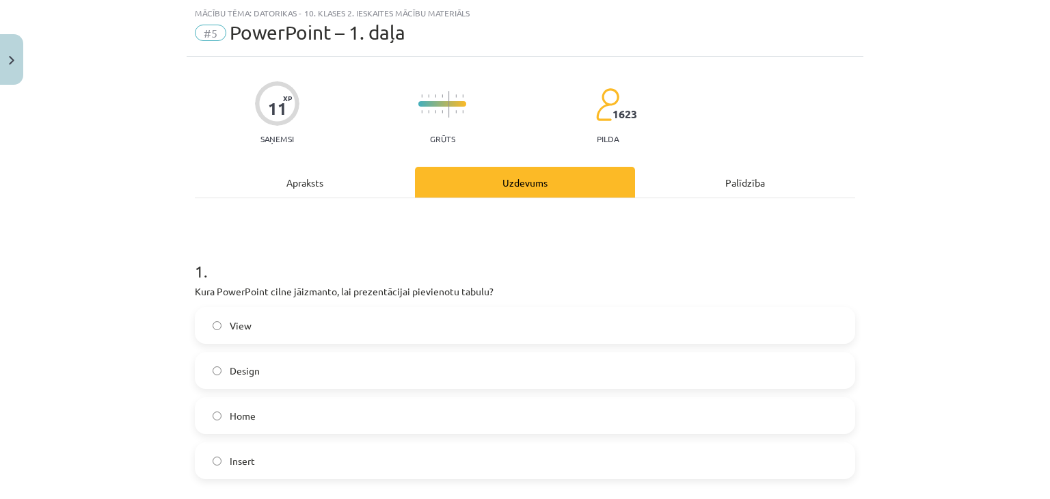
scroll to position [103, 0]
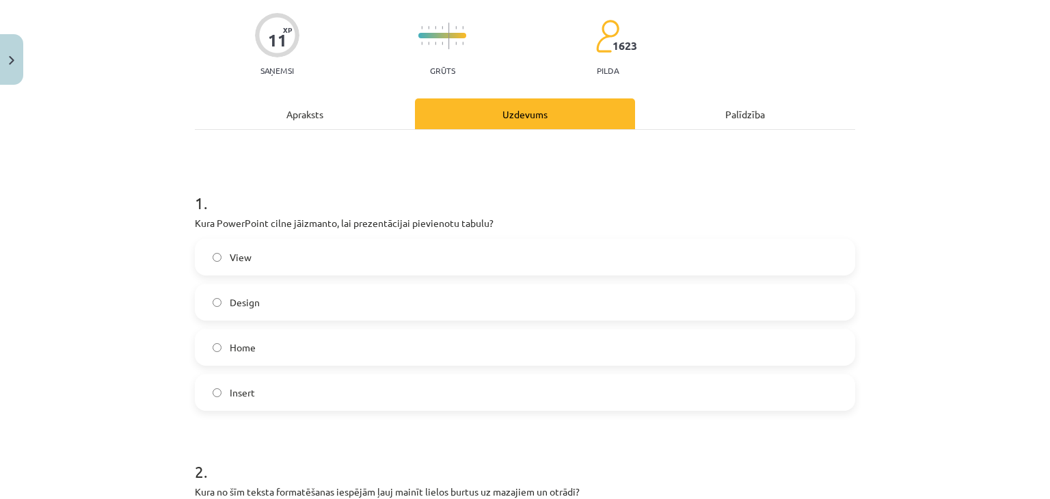
click at [263, 394] on label "Insert" at bounding box center [525, 392] width 658 height 34
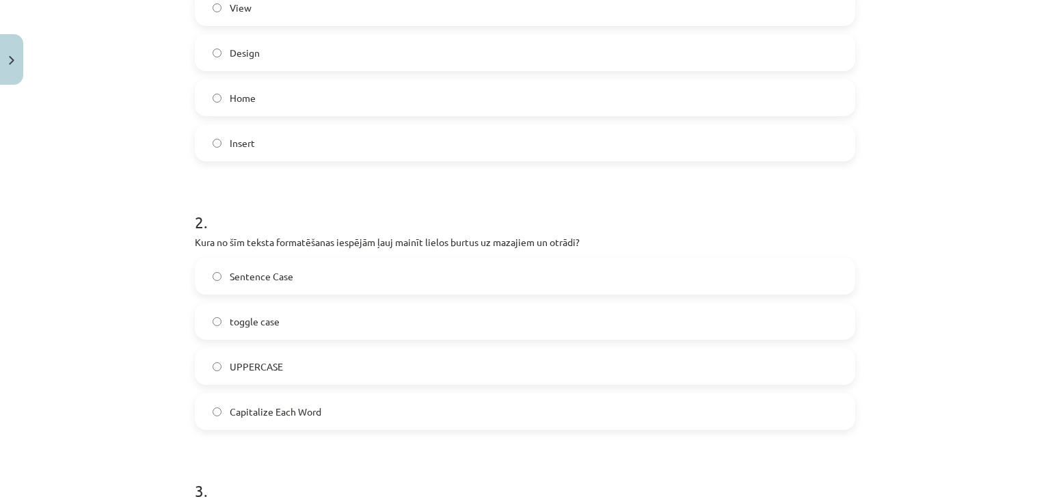
scroll to position [376, 0]
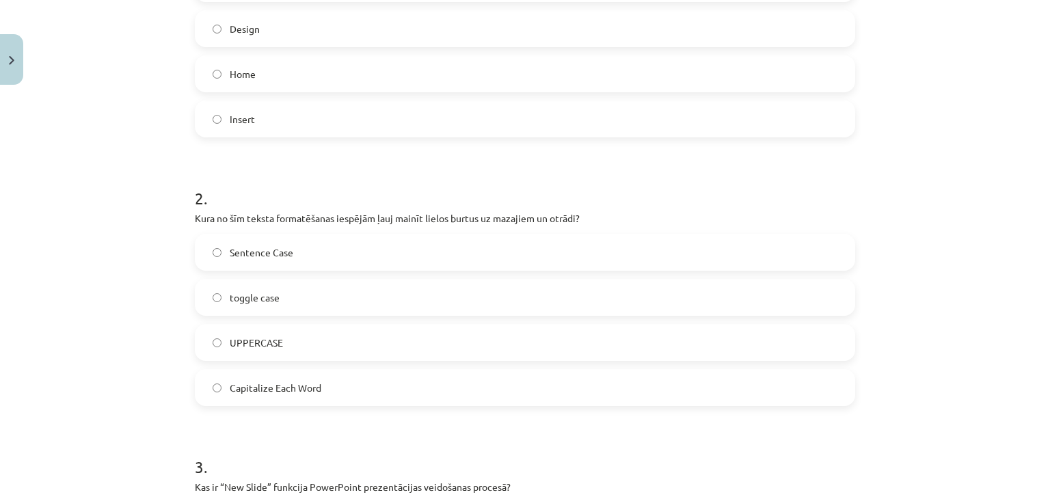
click at [251, 297] on span "toggle case" at bounding box center [255, 298] width 50 height 14
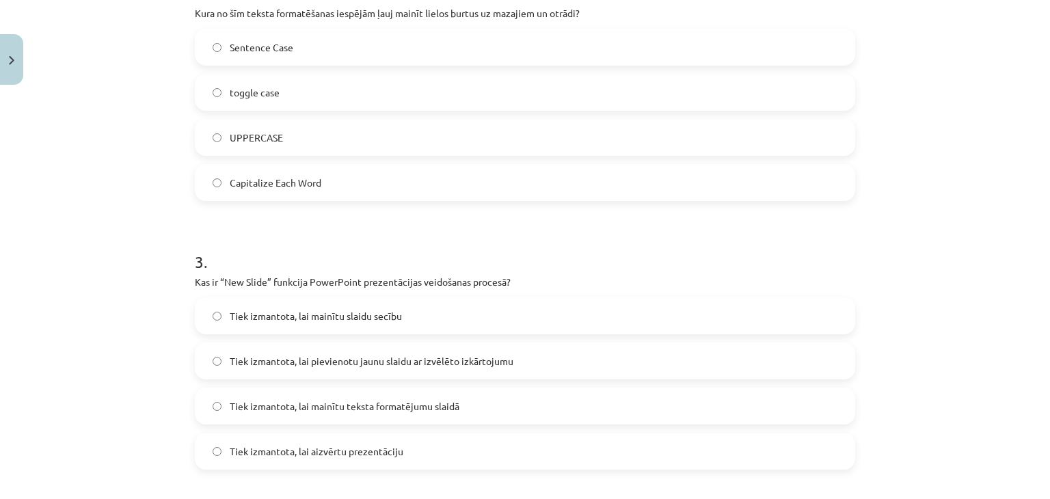
scroll to position [650, 0]
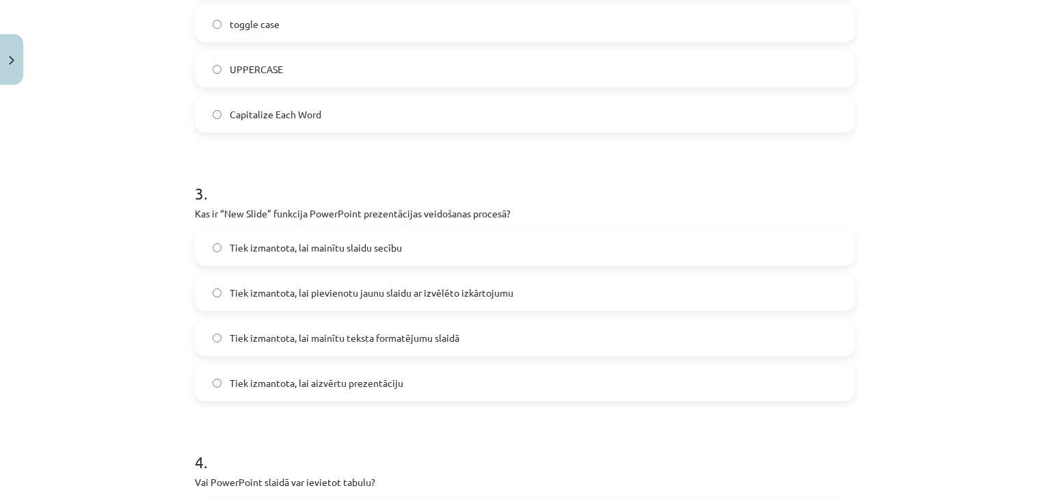
click at [336, 296] on span "Tiek izmantota, lai pievienotu jaunu slaidu ar izvēlēto izkārtojumu" at bounding box center [372, 293] width 284 height 14
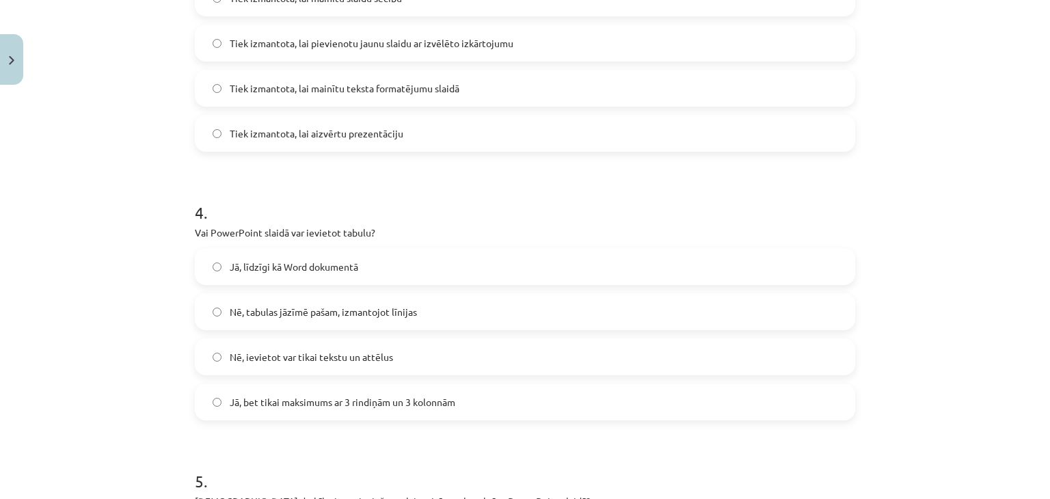
scroll to position [923, 0]
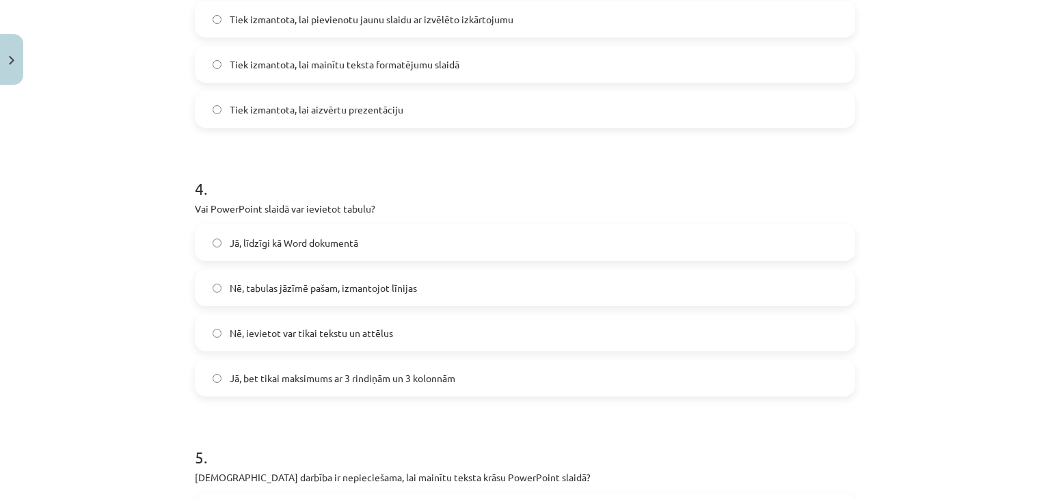
click at [297, 248] on span "Jā, līdzīgi kā Word dokumentā" at bounding box center [294, 243] width 129 height 14
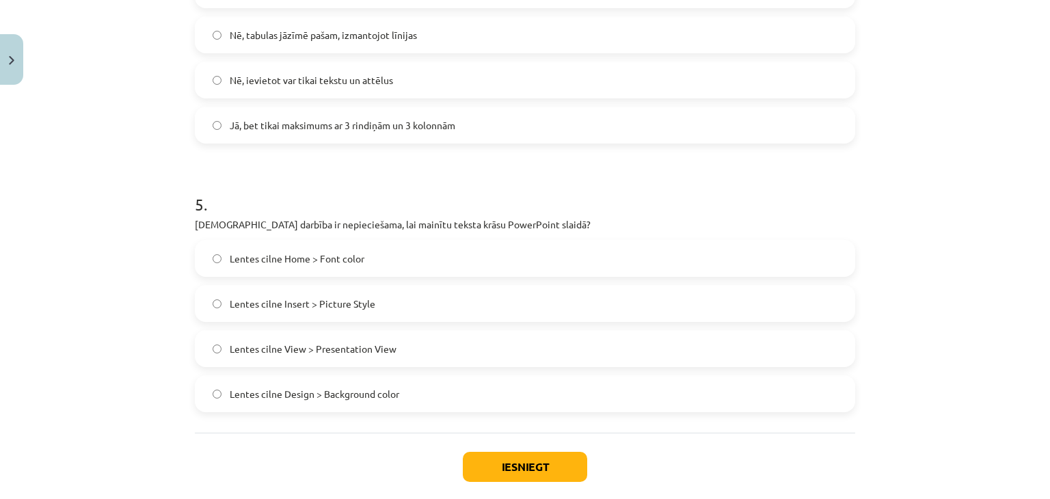
scroll to position [1197, 0]
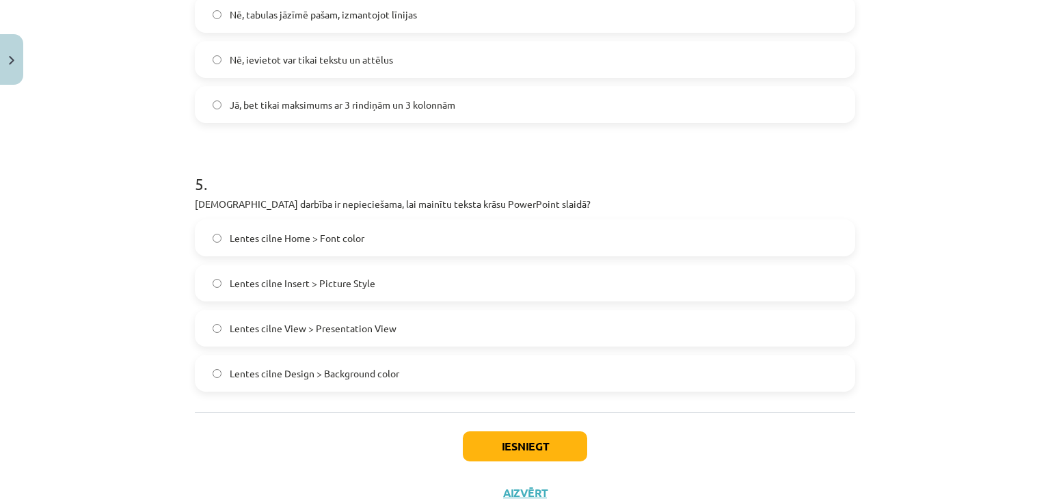
click at [373, 236] on label "Lentes cilne Home > Font color" at bounding box center [525, 238] width 658 height 34
click at [506, 448] on button "Iesniegt" at bounding box center [525, 447] width 124 height 30
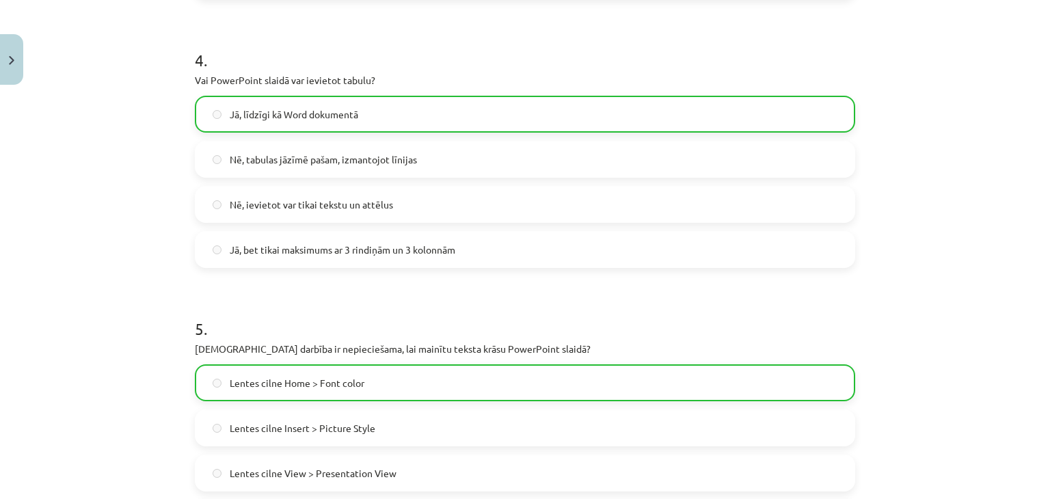
scroll to position [1291, 0]
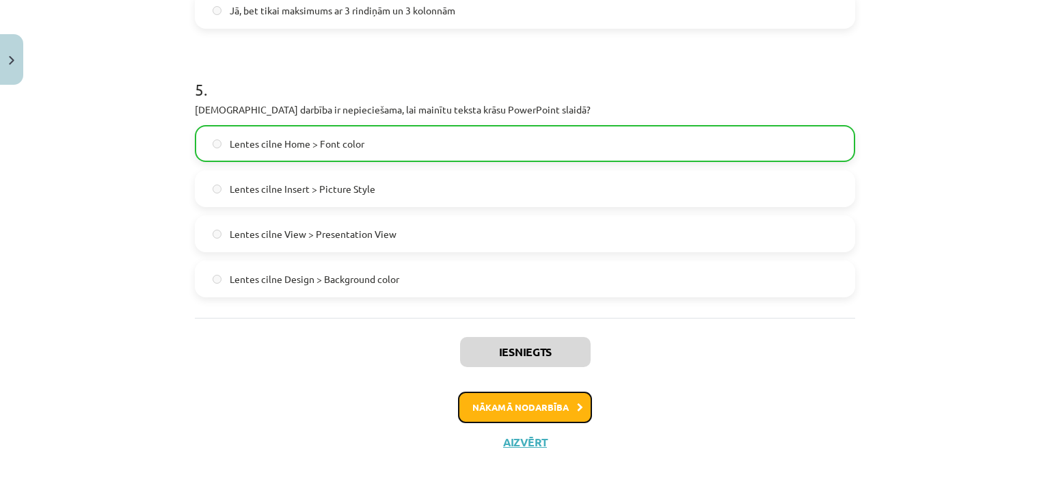
click at [487, 402] on button "Nākamā nodarbība" at bounding box center [525, 407] width 134 height 31
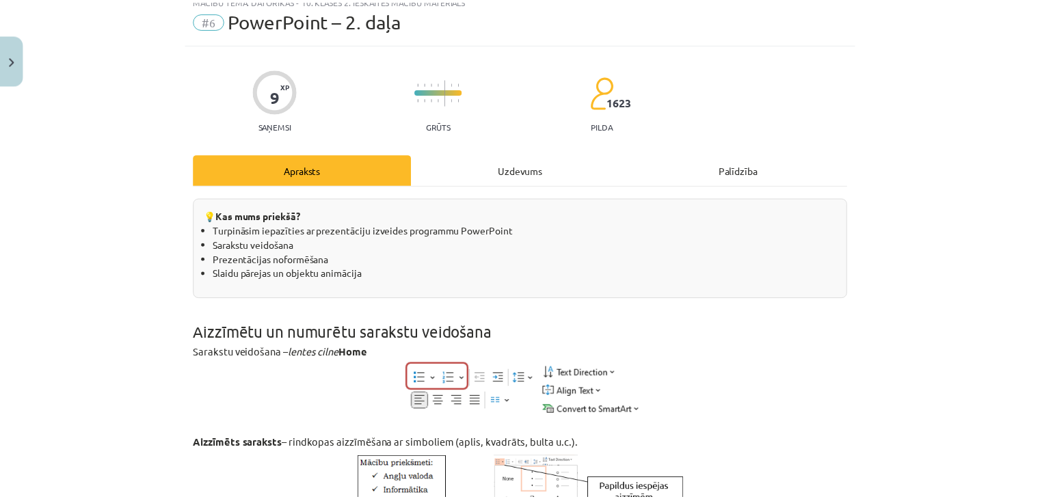
scroll to position [34, 0]
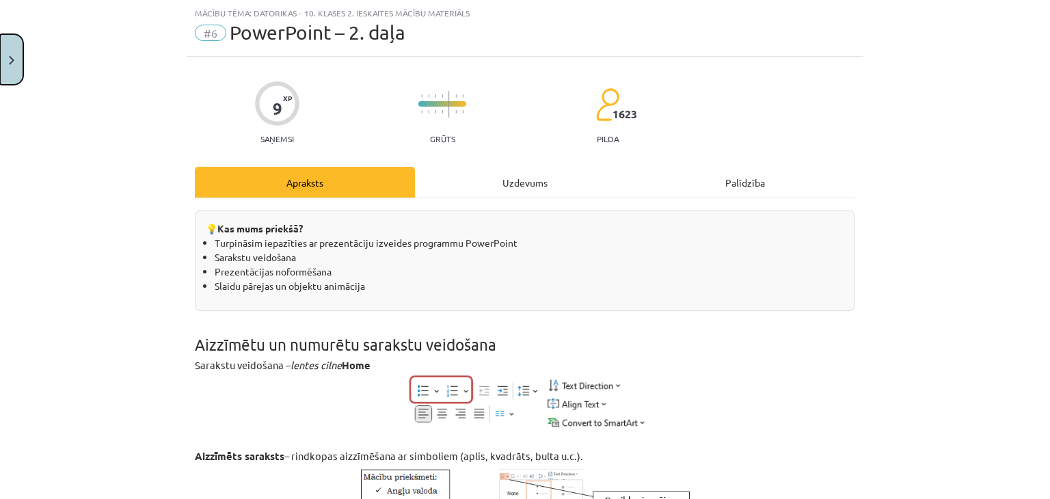
click at [11, 62] on img "Close" at bounding box center [11, 60] width 5 height 9
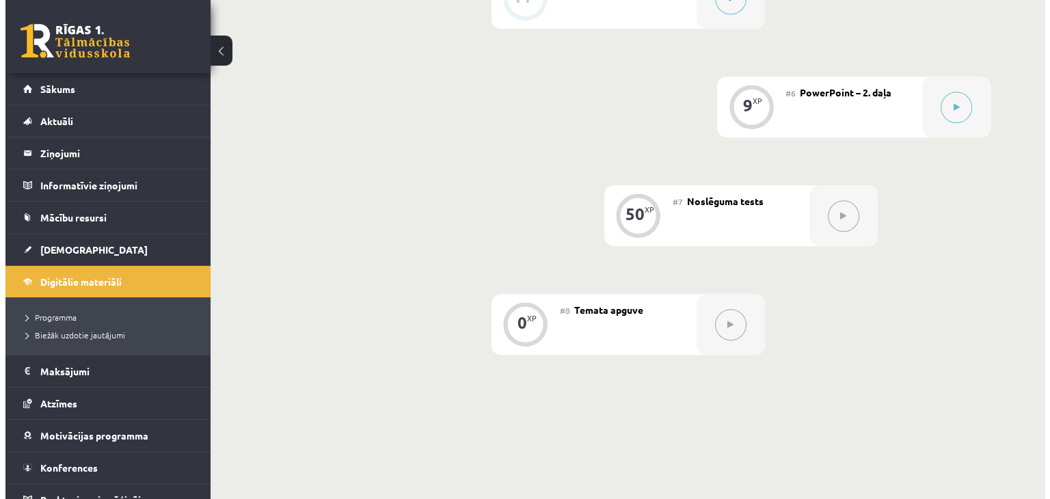
scroll to position [889, 0]
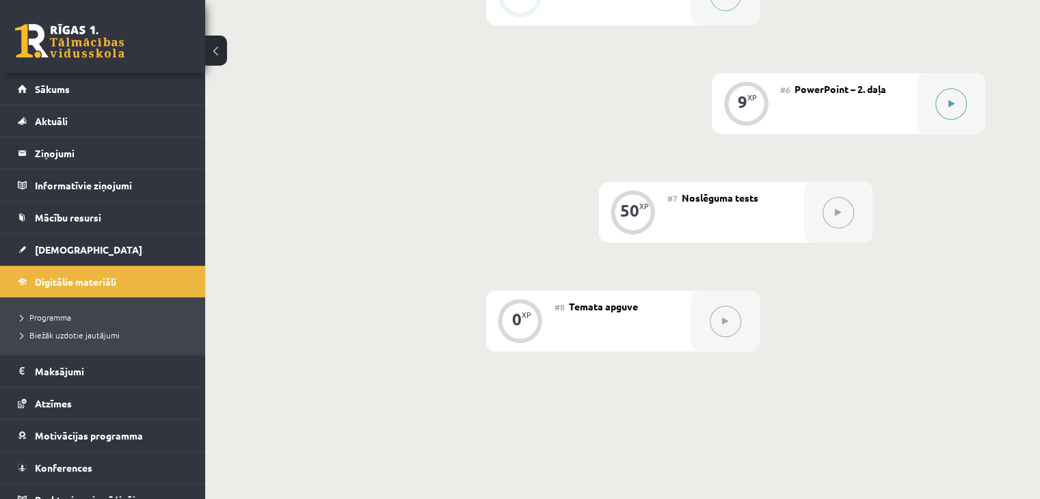
click at [524, 120] on button at bounding box center [951, 103] width 31 height 31
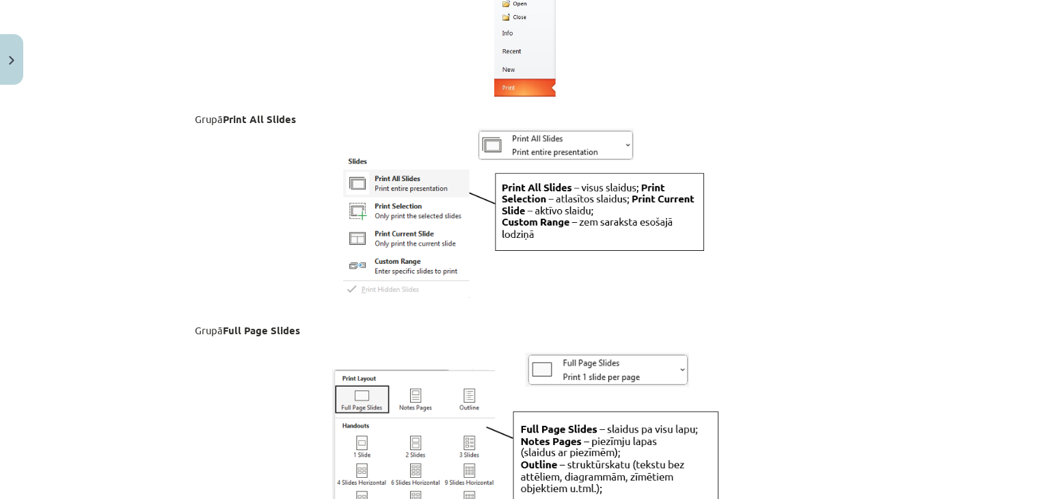
scroll to position [3214, 0]
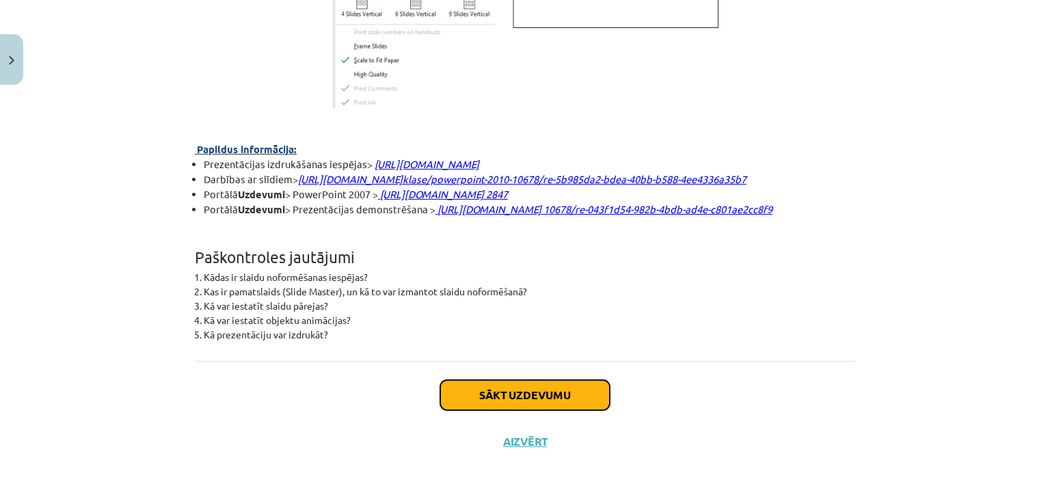
click at [524, 390] on button "Sākt uzdevumu" at bounding box center [525, 395] width 170 height 30
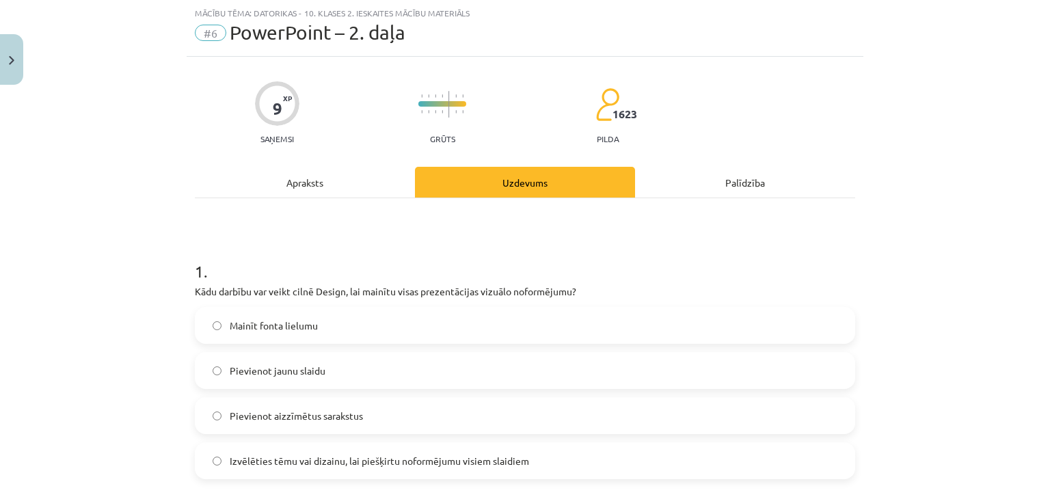
scroll to position [103, 0]
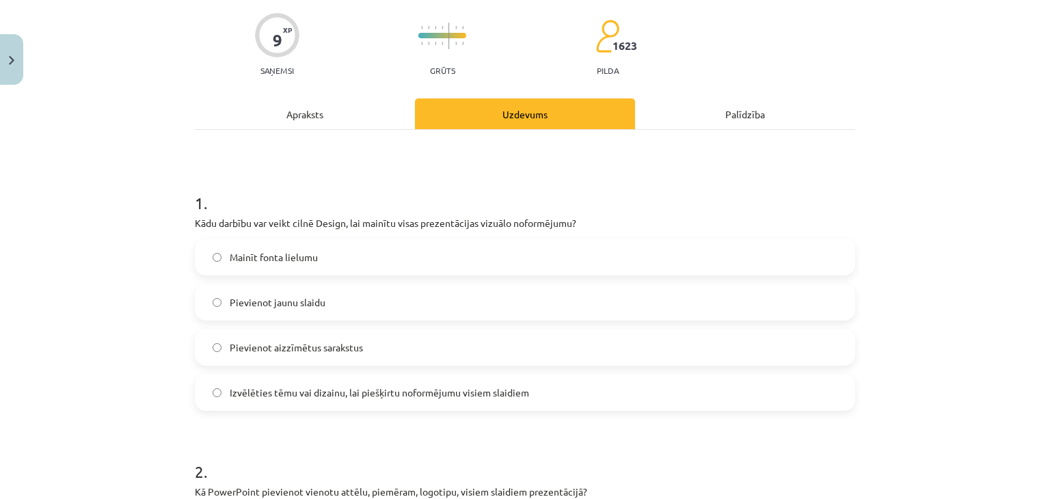
click at [405, 393] on span "Izvēlēties tēmu vai dizainu, lai piešķirtu noformējumu visiem slaidiem" at bounding box center [380, 393] width 300 height 14
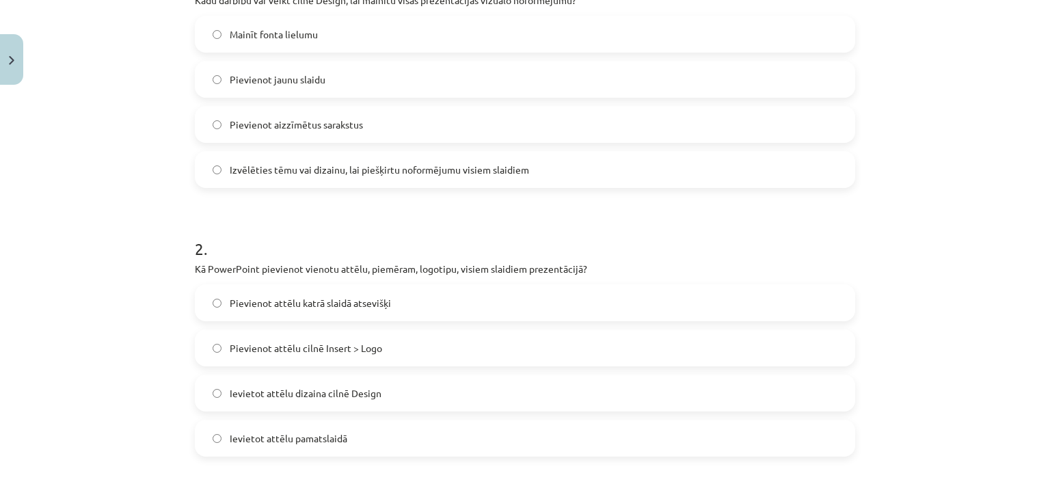
scroll to position [376, 0]
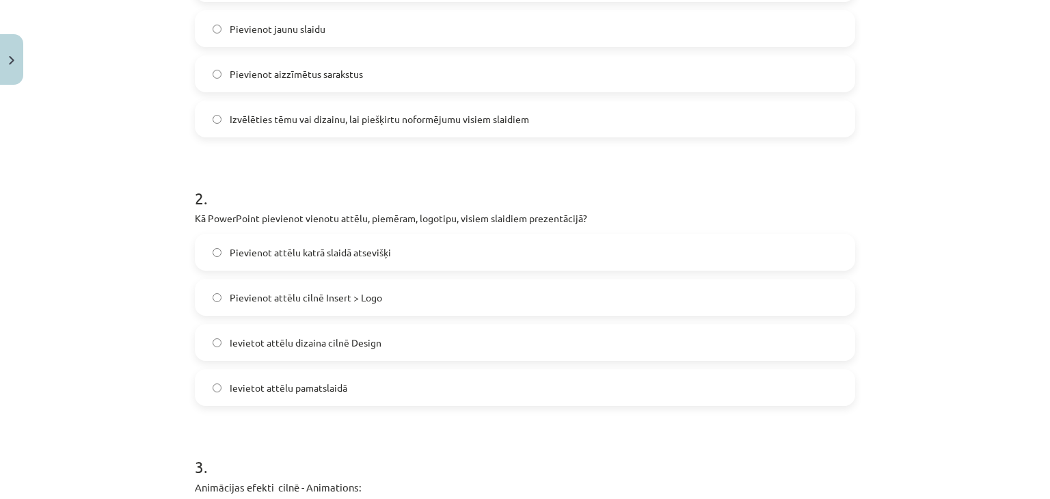
click at [396, 300] on label "Pievienot attēlu cilnē Insert > Logo" at bounding box center [525, 297] width 658 height 34
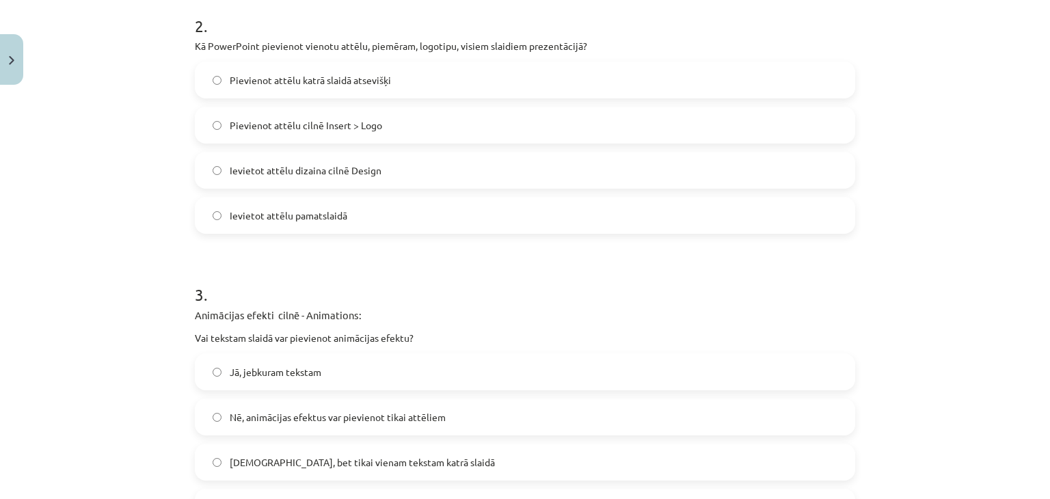
scroll to position [650, 0]
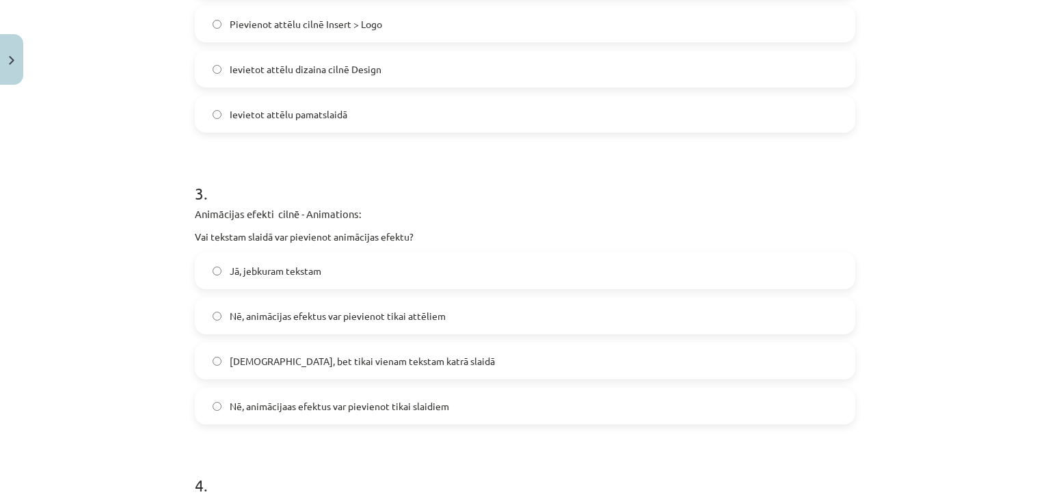
click at [345, 270] on label "Jā, jebkuram tekstam" at bounding box center [525, 271] width 658 height 34
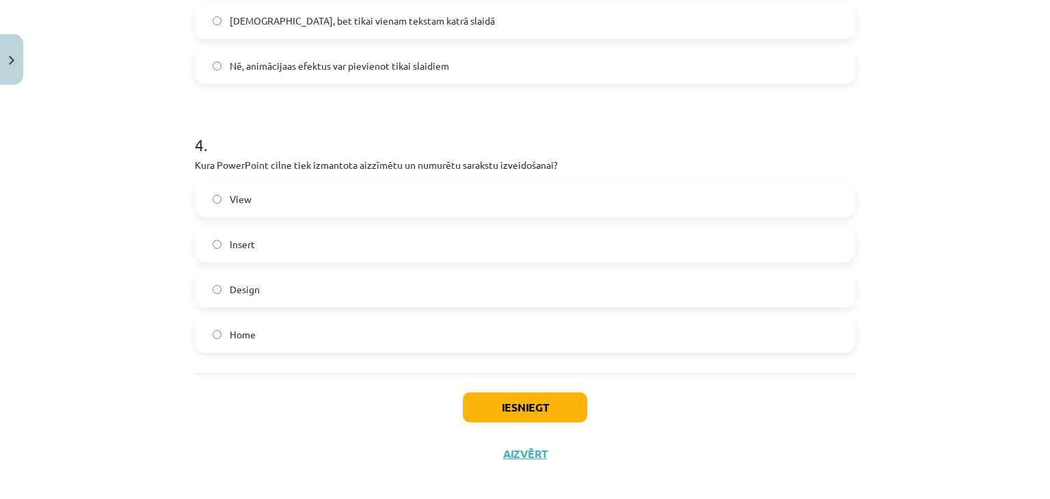
scroll to position [992, 0]
click at [293, 321] on label "Home" at bounding box center [525, 333] width 658 height 34
click at [524, 400] on button "Iesniegt" at bounding box center [525, 406] width 124 height 30
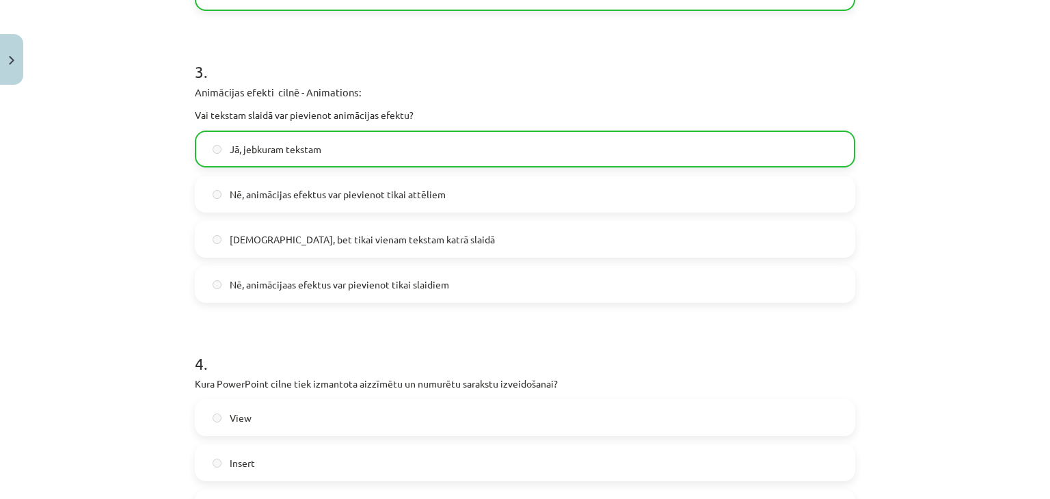
scroll to position [1045, 0]
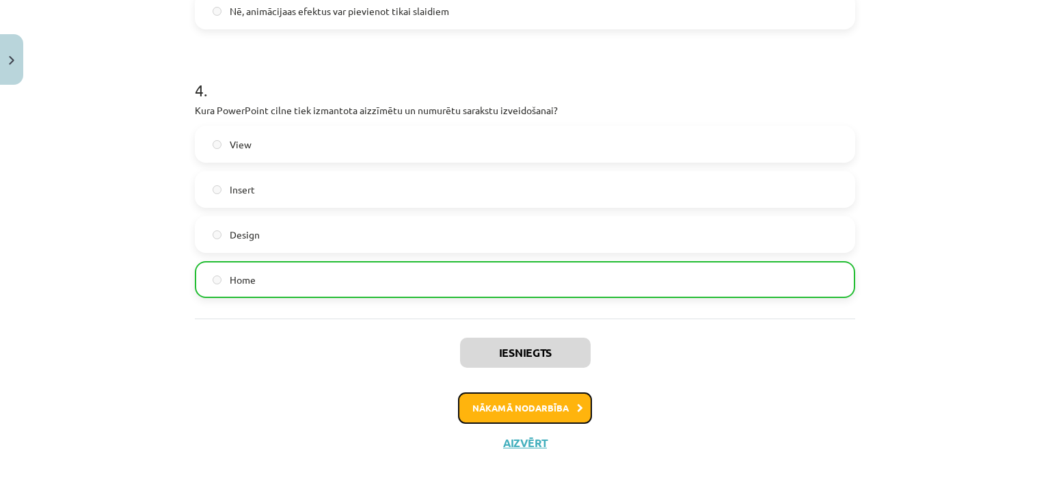
click at [503, 406] on button "Nākamā nodarbība" at bounding box center [525, 408] width 134 height 31
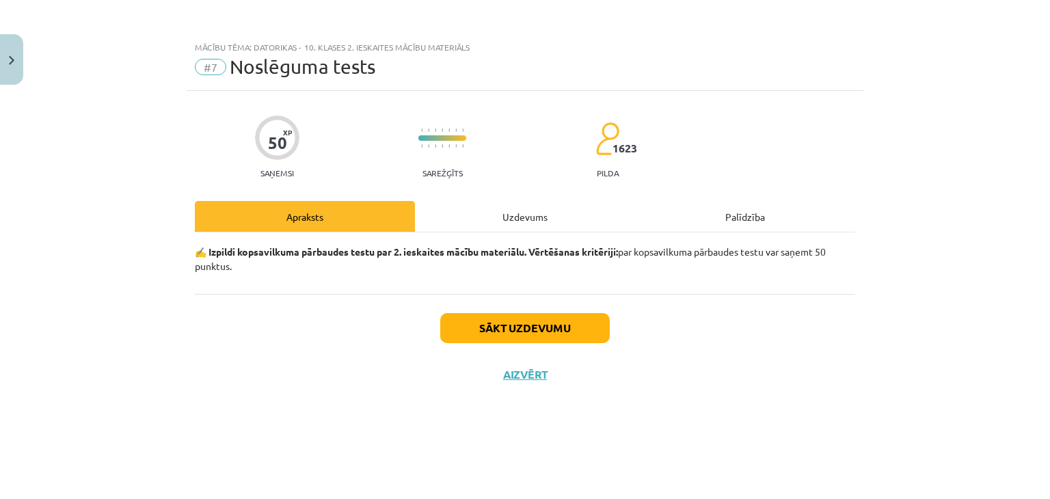
scroll to position [0, 0]
click at [520, 217] on div "Uzdevums" at bounding box center [525, 216] width 220 height 31
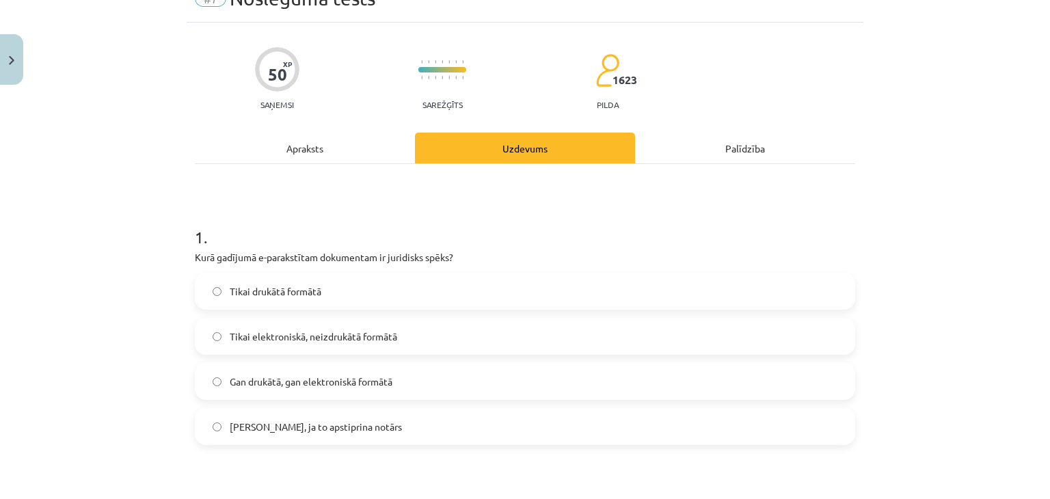
scroll to position [137, 0]
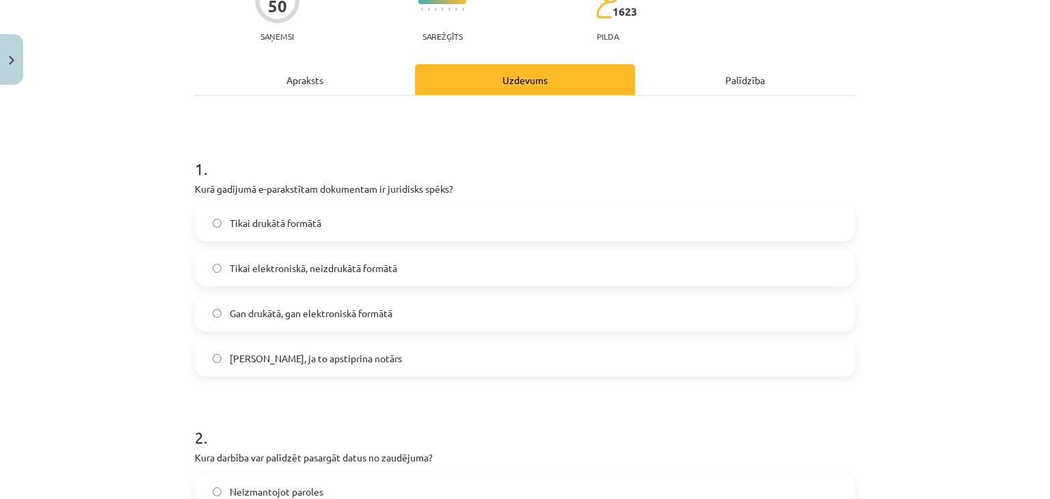
click at [336, 222] on label "Tikai drukātā formātā" at bounding box center [525, 223] width 658 height 34
click at [297, 315] on span "Gan drukātā, gan elektroniskā formātā" at bounding box center [311, 313] width 163 height 14
click at [317, 217] on label "Tikai drukātā formātā" at bounding box center [525, 223] width 658 height 34
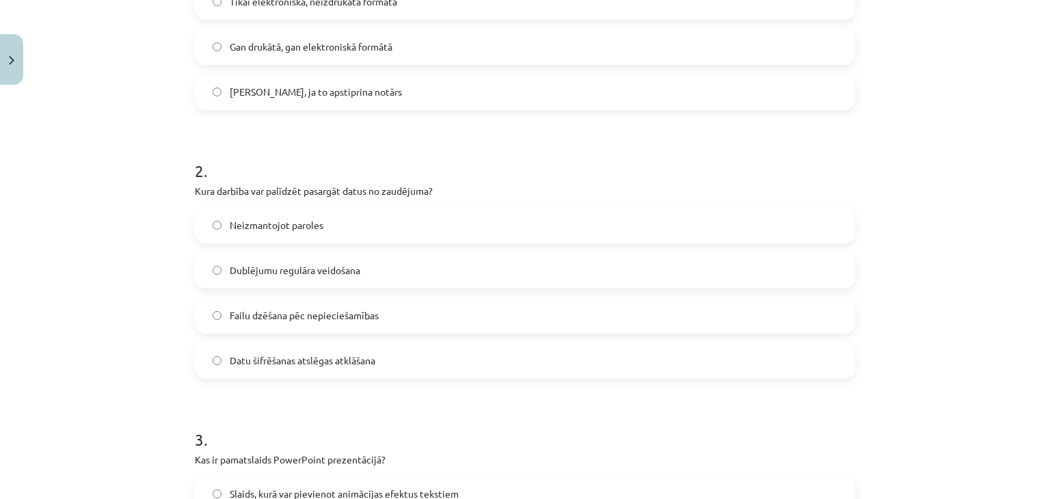
scroll to position [410, 0]
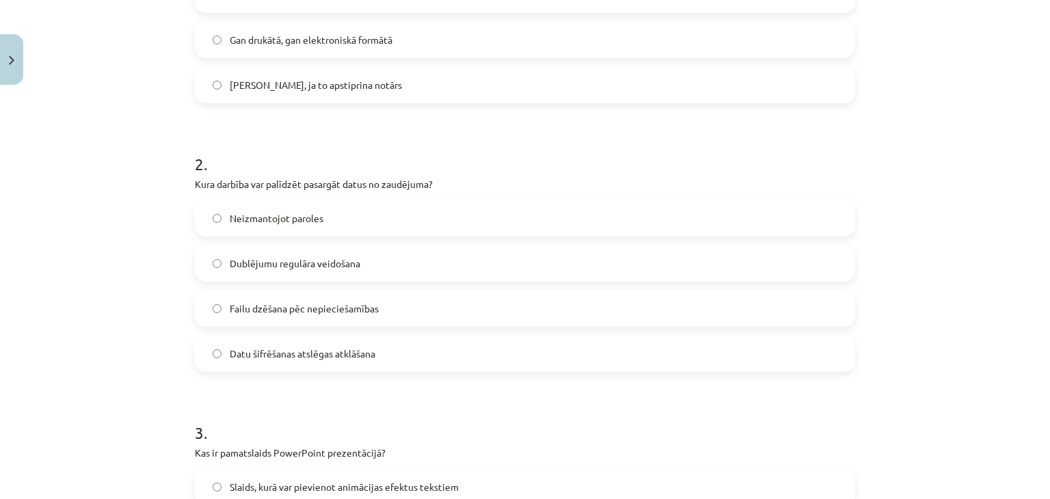
click at [297, 352] on span "Datu šifrēšanas atslēgas atklāšana" at bounding box center [303, 354] width 146 height 14
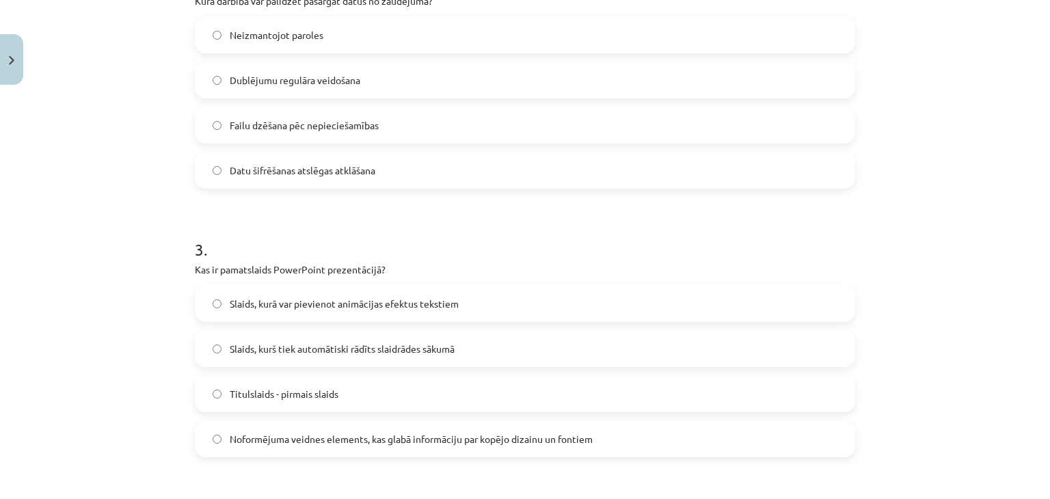
scroll to position [615, 0]
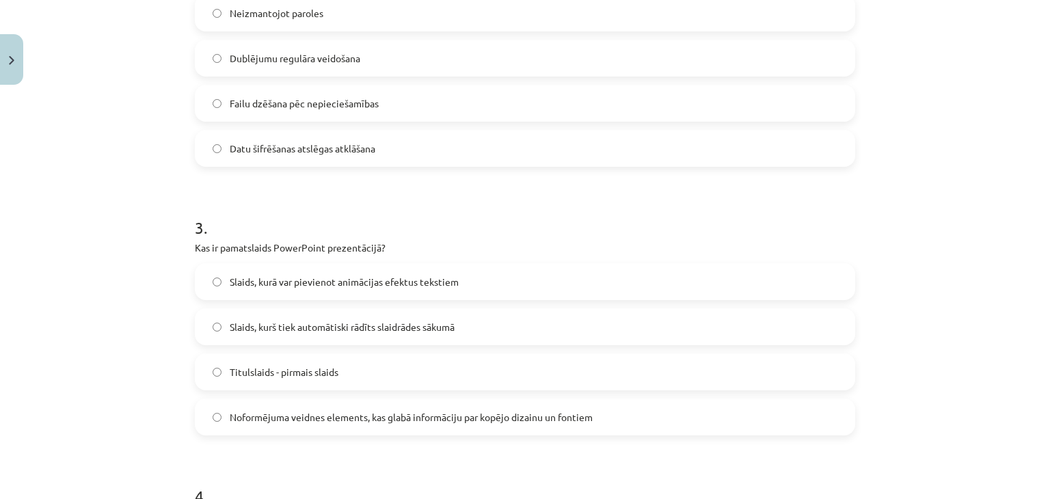
click at [271, 375] on span "Titulslaids - pirmais slaids" at bounding box center [284, 372] width 109 height 14
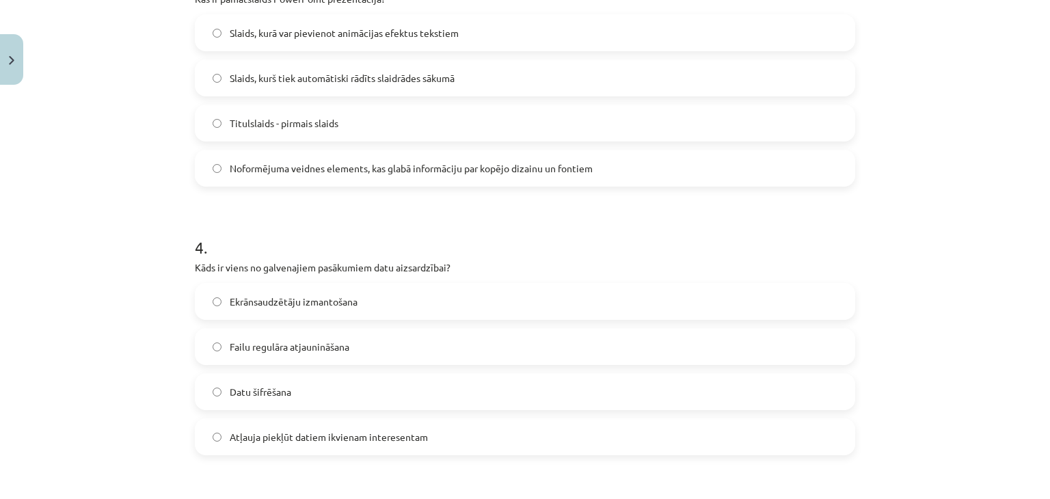
scroll to position [889, 0]
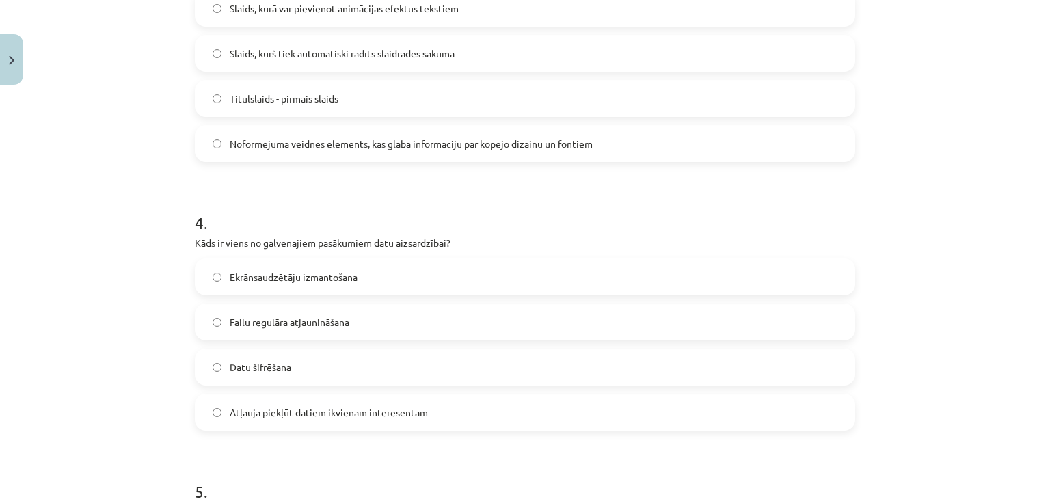
click at [293, 369] on label "Datu šifrēšana" at bounding box center [525, 367] width 658 height 34
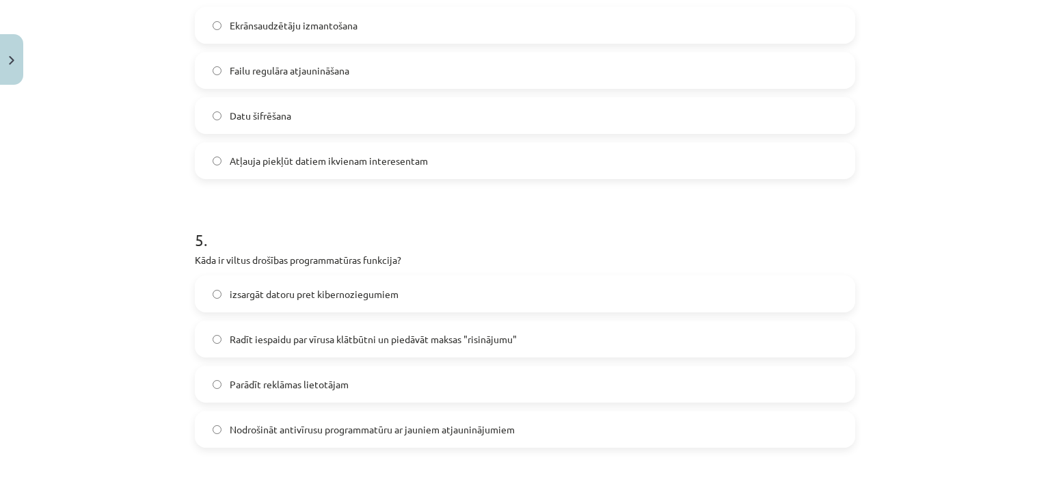
scroll to position [1163, 0]
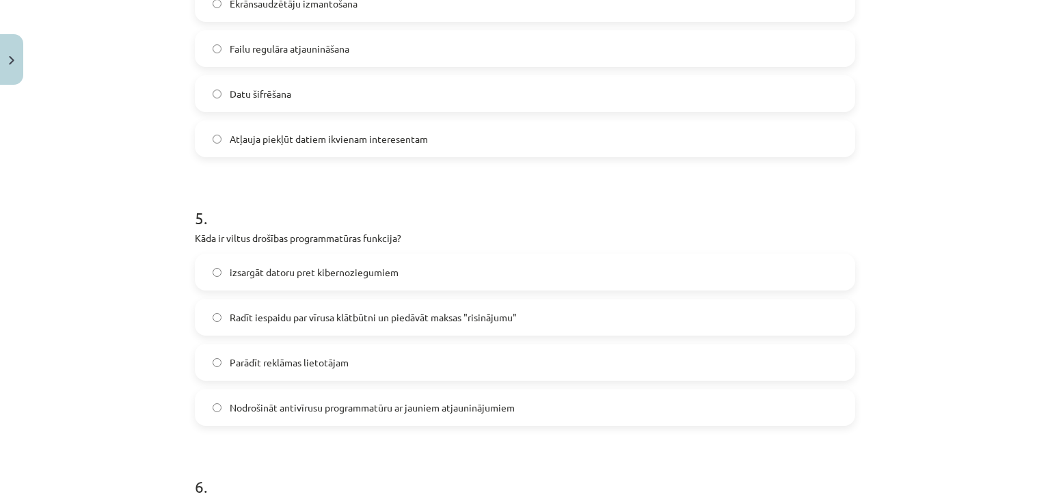
click at [317, 408] on span "Nodrošināt antivīrusu programmatūru ar jauniem atjauninājumiem" at bounding box center [372, 408] width 285 height 14
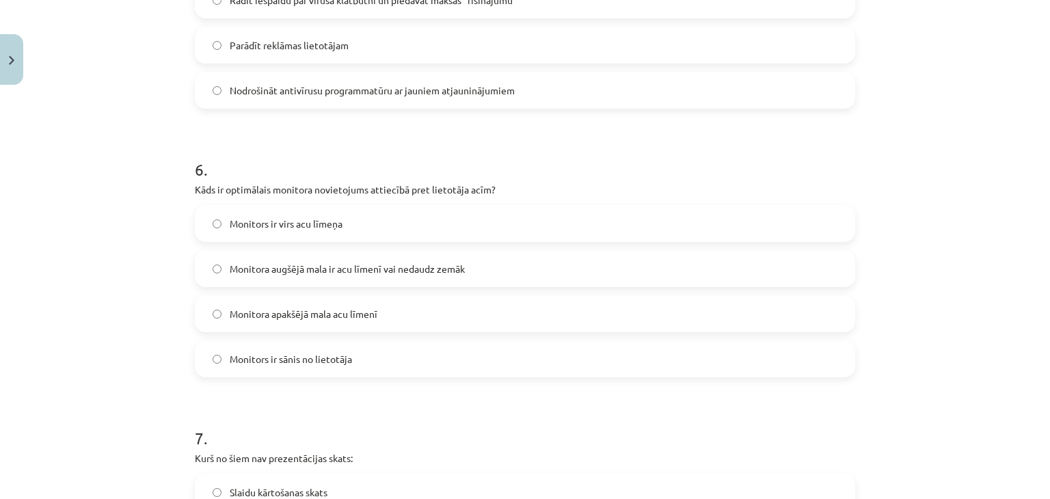
scroll to position [1504, 0]
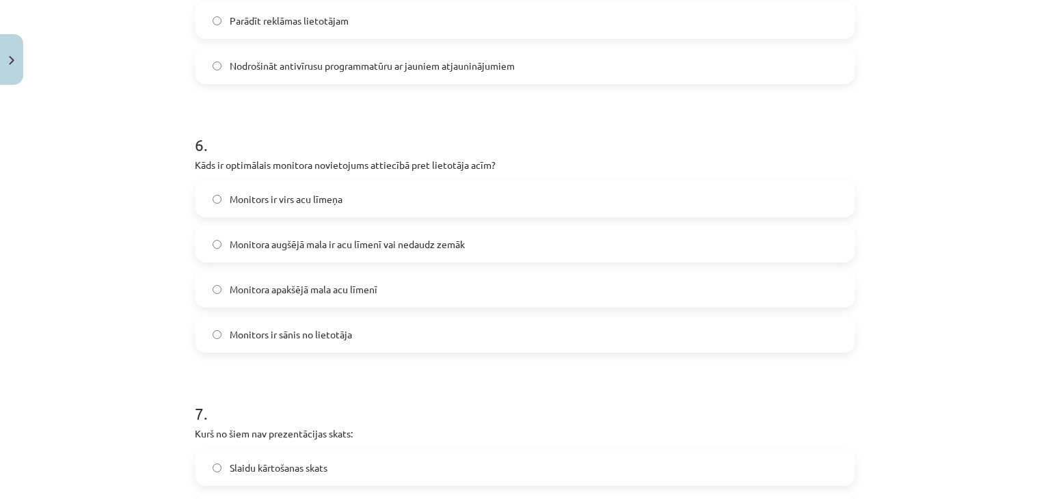
click at [343, 196] on label "Monitors ir virs acu līmeņa" at bounding box center [525, 199] width 658 height 34
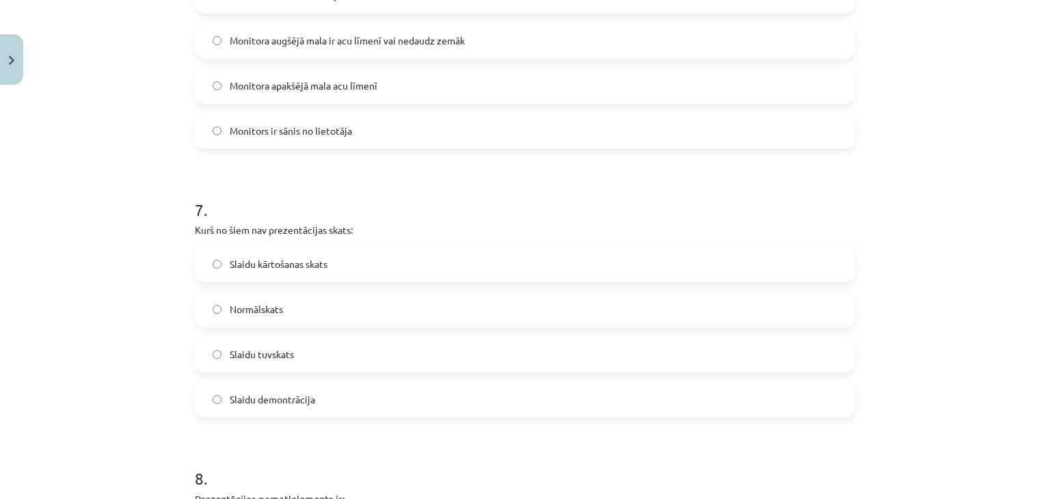
scroll to position [1710, 0]
click at [280, 263] on span "Slaidu kārtošanas skats" at bounding box center [279, 263] width 98 height 14
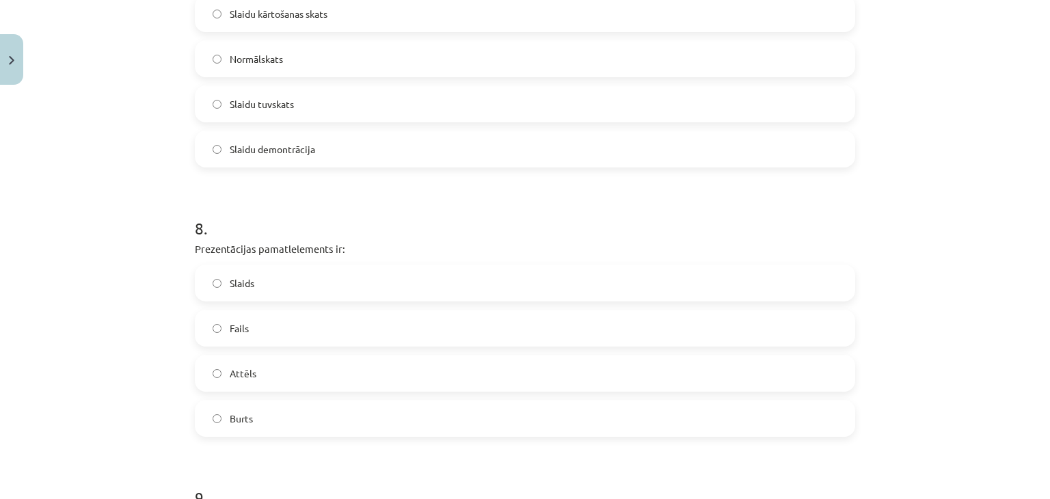
scroll to position [1983, 0]
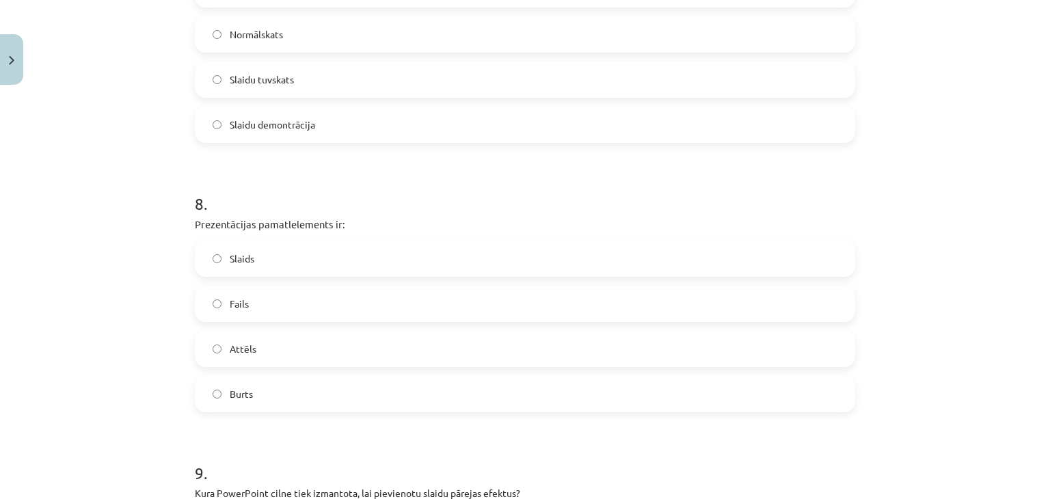
click at [271, 258] on label "Slaids" at bounding box center [525, 258] width 658 height 34
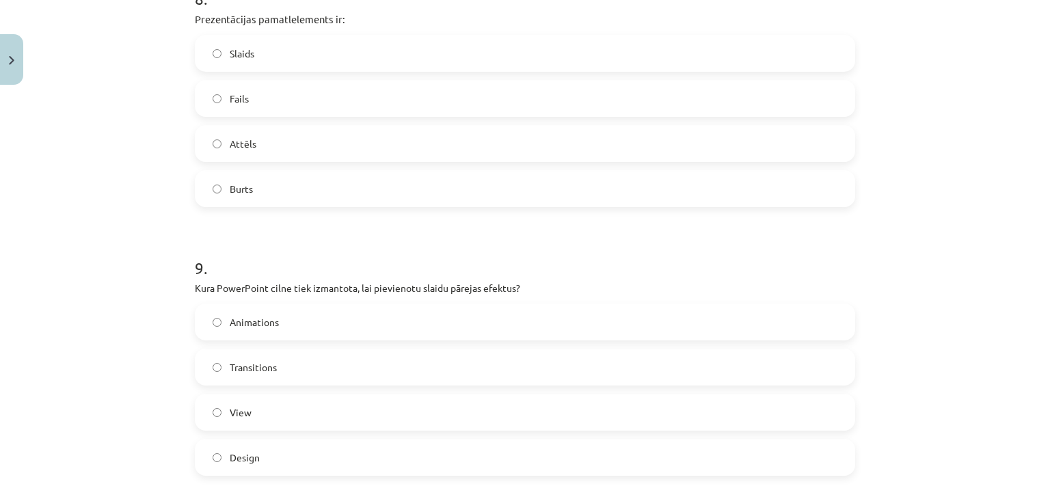
scroll to position [2325, 0]
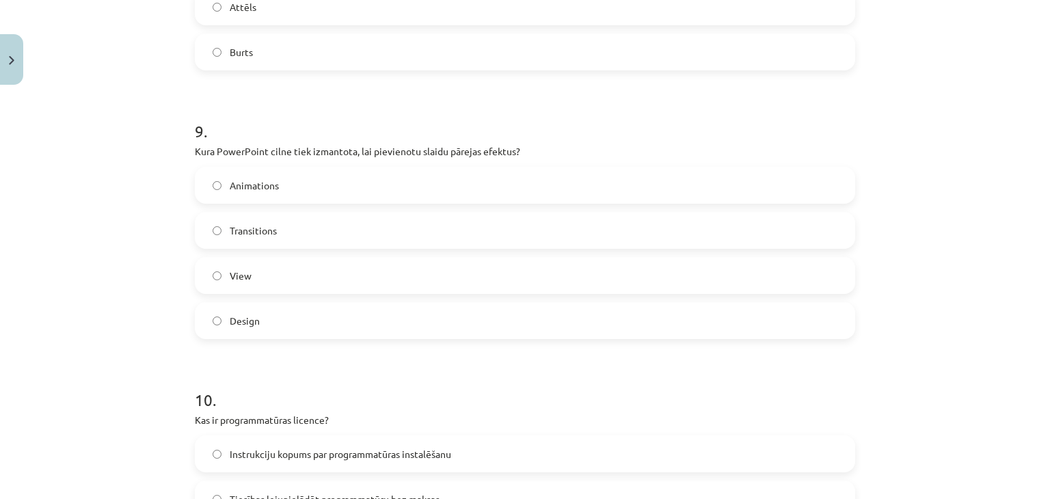
click at [393, 189] on label "Animations" at bounding box center [525, 185] width 658 height 34
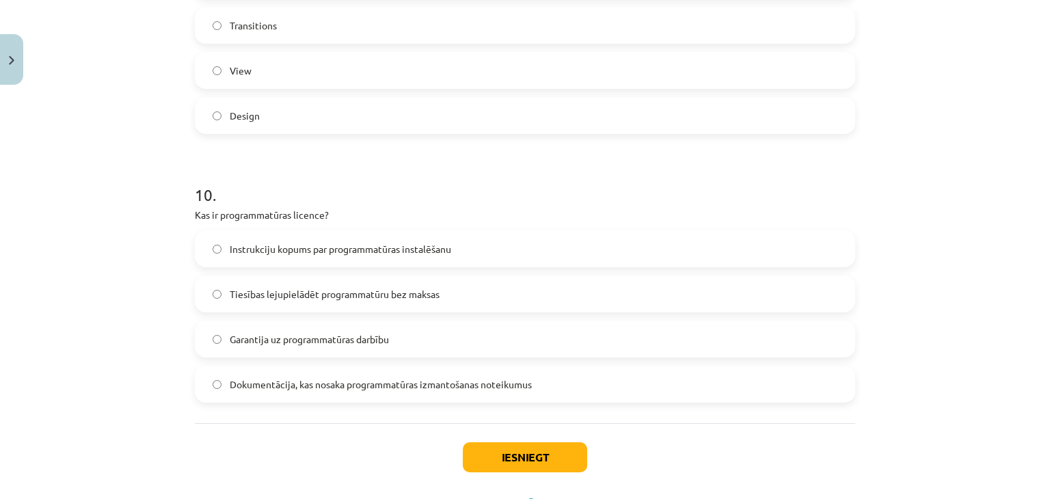
scroll to position [2592, 0]
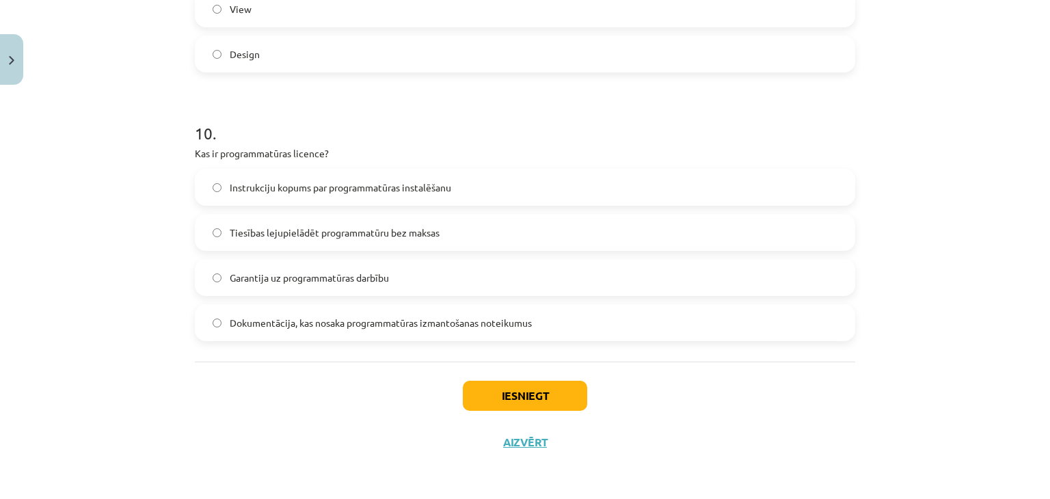
click at [367, 188] on span "Instrukciju kopums par programmatūras instalēšanu" at bounding box center [341, 188] width 222 height 14
click at [377, 319] on span "Dokumentācija, kas nosaka programmatūras izmantošanas noteikumus" at bounding box center [381, 323] width 302 height 14
click at [488, 397] on button "Iesniegt" at bounding box center [525, 396] width 124 height 30
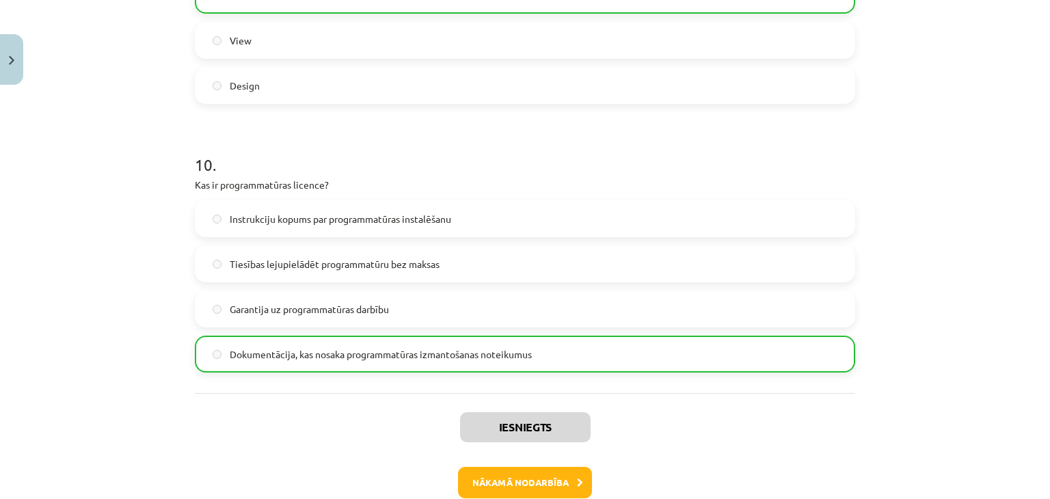
scroll to position [2635, 0]
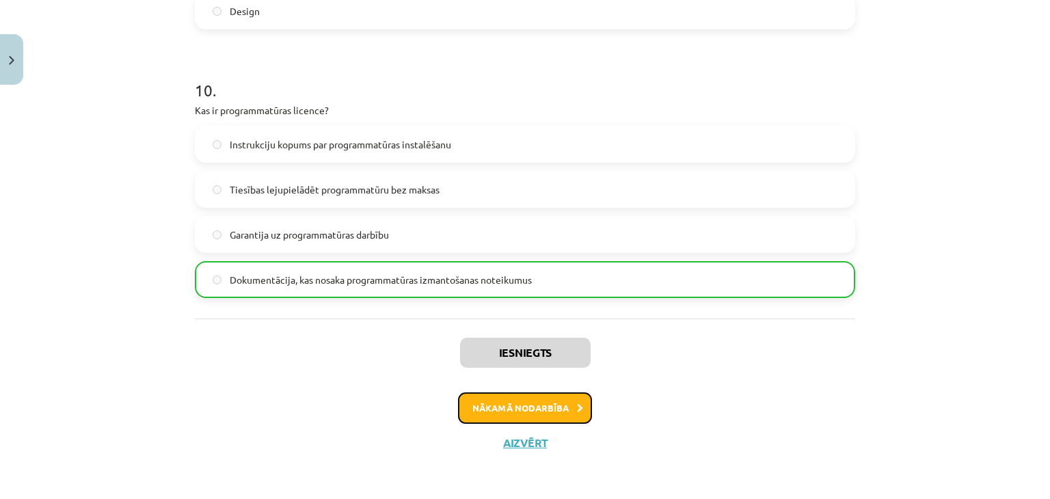
click at [518, 406] on button "Nākamā nodarbība" at bounding box center [525, 408] width 134 height 31
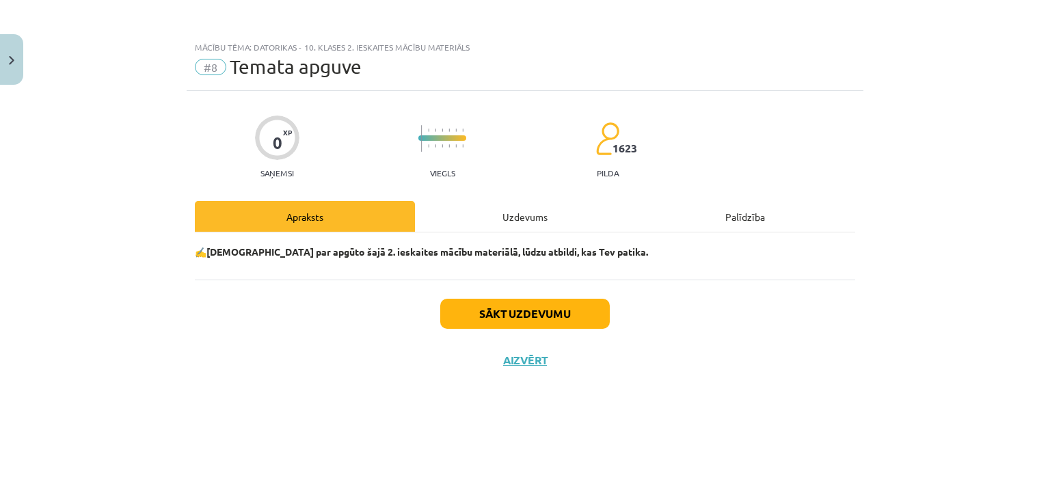
scroll to position [0, 0]
drag, startPoint x: 717, startPoint y: 390, endPoint x: 696, endPoint y: 385, distance: 21.9
drag, startPoint x: 696, startPoint y: 385, endPoint x: 690, endPoint y: 392, distance: 9.2
click at [520, 325] on button "Sākt uzdevumu" at bounding box center [525, 314] width 170 height 30
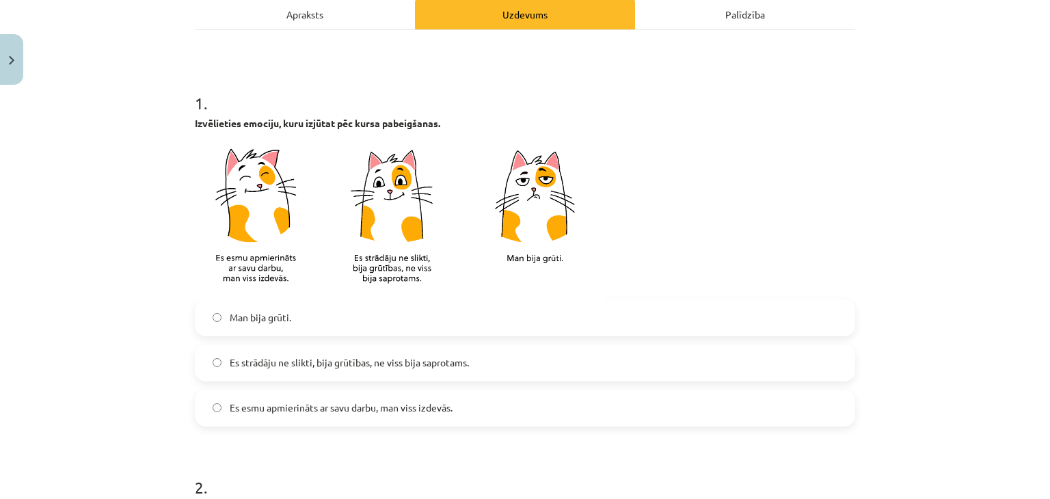
scroll to position [205, 0]
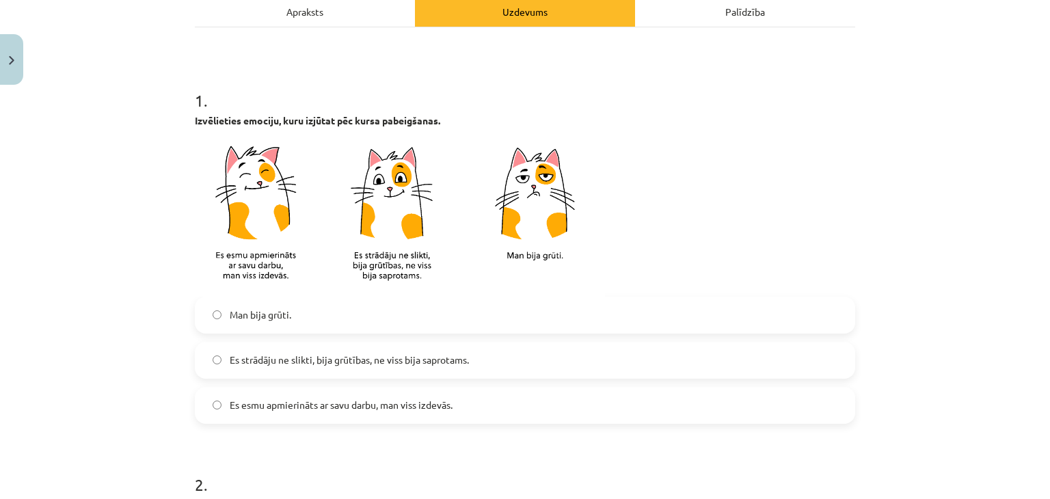
click at [280, 364] on span "Es strādāju ne slikti, bija grūtības, ne viss bija saprotams." at bounding box center [349, 360] width 239 height 14
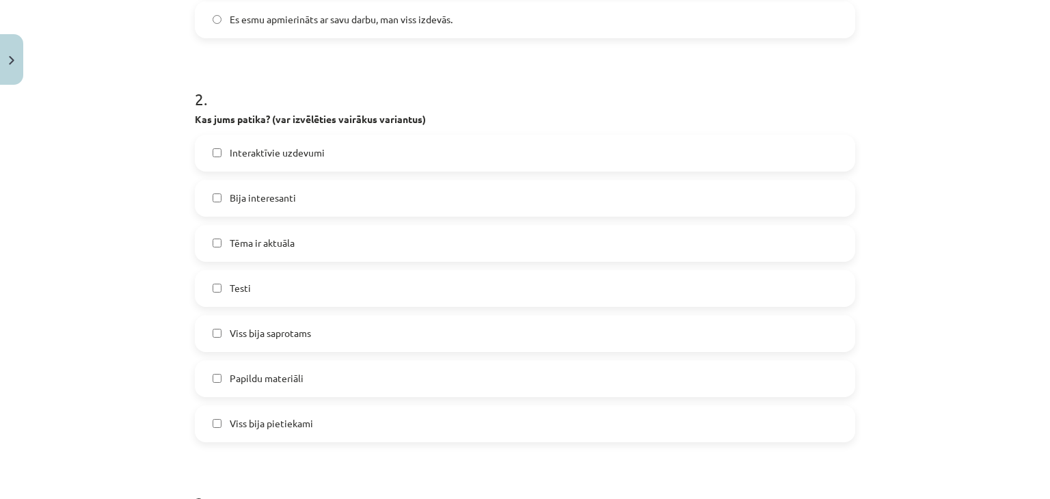
scroll to position [684, 0]
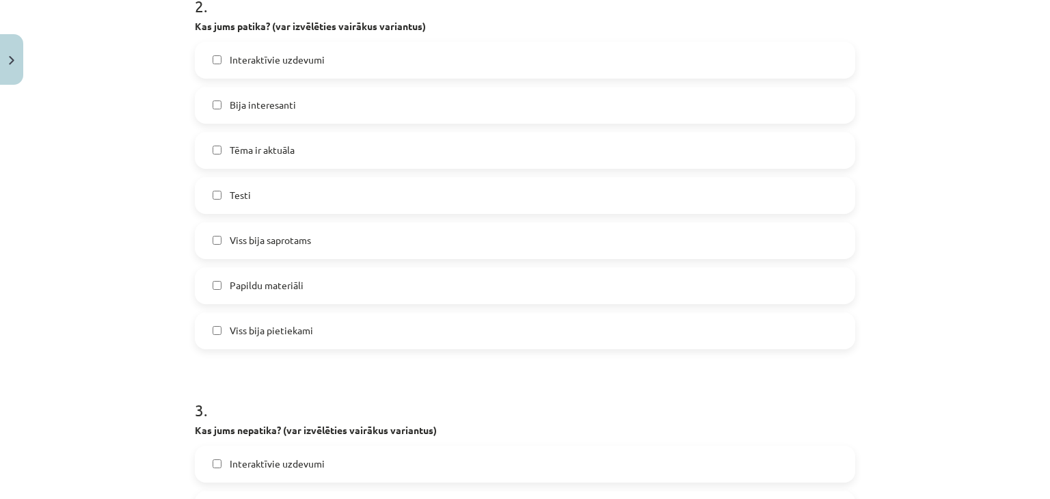
click at [289, 292] on span "Papildu materiāli" at bounding box center [267, 285] width 74 height 14
click at [283, 196] on label "Testi" at bounding box center [525, 195] width 658 height 34
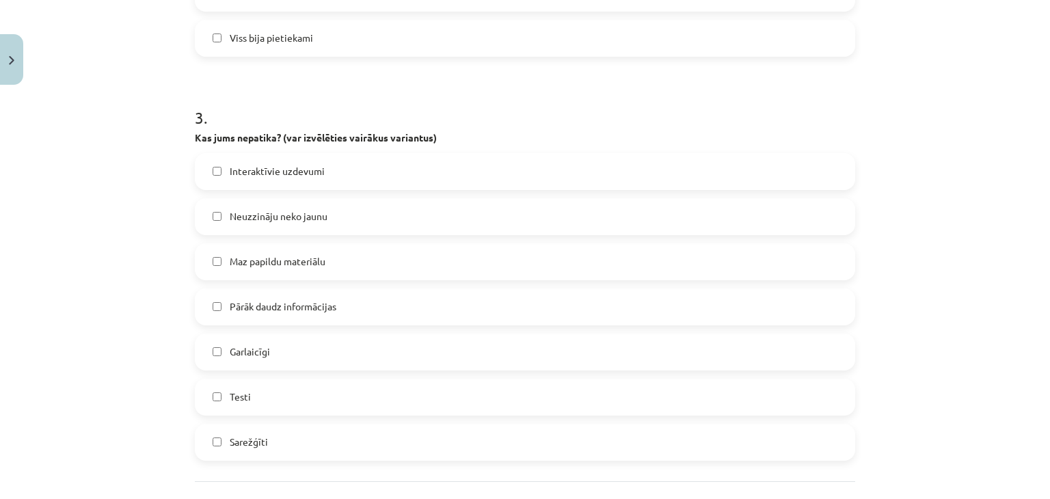
scroll to position [1026, 0]
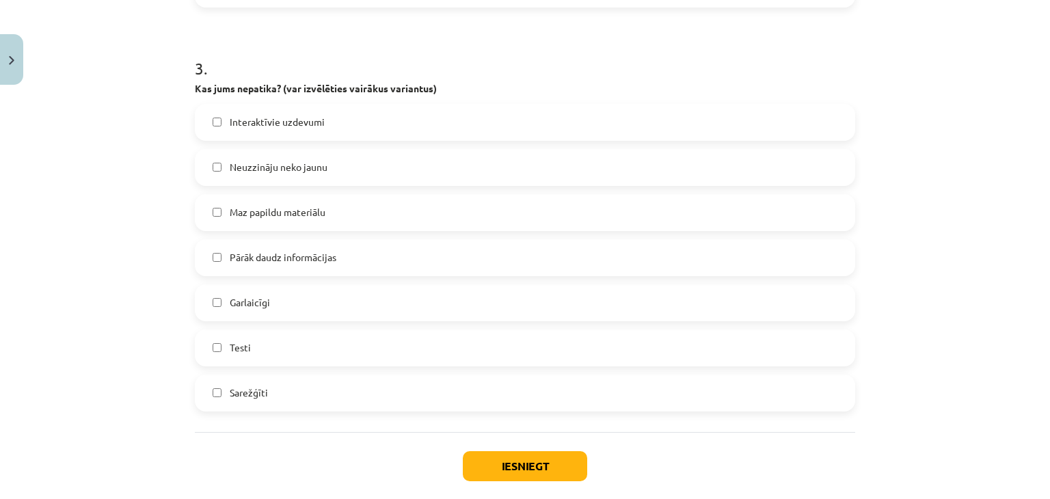
click at [315, 252] on span "Pārāk daudz informācijas" at bounding box center [283, 257] width 107 height 14
click at [509, 457] on button "Iesniegt" at bounding box center [525, 466] width 124 height 30
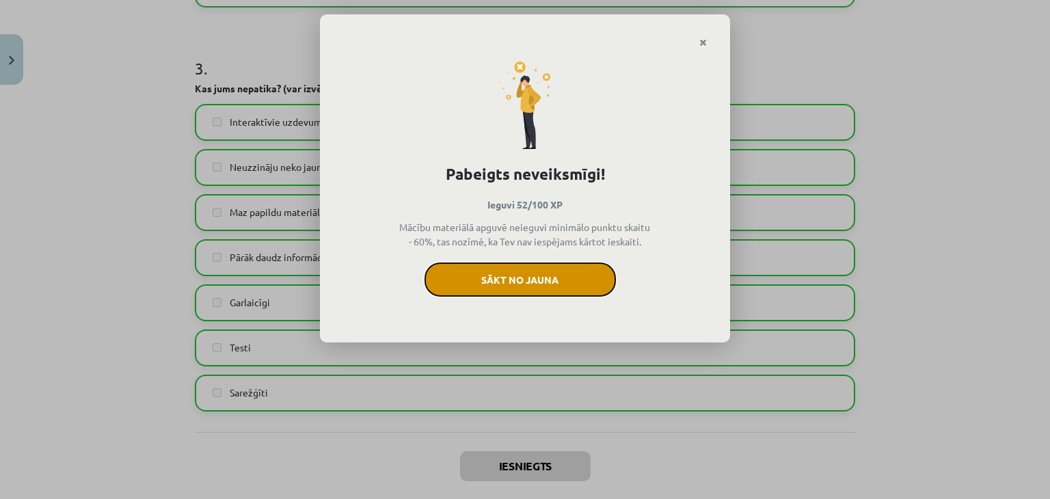
click at [524, 265] on button "Sākt no jauna" at bounding box center [520, 280] width 191 height 34
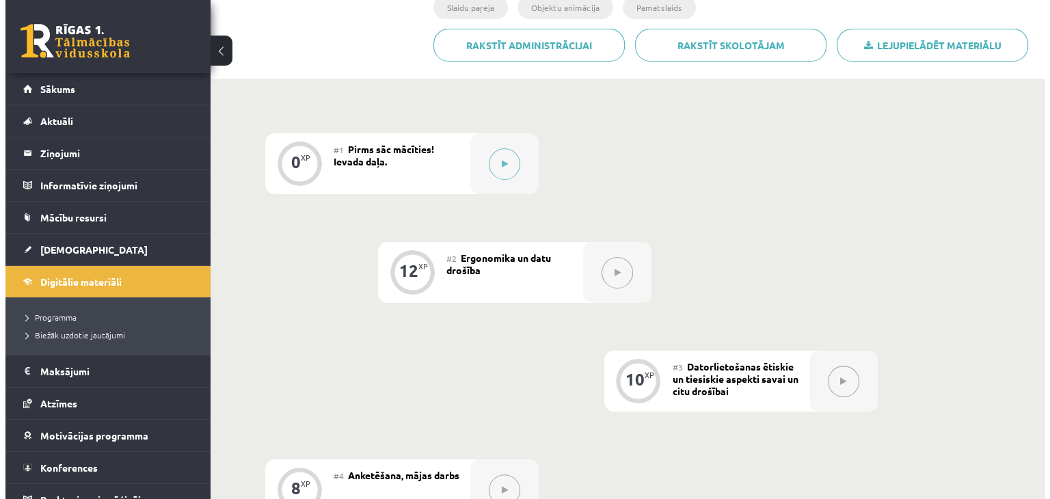
scroll to position [272, 0]
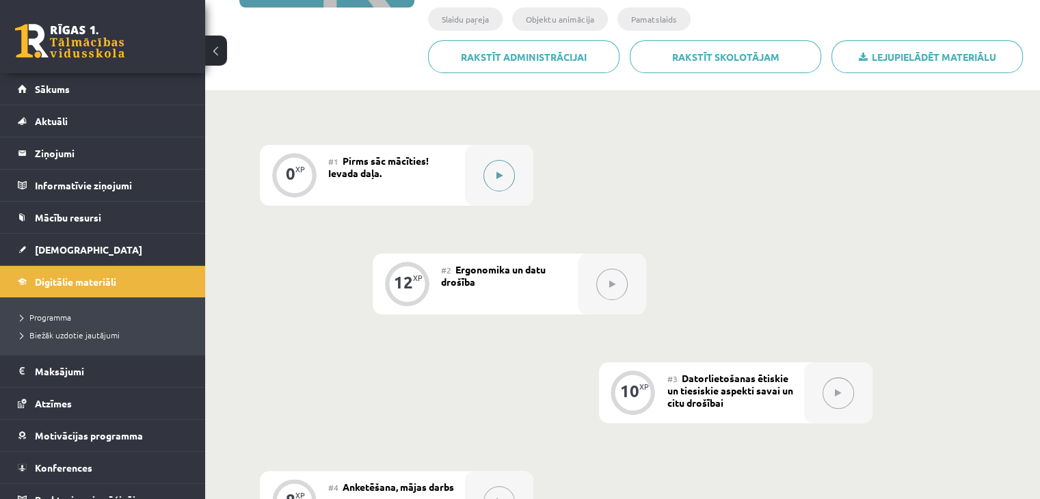
click at [511, 183] on button at bounding box center [498, 175] width 31 height 31
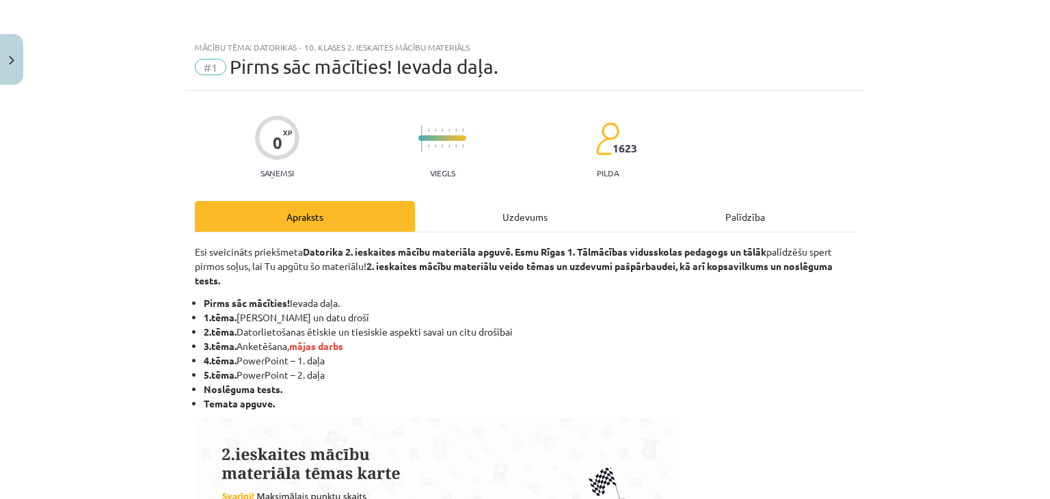
click at [519, 215] on div "Uzdevums" at bounding box center [525, 216] width 220 height 31
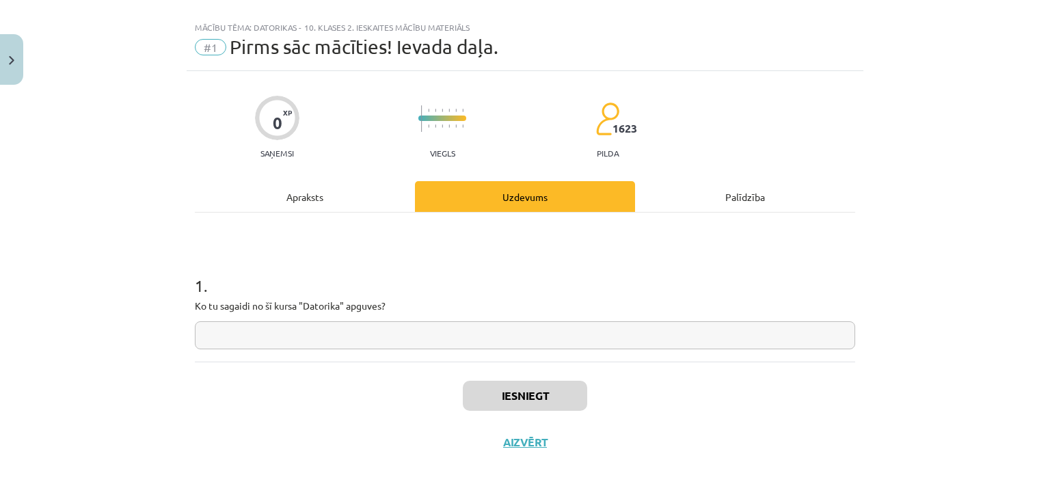
click at [454, 334] on input "text" at bounding box center [525, 335] width 661 height 28
paste input "**********"
type input "**********"
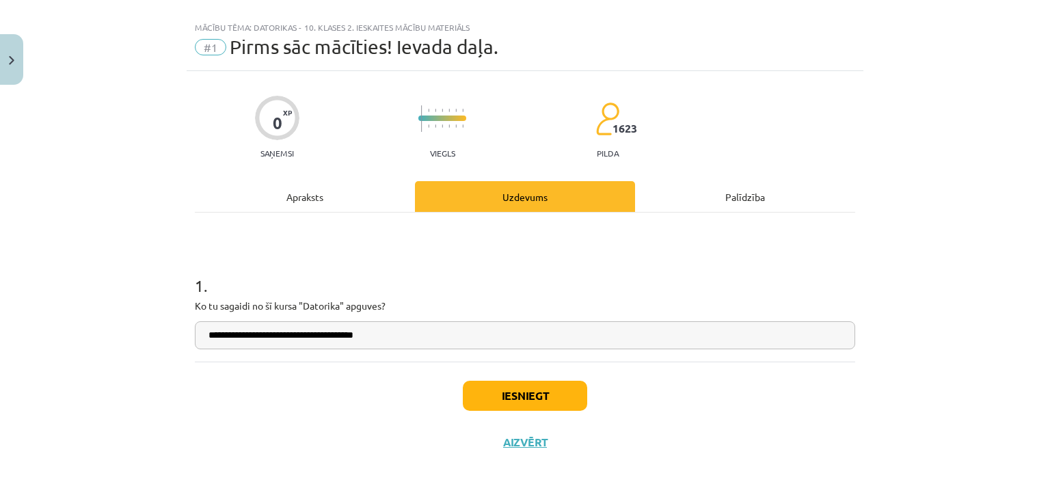
type input "**********"
click at [481, 388] on button "Iesniegt" at bounding box center [525, 396] width 124 height 30
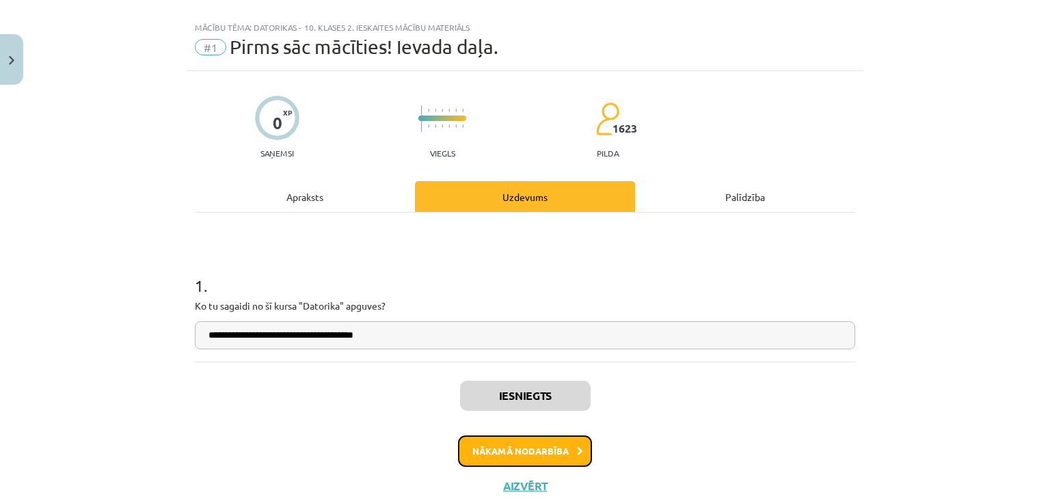
click at [541, 458] on button "Nākamā nodarbība" at bounding box center [525, 451] width 134 height 31
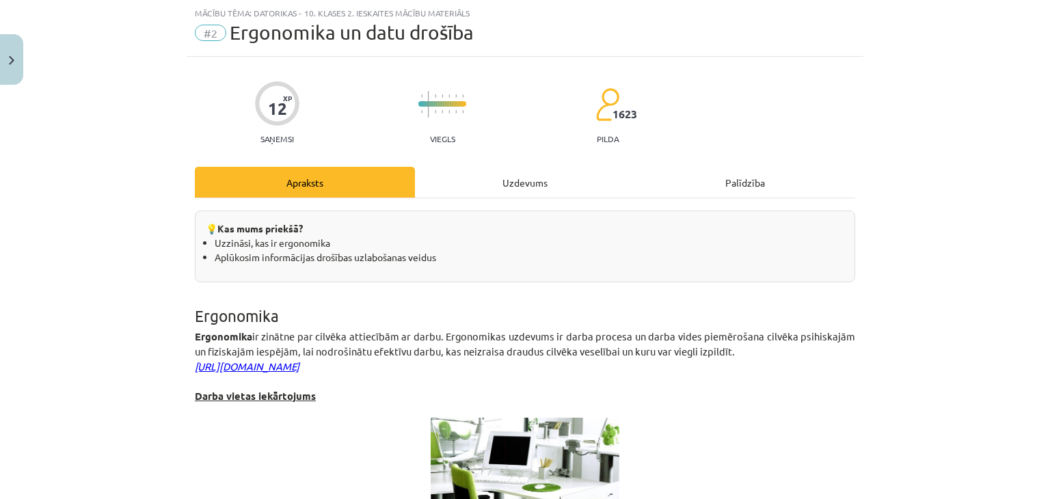
click at [533, 193] on div "Uzdevums" at bounding box center [525, 182] width 220 height 31
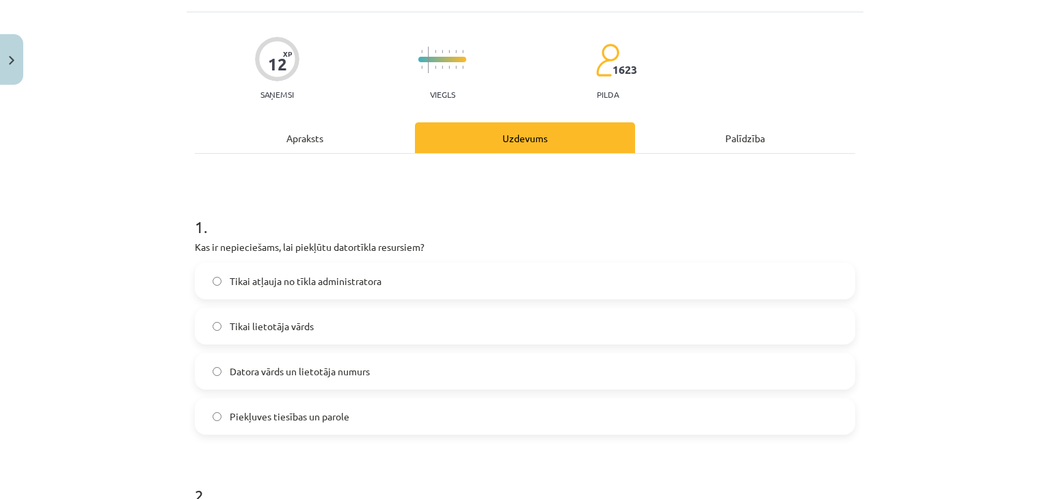
scroll to position [103, 0]
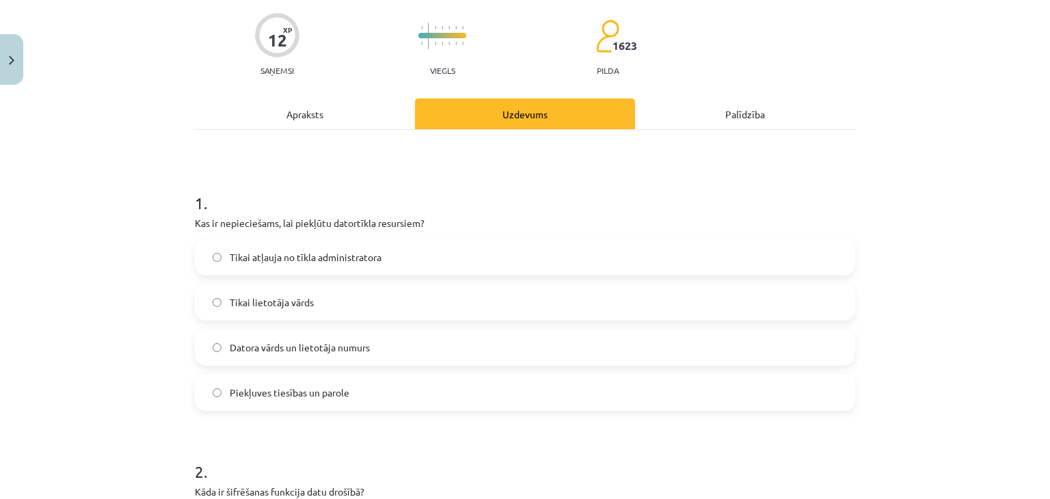
click at [266, 393] on span "Piekļuves tiesības un parole" at bounding box center [290, 393] width 120 height 14
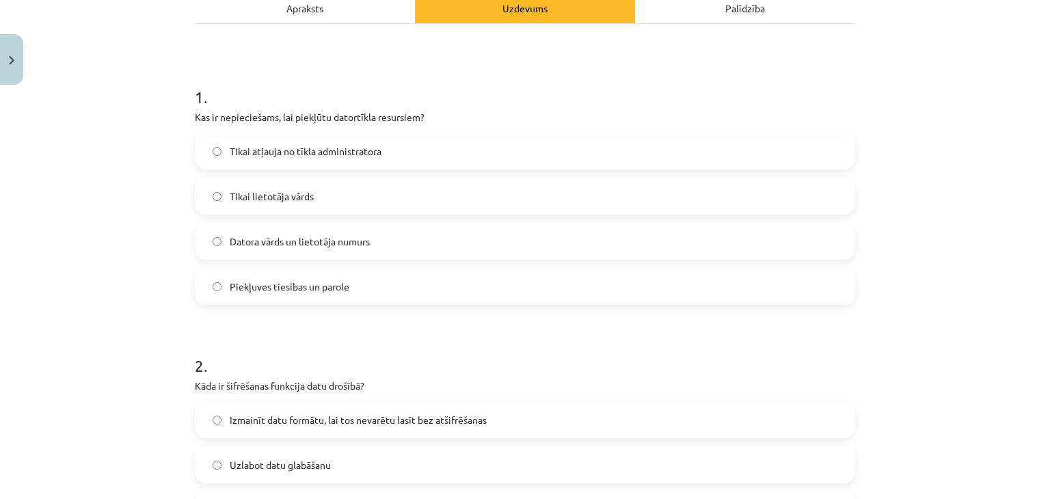
scroll to position [376, 0]
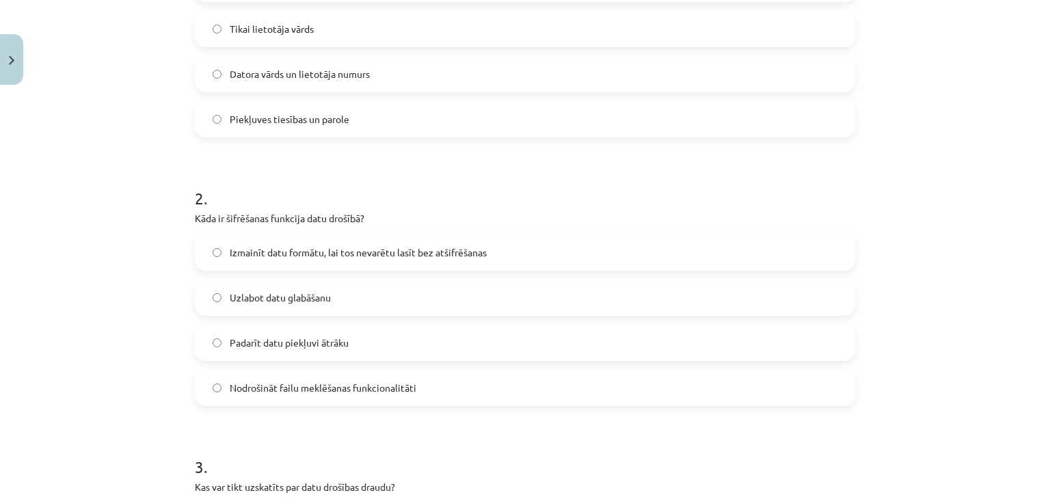
click at [321, 254] on span "Izmainīt datu formātu, lai tos nevarētu lasīt bez atšifrēšanas" at bounding box center [358, 253] width 257 height 14
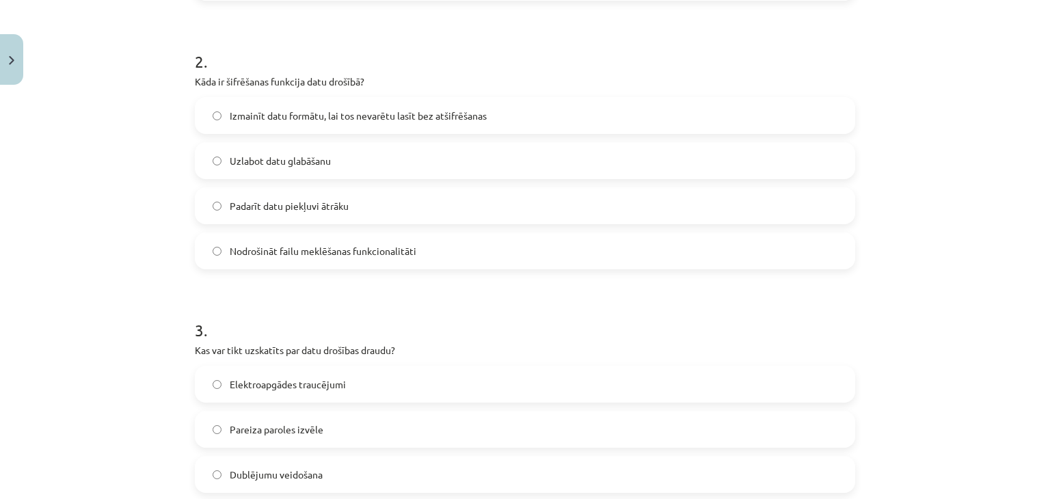
scroll to position [650, 0]
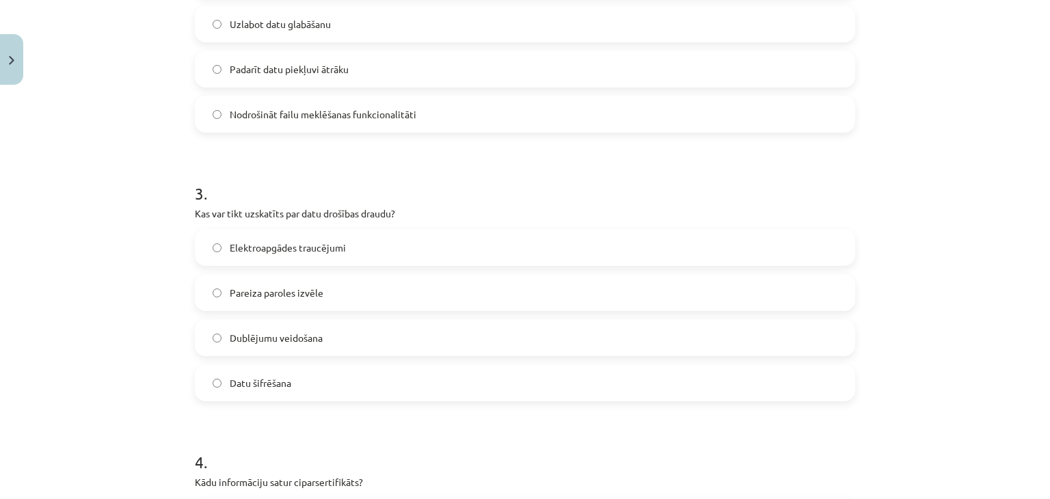
click at [271, 250] on span "Elektroapgādes traucējumi" at bounding box center [288, 248] width 116 height 14
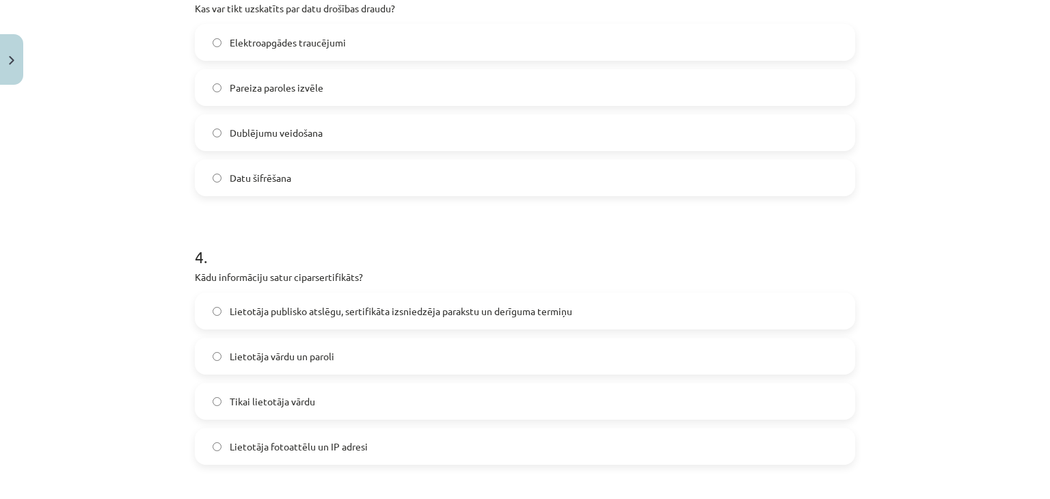
scroll to position [992, 0]
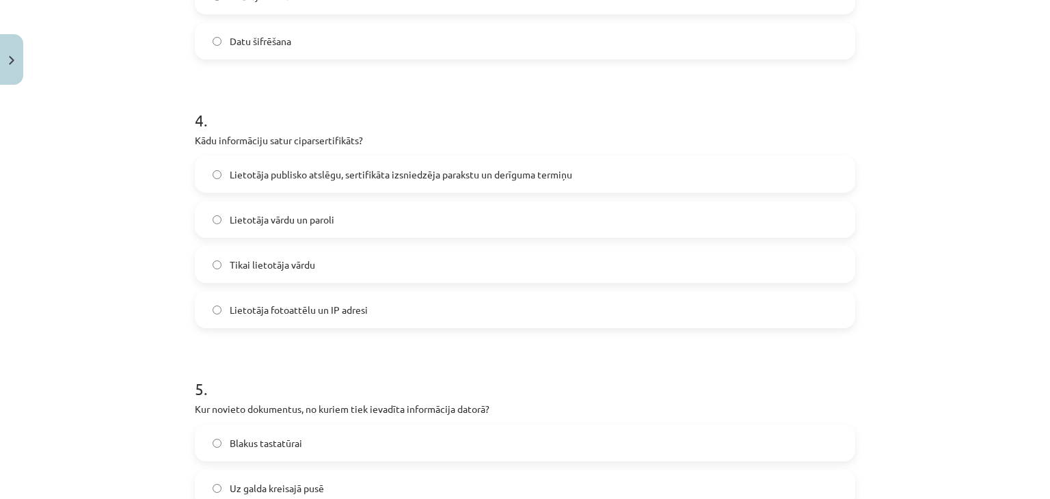
click at [263, 214] on span "Lietotāja vārdu un paroli" at bounding box center [282, 220] width 105 height 14
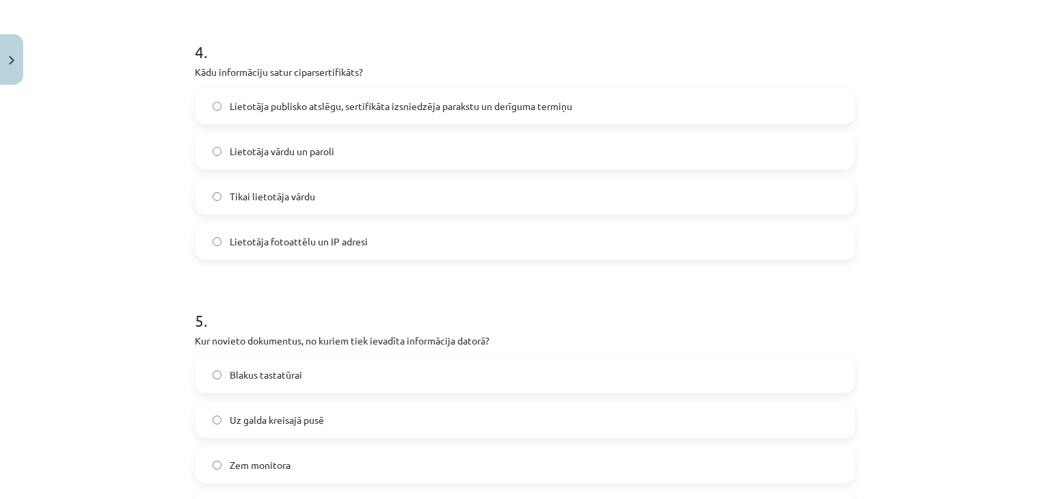
scroll to position [1265, 0]
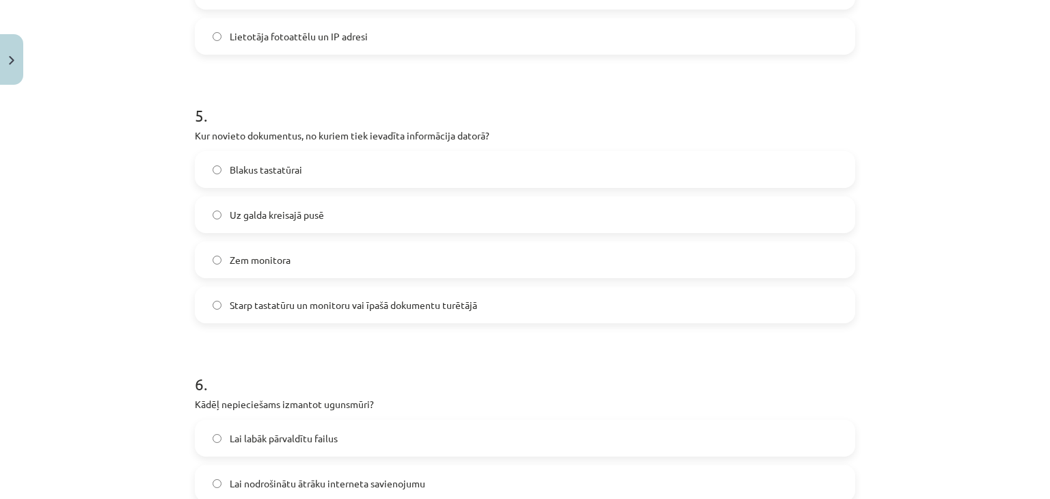
click at [276, 303] on span "Starp tastatūru un monitoru vai īpašā dokumentu turētājā" at bounding box center [354, 305] width 248 height 14
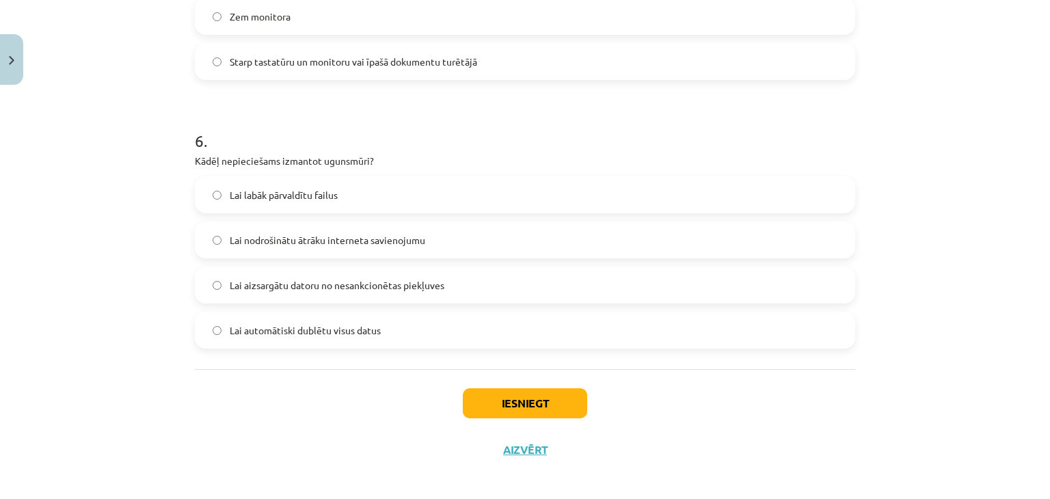
scroll to position [1516, 0]
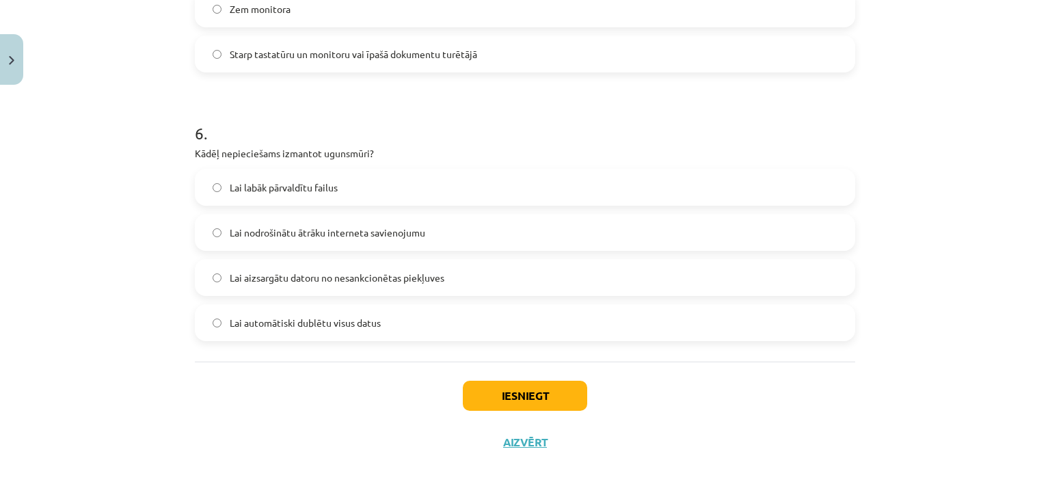
click at [302, 279] on span "Lai aizsargātu datoru no nesankcionētas piekļuves" at bounding box center [337, 278] width 215 height 14
click at [479, 395] on button "Iesniegt" at bounding box center [525, 396] width 124 height 30
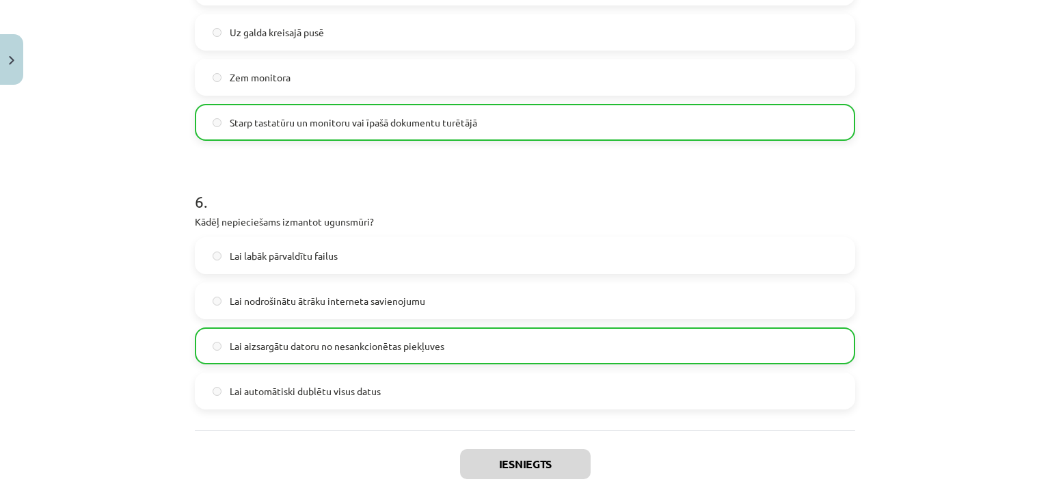
scroll to position [1559, 0]
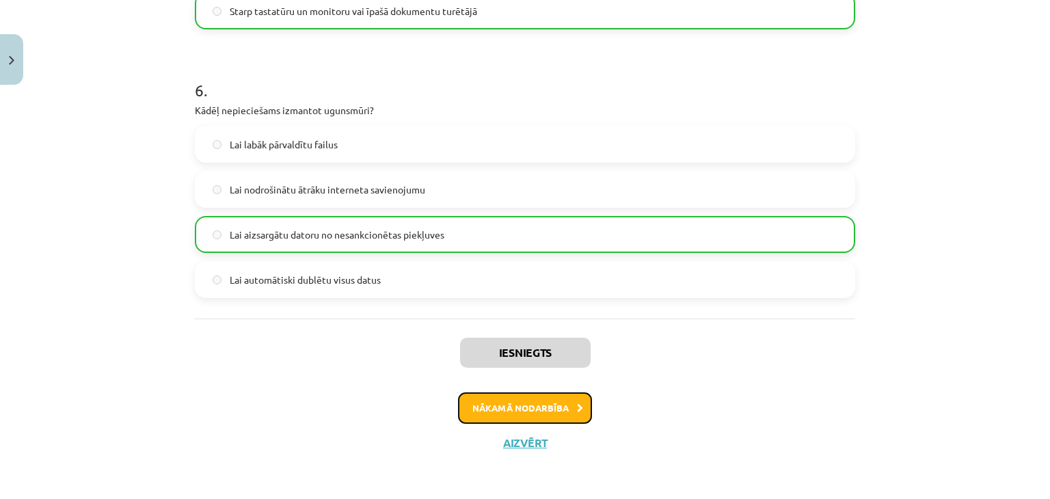
click at [542, 395] on button "Nākamā nodarbība" at bounding box center [525, 408] width 134 height 31
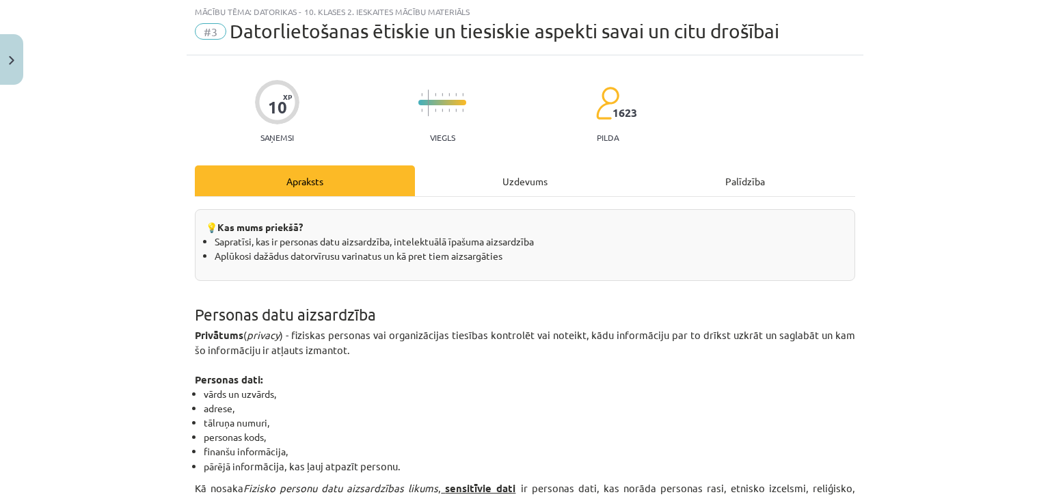
scroll to position [34, 0]
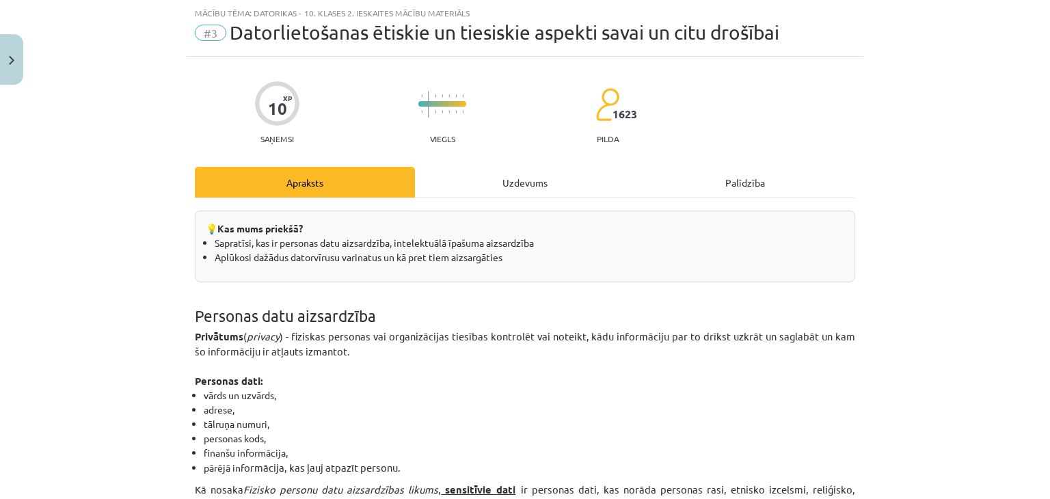
click at [505, 181] on div "Uzdevums" at bounding box center [525, 182] width 220 height 31
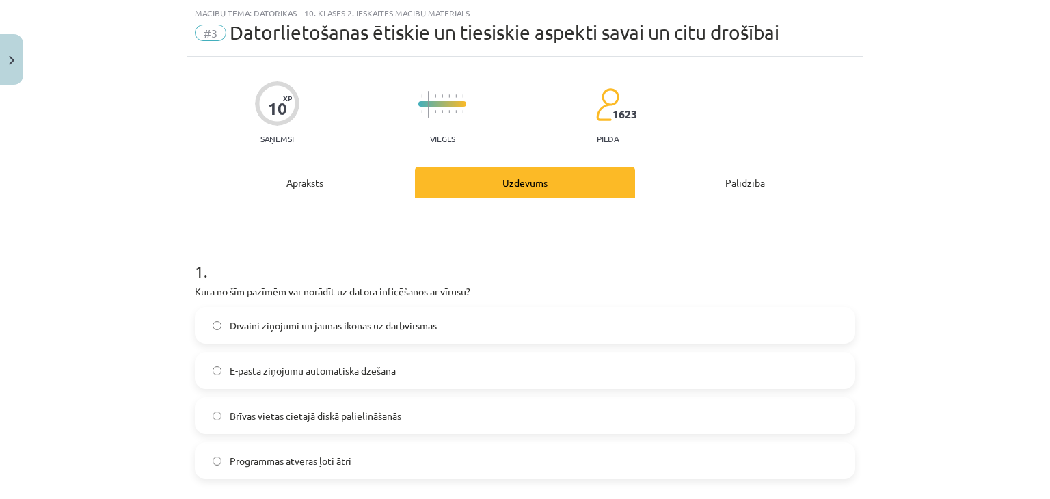
click at [331, 326] on span "Dīvaini ziņojumi un jaunas ikonas uz darbvirsmas" at bounding box center [333, 326] width 207 height 14
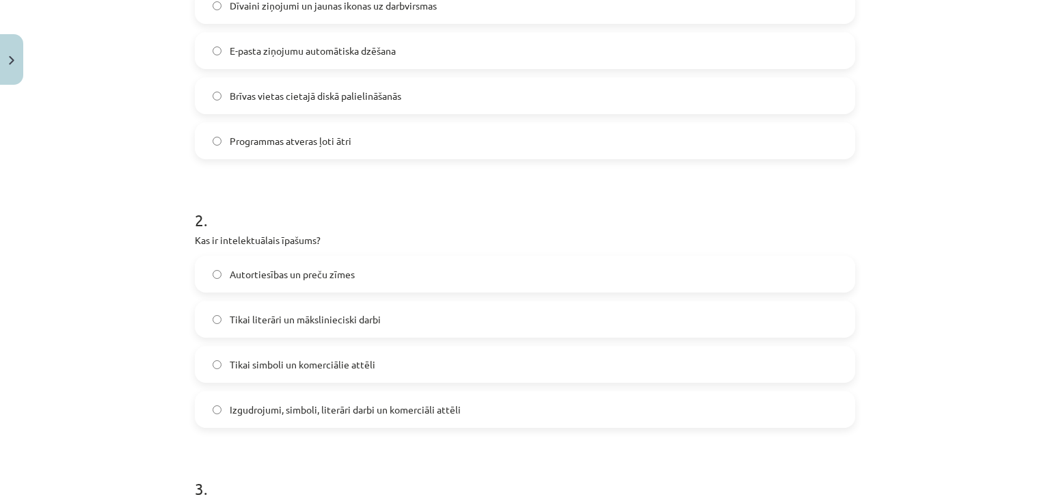
scroll to position [376, 0]
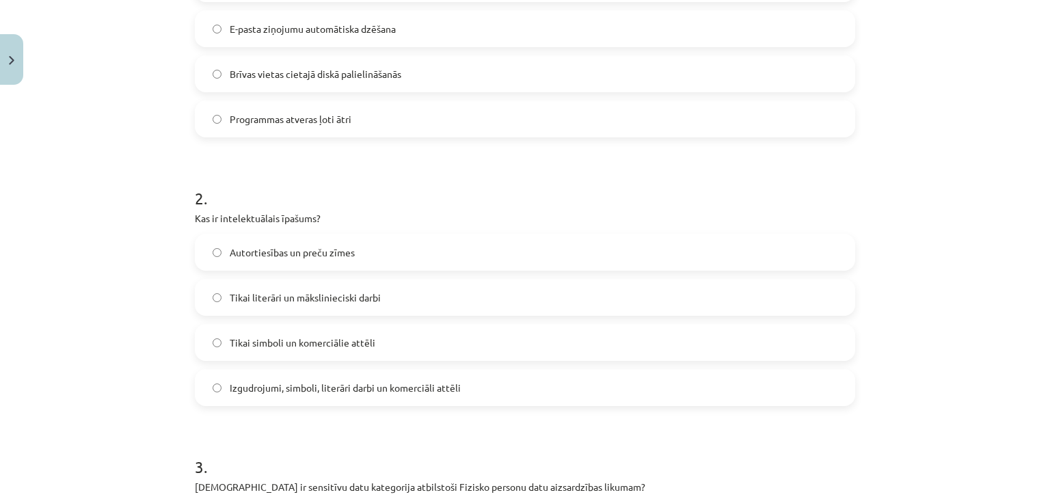
click at [304, 252] on span "Autortiesības un preču zīmes" at bounding box center [292, 253] width 125 height 14
click at [290, 395] on label "Izgudrojumi, simboli, literāri darbi un komerciāli attēli" at bounding box center [525, 388] width 658 height 34
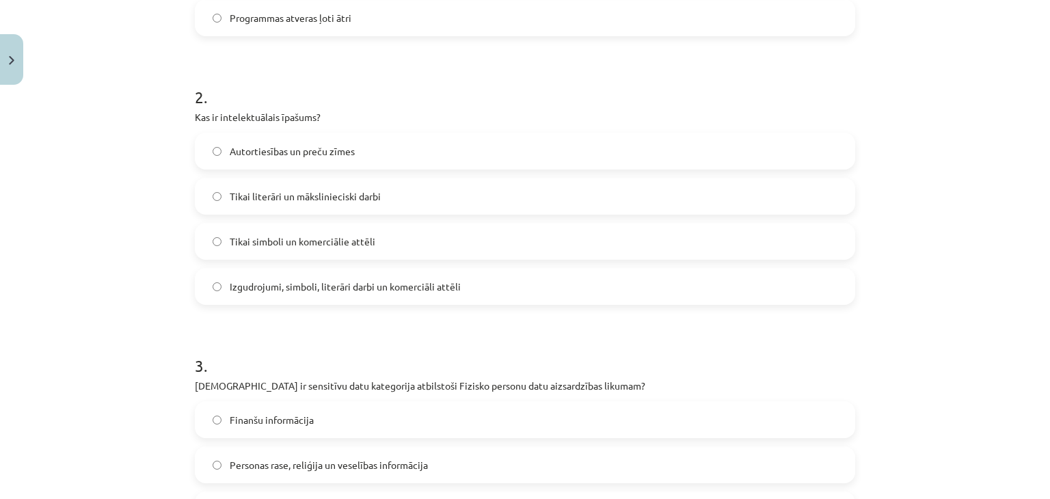
scroll to position [581, 0]
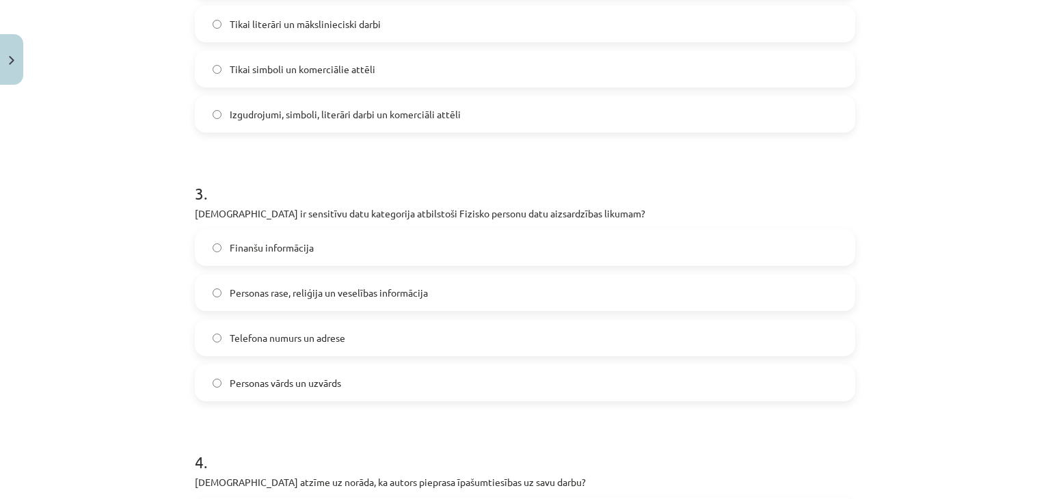
click at [269, 296] on span "Personas rase, reliģija un veselības informācija" at bounding box center [329, 293] width 198 height 14
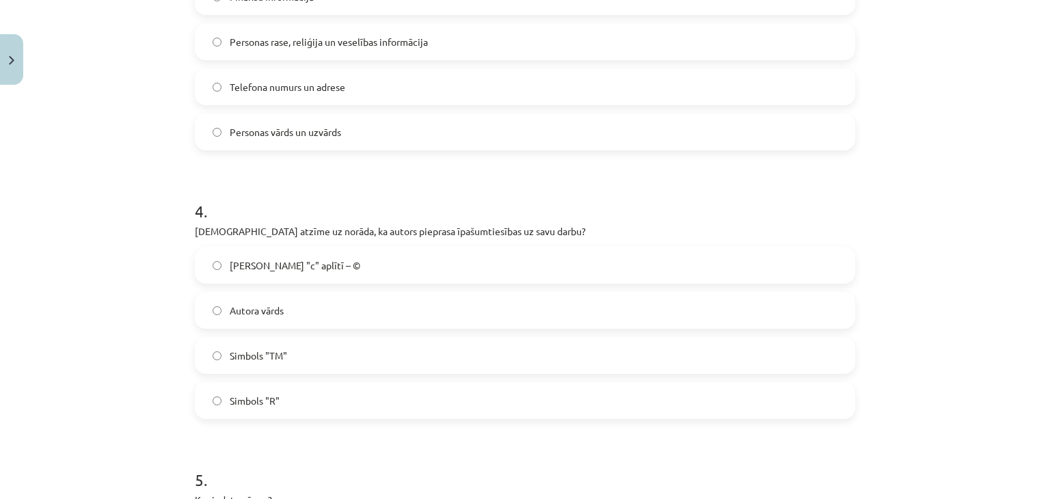
scroll to position [923, 0]
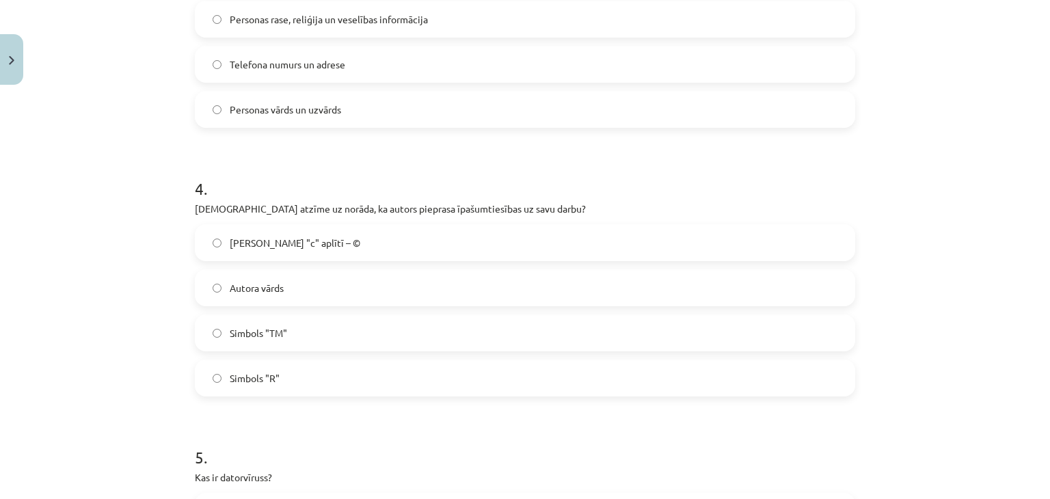
click at [310, 243] on label "[PERSON_NAME] "c" aplītī – ©" at bounding box center [525, 243] width 658 height 34
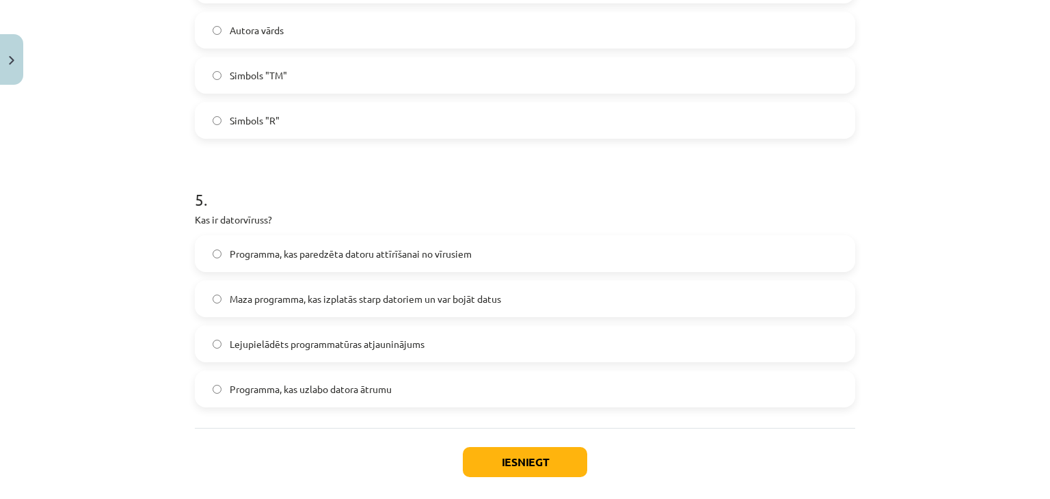
scroll to position [1197, 0]
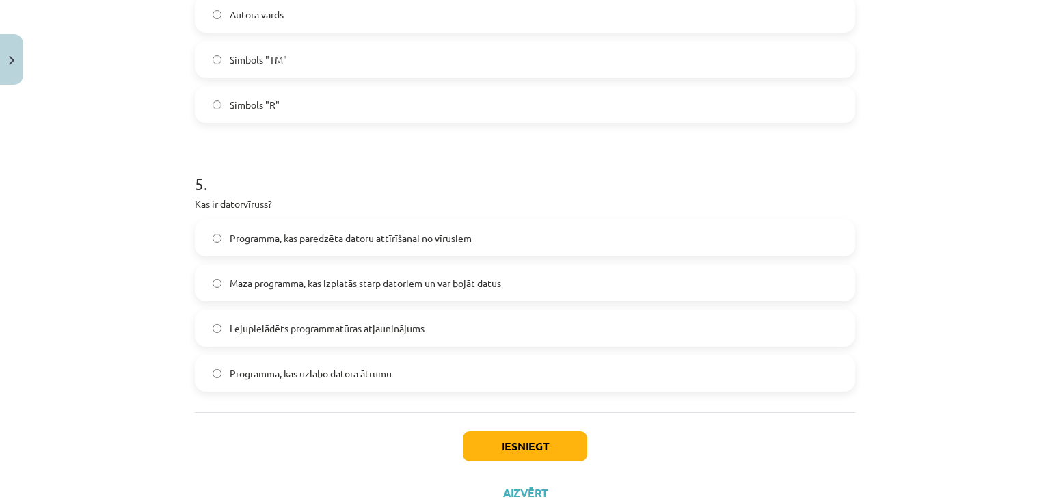
click at [279, 289] on span "Maza programma, kas izplatās starp datoriem un var bojāt datus" at bounding box center [365, 283] width 271 height 14
click at [482, 440] on button "Iesniegt" at bounding box center [525, 447] width 124 height 30
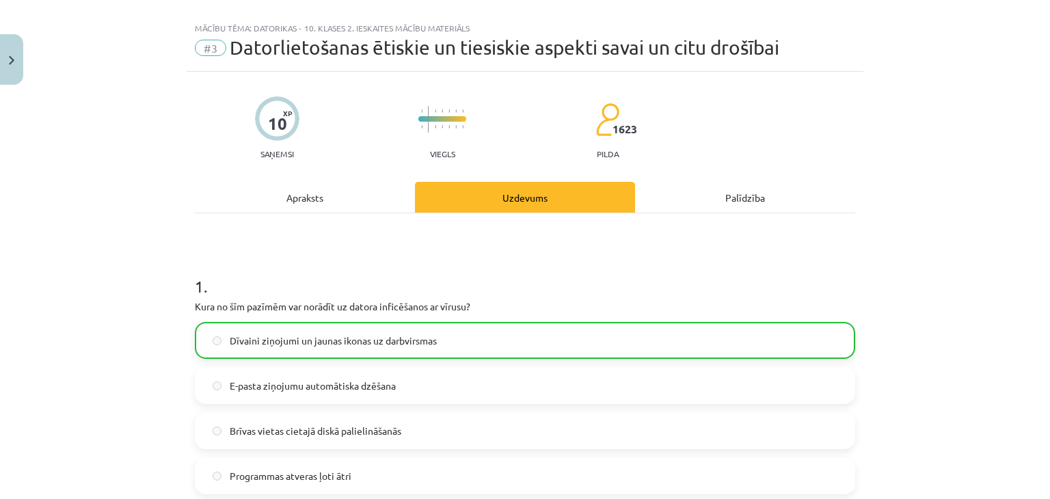
scroll to position [0, 0]
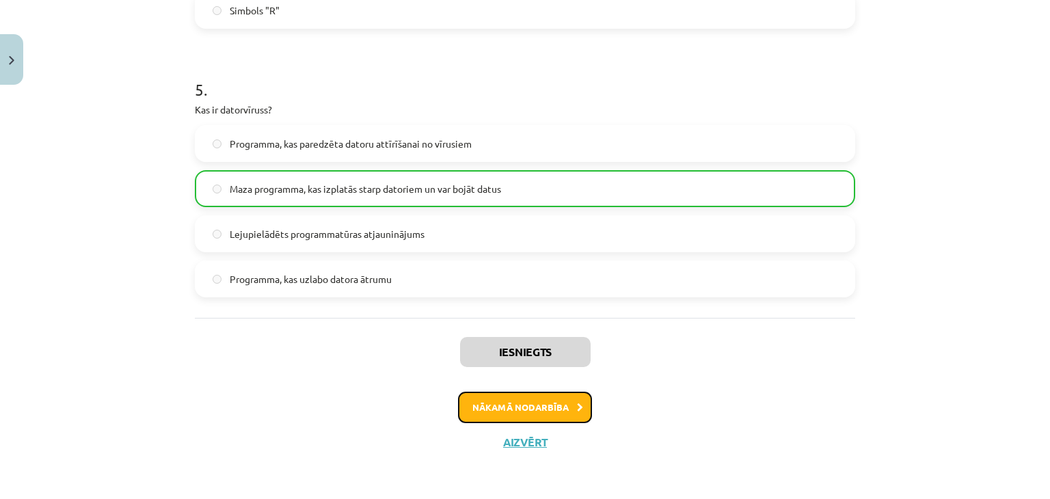
click at [507, 405] on button "Nākamā nodarbība" at bounding box center [525, 407] width 134 height 31
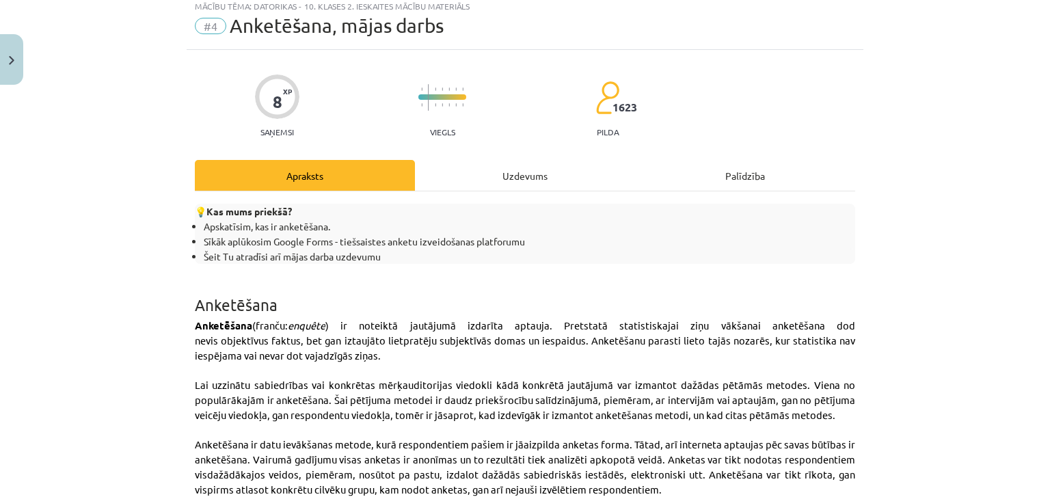
scroll to position [34, 0]
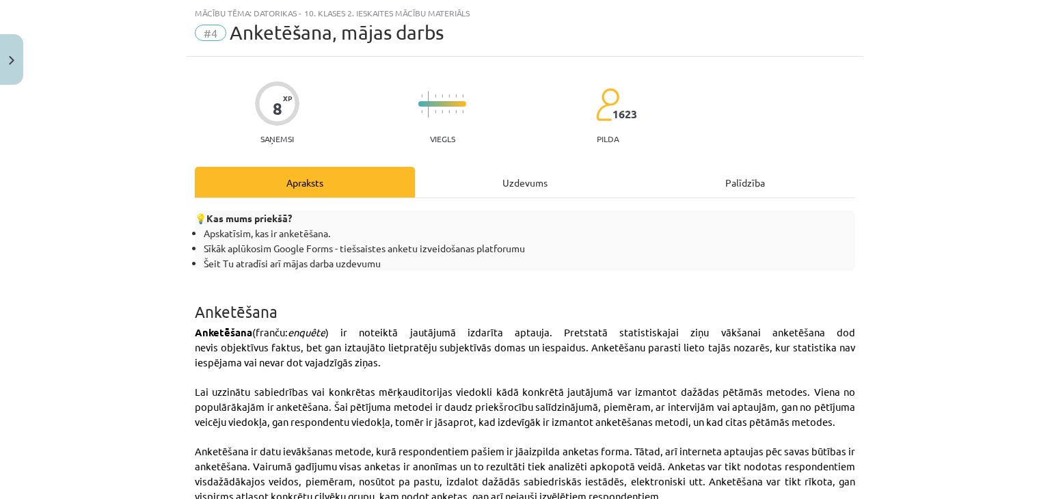
click at [509, 174] on div "Uzdevums" at bounding box center [525, 182] width 220 height 31
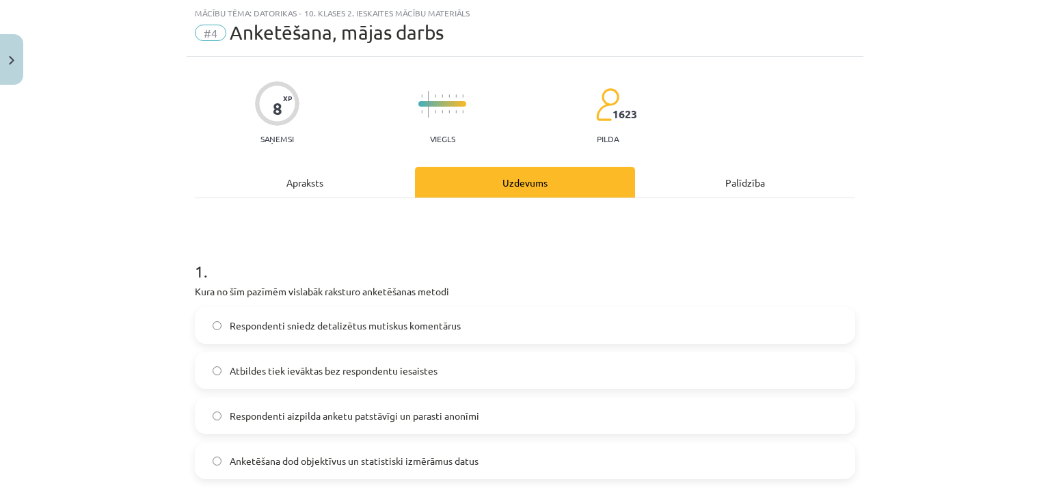
scroll to position [171, 0]
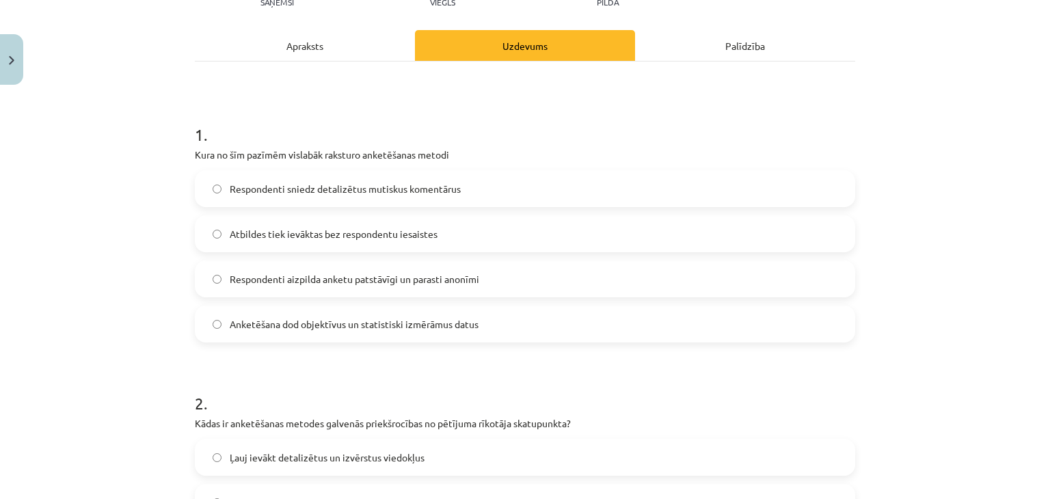
click at [317, 278] on span "Respondenti aizpilda anketu patstāvīgi un parasti anonīmi" at bounding box center [355, 279] width 250 height 14
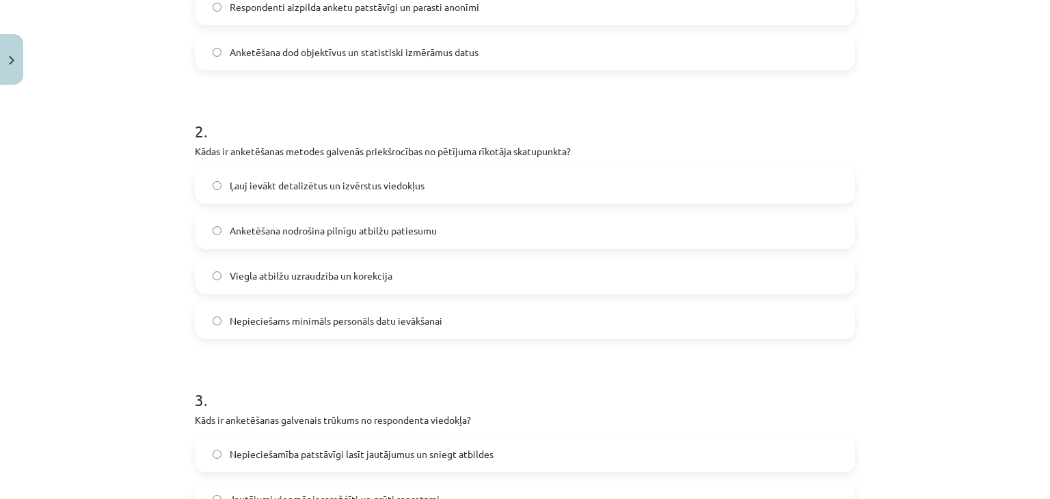
scroll to position [445, 0]
click at [453, 179] on label "Ļauj ievākt detalizētus un izvērstus viedokļus" at bounding box center [525, 184] width 658 height 34
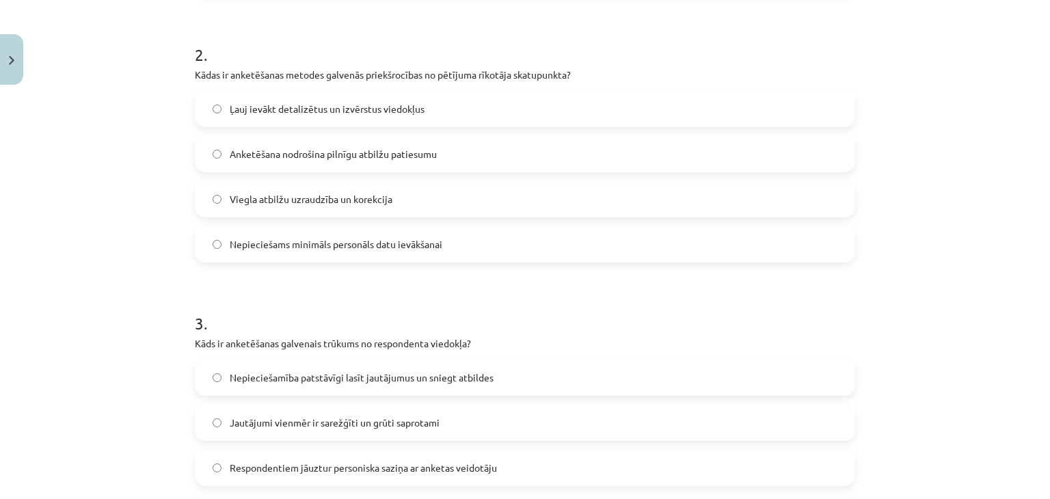
scroll to position [650, 0]
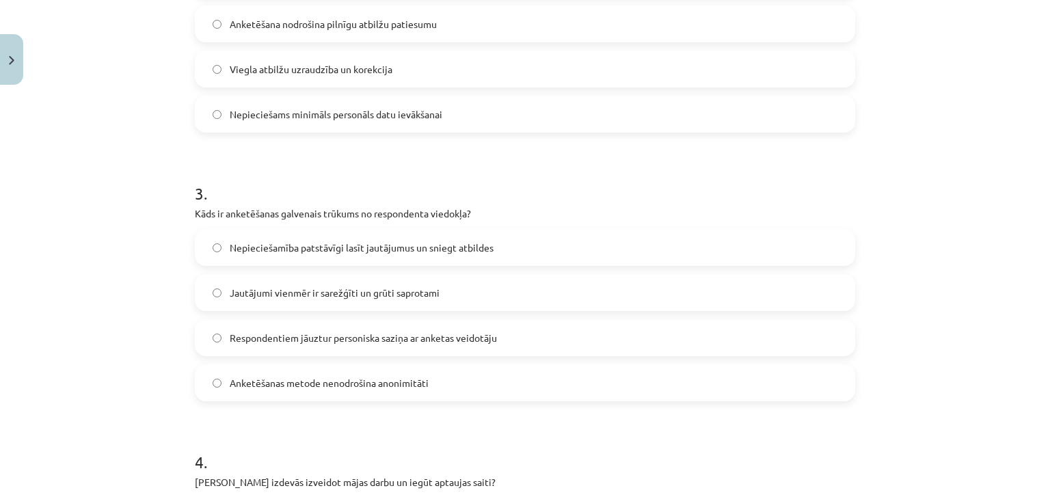
click at [293, 241] on span "Nepieciešamība patstāvīgi lasīt jautājumus un sniegt atbildes" at bounding box center [362, 248] width 264 height 14
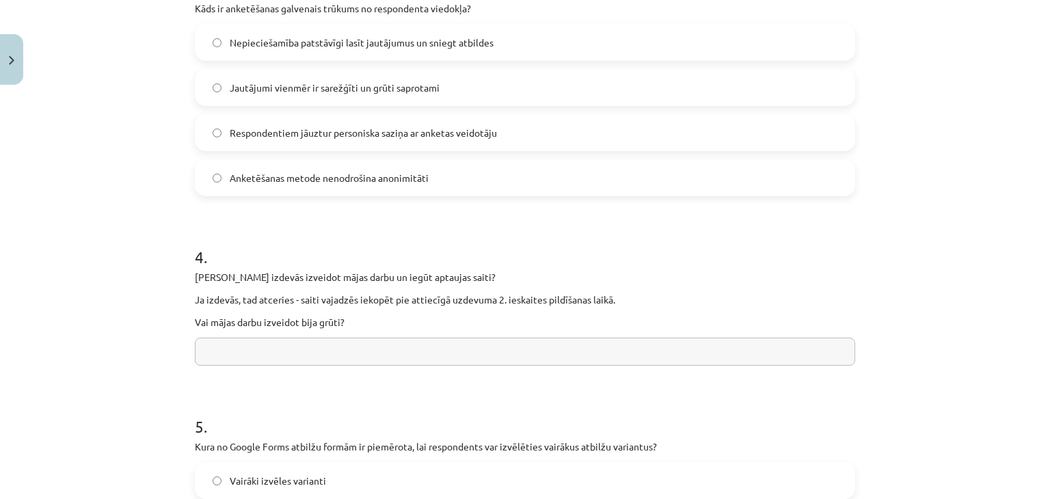
scroll to position [923, 0]
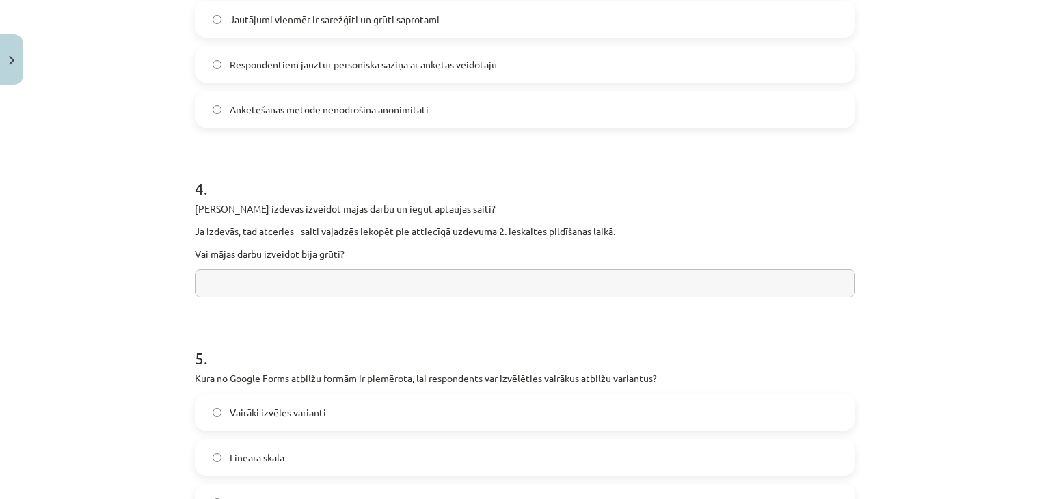
click at [281, 287] on input "text" at bounding box center [525, 283] width 661 height 28
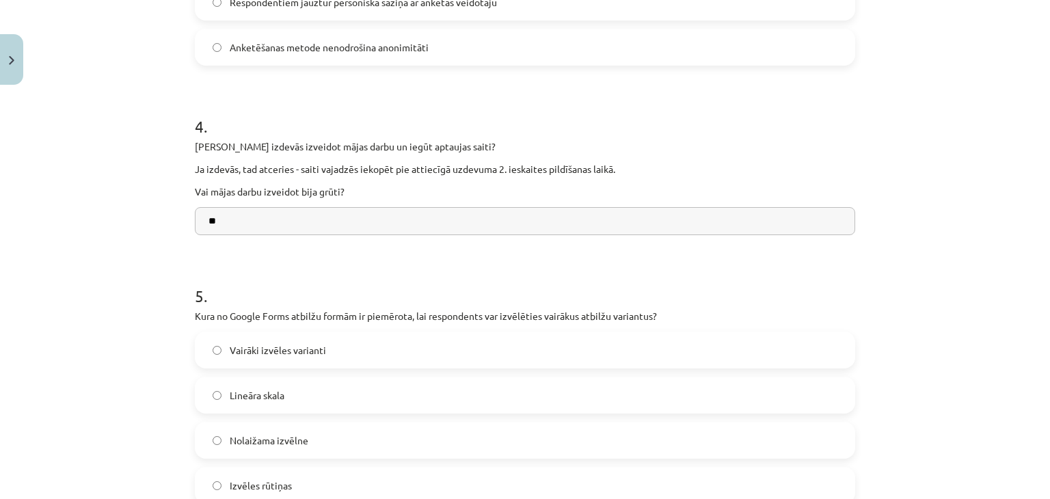
scroll to position [1060, 0]
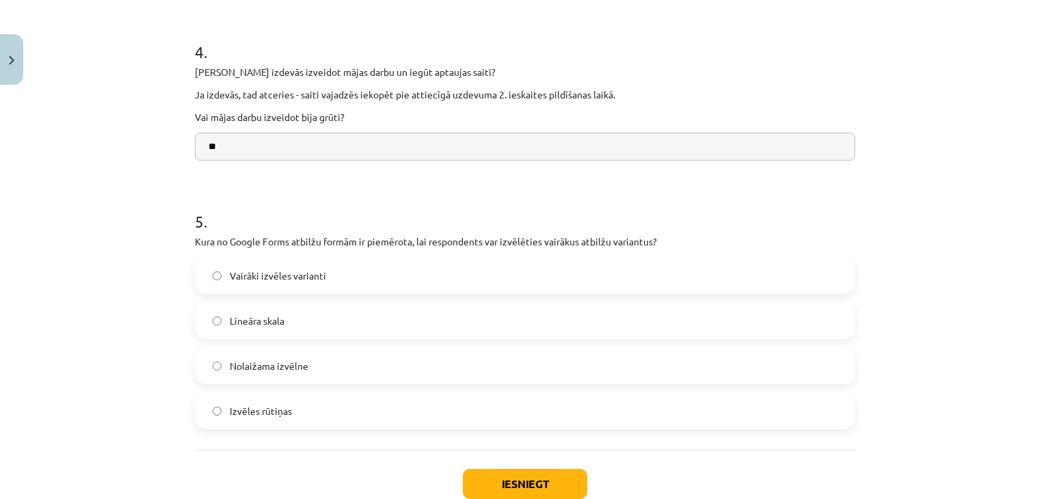
type input "**"
click at [275, 398] on label "Izvēles rūtiņas" at bounding box center [525, 411] width 658 height 34
click at [491, 477] on button "Iesniegt" at bounding box center [525, 484] width 124 height 30
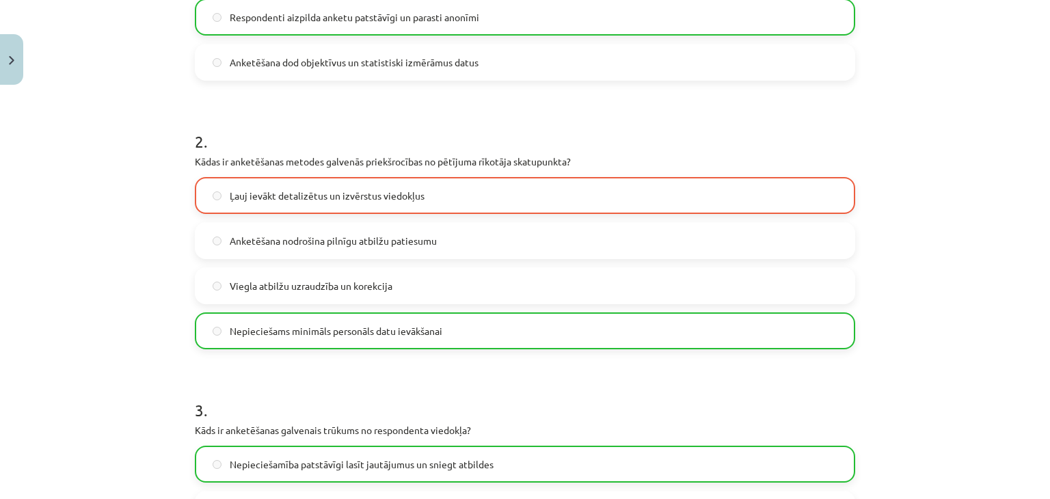
scroll to position [308, 0]
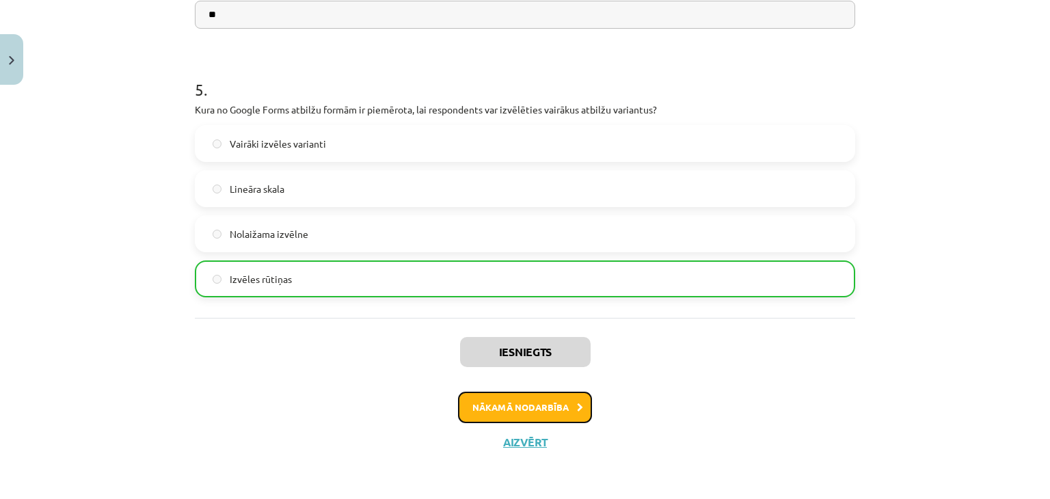
click at [540, 405] on button "Nākamā nodarbība" at bounding box center [525, 407] width 134 height 31
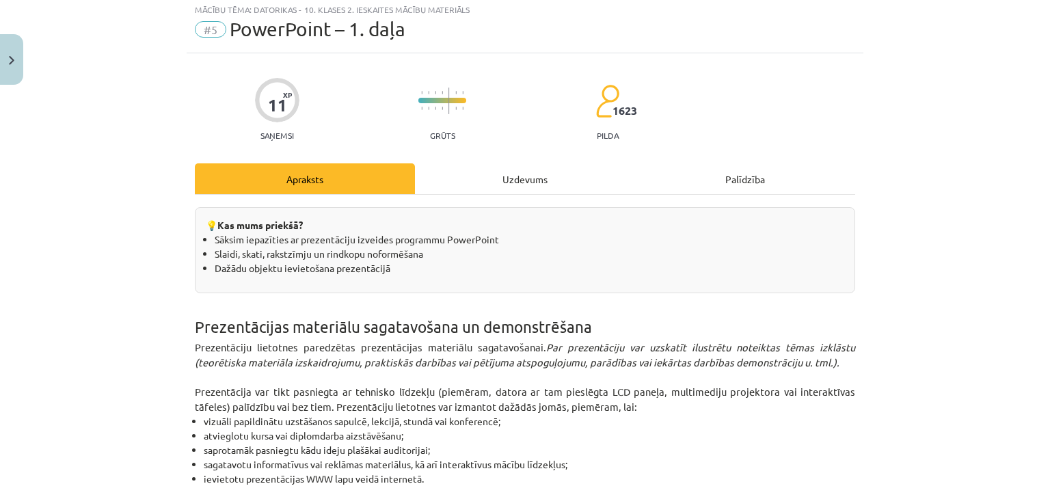
scroll to position [34, 0]
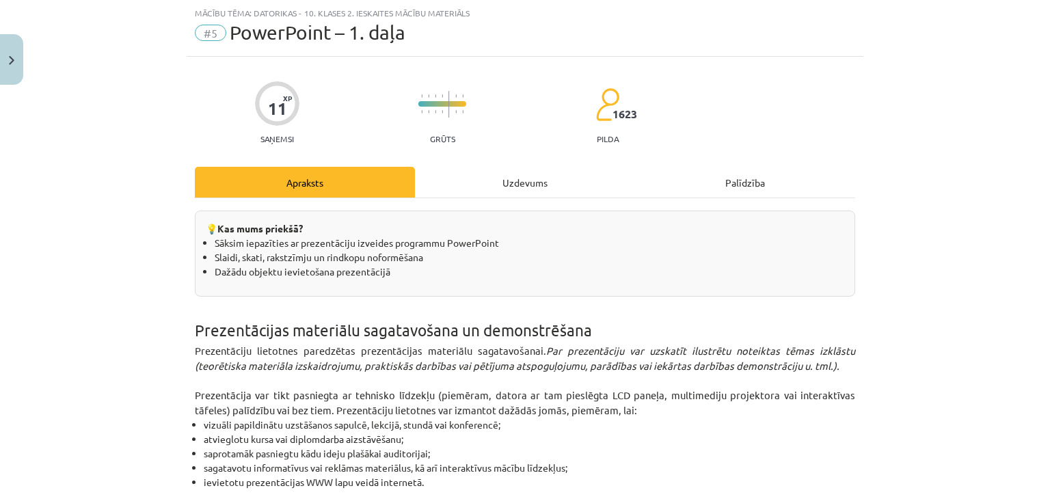
click at [514, 185] on div "Uzdevums" at bounding box center [525, 182] width 220 height 31
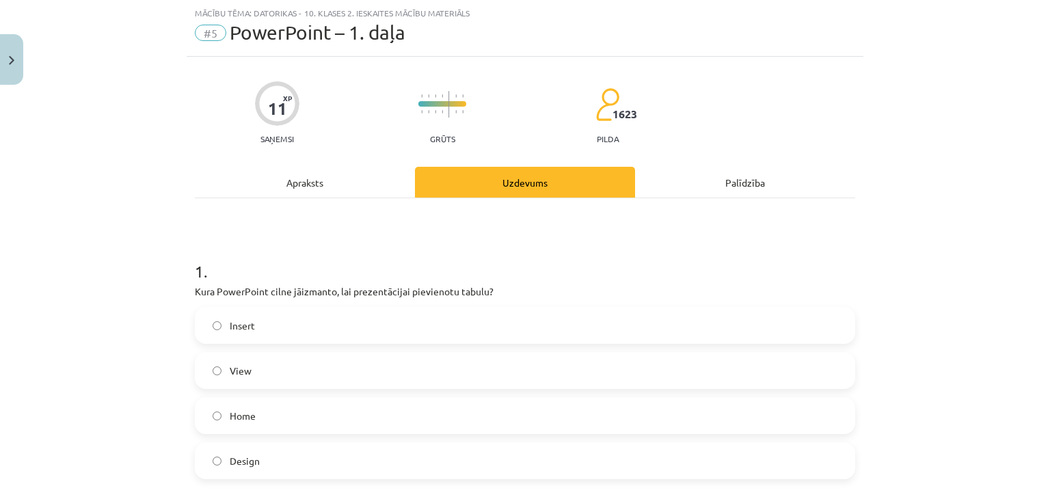
scroll to position [103, 0]
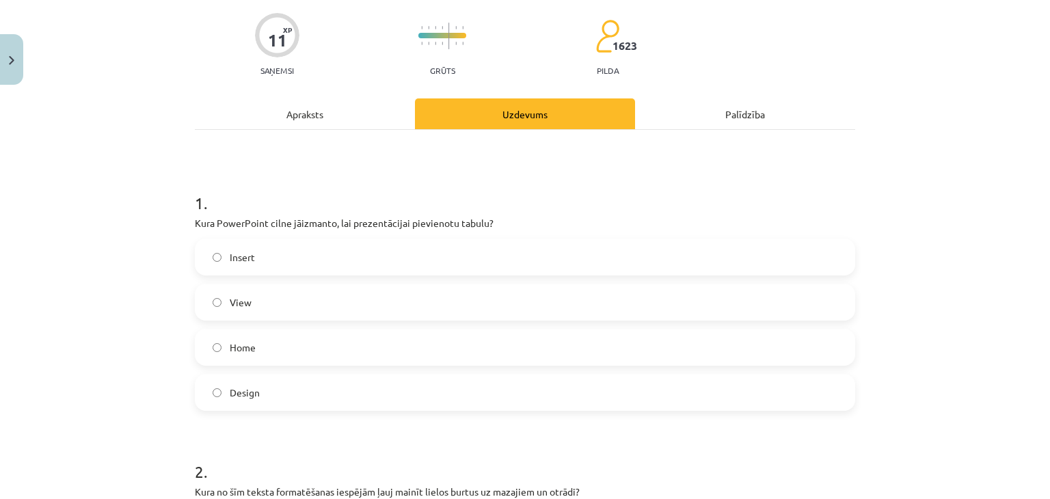
click at [271, 251] on label "Insert" at bounding box center [525, 257] width 658 height 34
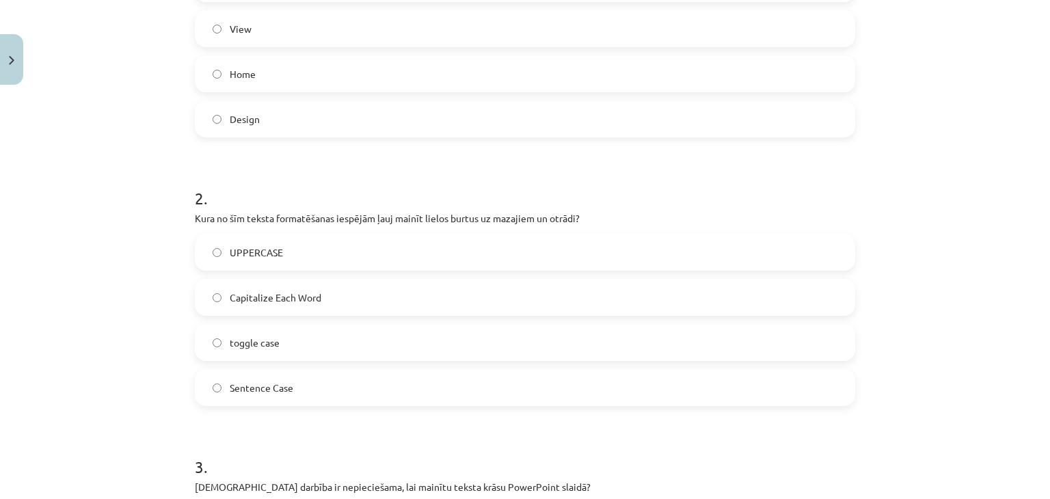
click at [276, 345] on label "toggle case" at bounding box center [525, 343] width 658 height 34
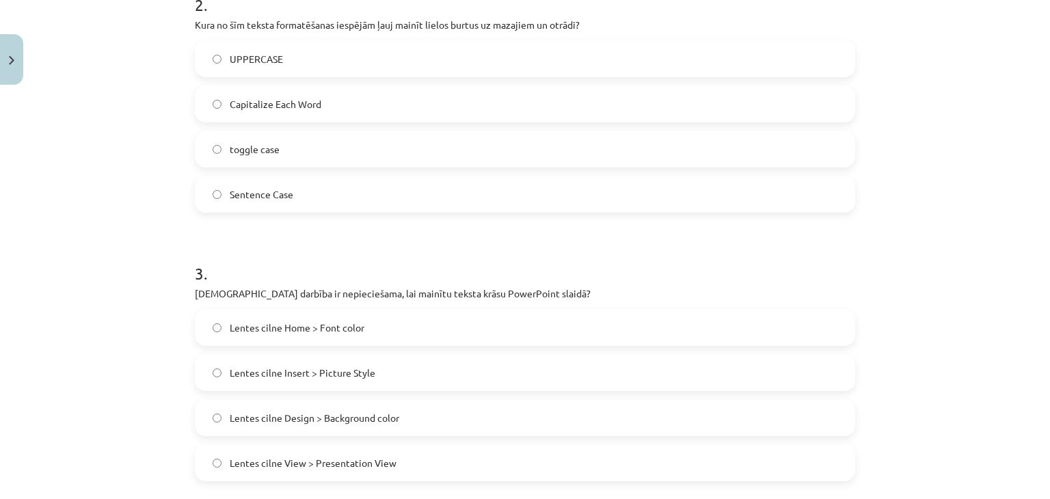
scroll to position [650, 0]
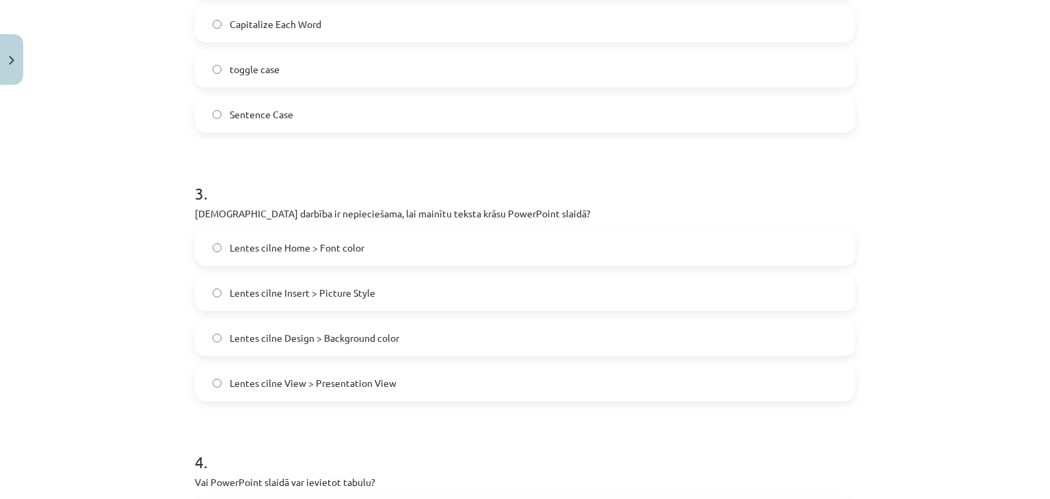
click at [377, 244] on label "Lentes cilne Home > Font color" at bounding box center [525, 247] width 658 height 34
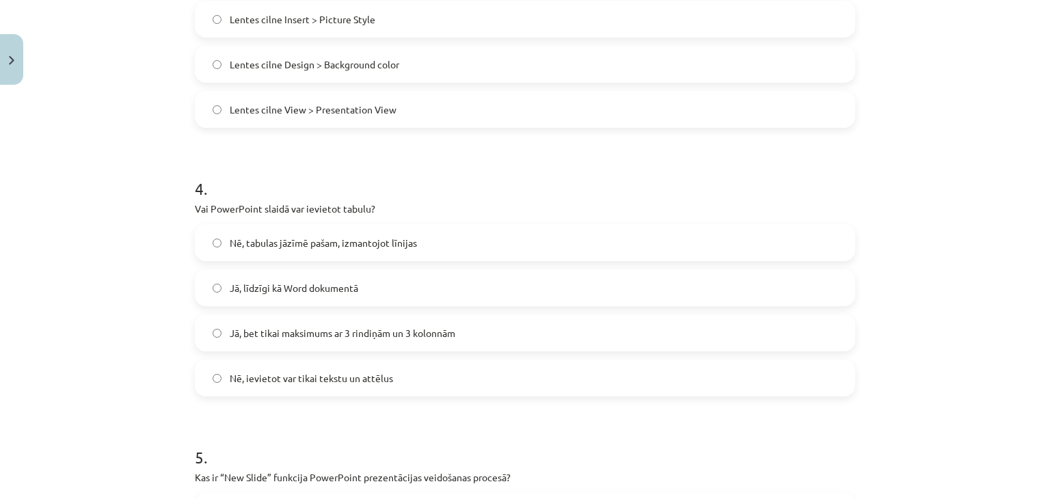
click at [274, 285] on span "Jā, līdzīgi kā Word dokumentā" at bounding box center [294, 288] width 129 height 14
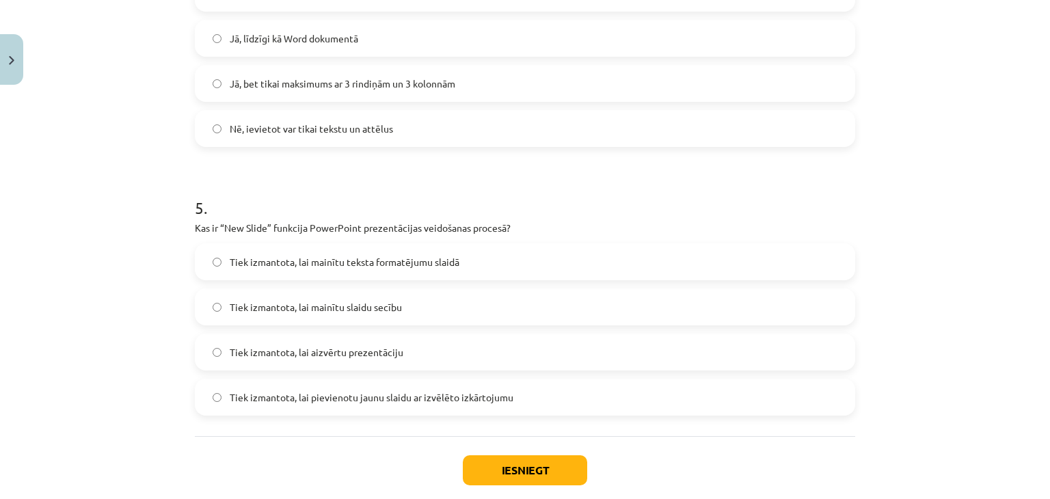
scroll to position [1197, 0]
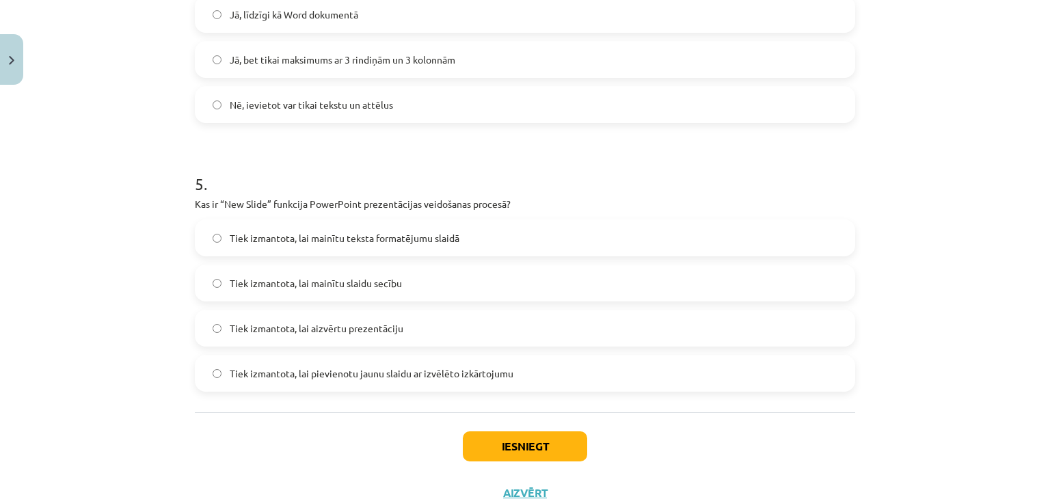
click at [358, 373] on span "Tiek izmantota, lai pievienotu jaunu slaidu ar izvēlēto izkārtojumu" at bounding box center [372, 374] width 284 height 14
click at [511, 440] on button "Iesniegt" at bounding box center [525, 447] width 124 height 30
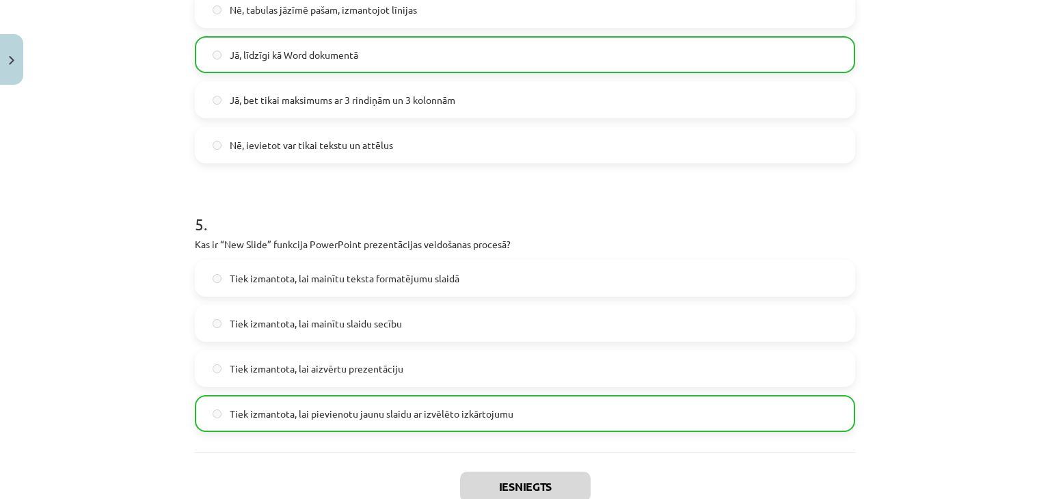
scroll to position [1291, 0]
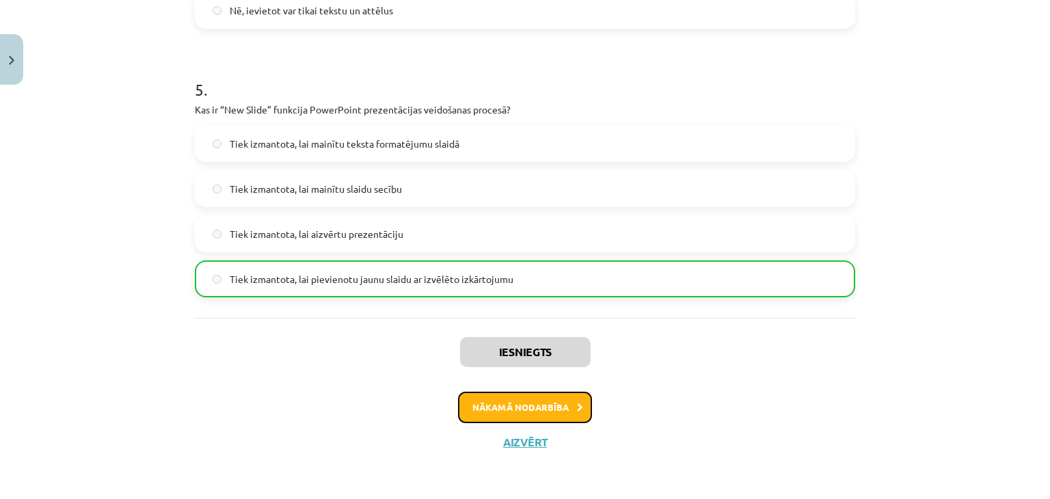
click at [515, 405] on button "Nākamā nodarbība" at bounding box center [525, 407] width 134 height 31
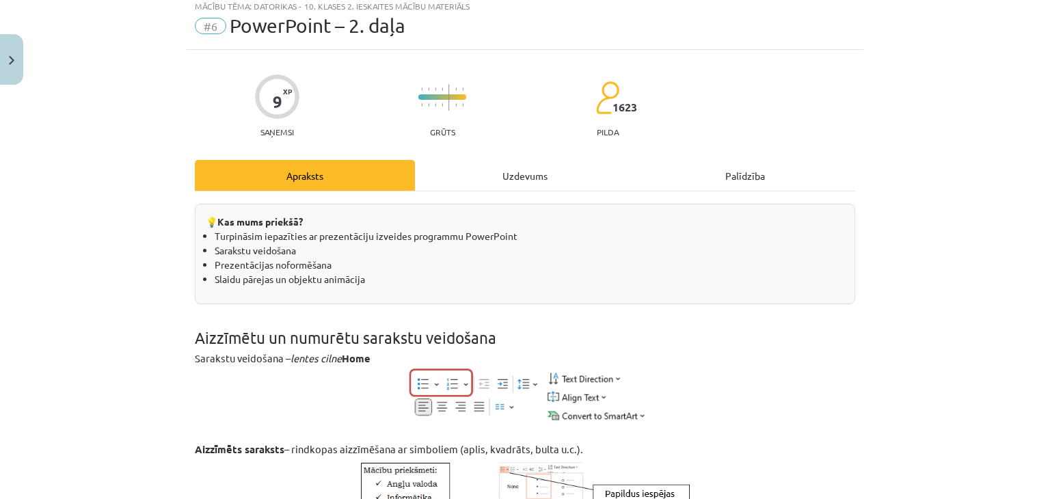
scroll to position [34, 0]
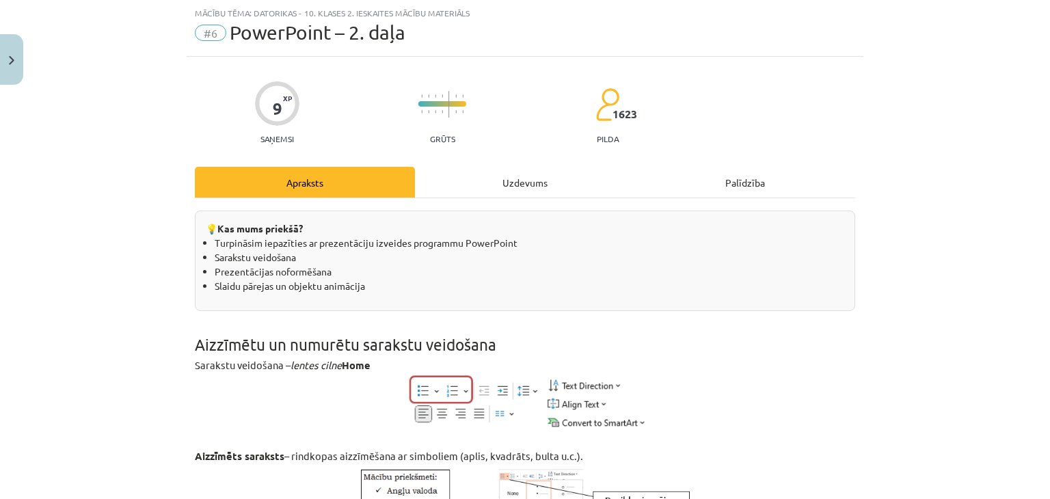
click at [515, 173] on div "Uzdevums" at bounding box center [525, 182] width 220 height 31
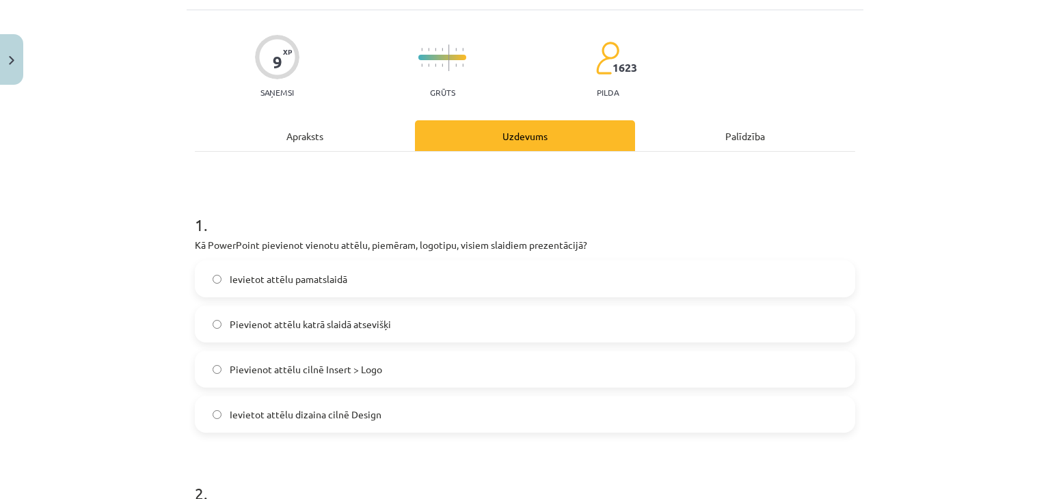
scroll to position [103, 0]
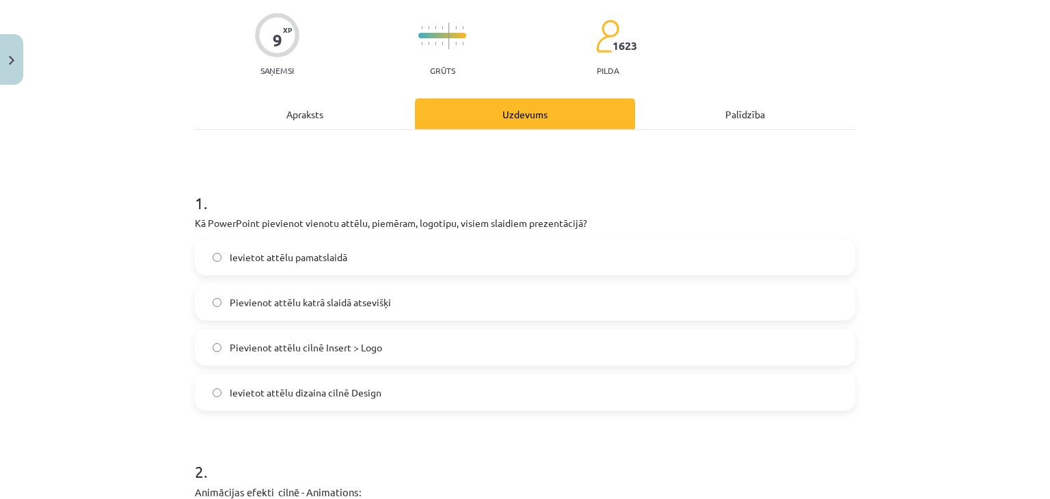
click at [359, 252] on label "Ievietot attēlu pamatslaidā" at bounding box center [525, 257] width 658 height 34
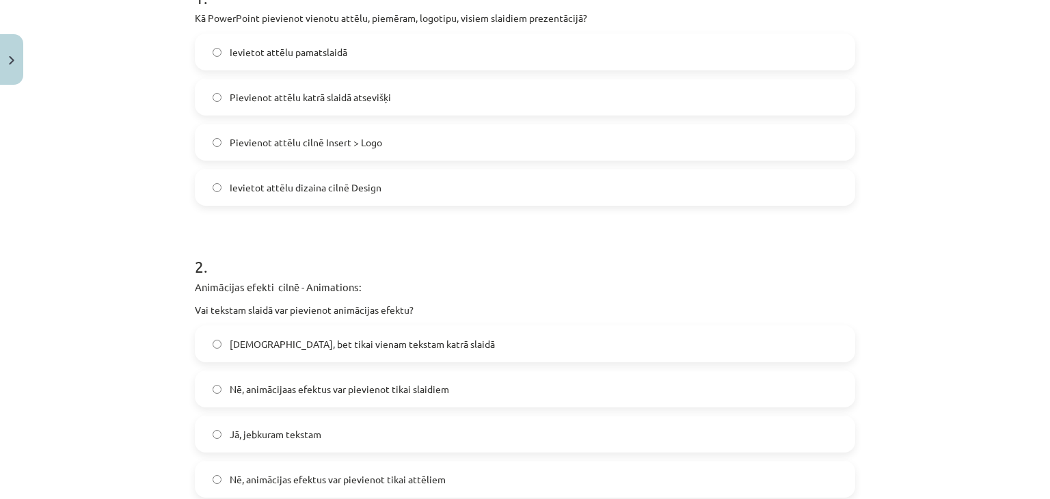
scroll to position [445, 0]
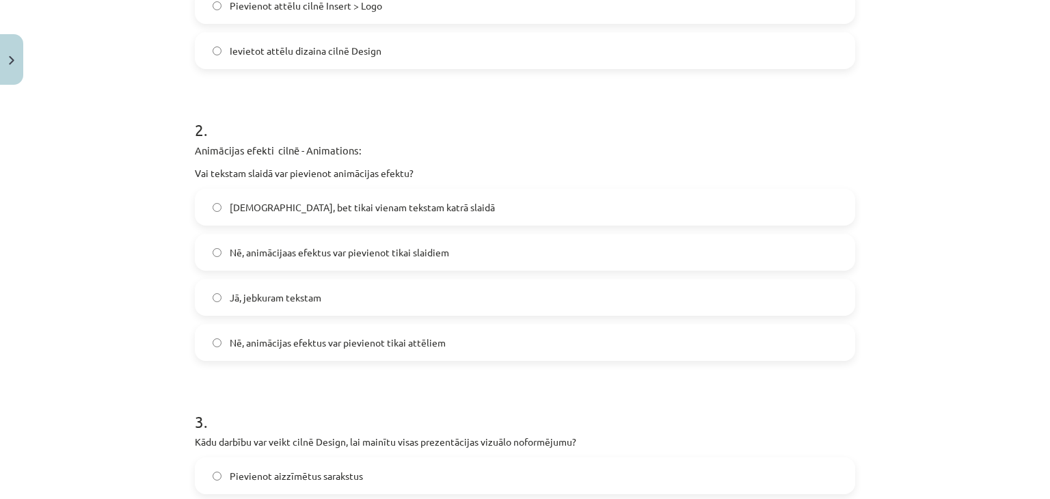
click at [274, 297] on span "Jā, jebkuram tekstam" at bounding box center [276, 298] width 92 height 14
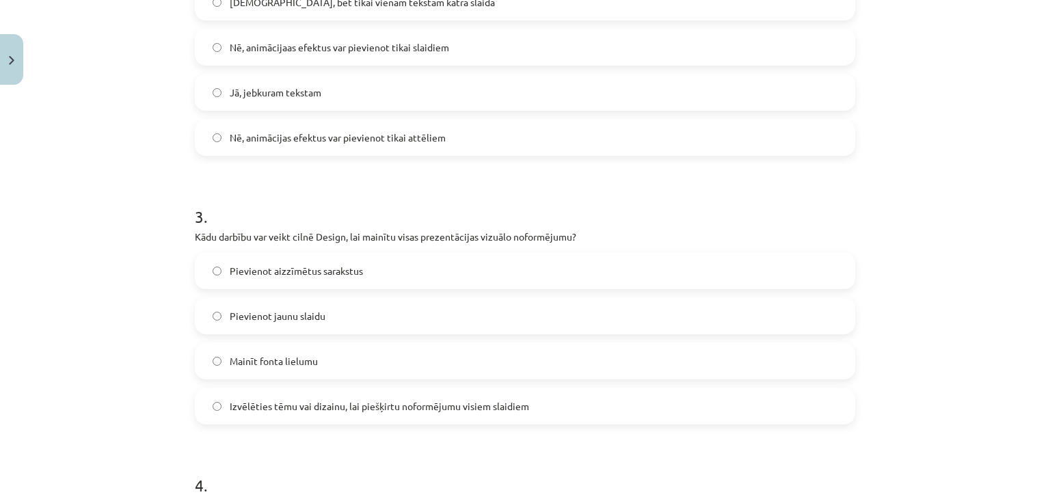
click at [315, 413] on label "Izvēlēties tēmu vai dizainu, lai piešķirtu noformējumu visiem slaidiem" at bounding box center [525, 406] width 658 height 34
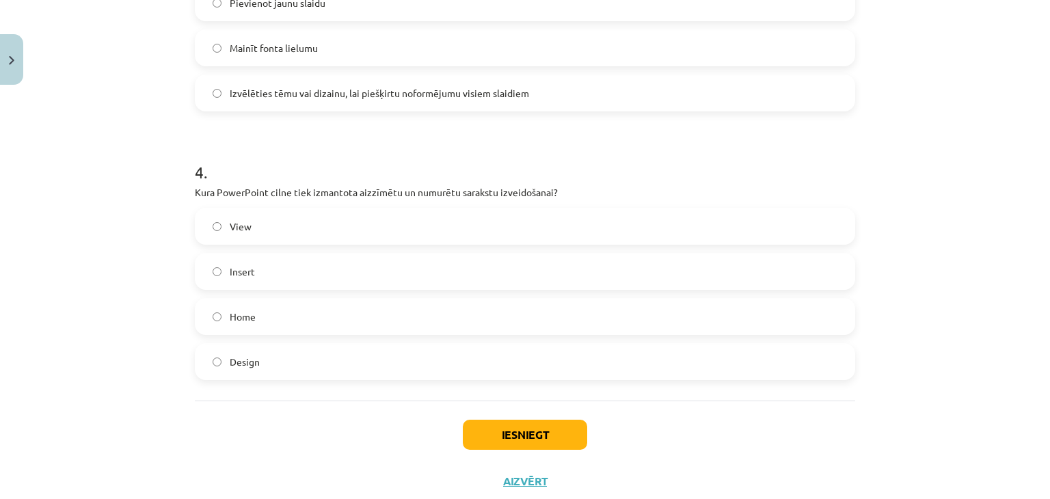
scroll to position [992, 0]
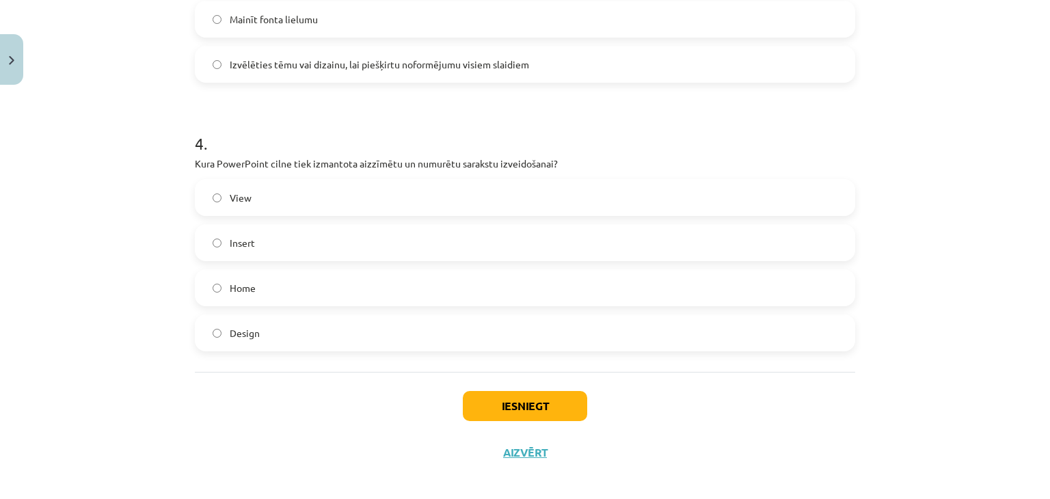
click at [267, 282] on label "Home" at bounding box center [525, 288] width 658 height 34
click at [539, 409] on button "Iesniegt" at bounding box center [525, 406] width 124 height 30
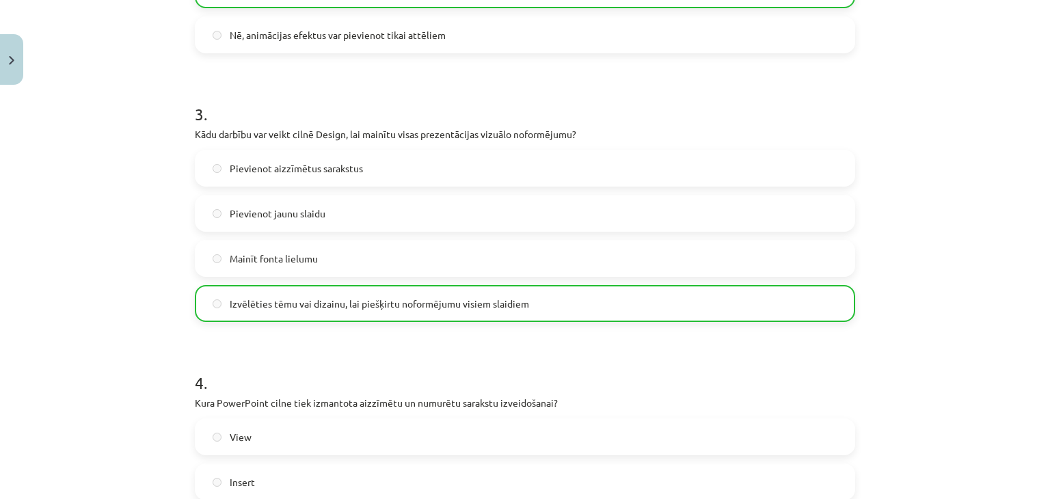
scroll to position [1045, 0]
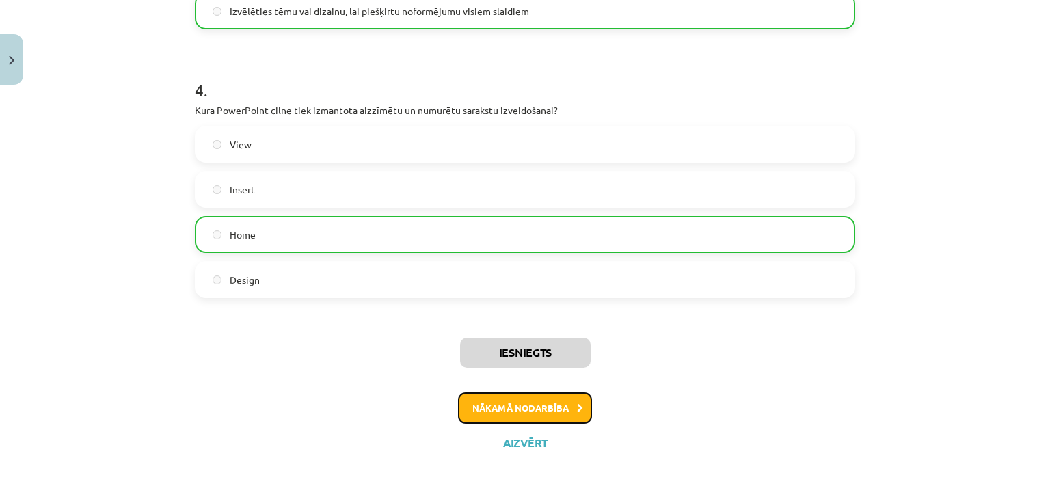
click at [563, 414] on button "Nākamā nodarbība" at bounding box center [525, 408] width 134 height 31
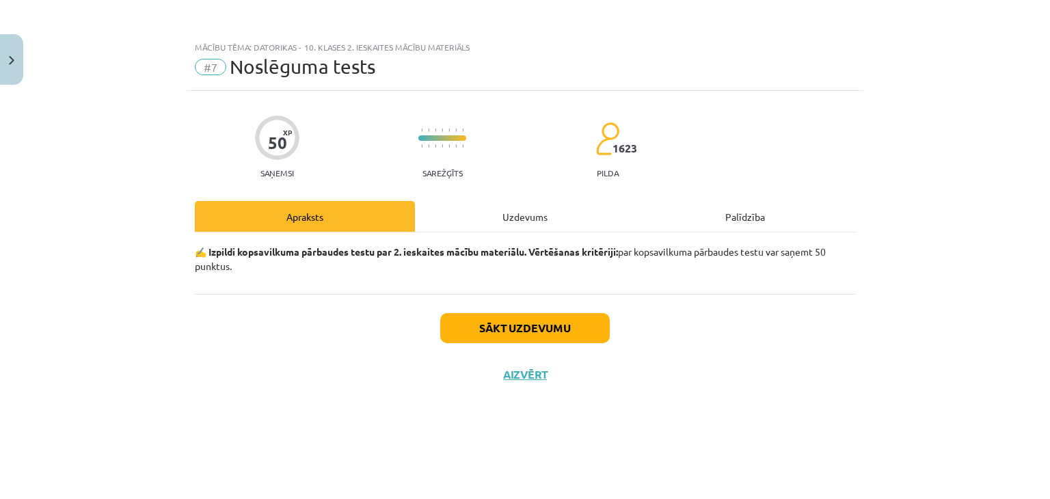
click at [538, 220] on div "Uzdevums" at bounding box center [525, 216] width 220 height 31
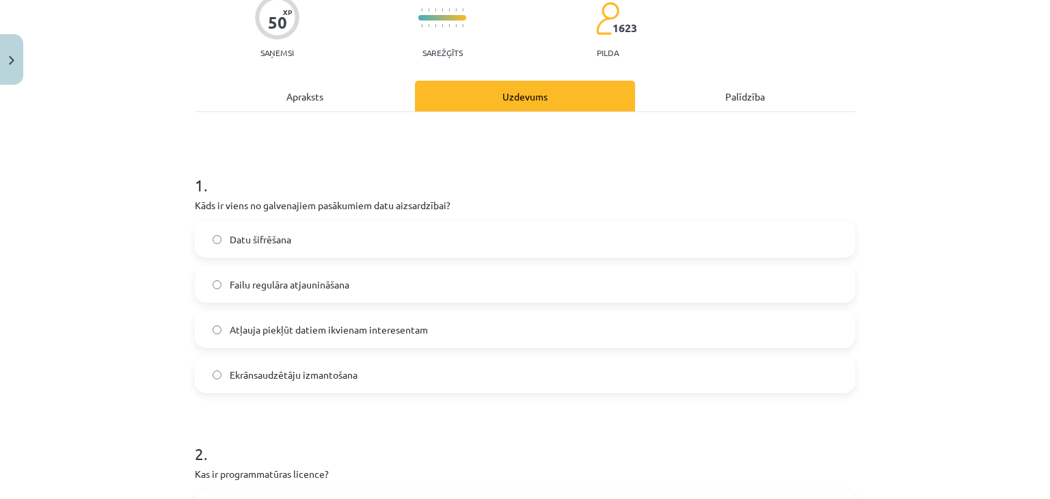
scroll to position [137, 0]
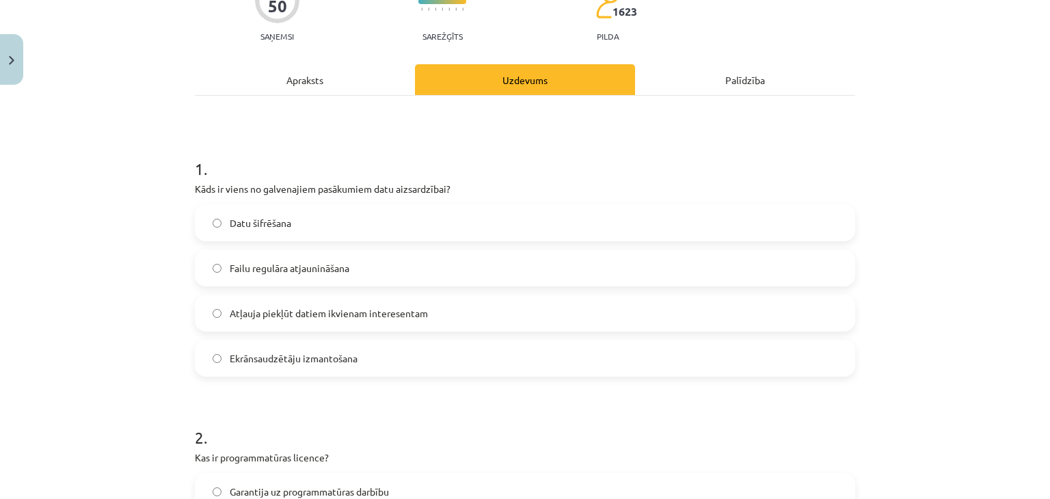
click at [248, 266] on span "Failu regulāra atjaunināšana" at bounding box center [290, 268] width 120 height 14
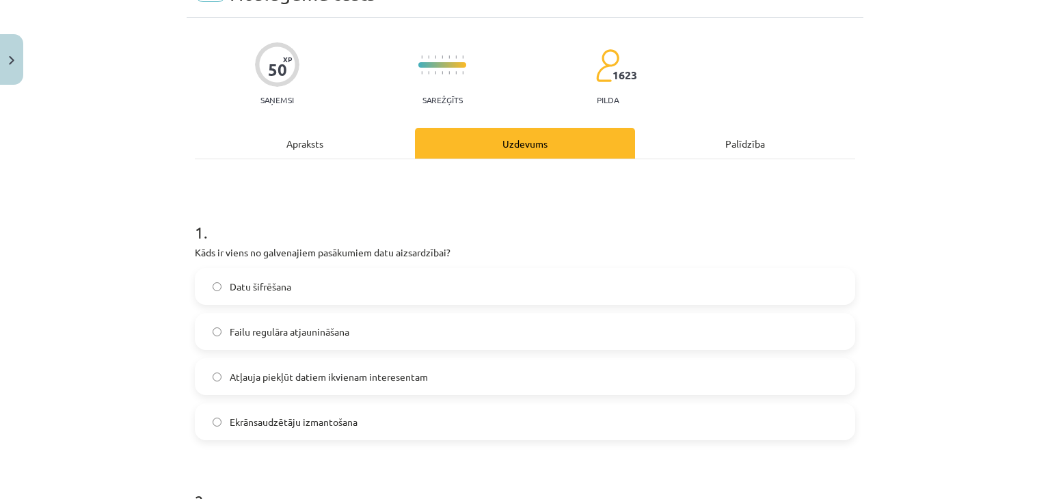
scroll to position [68, 0]
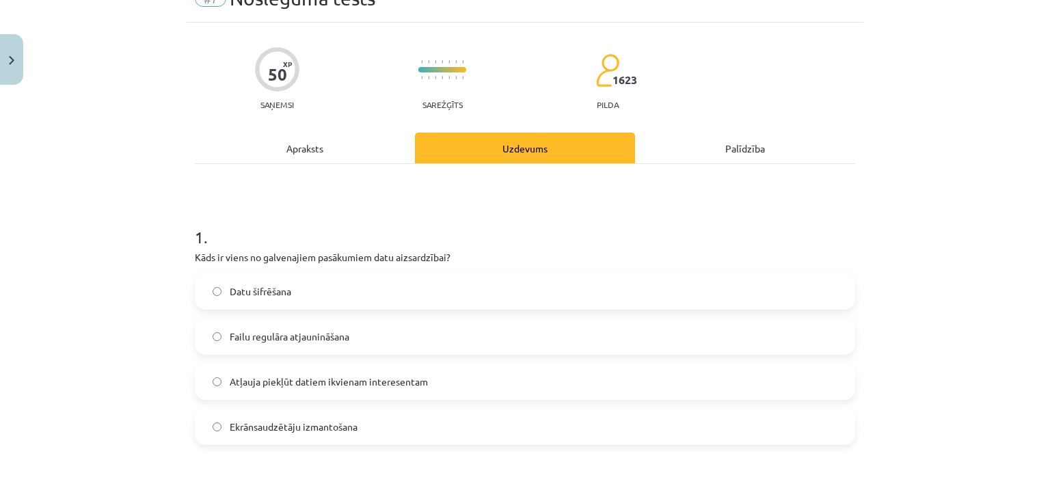
click at [345, 282] on label "Datu šifrēšana" at bounding box center [525, 291] width 658 height 34
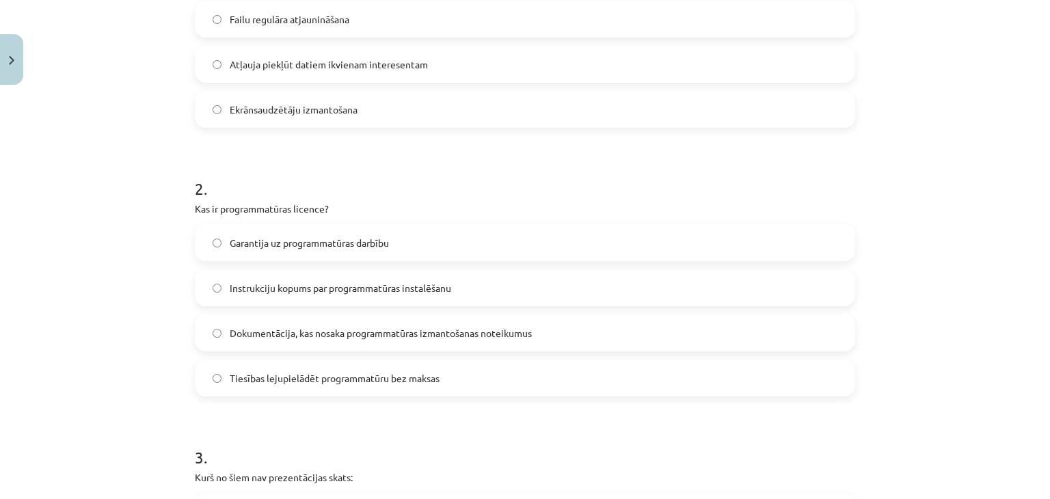
scroll to position [410, 0]
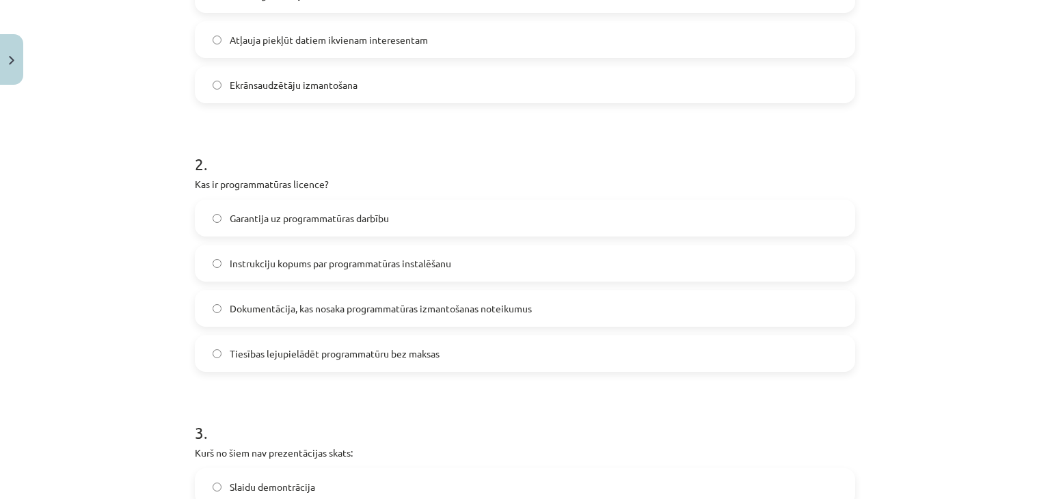
click at [367, 220] on span "Garantija uz programmatūras darbību" at bounding box center [309, 218] width 159 height 14
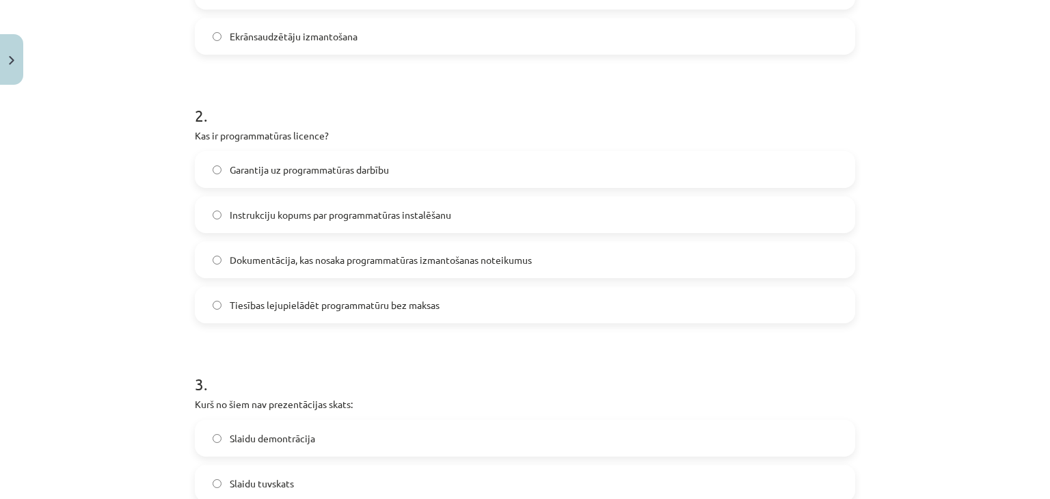
scroll to position [684, 0]
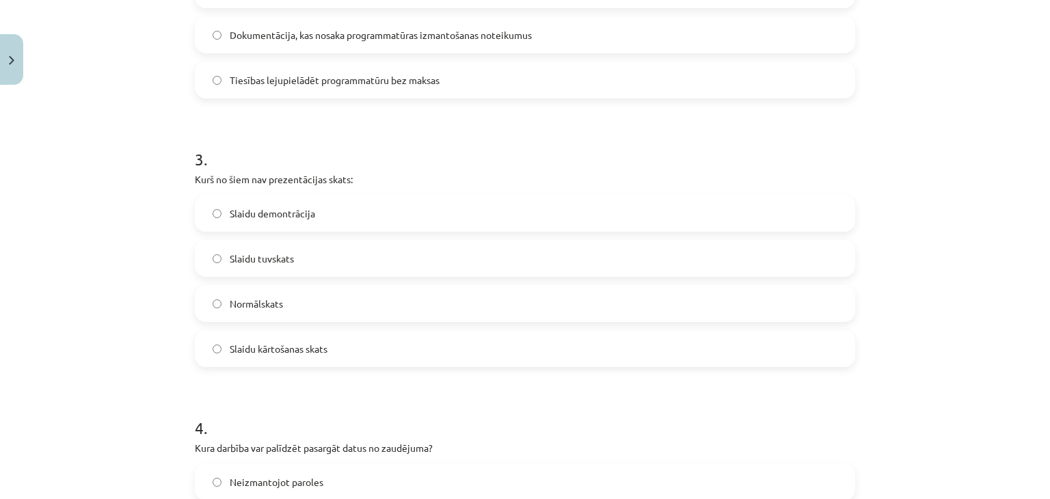
click at [250, 258] on span "Slaidu tuvskats" at bounding box center [262, 259] width 64 height 14
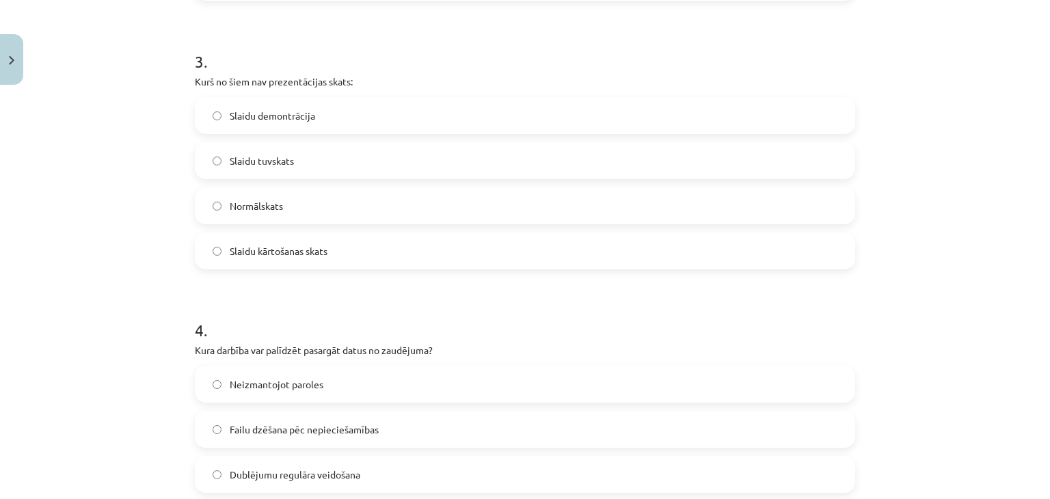
scroll to position [957, 0]
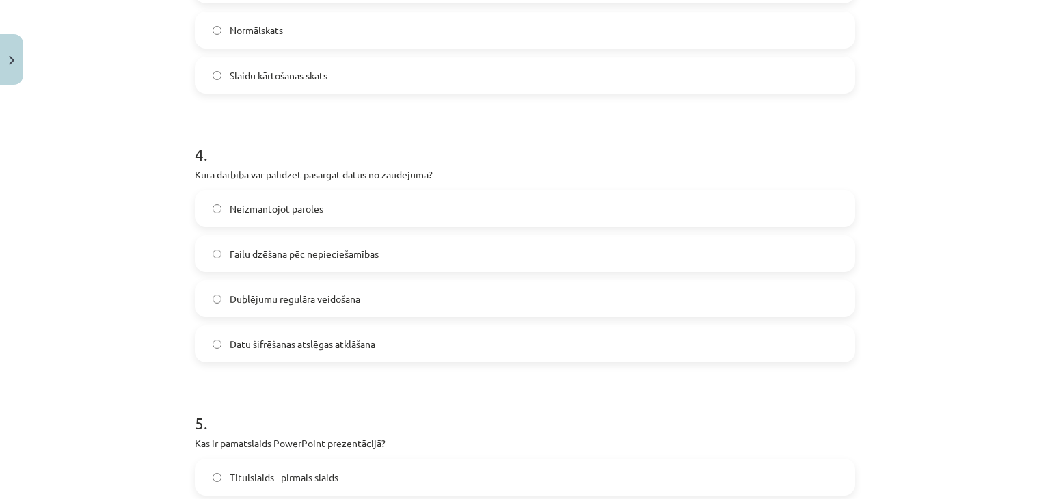
click at [268, 302] on span "Dublējumu regulāra veidošana" at bounding box center [295, 299] width 131 height 14
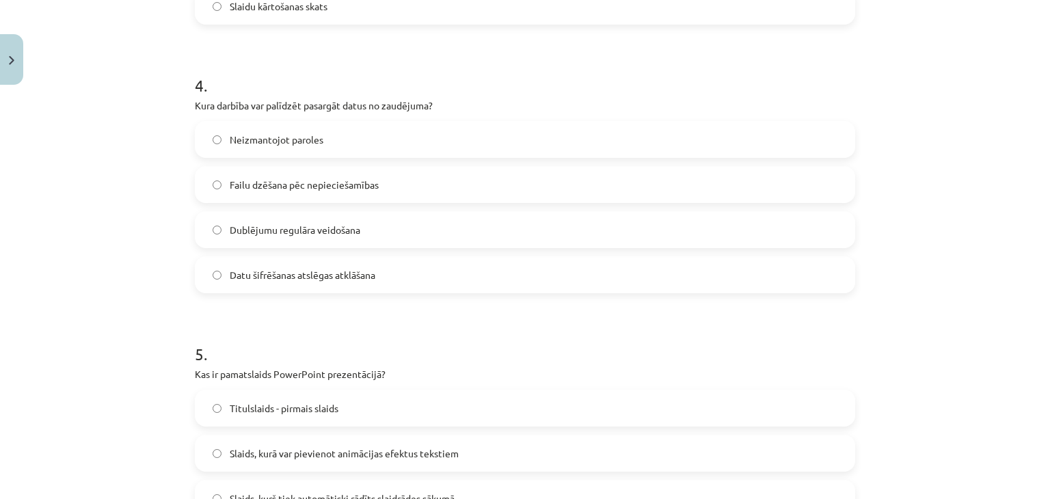
scroll to position [1163, 0]
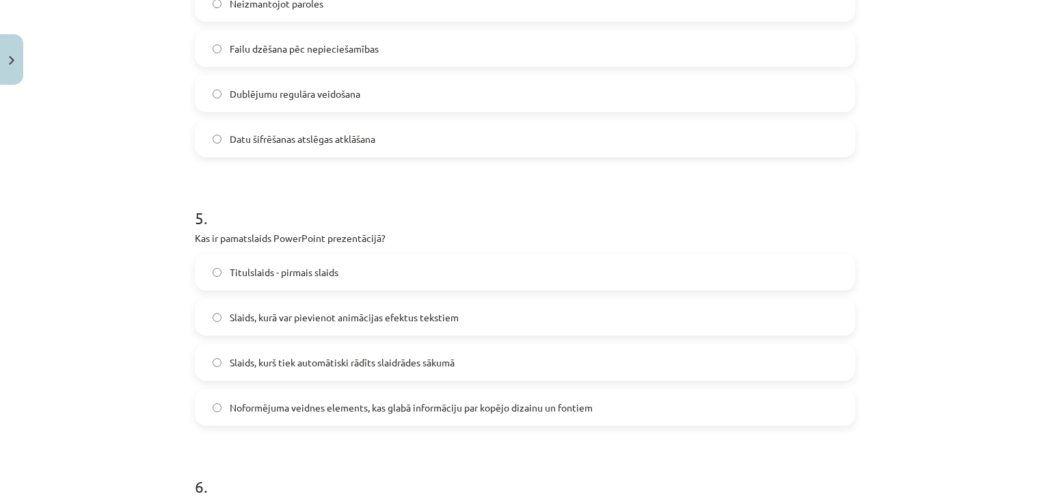
click at [302, 273] on span "Titulslaids - pirmais slaids" at bounding box center [284, 272] width 109 height 14
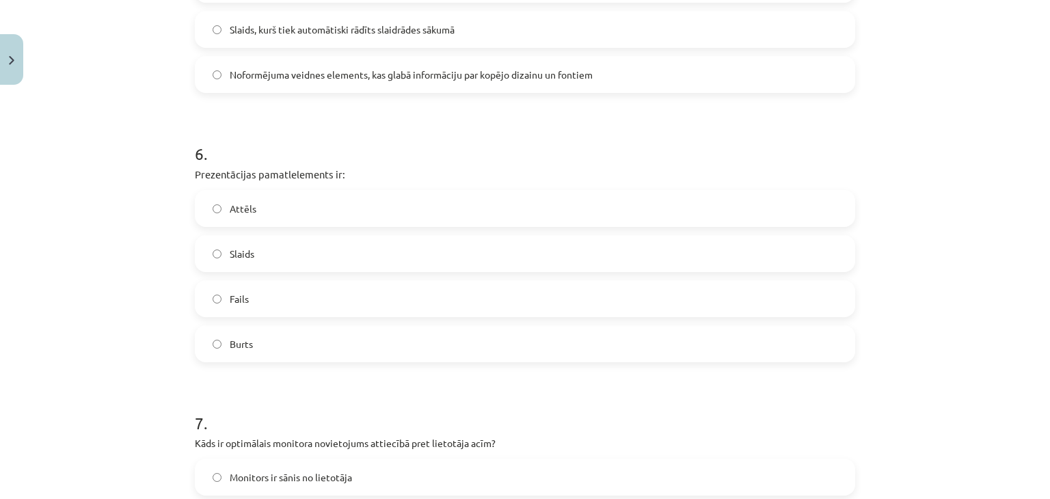
scroll to position [1504, 0]
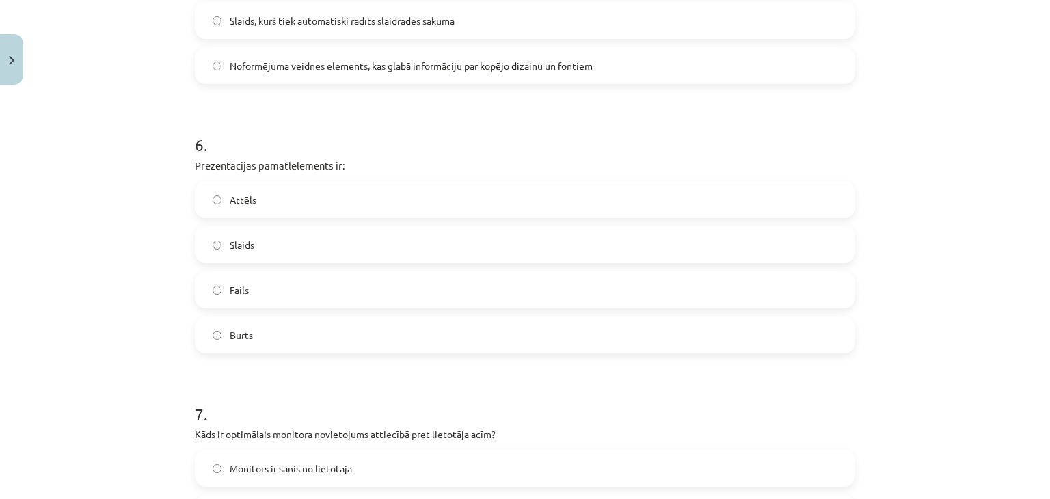
click at [276, 234] on label "Slaids" at bounding box center [525, 245] width 658 height 34
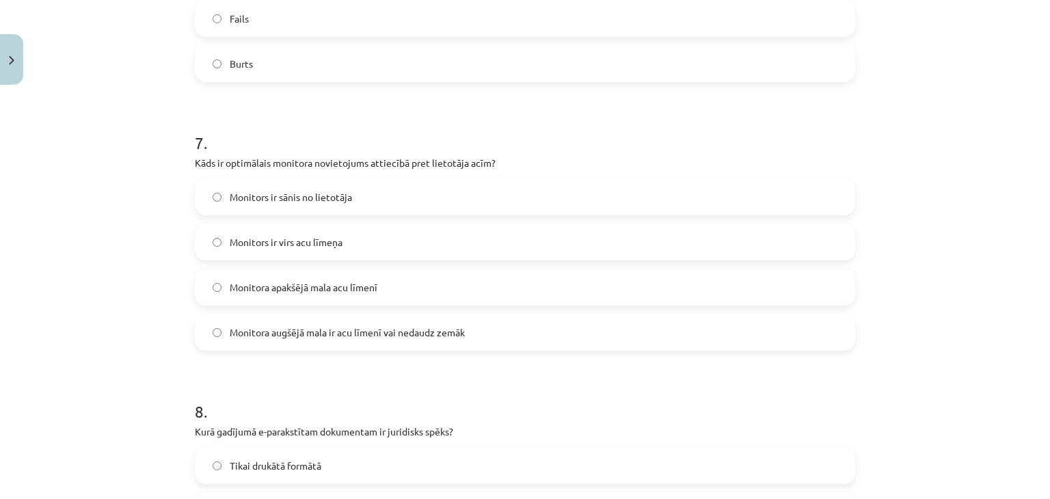
scroll to position [1778, 0]
click at [295, 325] on span "Monitora augšējā mala ir acu līmenī vai nedaudz zemāk" at bounding box center [347, 330] width 235 height 14
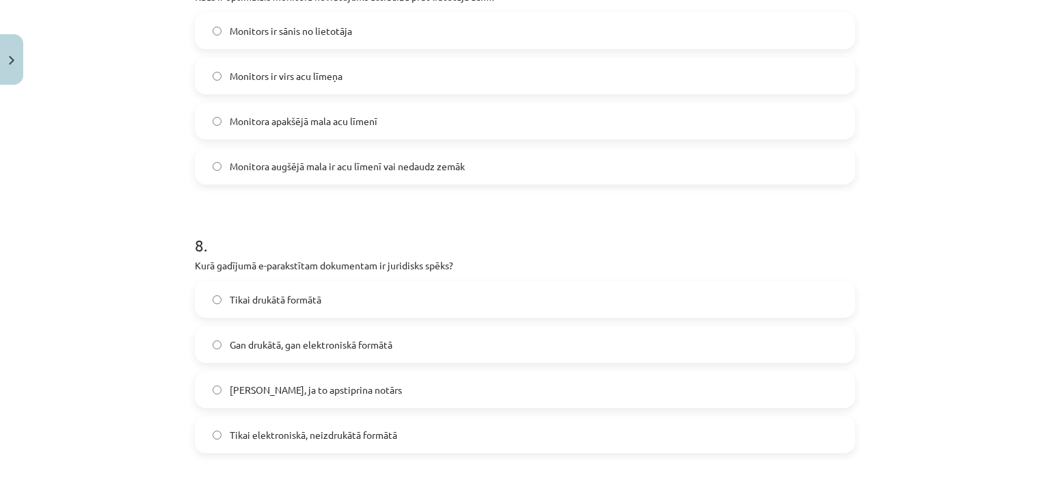
scroll to position [1983, 0]
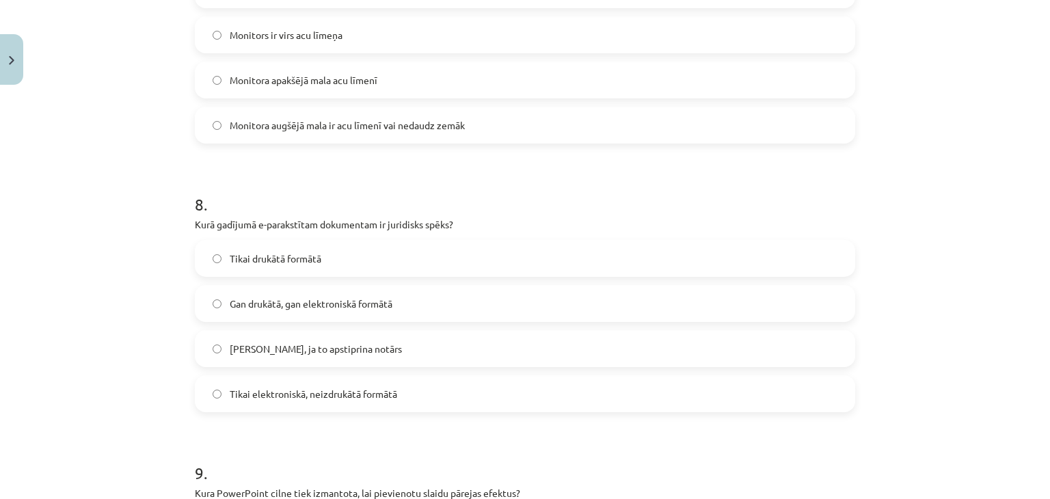
click at [284, 387] on span "Tikai elektroniskā, neizdrukātā formātā" at bounding box center [314, 394] width 168 height 14
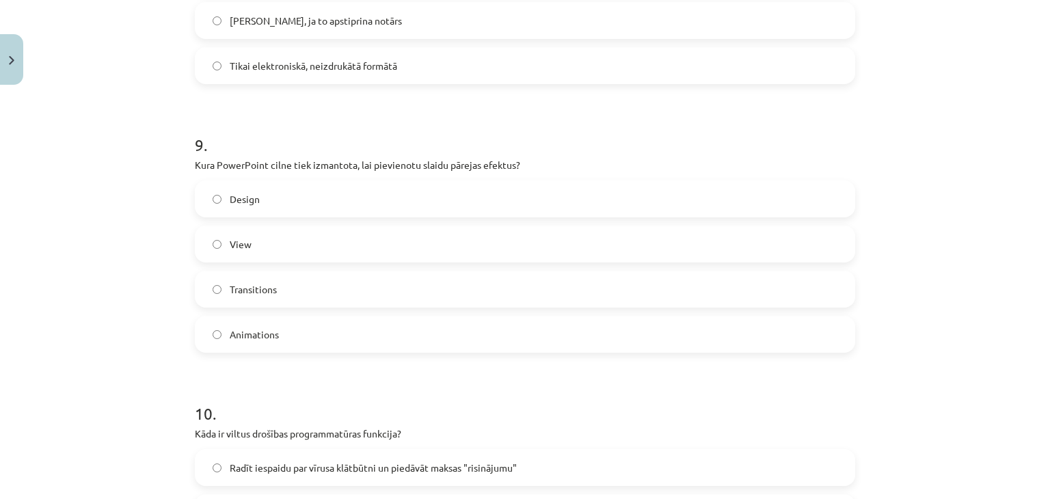
scroll to position [2325, 0]
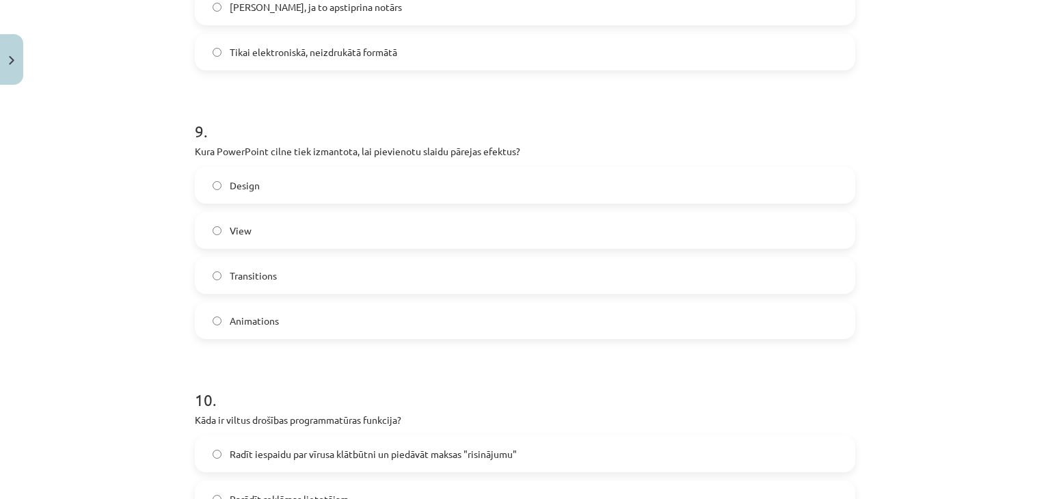
click at [243, 271] on span "Transitions" at bounding box center [253, 276] width 47 height 14
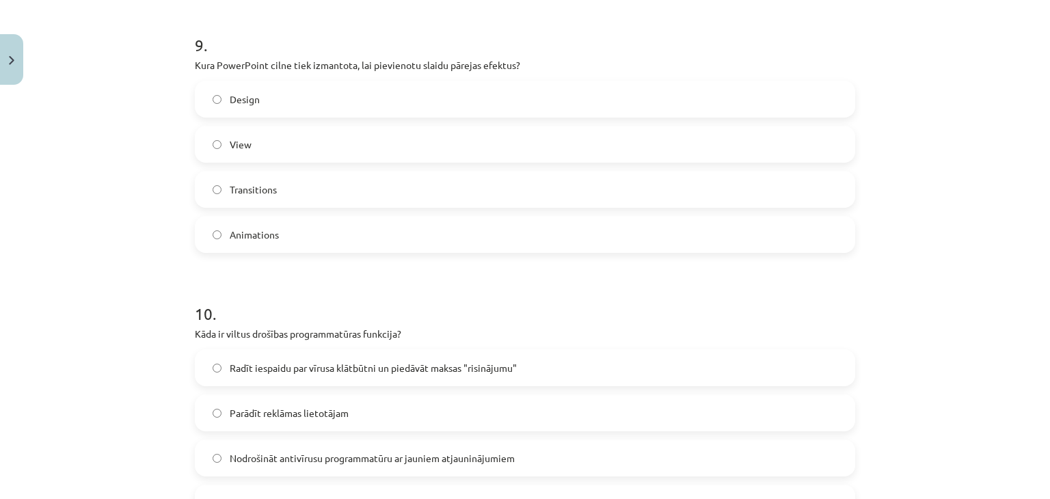
scroll to position [2530, 0]
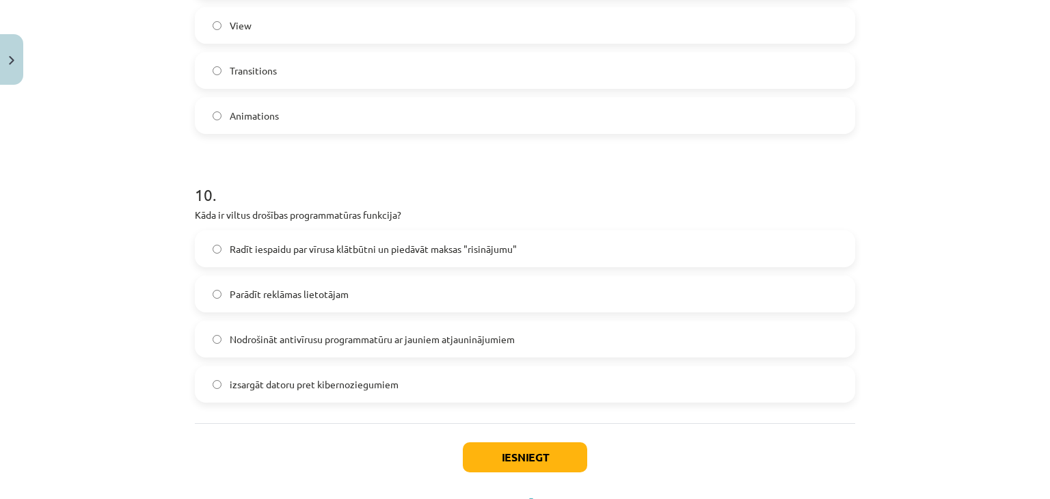
click at [313, 252] on span "Radīt iespaidu par vīrusa klātbūtni un piedāvāt maksas "risinājumu"" at bounding box center [373, 249] width 287 height 14
click at [497, 456] on button "Iesniegt" at bounding box center [525, 457] width 124 height 30
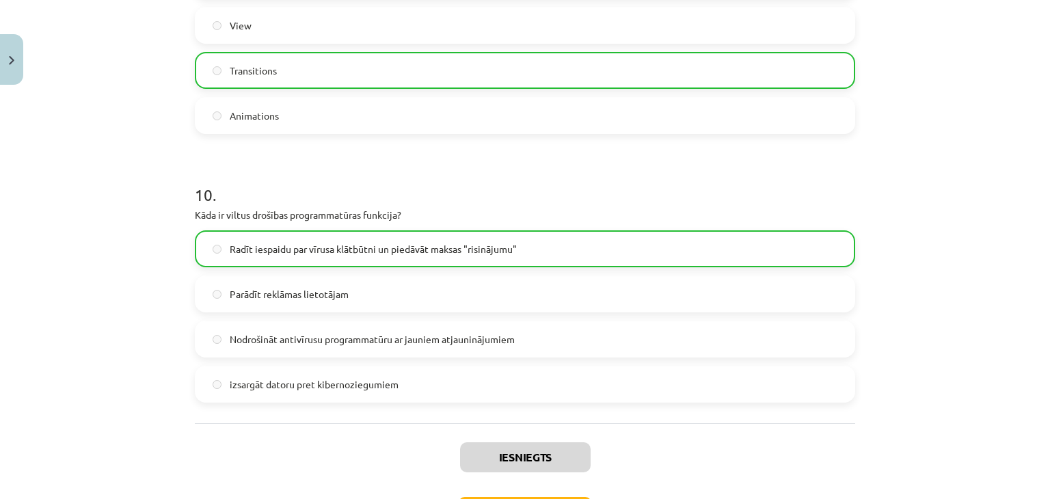
scroll to position [2635, 0]
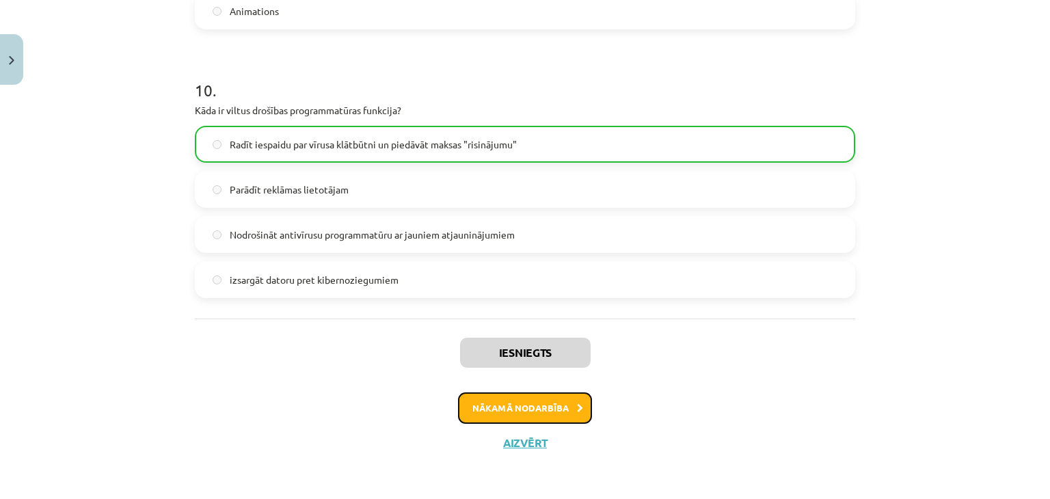
click at [514, 403] on button "Nākamā nodarbība" at bounding box center [525, 408] width 134 height 31
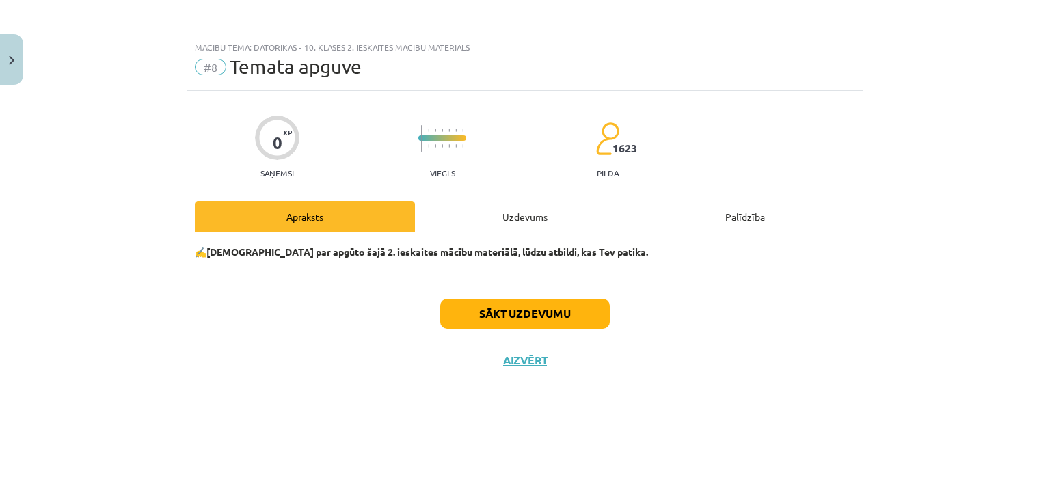
scroll to position [0, 0]
click at [503, 211] on div "Uzdevums" at bounding box center [525, 216] width 220 height 31
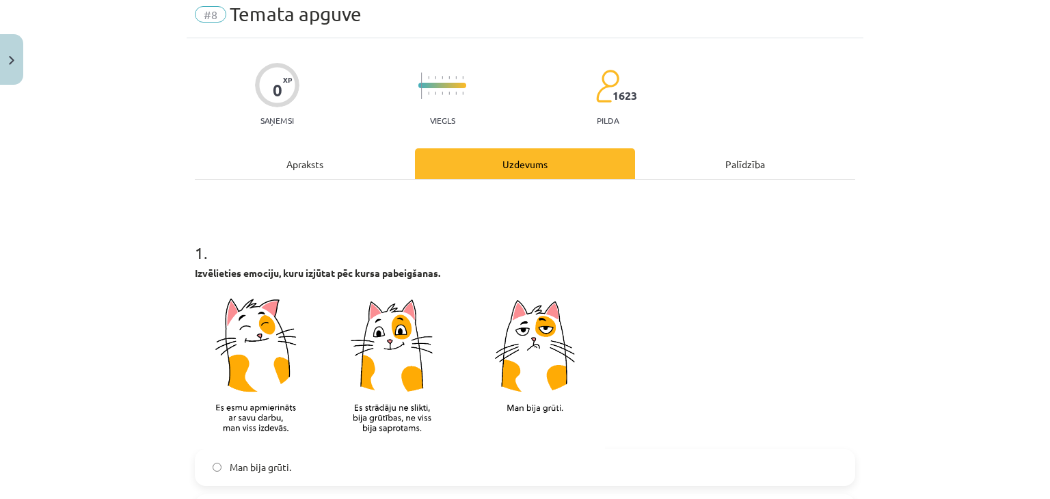
scroll to position [274, 0]
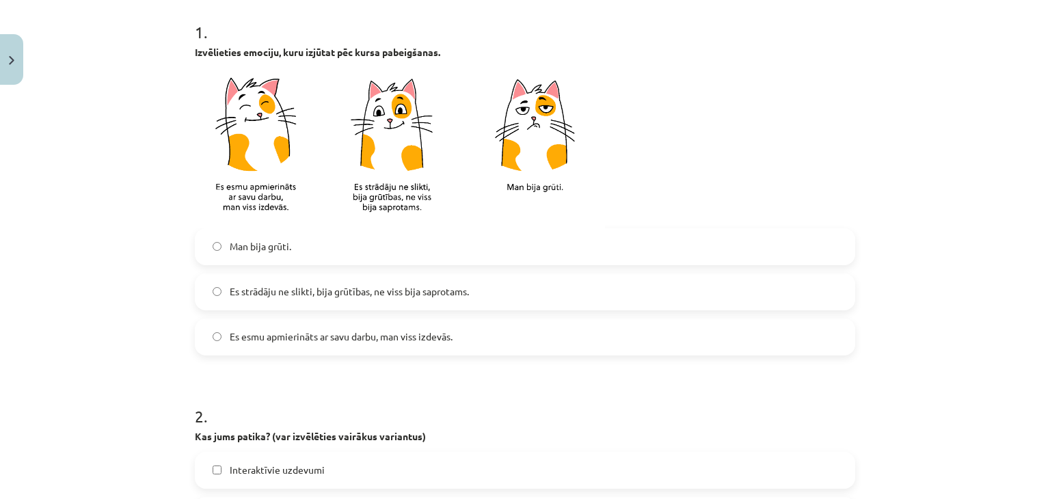
click at [282, 298] on span "Es strādāju ne slikti, bija grūtības, ne viss bija saprotams." at bounding box center [349, 291] width 239 height 14
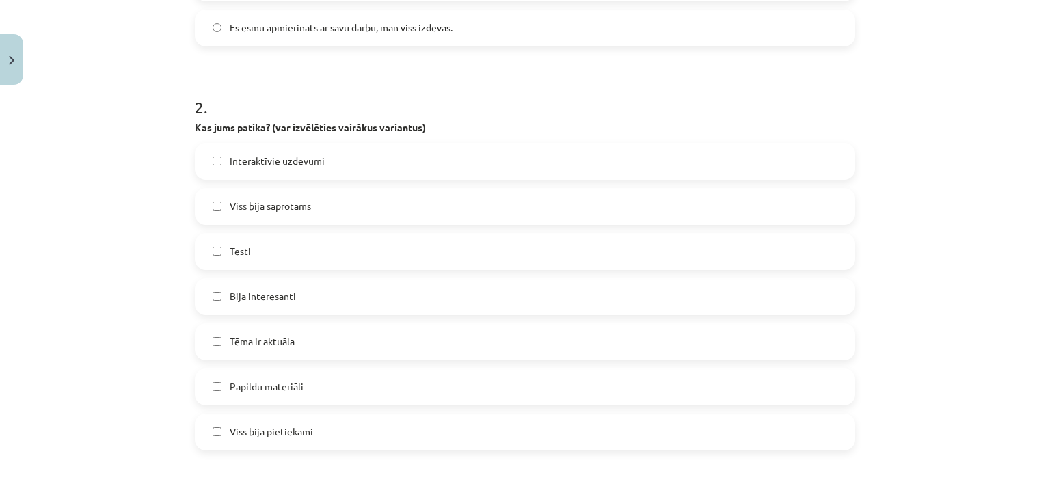
scroll to position [615, 0]
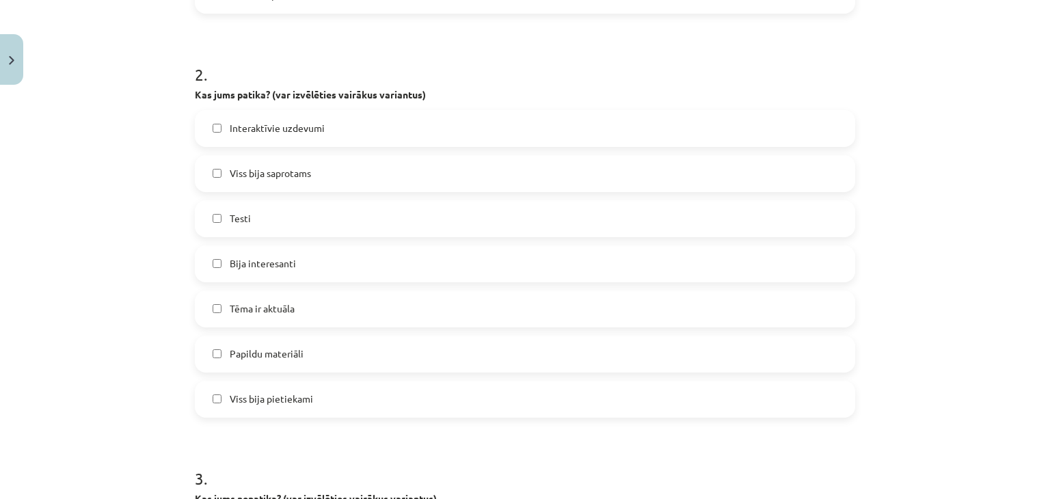
click at [230, 356] on span "Papildu materiāli" at bounding box center [267, 354] width 74 height 14
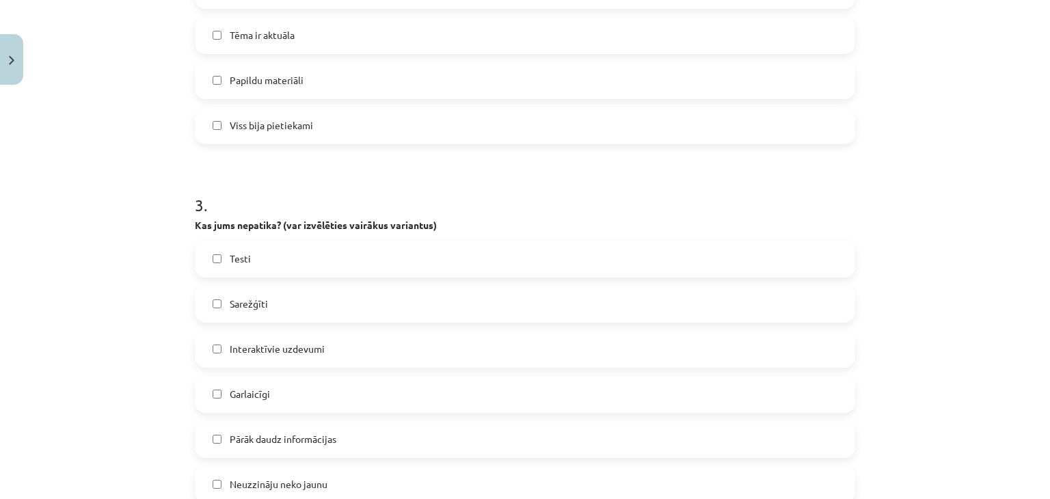
scroll to position [1026, 0]
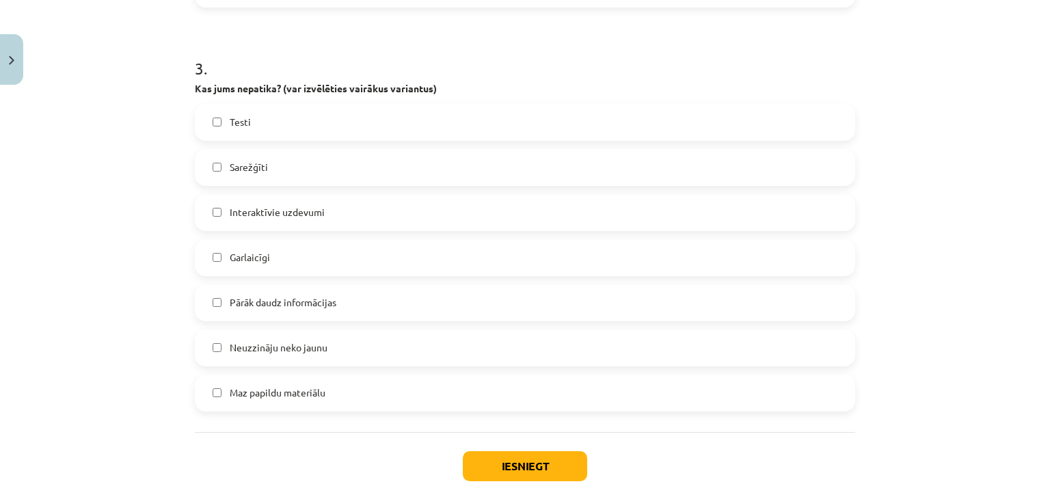
click at [219, 302] on label "Pārāk daudz informācijas" at bounding box center [525, 303] width 658 height 34
click at [483, 456] on button "Iesniegt" at bounding box center [525, 466] width 124 height 30
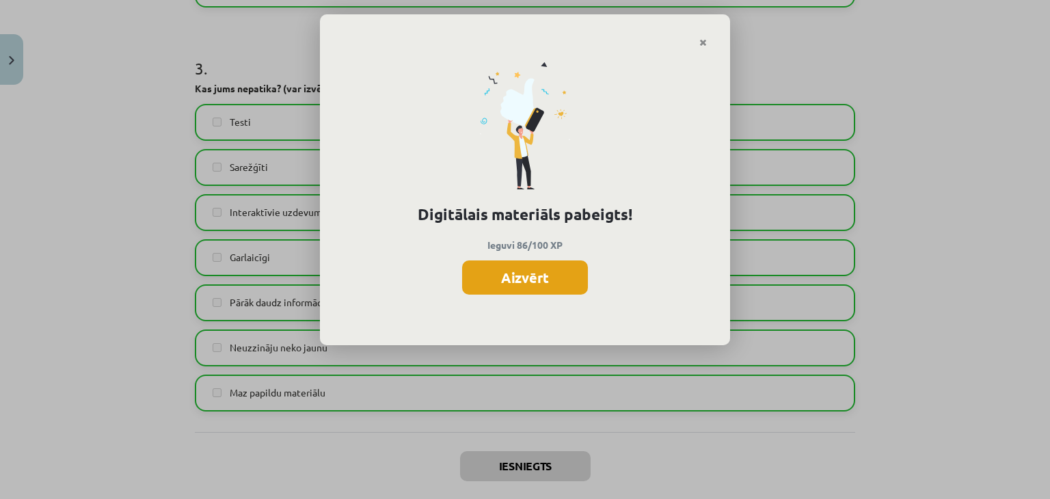
click at [561, 282] on button "Aizvērt" at bounding box center [525, 278] width 126 height 34
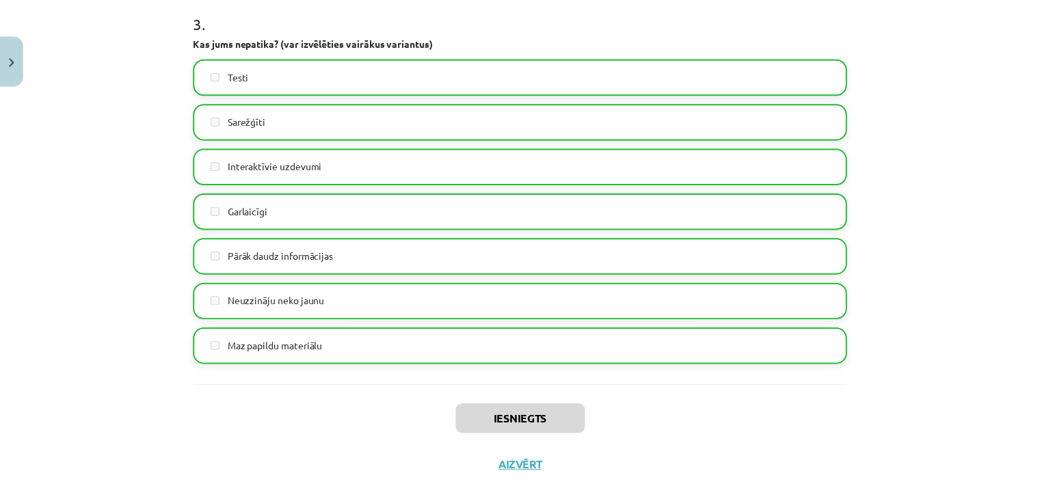
scroll to position [1096, 0]
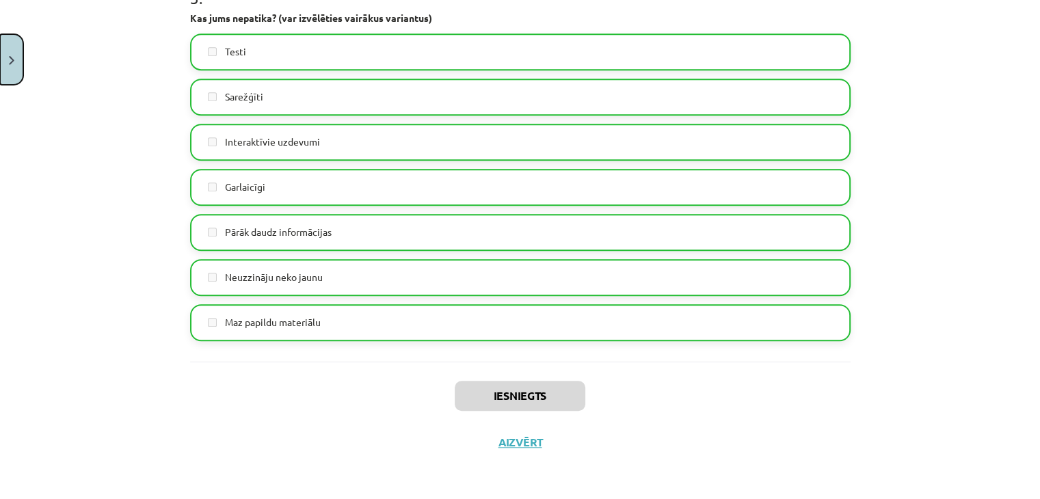
click at [5, 49] on button "Close" at bounding box center [11, 59] width 23 height 51
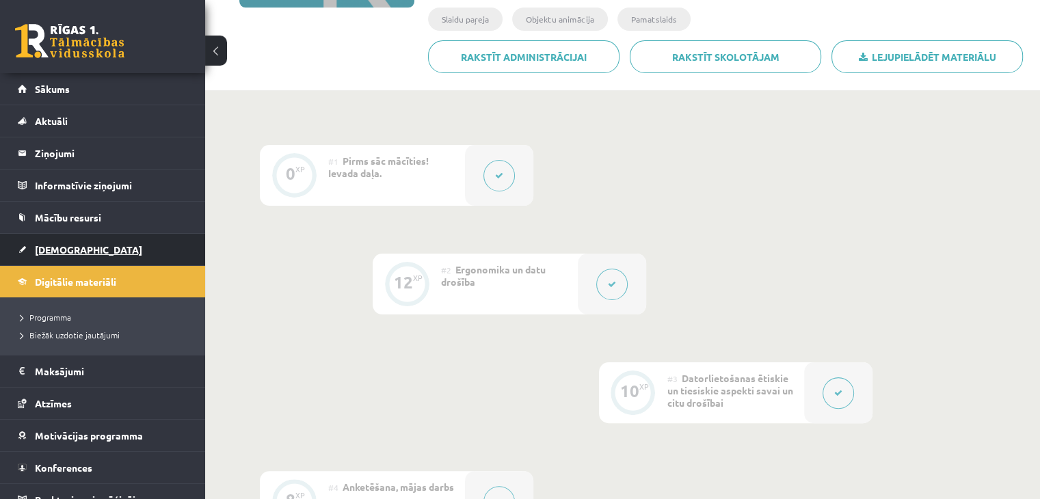
click at [55, 246] on span "[DEMOGRAPHIC_DATA]" at bounding box center [88, 249] width 107 height 12
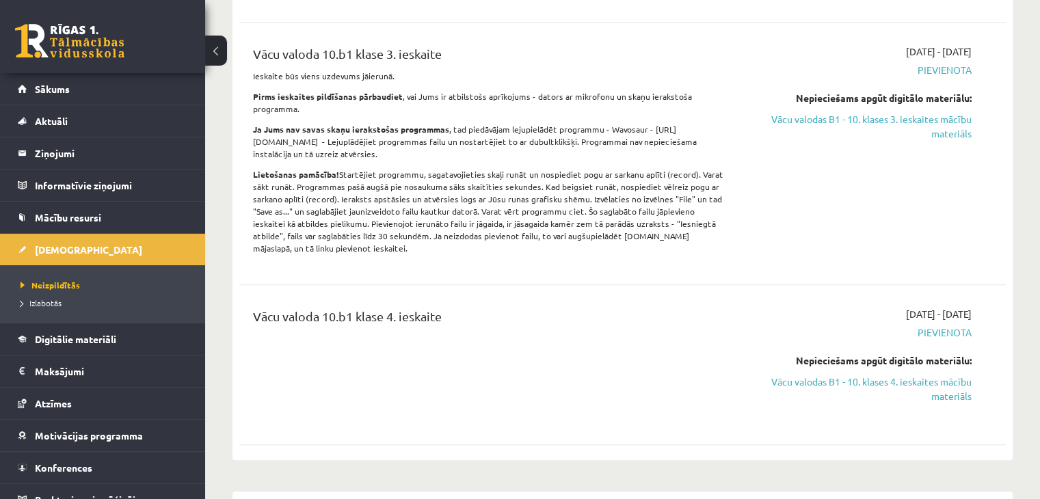
scroll to position [1641, 0]
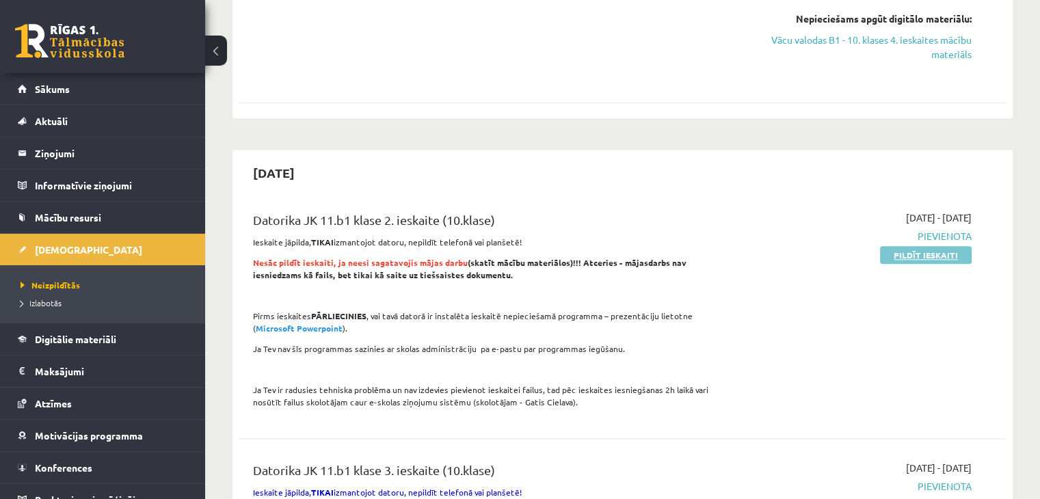
click at [927, 246] on link "Pildīt ieskaiti" at bounding box center [926, 255] width 92 height 18
